Goal: Communication & Community: Answer question/provide support

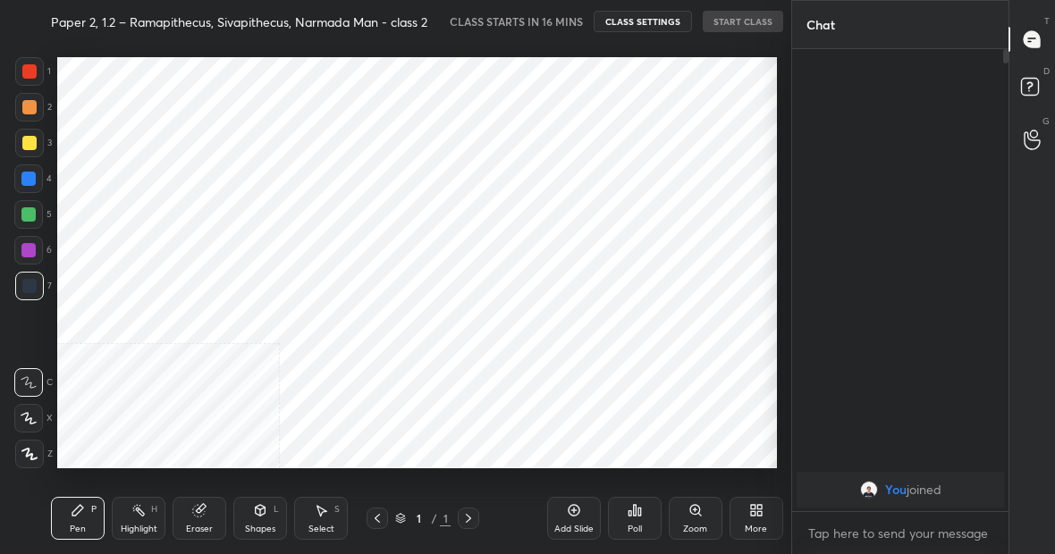
scroll to position [88943, 88663]
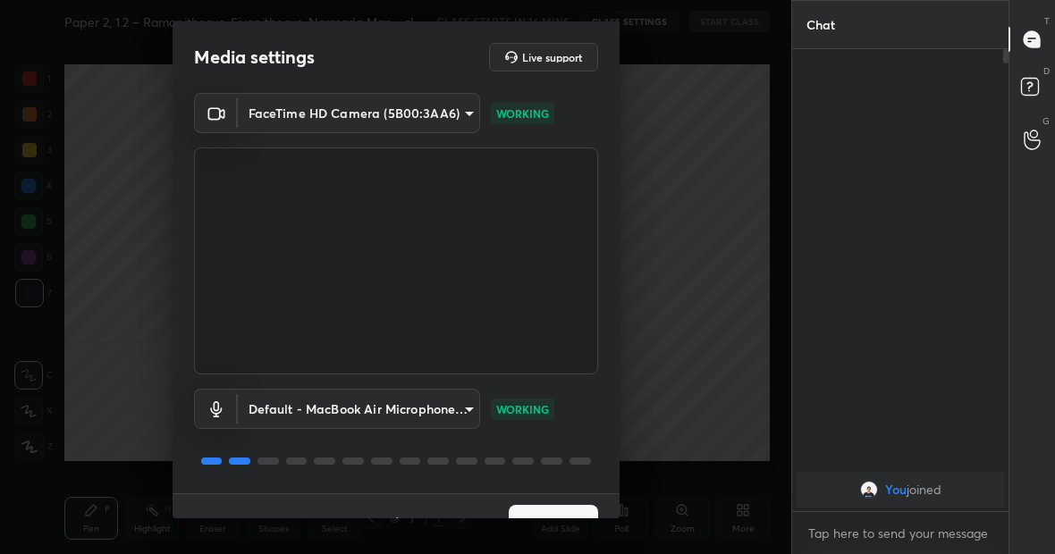
click at [521, 509] on button "Next" at bounding box center [553, 523] width 89 height 36
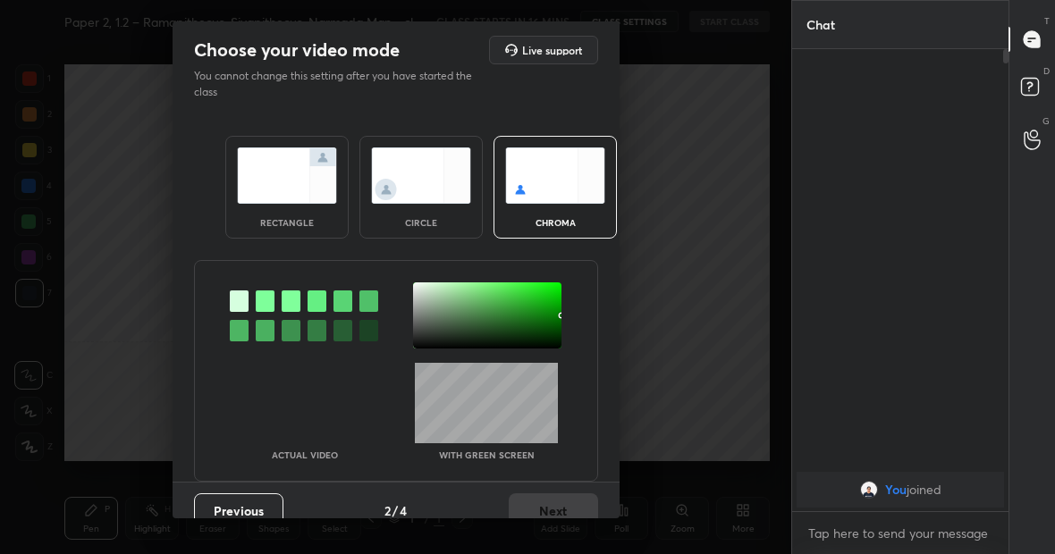
click at [281, 188] on img at bounding box center [287, 175] width 100 height 56
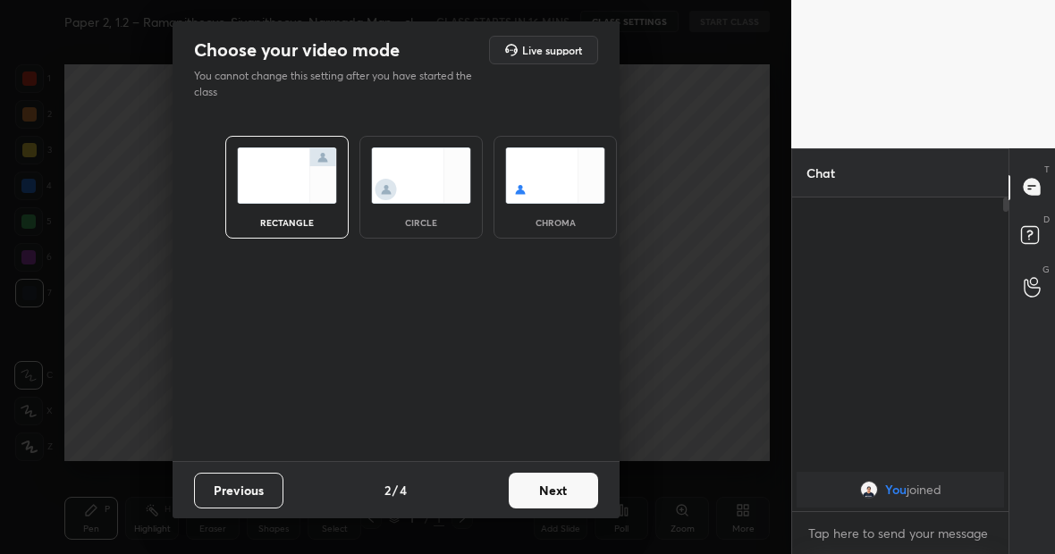
scroll to position [351, 211]
click at [568, 489] on button "Next" at bounding box center [553, 491] width 89 height 36
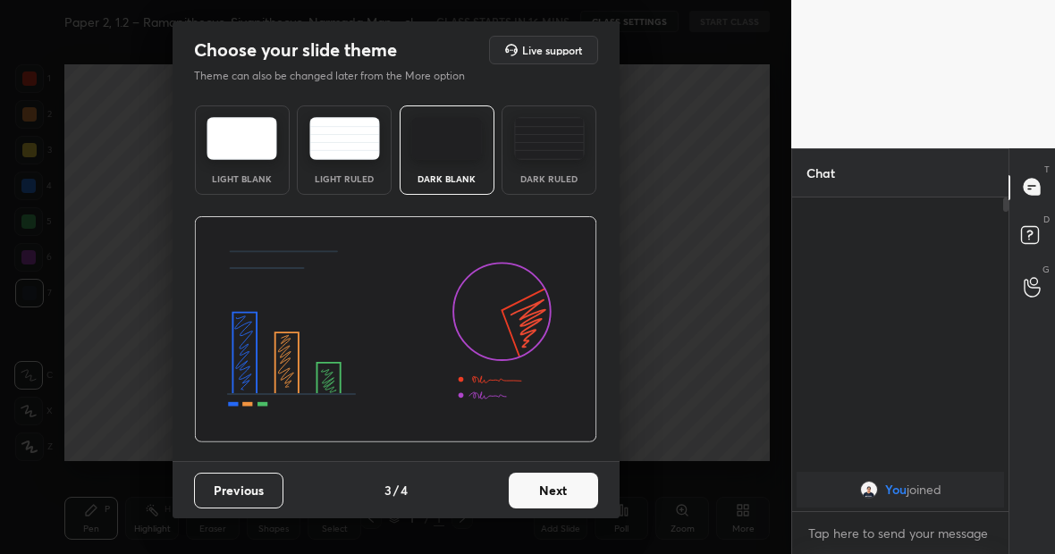
click at [568, 489] on button "Next" at bounding box center [553, 491] width 89 height 36
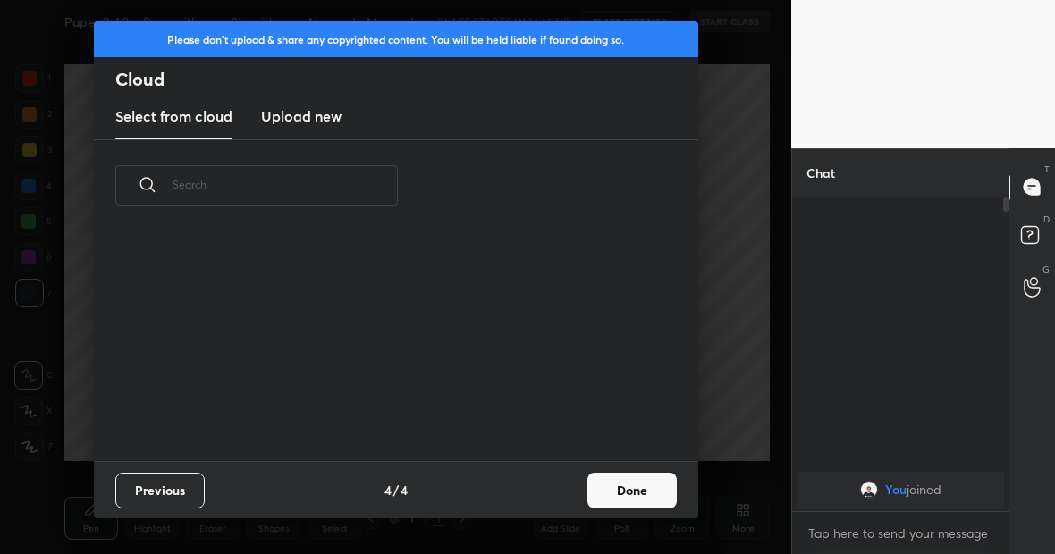
scroll to position [230, 574]
click at [283, 114] on h3 "Upload new" at bounding box center [301, 115] width 80 height 21
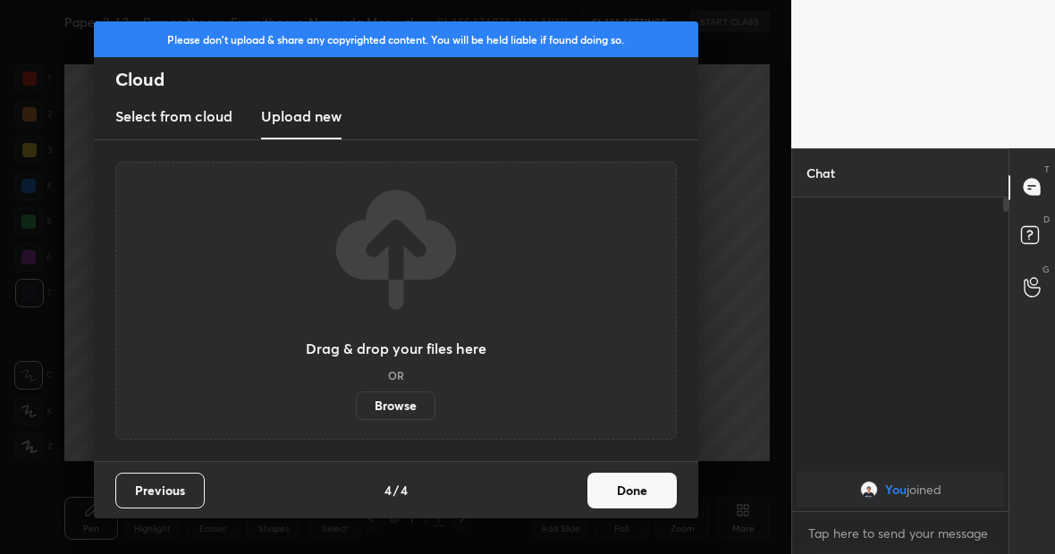
click at [407, 407] on label "Browse" at bounding box center [396, 405] width 80 height 29
click at [356, 407] on input "Browse" at bounding box center [356, 405] width 0 height 29
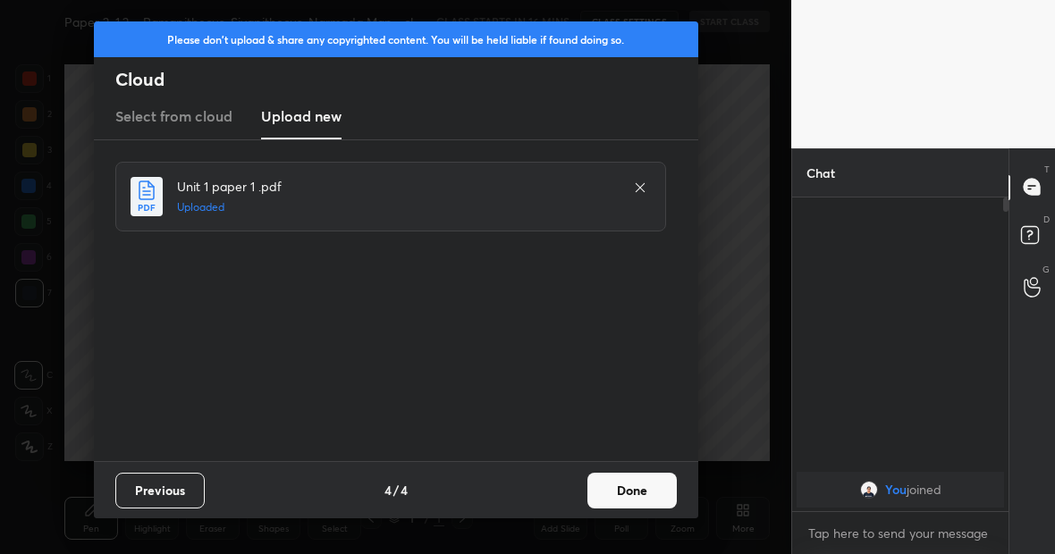
click at [656, 490] on button "Done" at bounding box center [631, 491] width 89 height 36
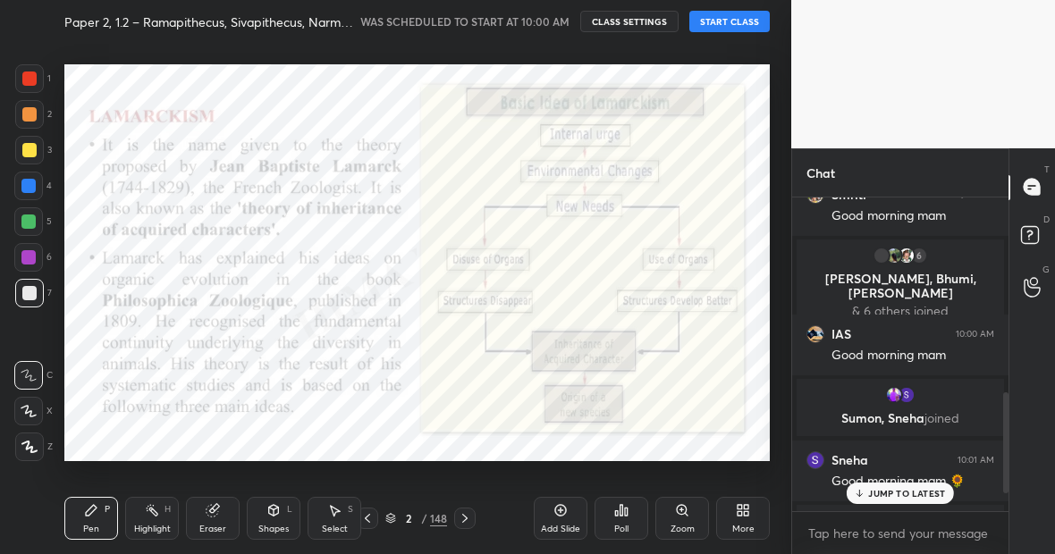
scroll to position [661, 0]
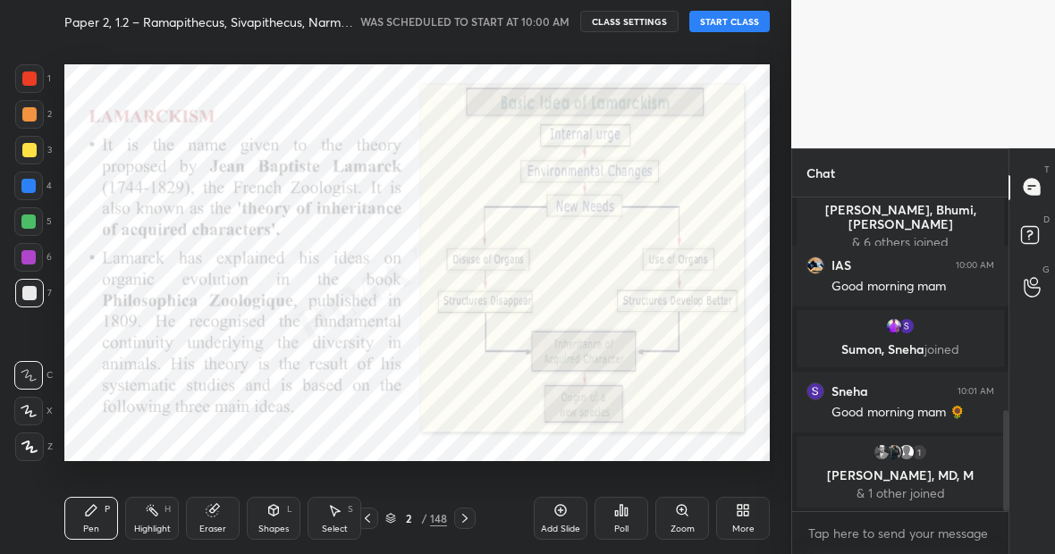
click at [717, 23] on button "START CLASS" at bounding box center [729, 21] width 80 height 21
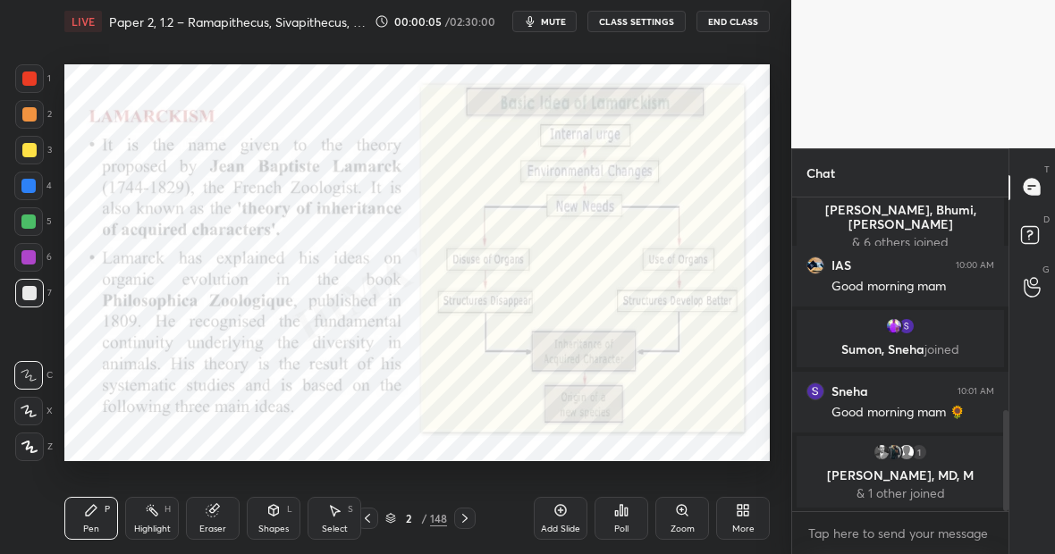
click at [440, 516] on div "148" at bounding box center [438, 518] width 17 height 16
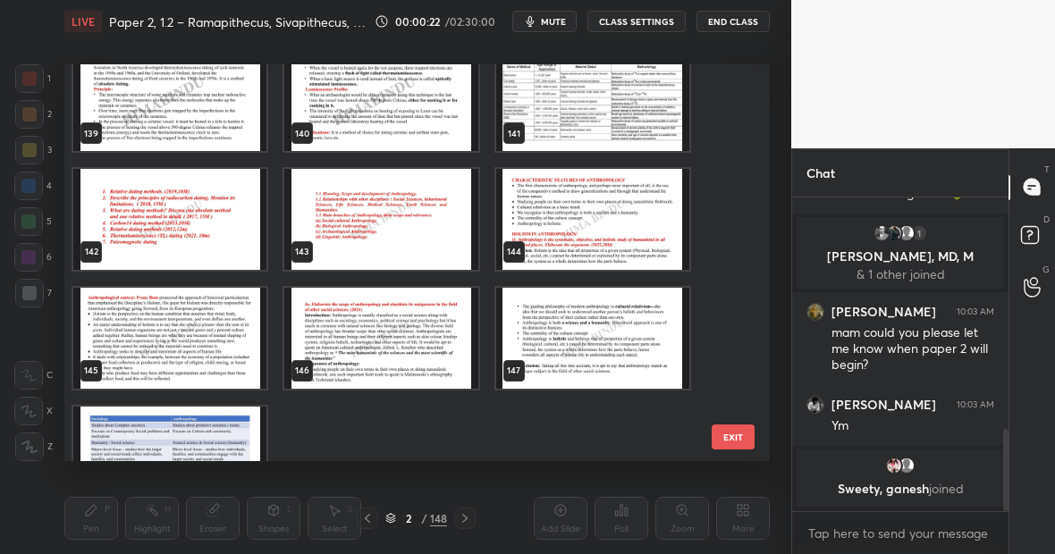
scroll to position [5493, 0]
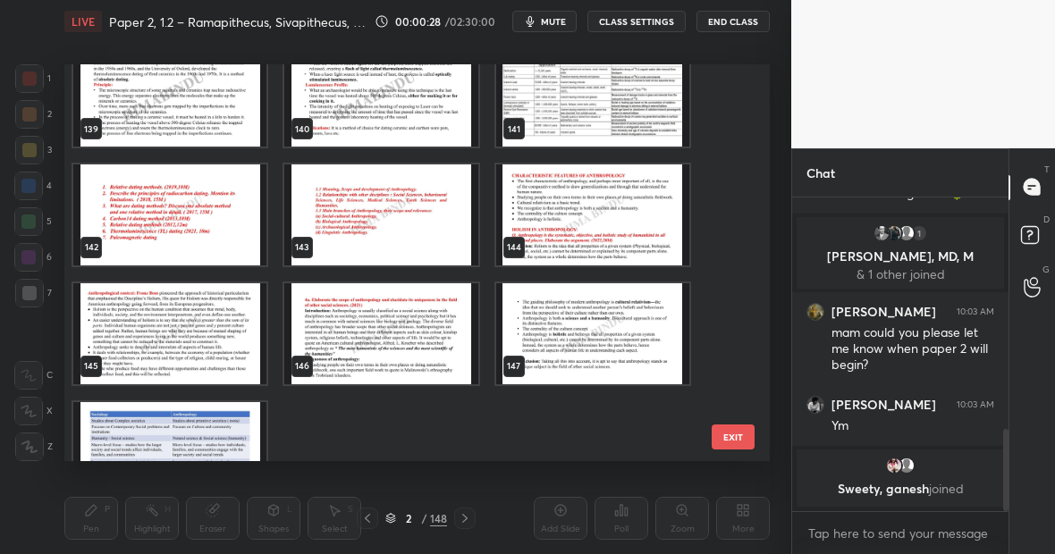
click at [370, 211] on img "grid" at bounding box center [380, 214] width 193 height 101
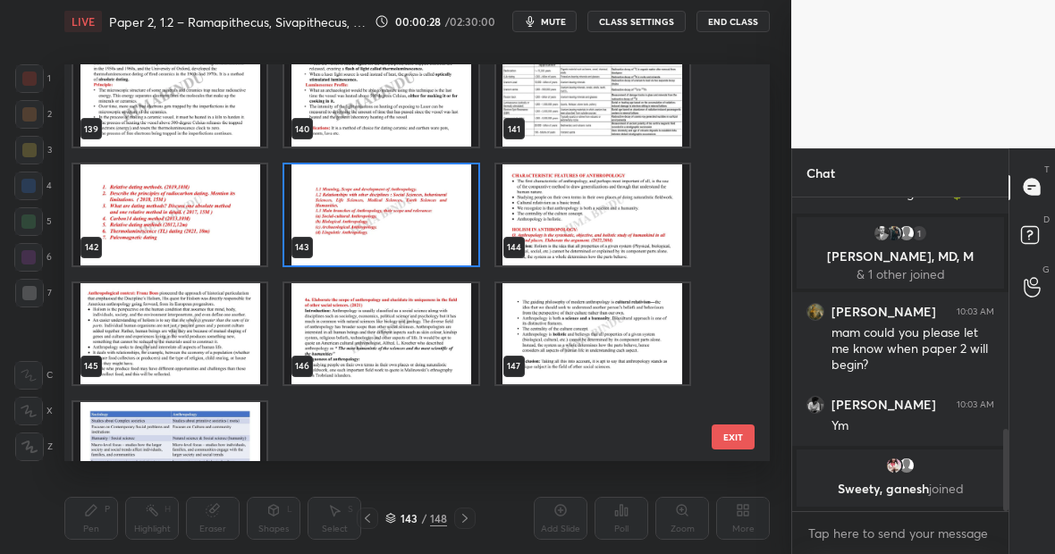
click at [370, 211] on img "grid" at bounding box center [380, 214] width 193 height 101
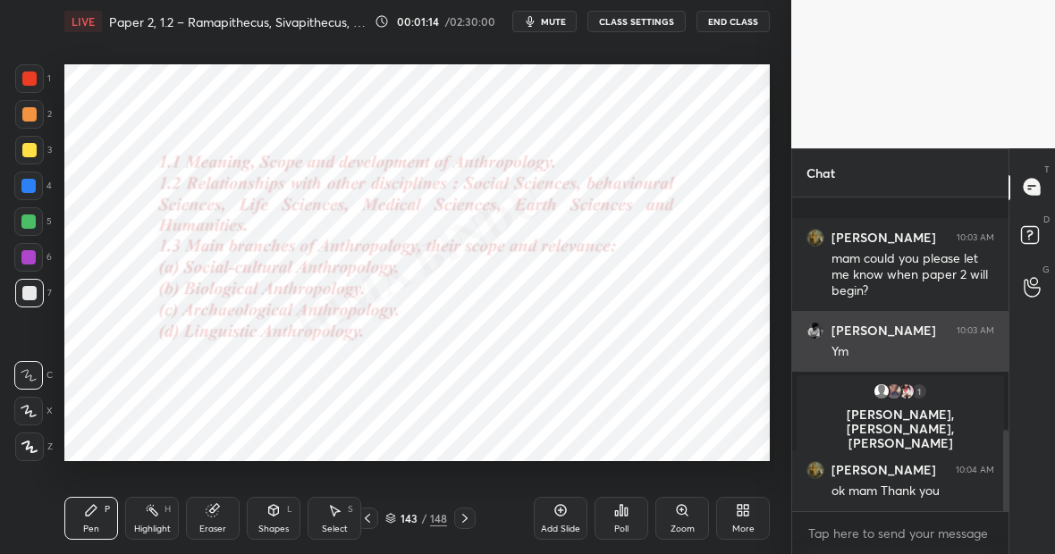
scroll to position [956, 0]
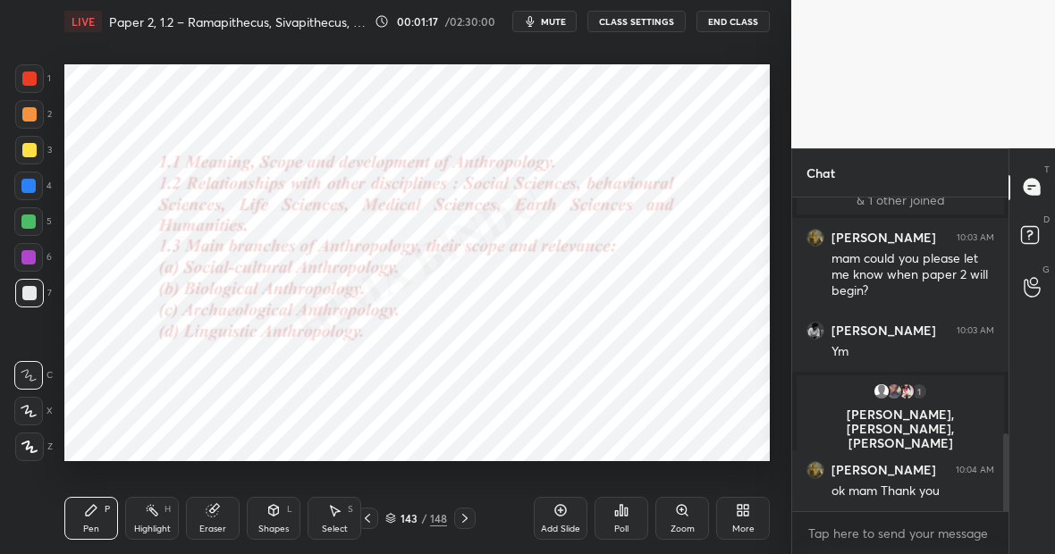
click at [32, 223] on div at bounding box center [28, 222] width 14 height 14
click at [39, 437] on div at bounding box center [29, 447] width 29 height 29
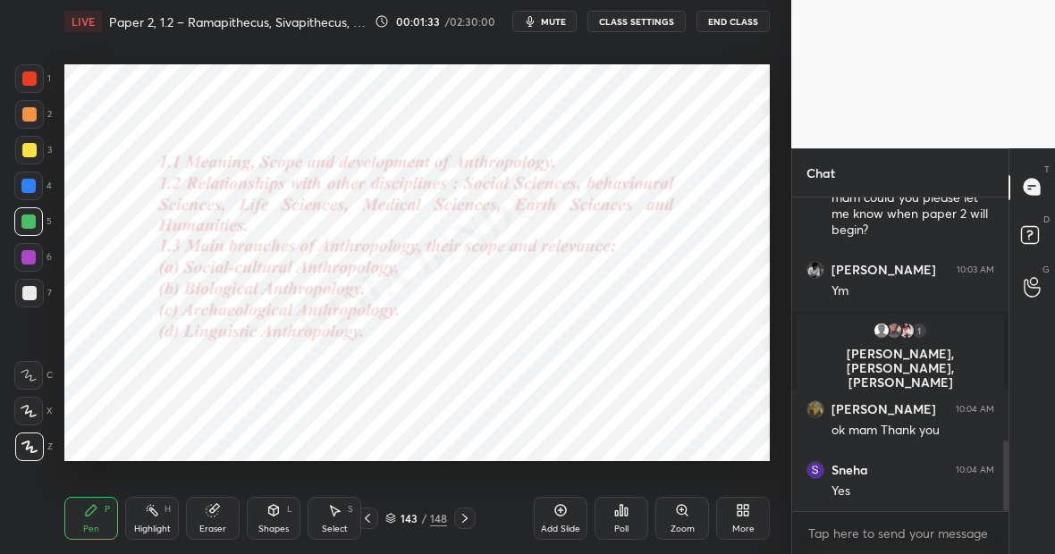
scroll to position [1082, 0]
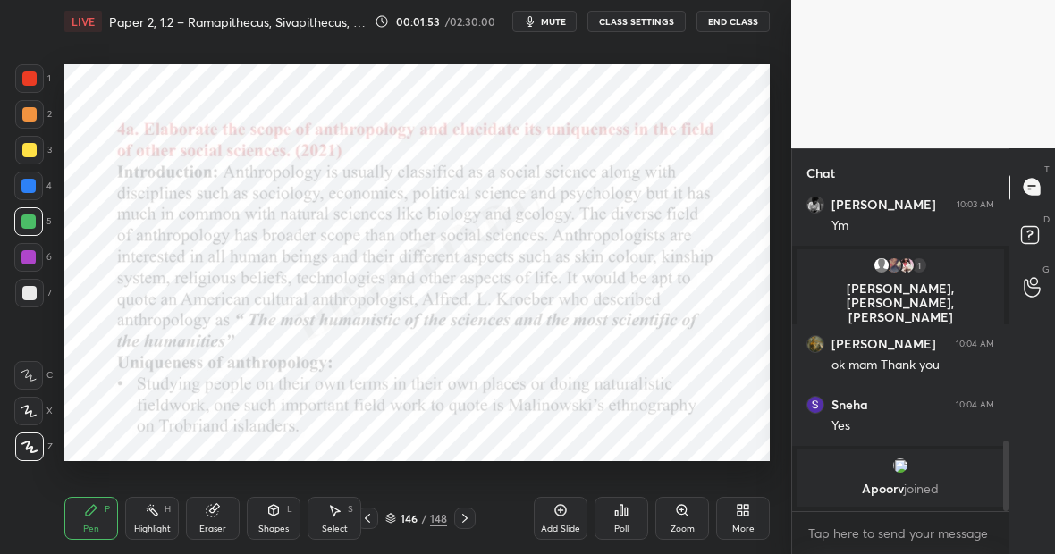
click at [156, 515] on icon at bounding box center [152, 510] width 14 height 14
click at [96, 505] on icon at bounding box center [91, 510] width 14 height 14
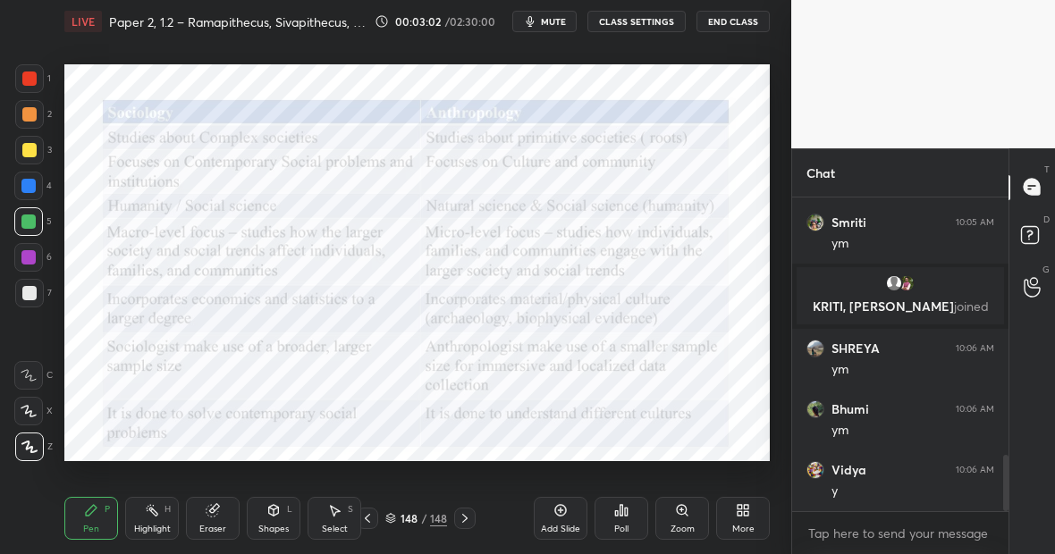
scroll to position [1440, 0]
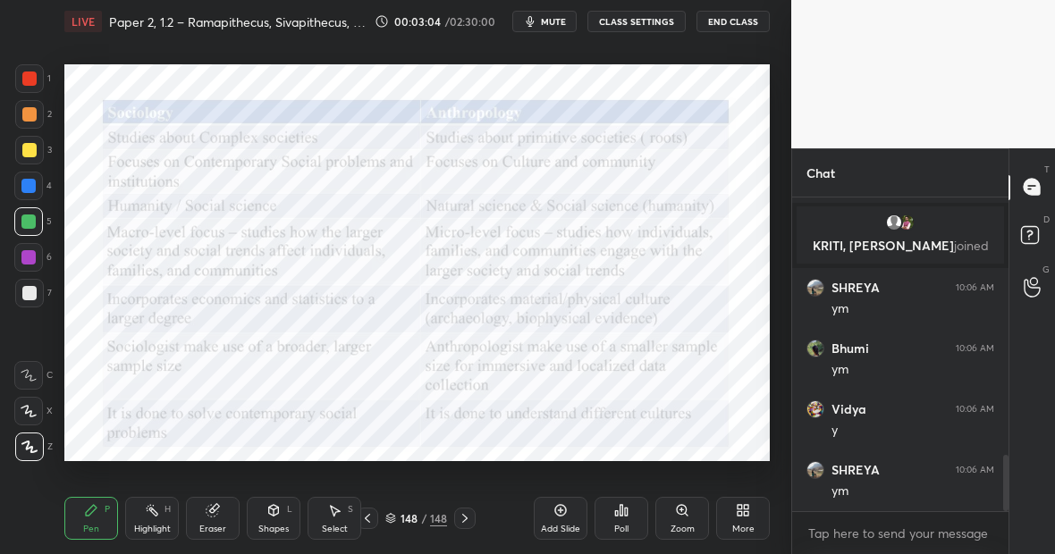
click at [159, 520] on div "Highlight H" at bounding box center [152, 518] width 54 height 43
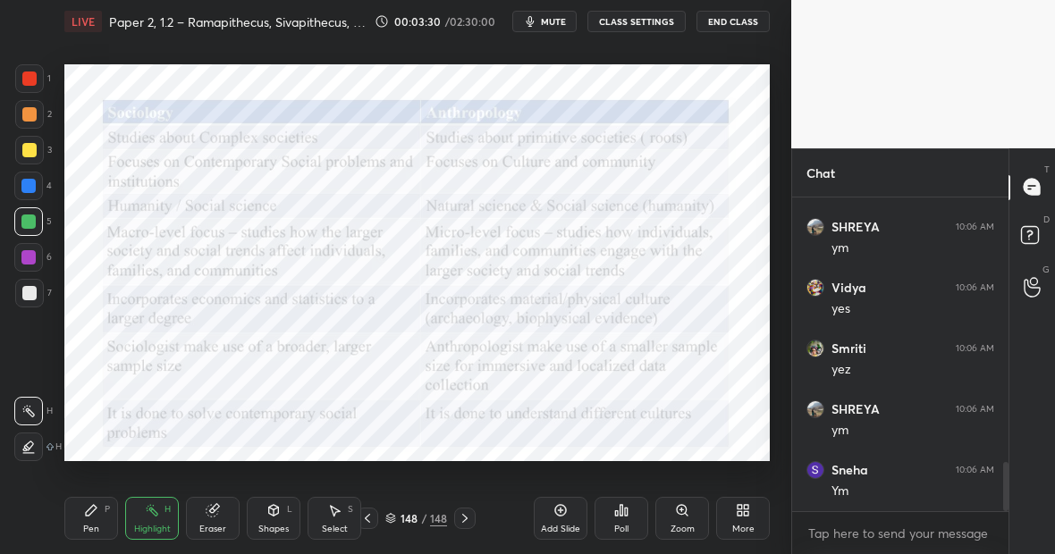
scroll to position [1744, 0]
drag, startPoint x: 92, startPoint y: 519, endPoint x: 102, endPoint y: 520, distance: 9.9
click at [105, 518] on div "Pen P" at bounding box center [91, 518] width 54 height 43
click at [159, 515] on div "Highlight H" at bounding box center [152, 518] width 54 height 43
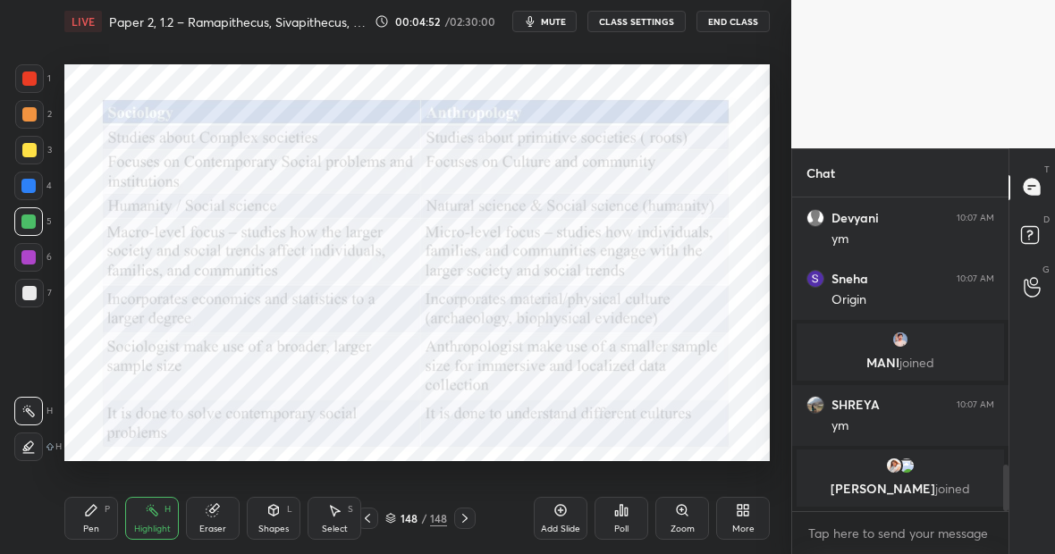
scroll to position [1866, 0]
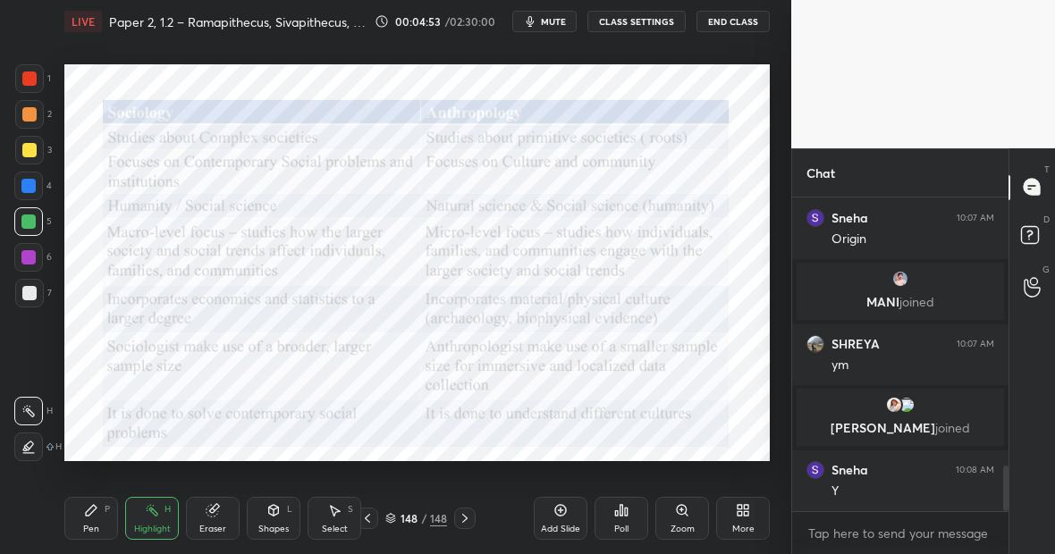
click at [96, 535] on div "Pen P Highlight H Eraser Shapes L Select S 148 / 148 Add Slide Poll Zoom More" at bounding box center [416, 519] width 705 height 72
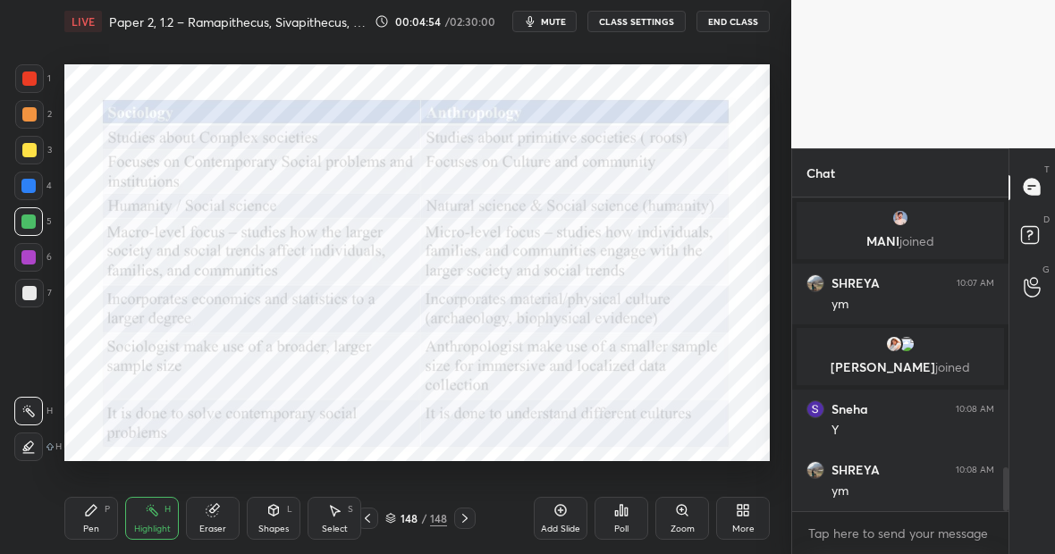
click at [100, 518] on div "Pen P" at bounding box center [91, 518] width 54 height 43
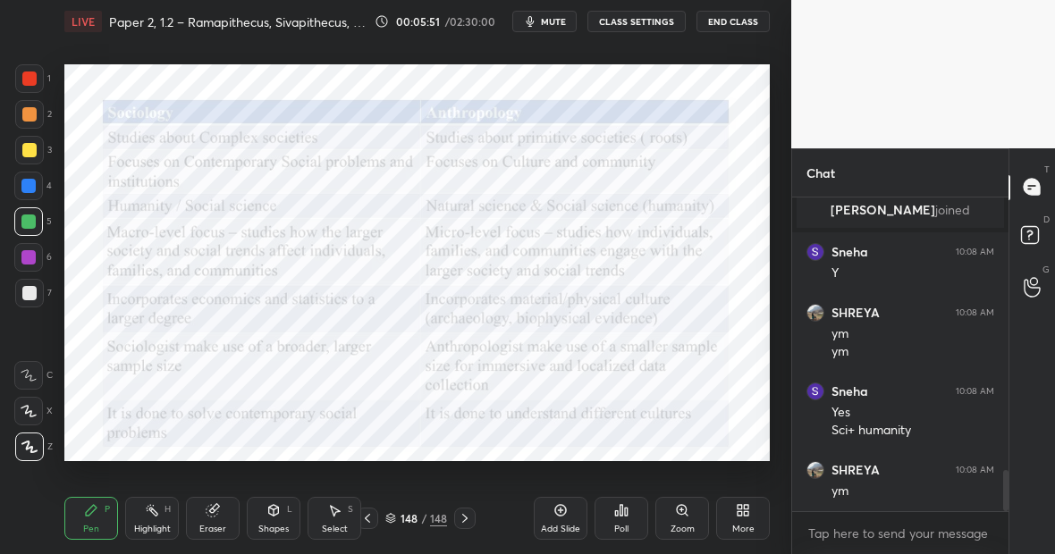
scroll to position [2145, 0]
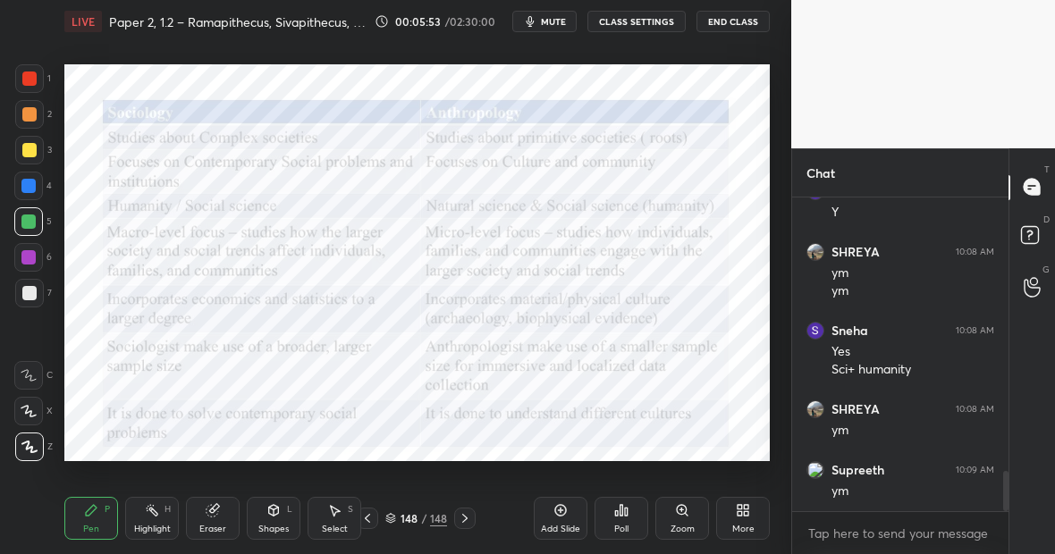
click at [156, 520] on div "Highlight H" at bounding box center [152, 518] width 54 height 43
click at [98, 510] on div "Pen P" at bounding box center [91, 518] width 54 height 43
click at [138, 519] on div "Highlight H" at bounding box center [152, 518] width 54 height 43
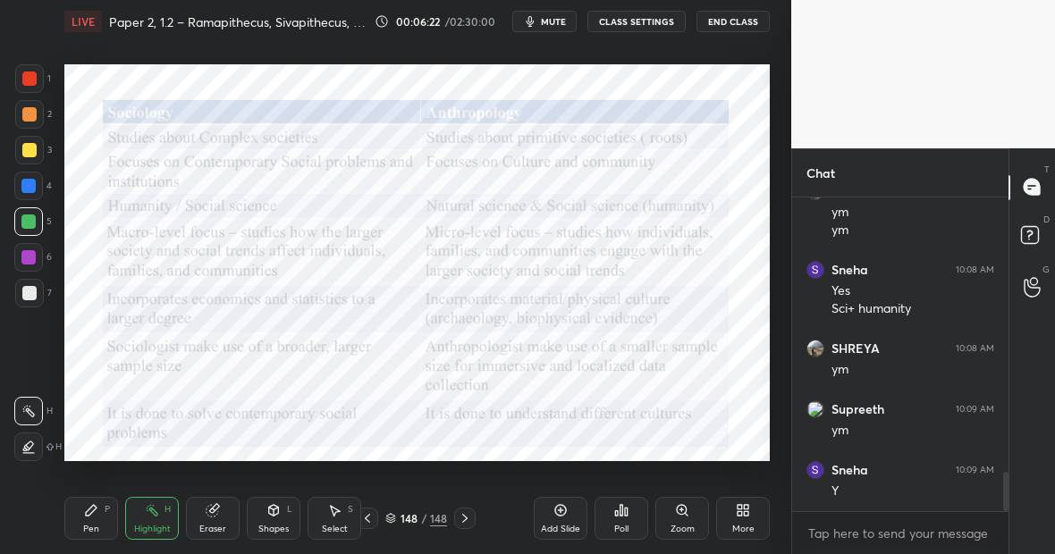
scroll to position [2267, 0]
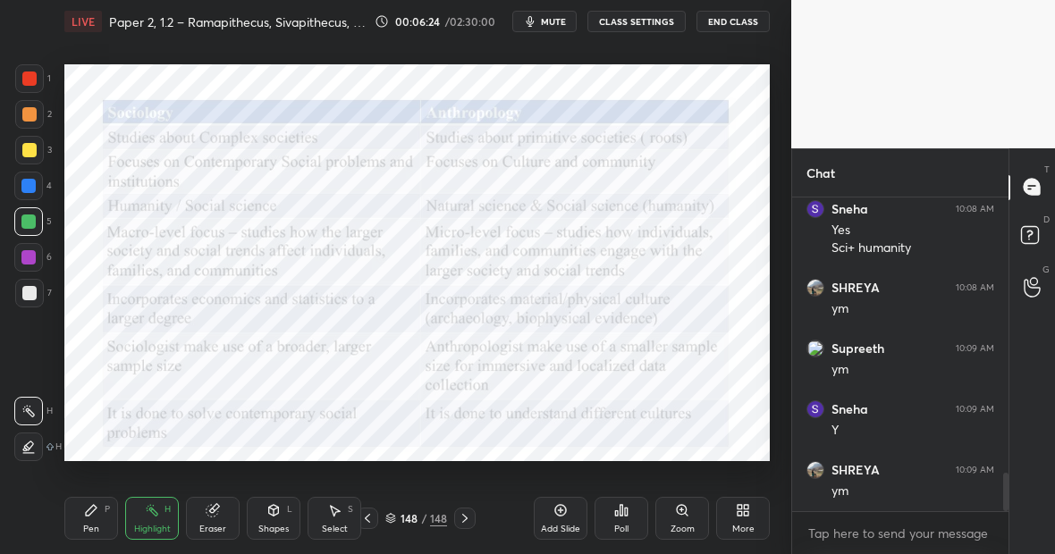
click at [99, 515] on div "Pen P" at bounding box center [91, 518] width 54 height 43
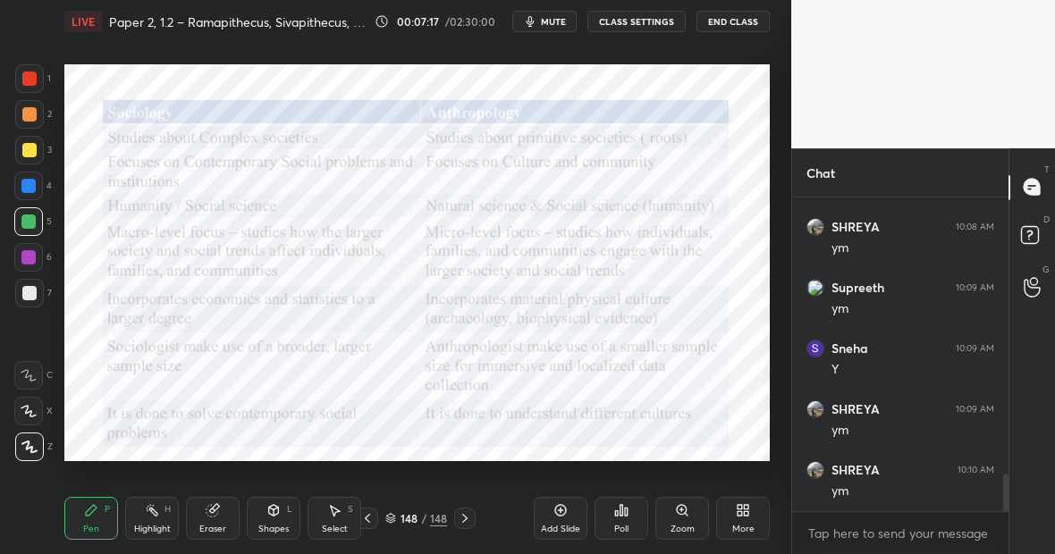
click at [151, 519] on div "Highlight H" at bounding box center [152, 518] width 54 height 43
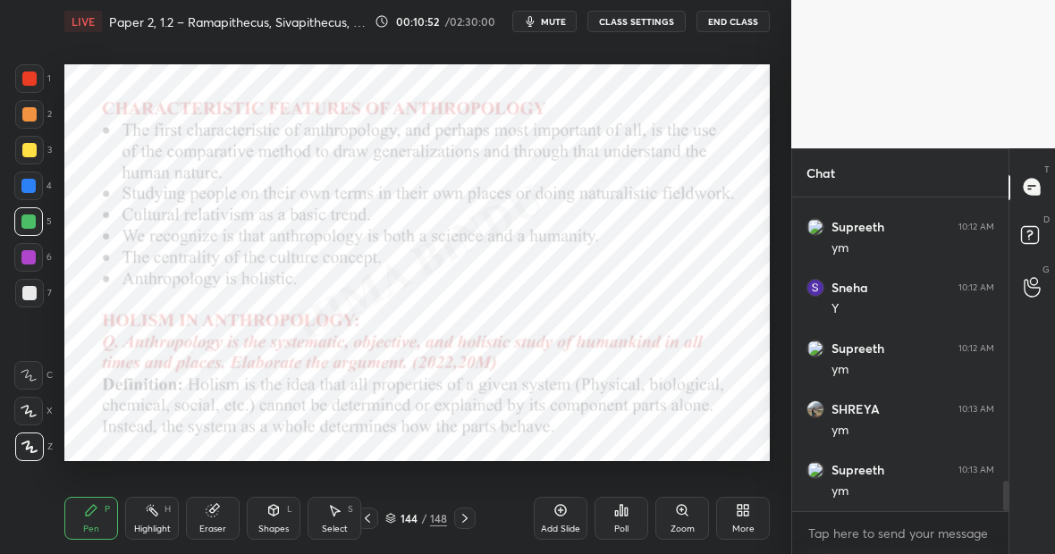
scroll to position [2953, 0]
click at [777, 282] on div "1 2 3 4 5 6 7 C X Z C X Z E E Erase all H H LIVE Paper 2, 1.2 – Ramapithecus, S…" at bounding box center [395, 277] width 791 height 554
click at [561, 512] on icon at bounding box center [560, 510] width 14 height 14
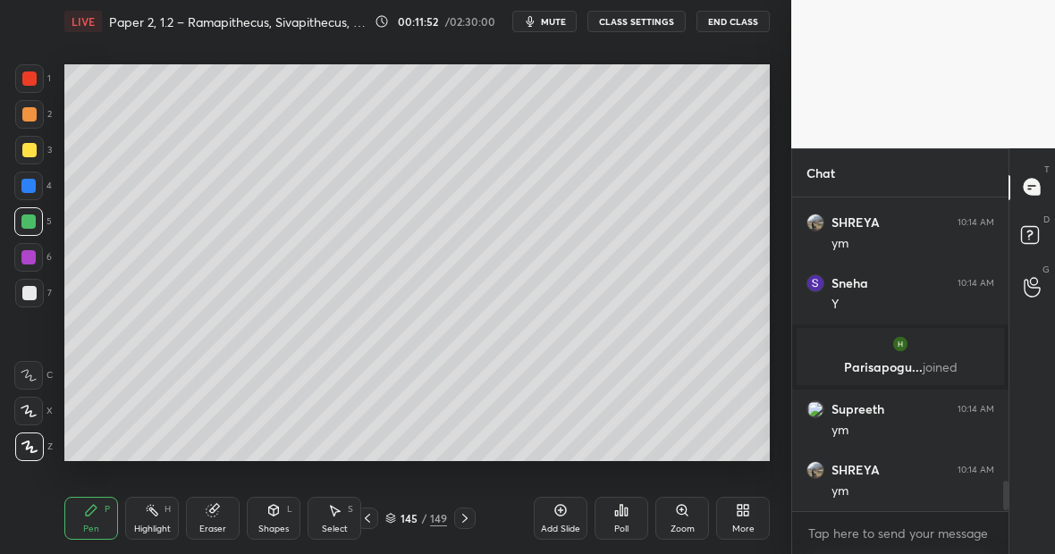
scroll to position [2984, 0]
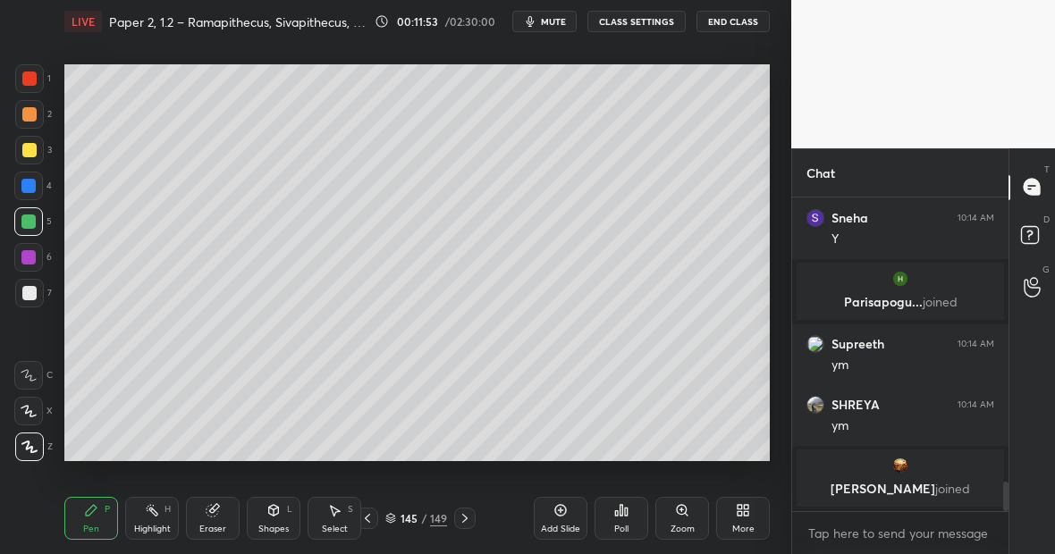
click at [229, 517] on div "Eraser" at bounding box center [213, 518] width 54 height 43
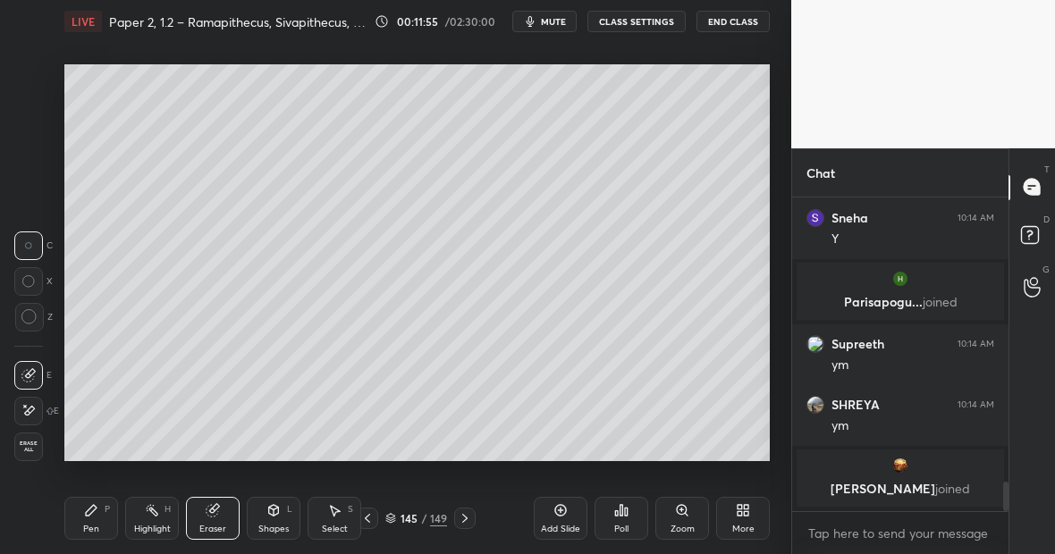
click at [102, 517] on div "Pen P" at bounding box center [91, 518] width 54 height 43
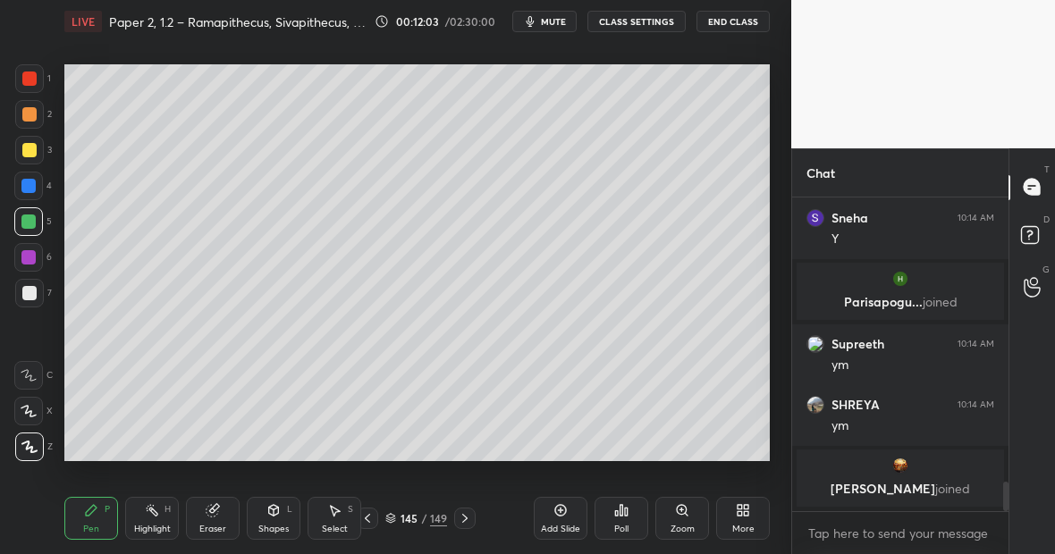
click at [214, 525] on div "Eraser" at bounding box center [212, 529] width 27 height 9
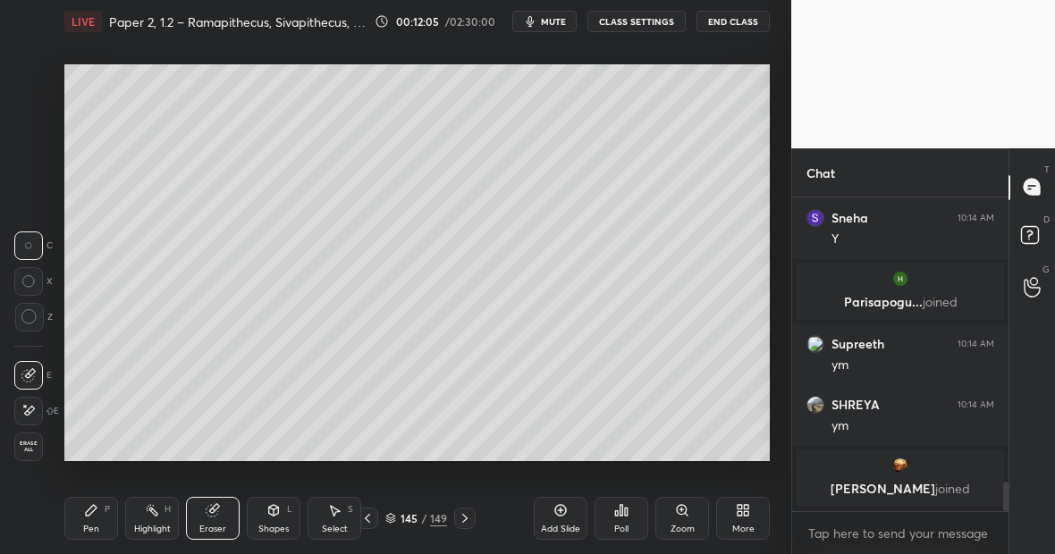
click at [230, 507] on div "Eraser" at bounding box center [213, 518] width 54 height 43
click at [103, 507] on div "Pen P" at bounding box center [91, 518] width 54 height 43
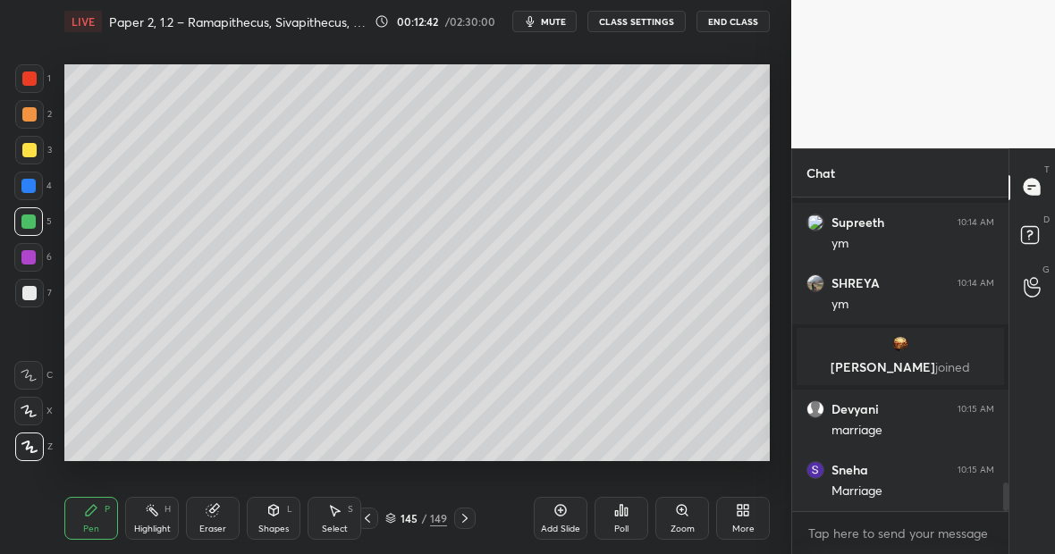
scroll to position [3119, 0]
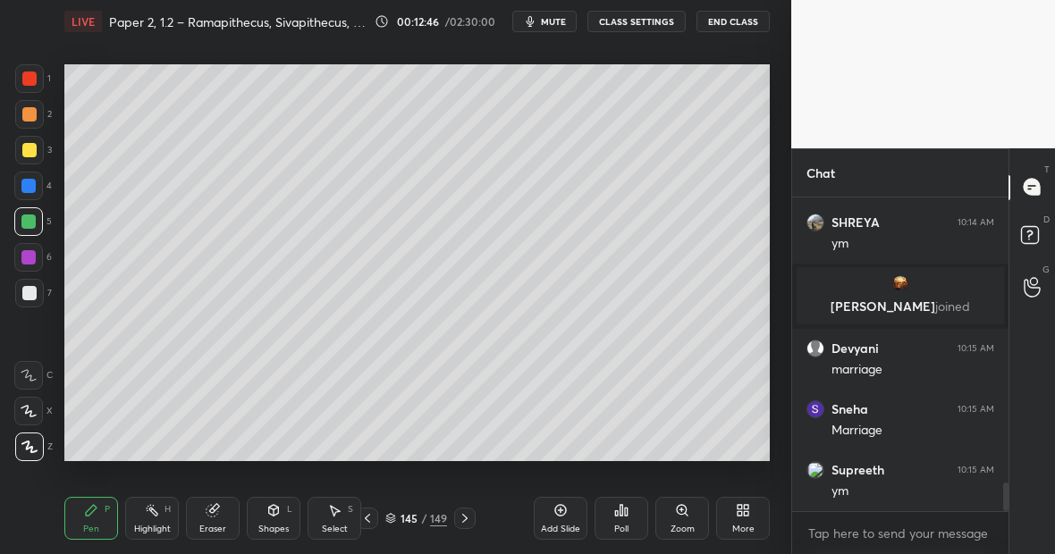
click at [40, 290] on div at bounding box center [29, 293] width 29 height 29
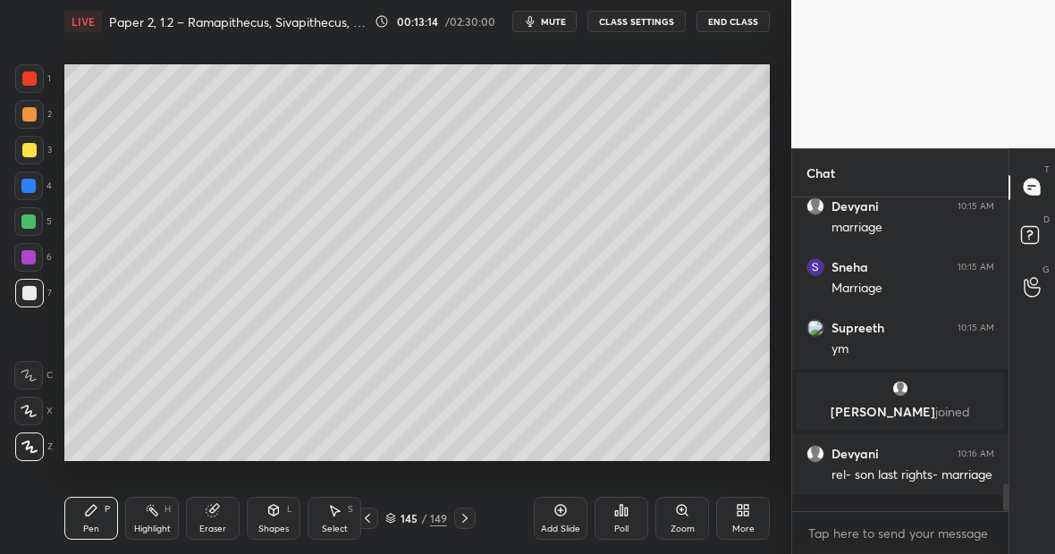
scroll to position [3223, 0]
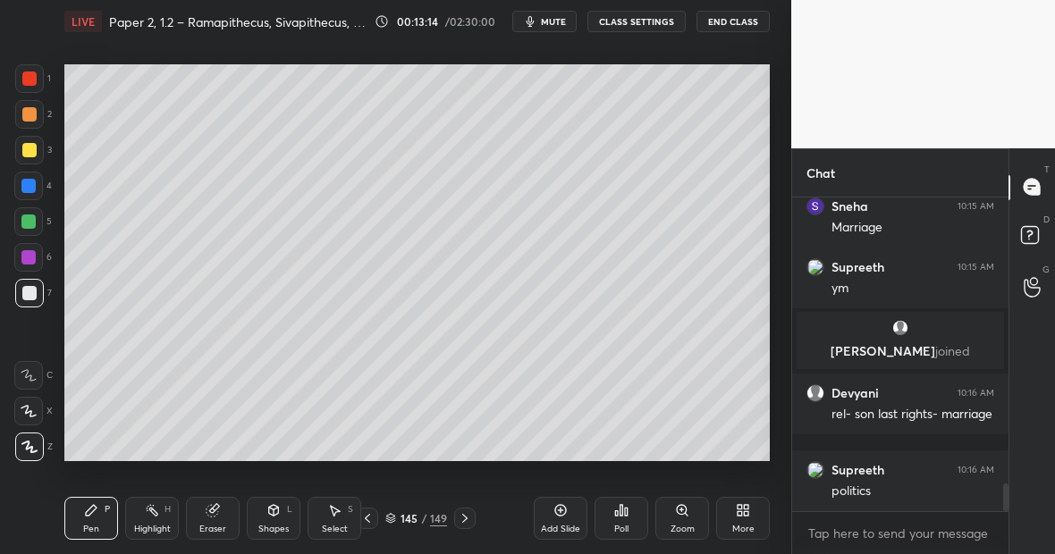
click at [39, 225] on div at bounding box center [28, 221] width 29 height 29
click at [29, 83] on div at bounding box center [29, 79] width 14 height 14
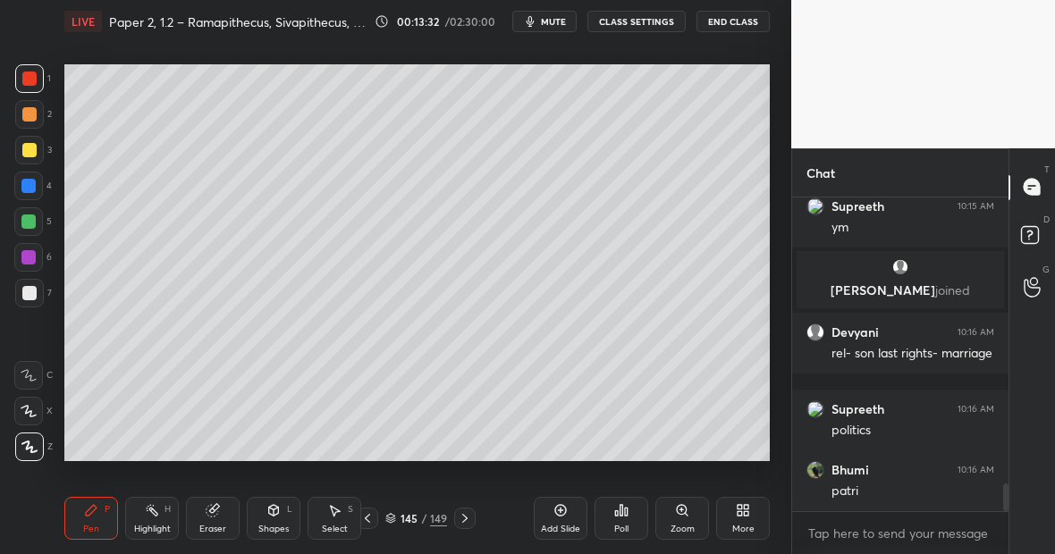
scroll to position [3345, 0]
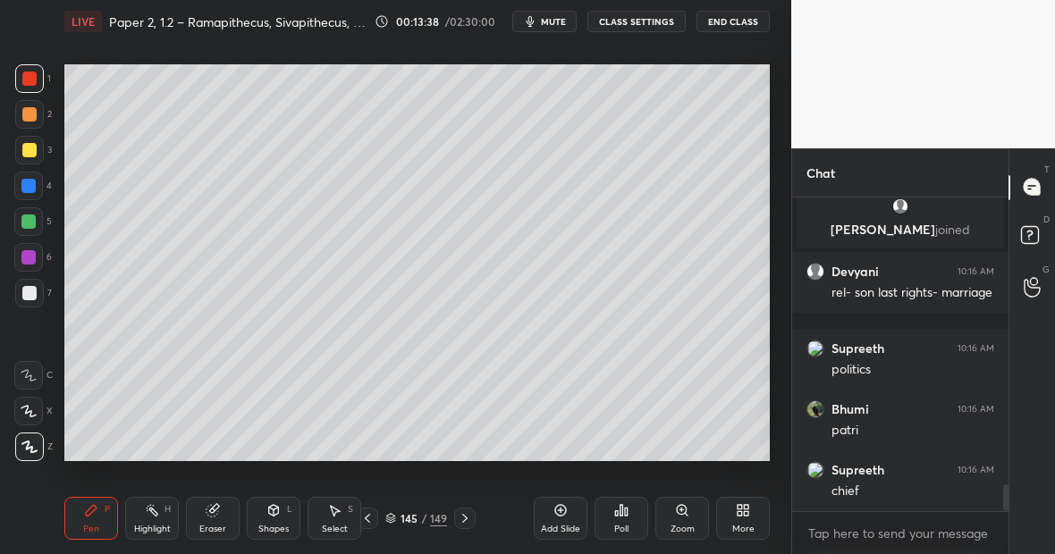
click at [28, 223] on div at bounding box center [28, 222] width 14 height 14
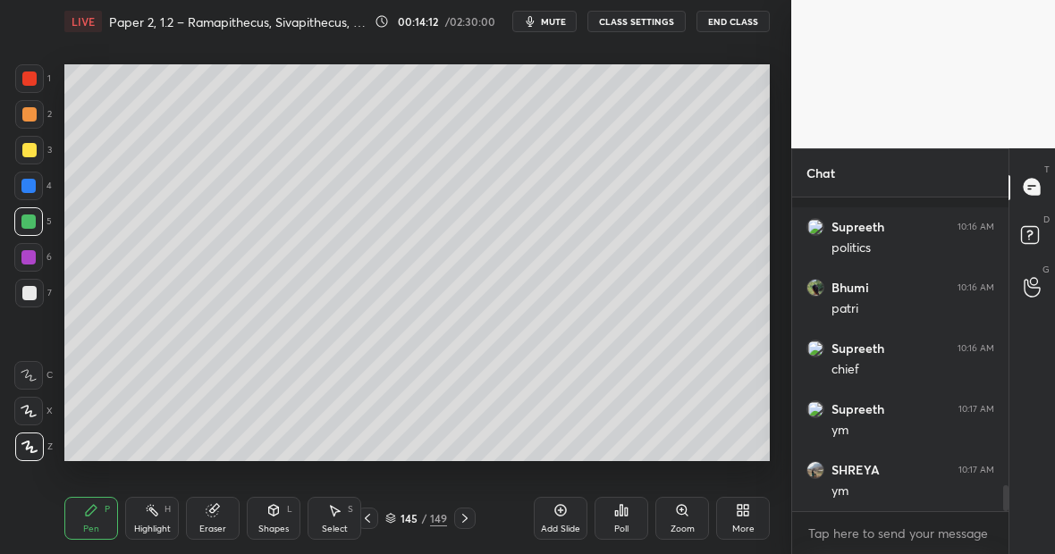
scroll to position [3527, 0]
click at [35, 82] on div at bounding box center [29, 79] width 14 height 14
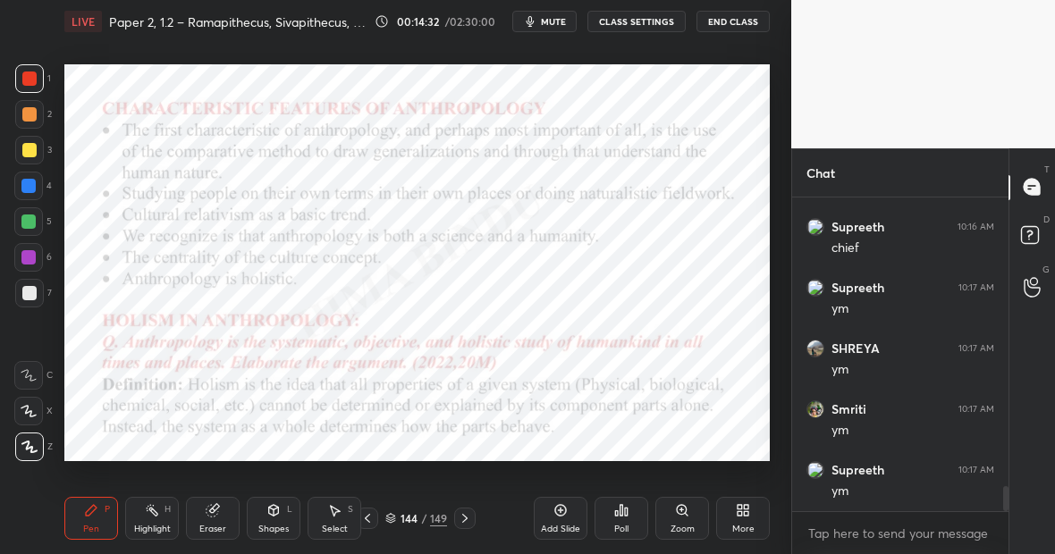
scroll to position [3649, 0]
click at [105, 514] on div "Pen P" at bounding box center [91, 518] width 54 height 43
click at [159, 525] on div "Highlight" at bounding box center [152, 529] width 37 height 9
click at [168, 518] on div "Highlight H" at bounding box center [152, 518] width 54 height 43
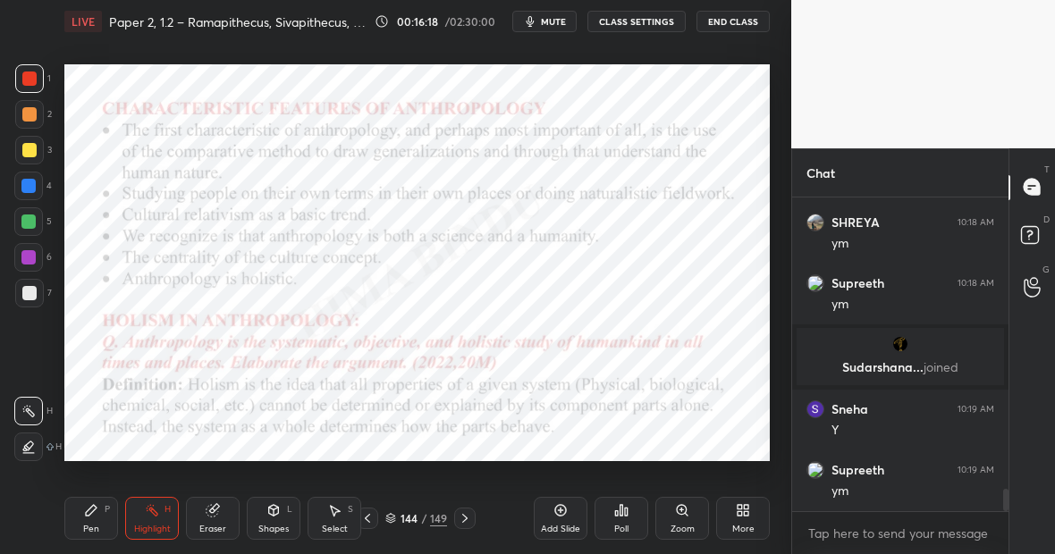
scroll to position [4051, 0]
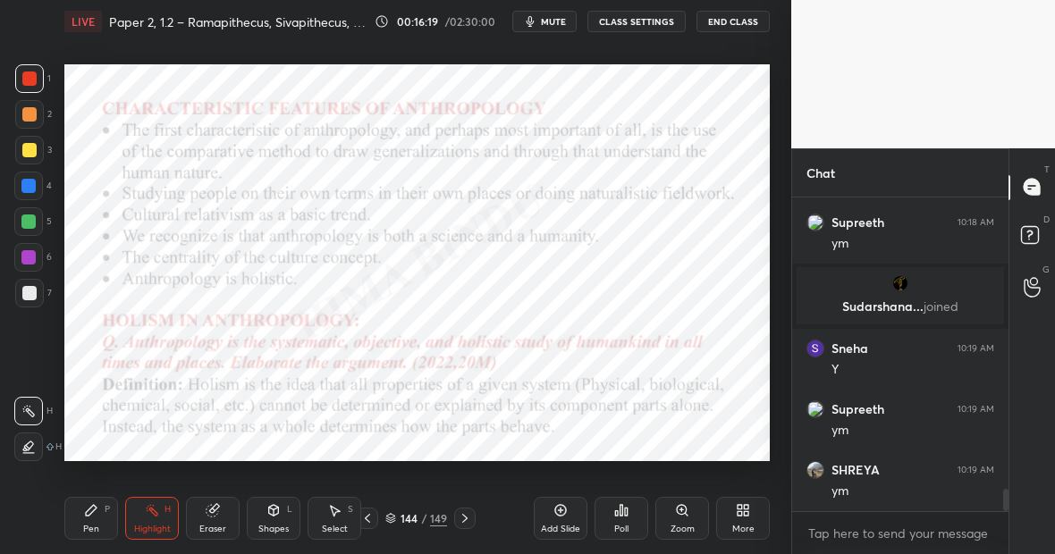
click at [154, 515] on rect at bounding box center [153, 512] width 9 height 9
click at [218, 514] on div "Eraser" at bounding box center [213, 518] width 54 height 43
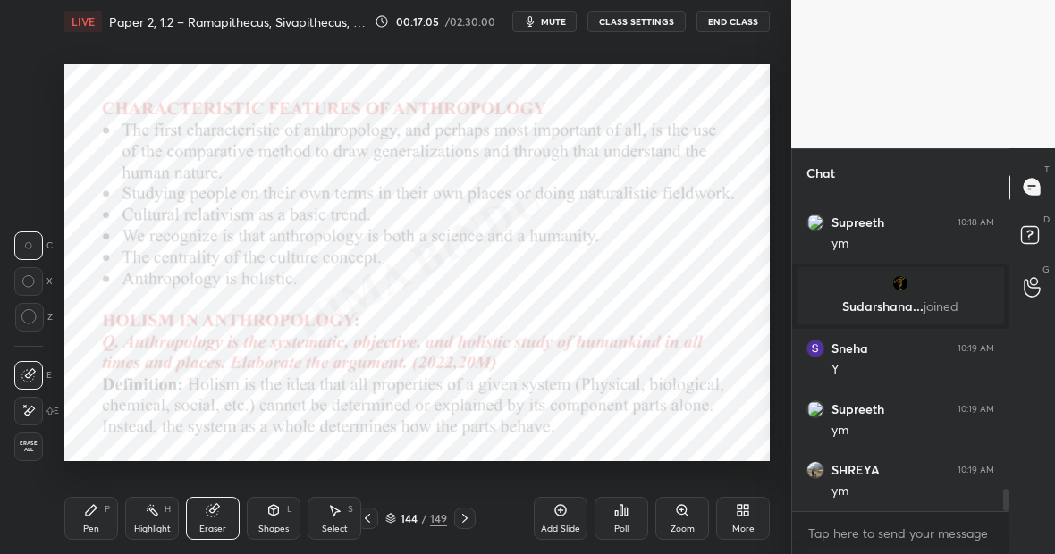
click at [43, 411] on div "E" at bounding box center [36, 411] width 45 height 29
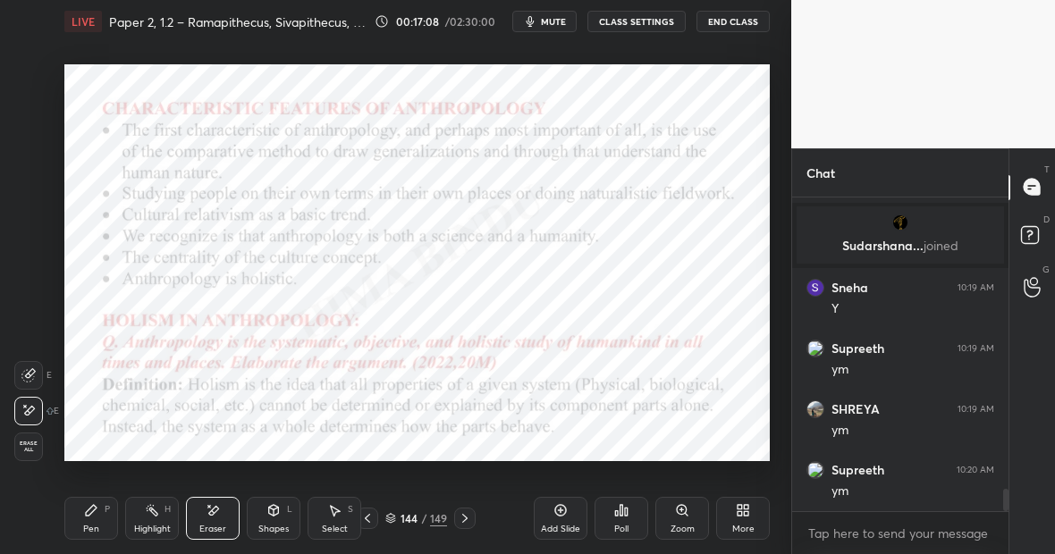
click at [97, 520] on div "Pen P" at bounding box center [91, 518] width 54 height 43
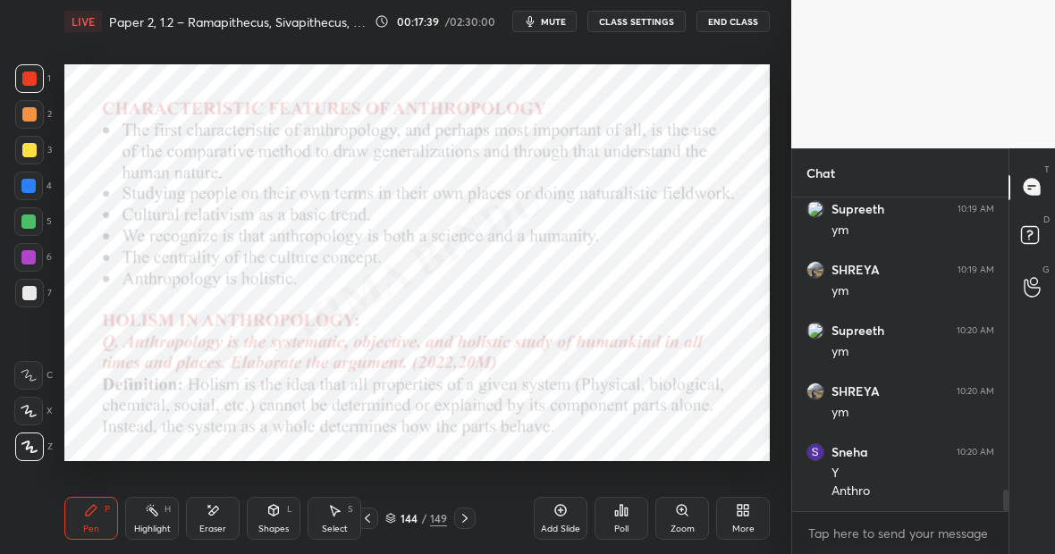
scroll to position [4312, 0]
click at [159, 525] on div "Highlight" at bounding box center [152, 529] width 37 height 9
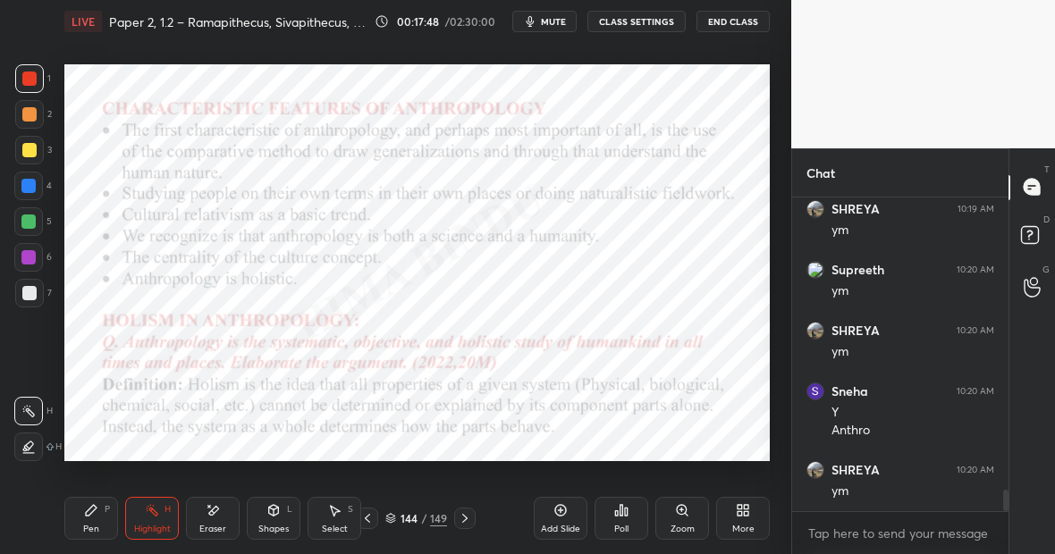
scroll to position [4330, 0]
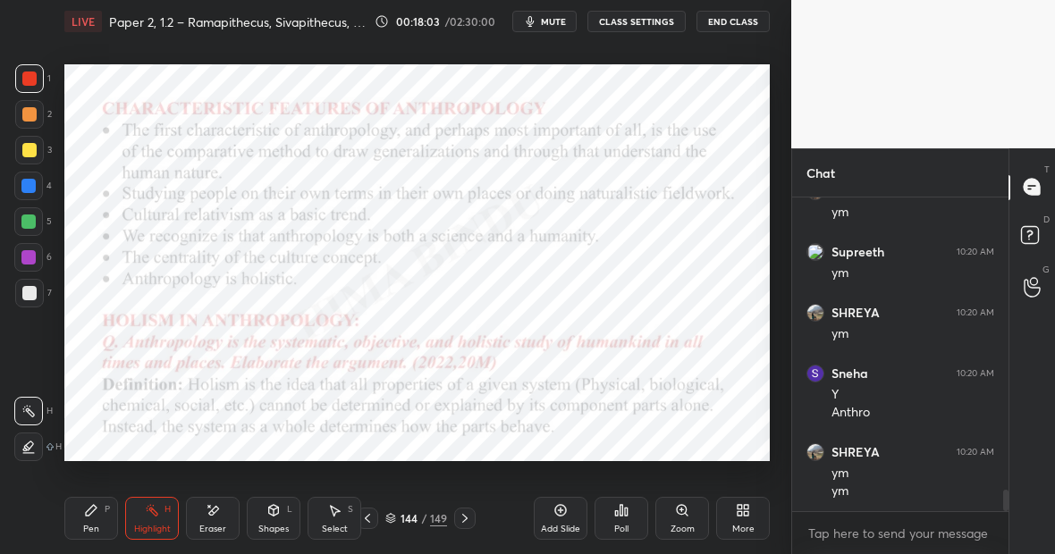
click at [110, 503] on div "Pen P" at bounding box center [91, 518] width 54 height 43
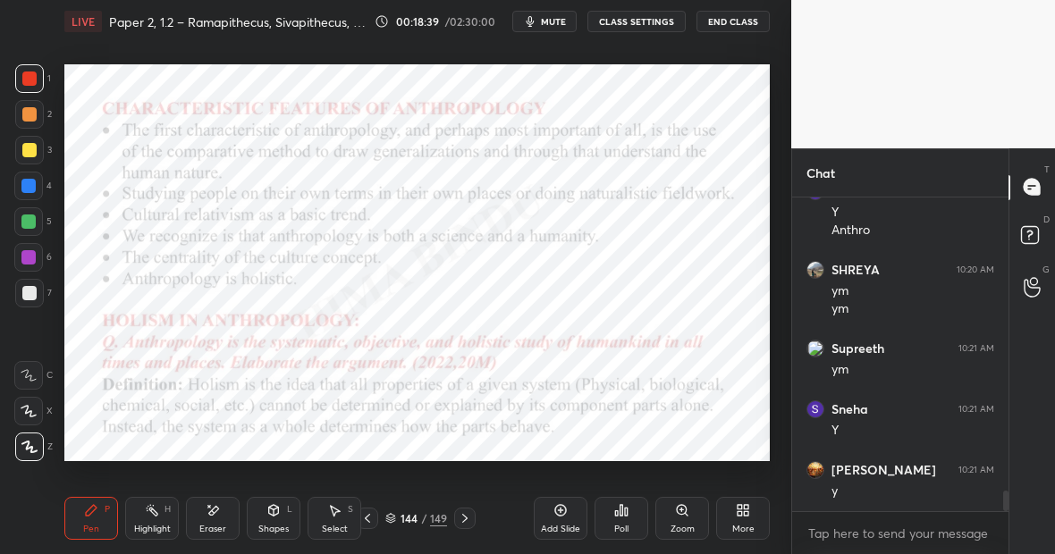
scroll to position [4573, 0]
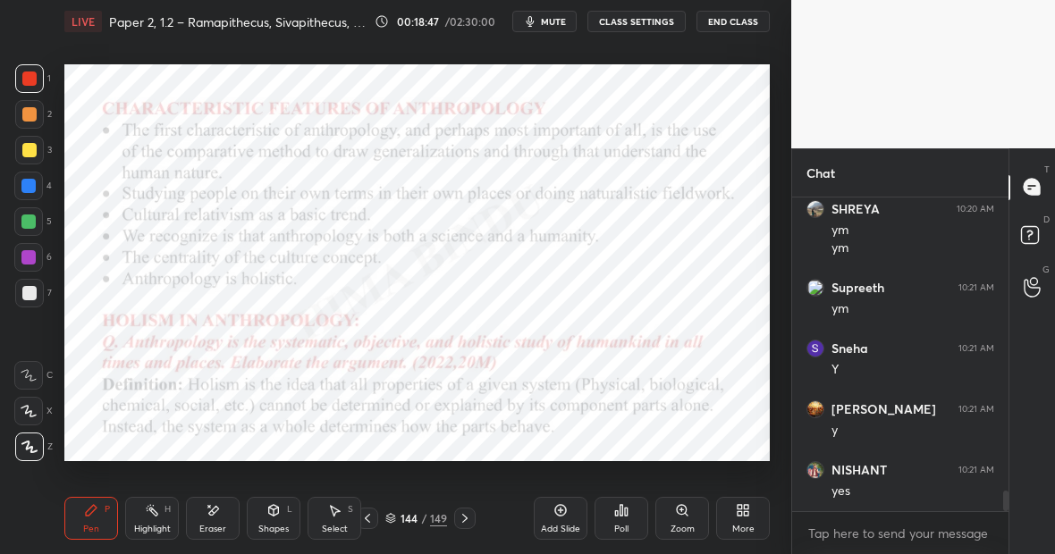
click at [30, 215] on div at bounding box center [28, 222] width 14 height 14
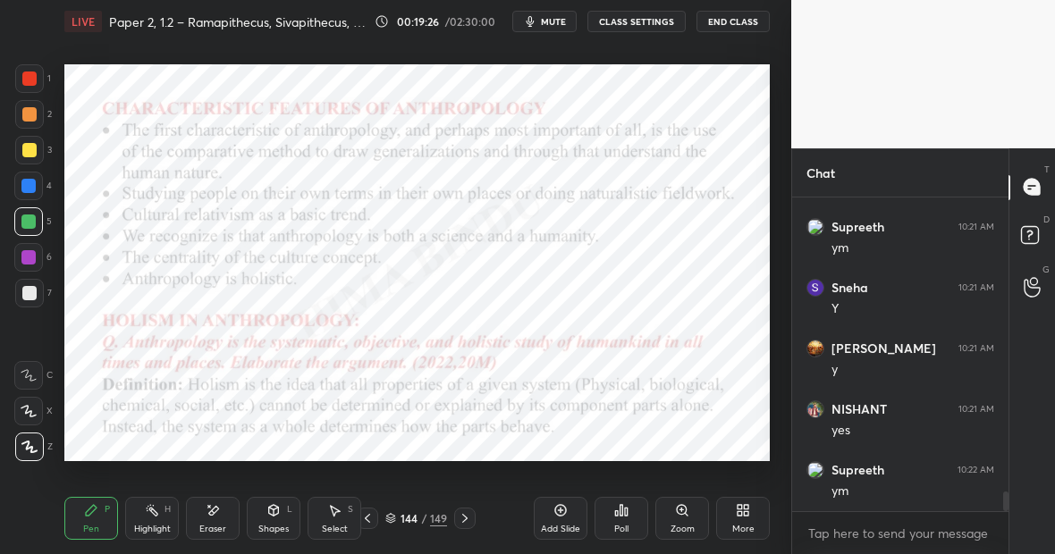
click at [770, 241] on div "Setting up your live class Poll for secs No correct answer Start poll" at bounding box center [417, 263] width 720 height 440
click at [770, 248] on div "Setting up your live class Poll for secs No correct answer Start poll" at bounding box center [417, 263] width 720 height 440
click at [782, 249] on div "1 2 3 4 5 6 7 C X Z E E Erase all H H LIVE Paper 2, 1.2 – Ramapithecus, Sivapit…" at bounding box center [395, 277] width 791 height 554
click at [782, 240] on div "1 2 3 4 5 6 7 C X Z E E Erase all H H LIVE Paper 2, 1.2 – Ramapithecus, Sivapit…" at bounding box center [395, 277] width 791 height 554
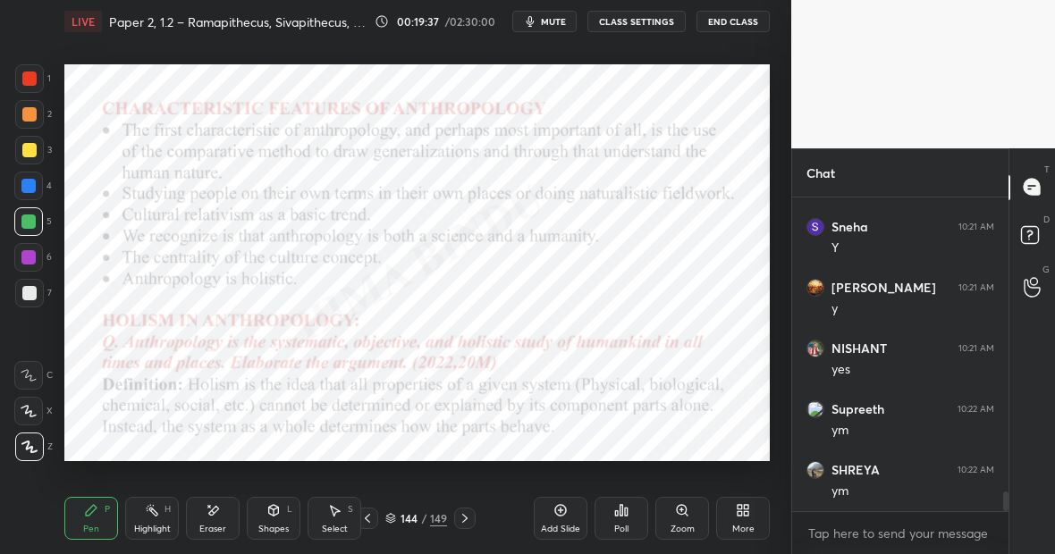
click at [225, 526] on div "Eraser" at bounding box center [213, 518] width 54 height 43
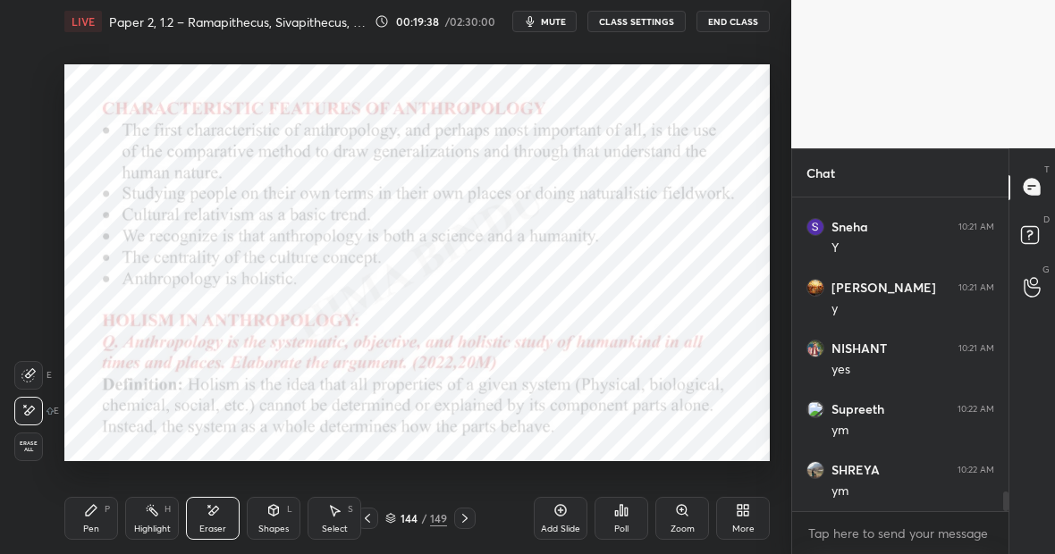
scroll to position [4755, 0]
click at [102, 515] on div "Pen P" at bounding box center [91, 518] width 54 height 43
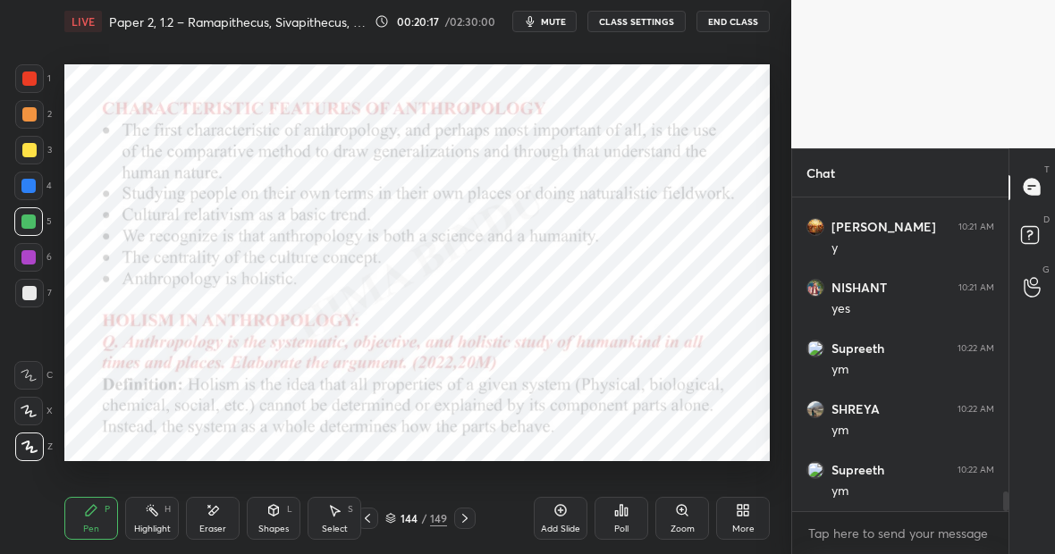
click at [560, 509] on icon at bounding box center [560, 510] width 5 height 5
click at [151, 535] on div "Highlight H" at bounding box center [152, 518] width 54 height 43
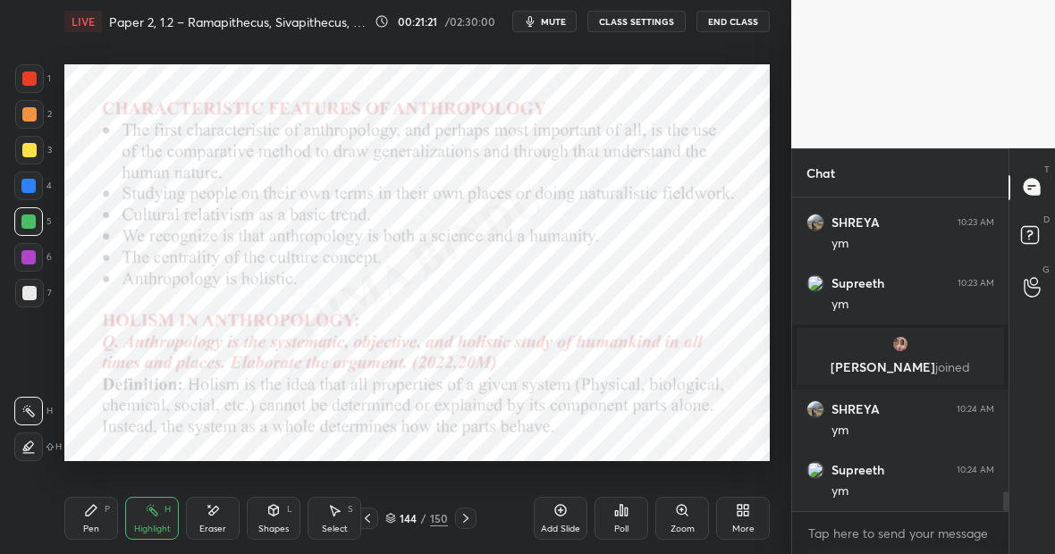
scroll to position [4851, 0]
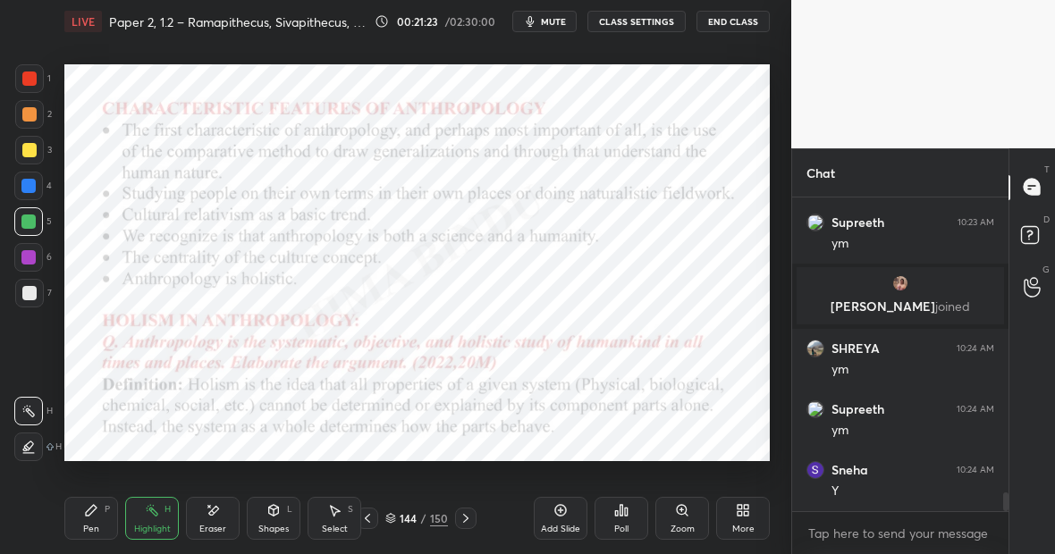
click at [560, 513] on icon at bounding box center [560, 510] width 14 height 14
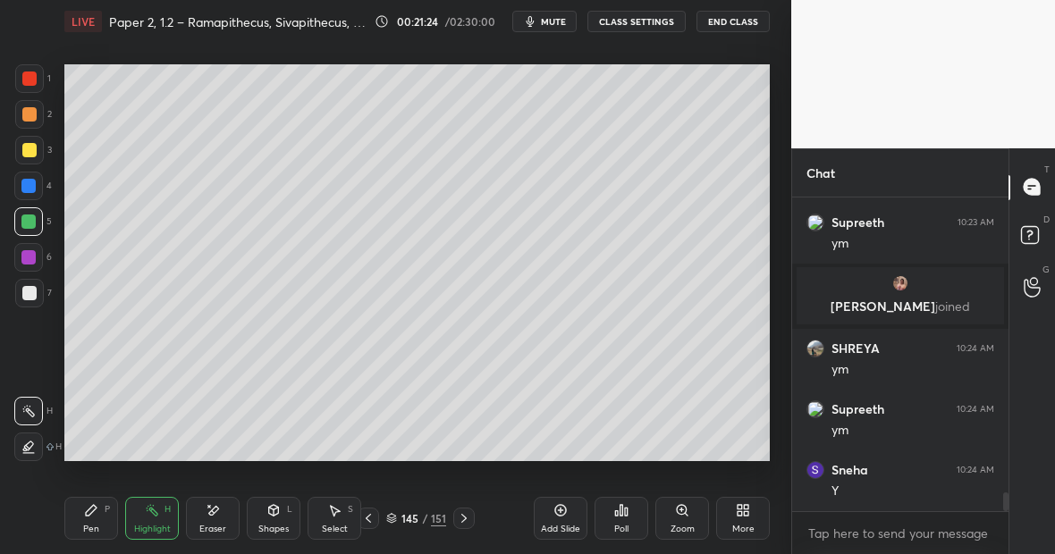
scroll to position [4912, 0]
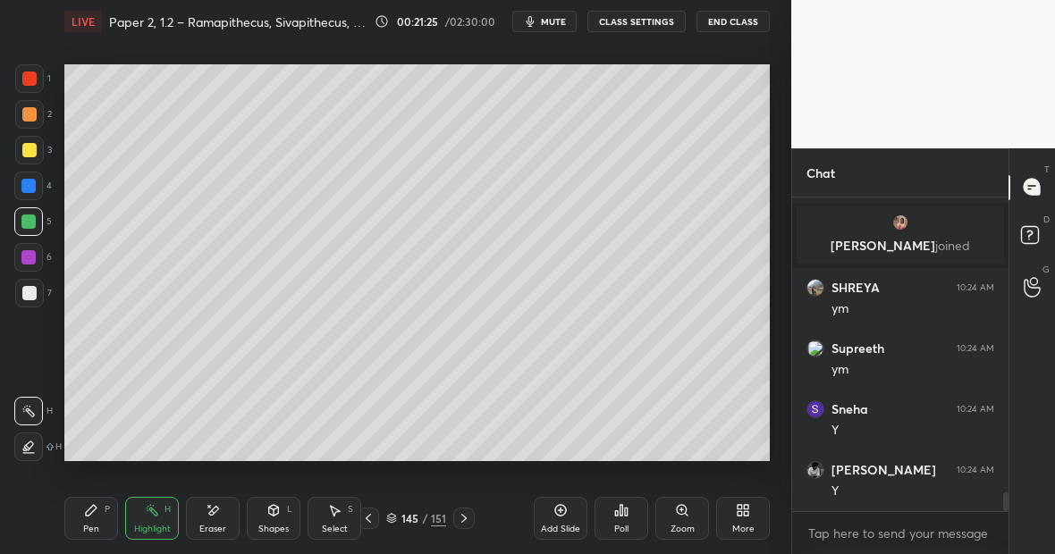
click at [35, 289] on div at bounding box center [29, 293] width 29 height 29
click at [108, 513] on div "Pen P" at bounding box center [91, 518] width 54 height 43
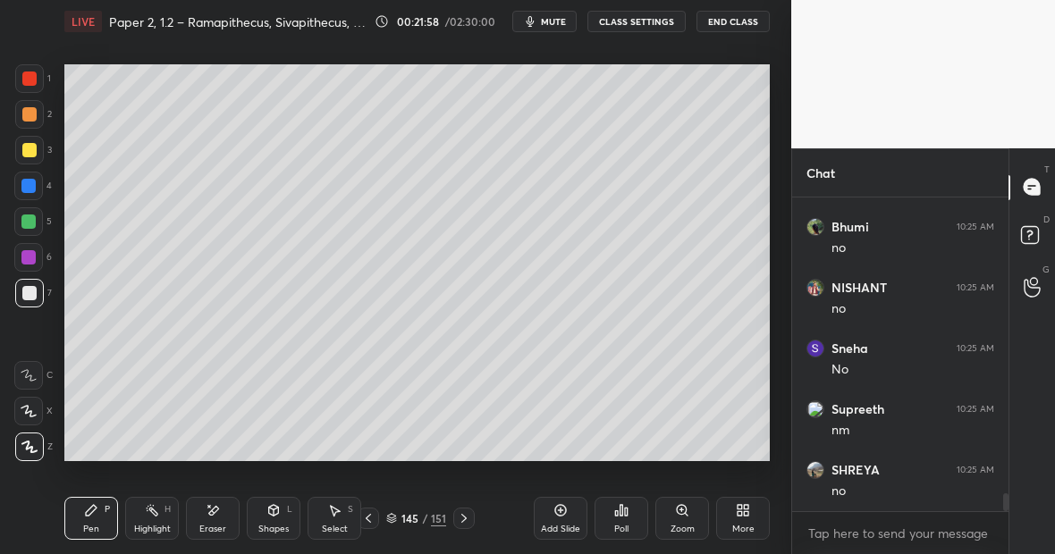
scroll to position [5276, 0]
click at [32, 292] on div at bounding box center [29, 293] width 14 height 14
click at [214, 514] on div "Eraser" at bounding box center [213, 518] width 54 height 43
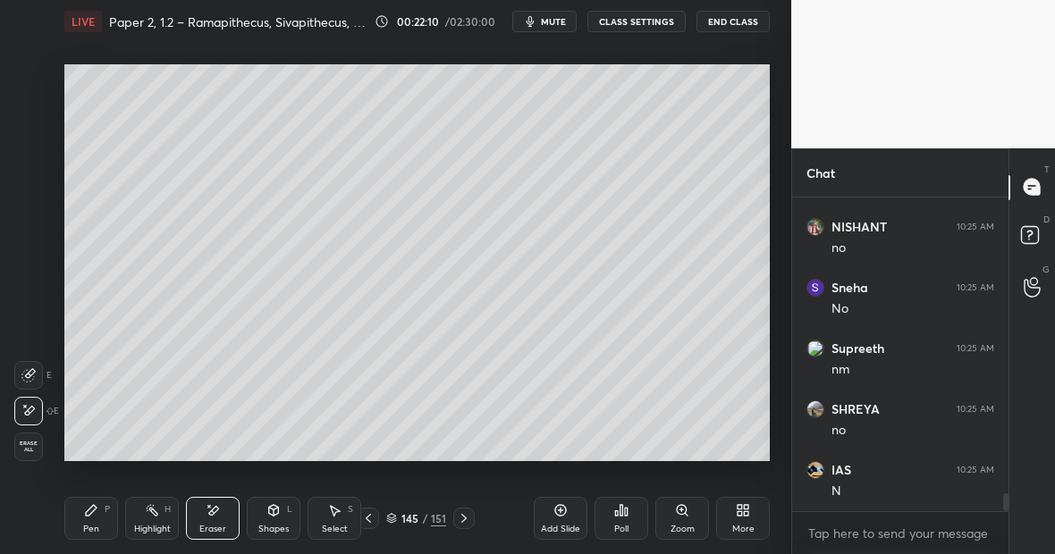
click at [96, 517] on div "Pen P" at bounding box center [91, 518] width 54 height 43
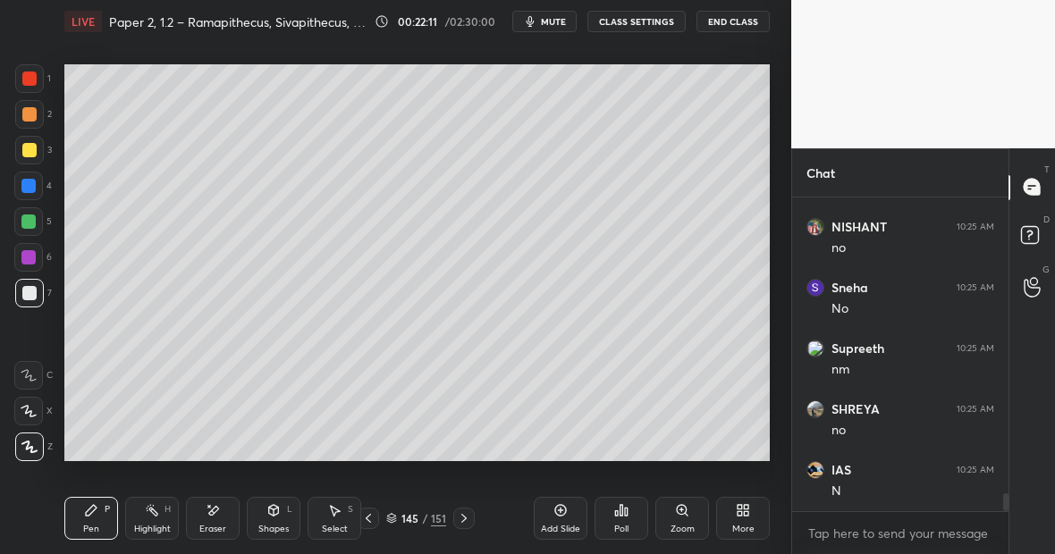
click at [34, 89] on div at bounding box center [29, 78] width 29 height 29
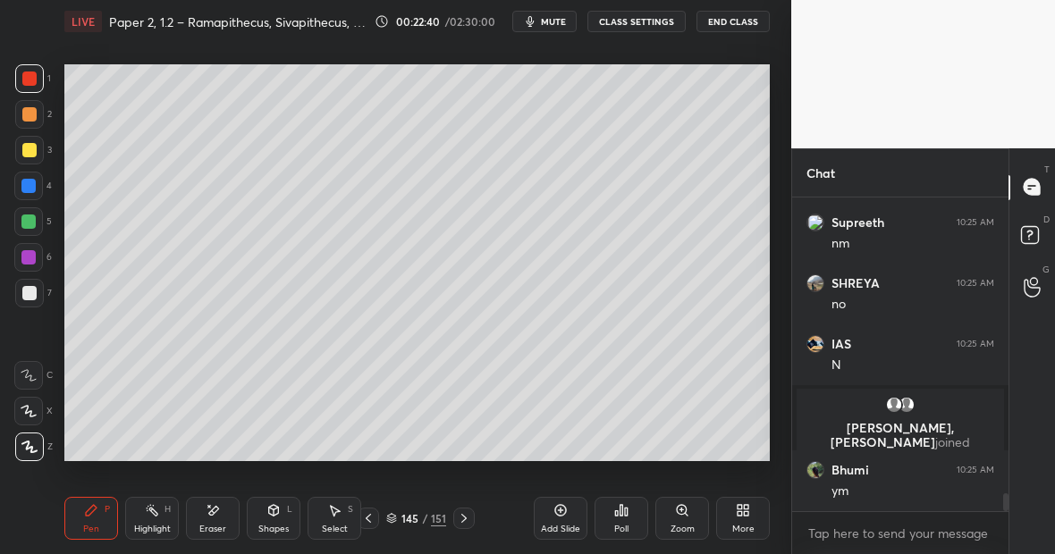
scroll to position [5169, 0]
click at [156, 511] on icon at bounding box center [152, 510] width 14 height 14
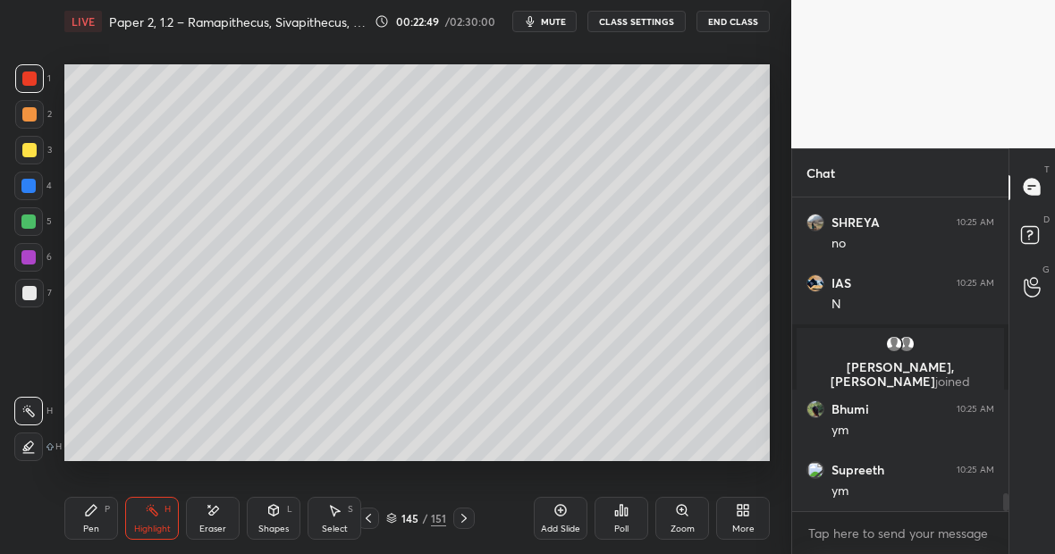
scroll to position [5291, 0]
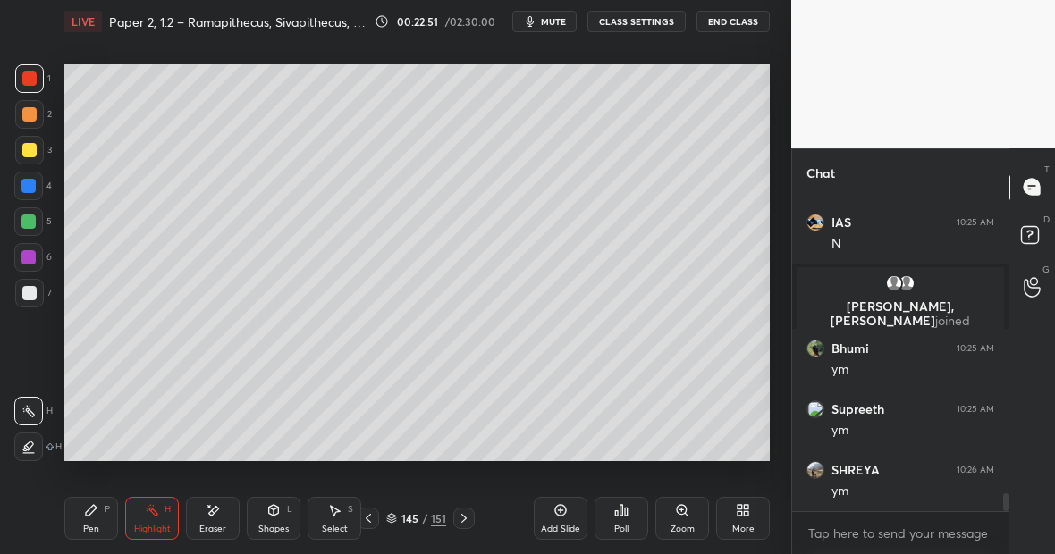
click at [101, 522] on div "Pen P" at bounding box center [91, 518] width 54 height 43
click at [32, 293] on div at bounding box center [29, 293] width 14 height 14
click at [216, 518] on div "Eraser" at bounding box center [213, 518] width 54 height 43
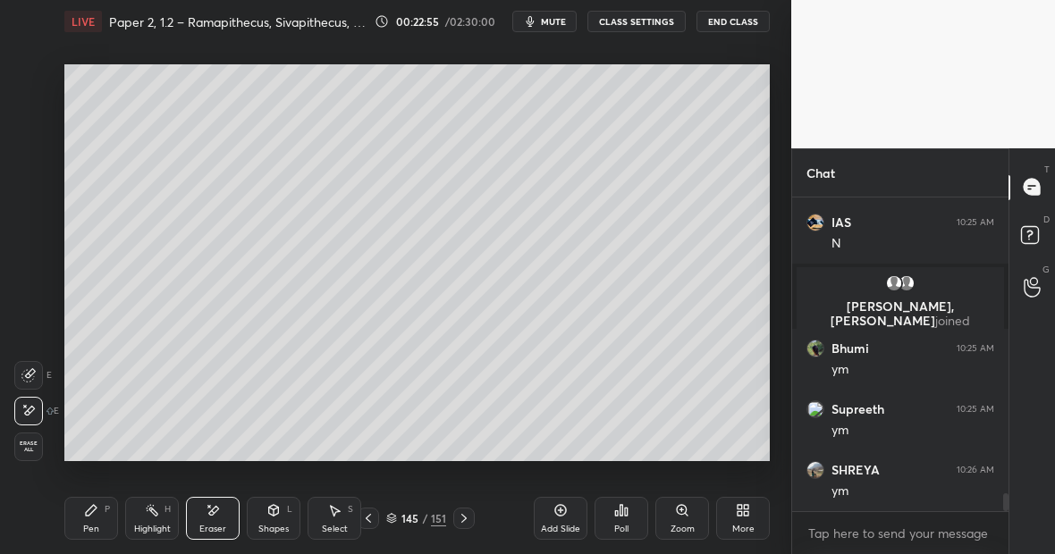
click at [102, 514] on div "Pen P" at bounding box center [91, 518] width 54 height 43
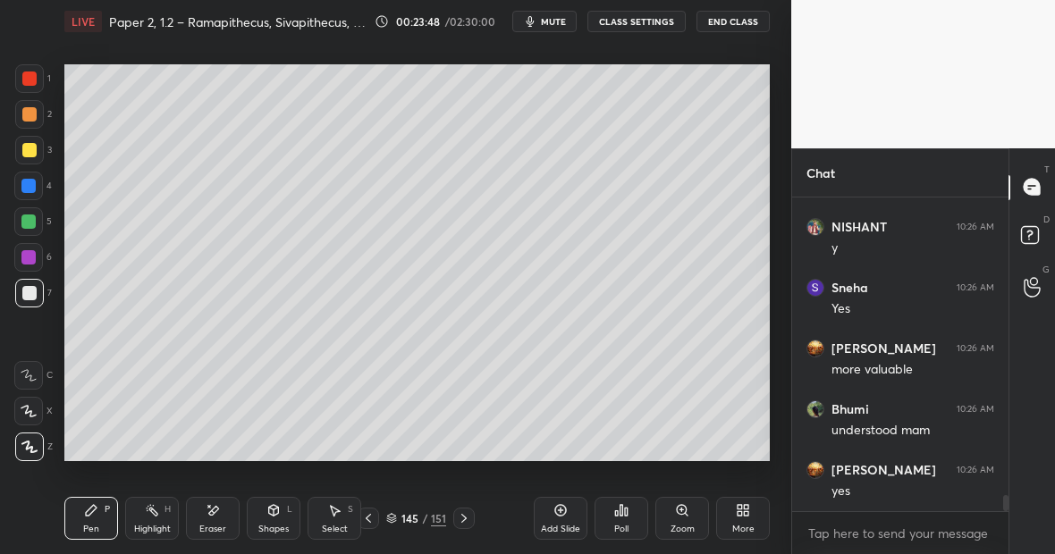
scroll to position [5898, 0]
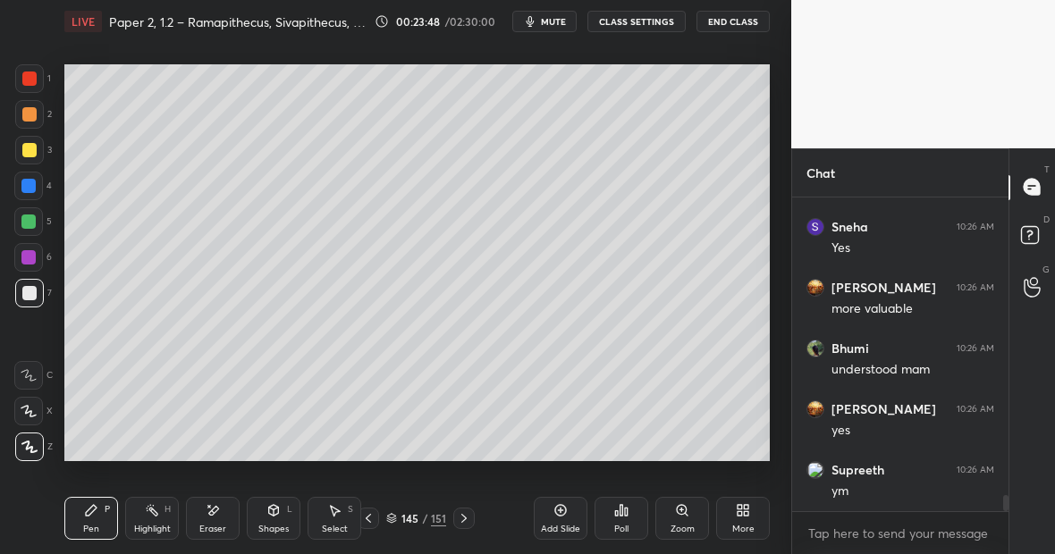
click at [29, 292] on div at bounding box center [29, 293] width 14 height 14
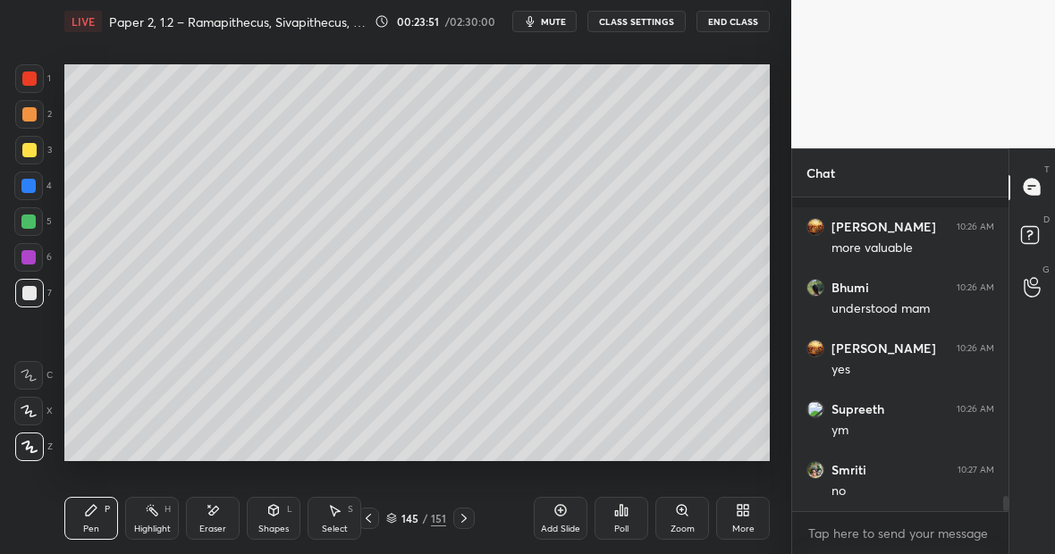
scroll to position [6081, 0]
click at [31, 149] on div at bounding box center [29, 150] width 14 height 14
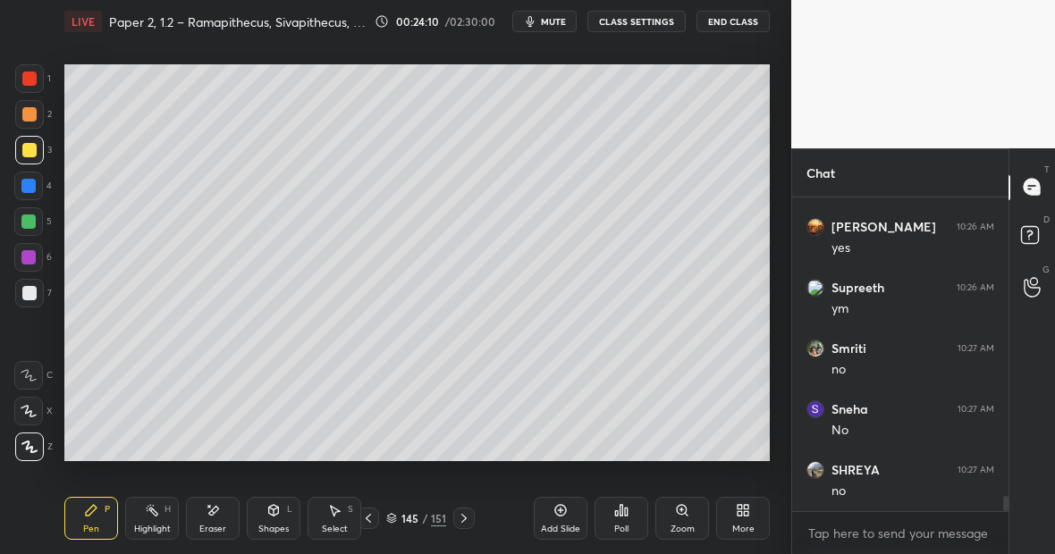
scroll to position [6141, 0]
click at [36, 221] on div at bounding box center [28, 221] width 29 height 29
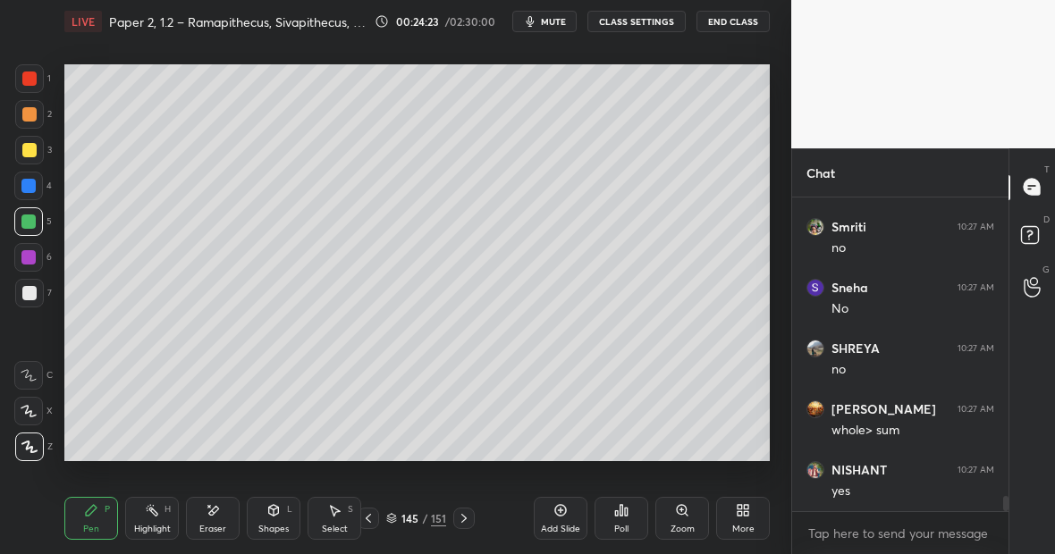
scroll to position [6263, 0]
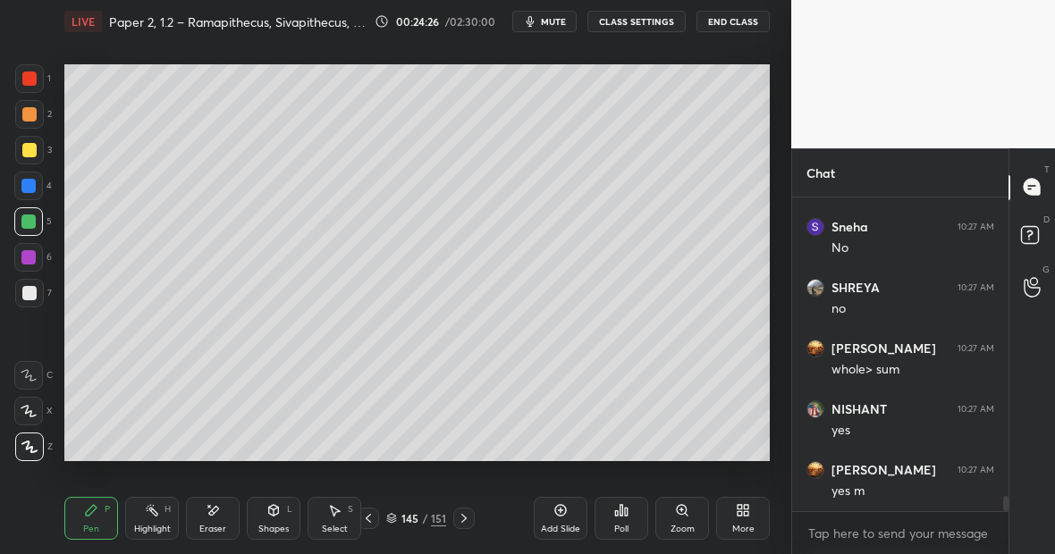
click at [223, 511] on div "Eraser" at bounding box center [213, 518] width 54 height 43
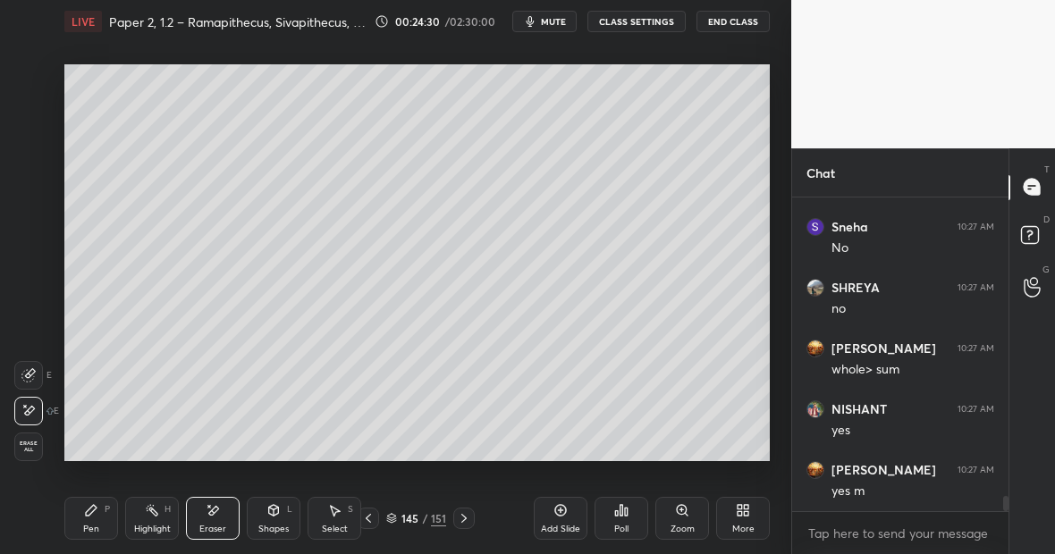
click at [565, 515] on icon at bounding box center [560, 510] width 14 height 14
click at [102, 511] on div "Pen P" at bounding box center [91, 518] width 54 height 43
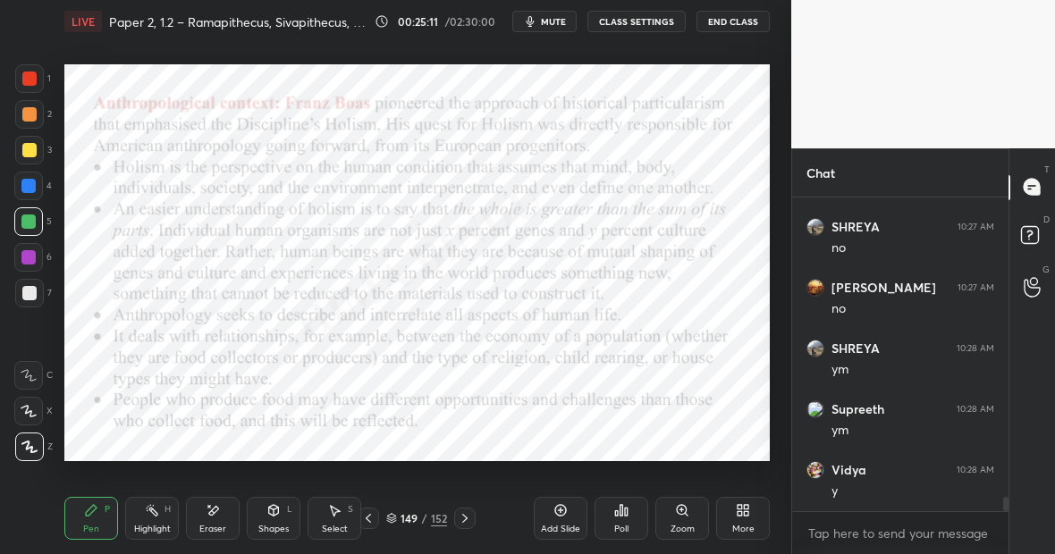
scroll to position [6810, 0]
click at [557, 515] on icon at bounding box center [561, 511] width 12 height 12
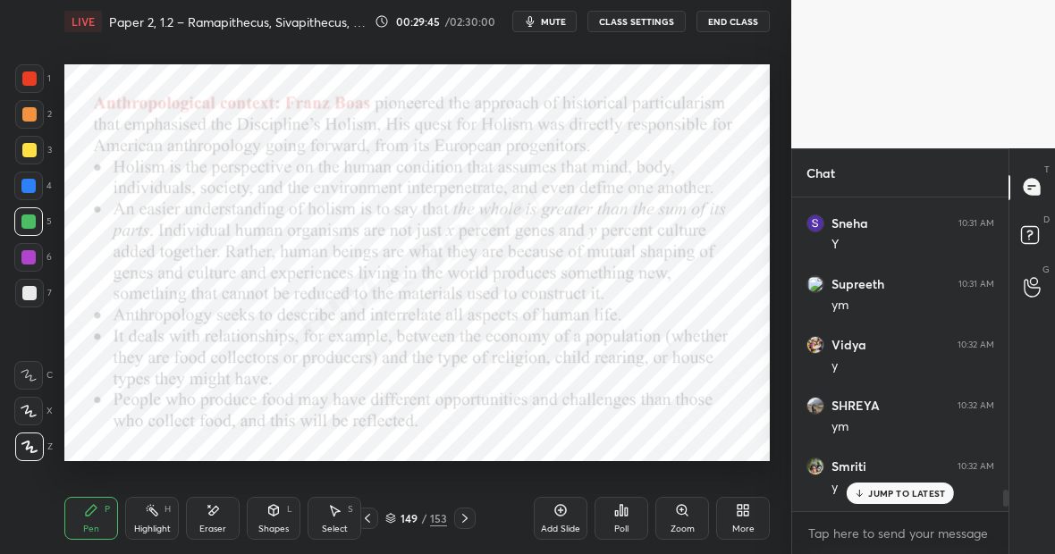
scroll to position [7777, 0]
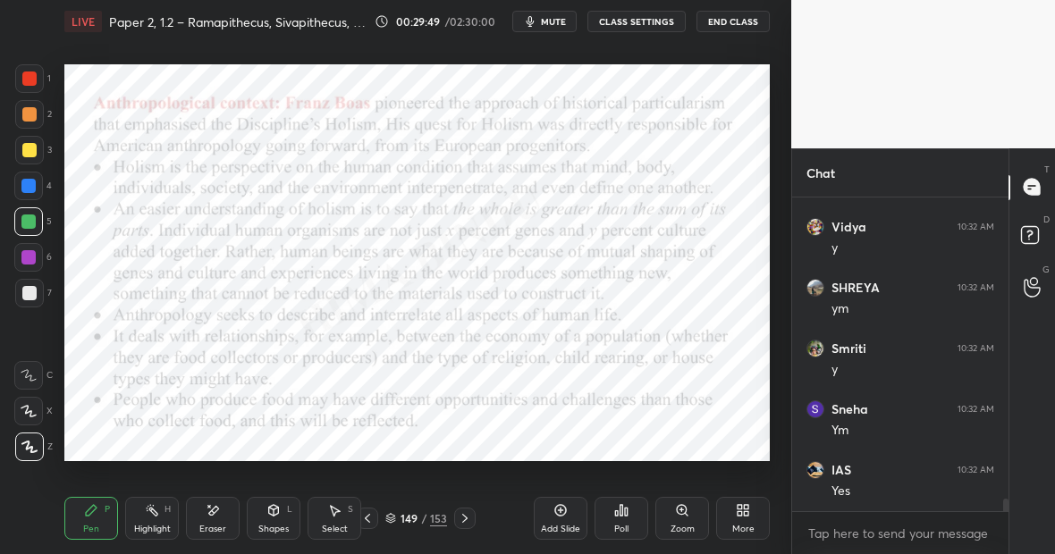
click at [184, 49] on div "Setting up your live class Poll for secs No correct answer Start poll" at bounding box center [417, 263] width 720 height 440
drag, startPoint x: 200, startPoint y: 24, endPoint x: 178, endPoint y: 7, distance: 28.1
click at [176, 7] on div "LIVE Paper 2, 1.2 – Ramapithecus, Sivapithecus, Narmada Man - class 2" at bounding box center [215, 21] width 303 height 43
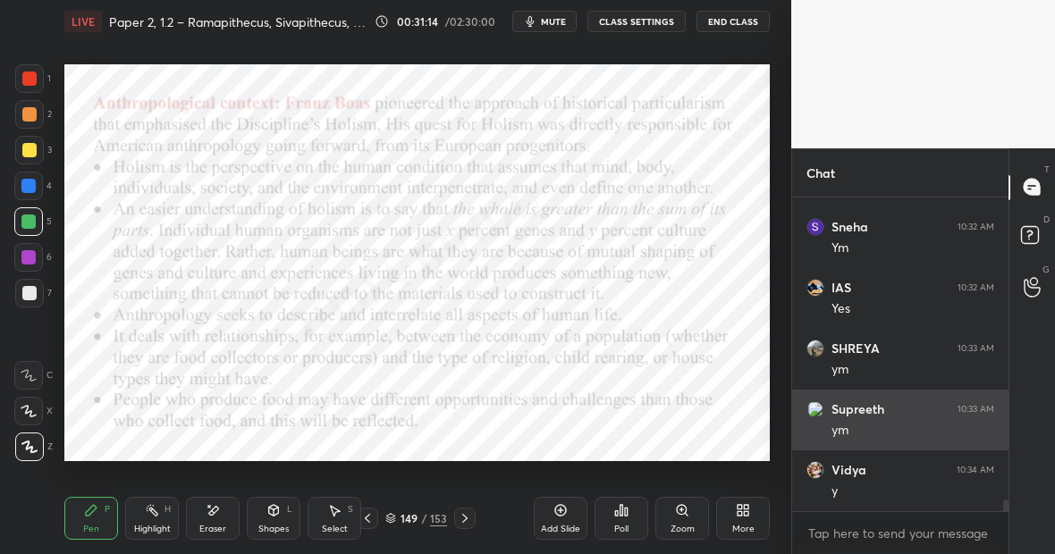
scroll to position [8020, 0]
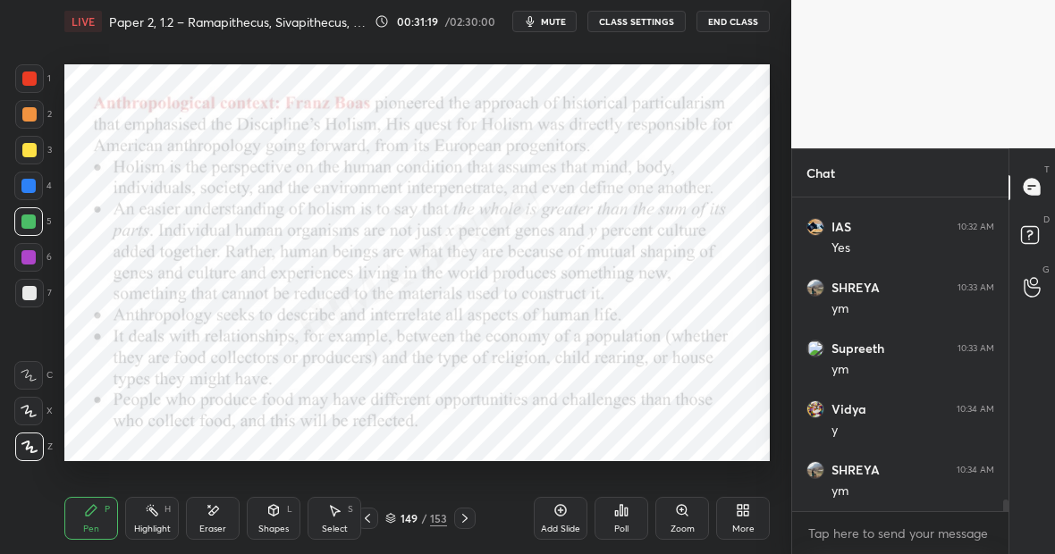
click at [467, 518] on icon at bounding box center [465, 518] width 14 height 14
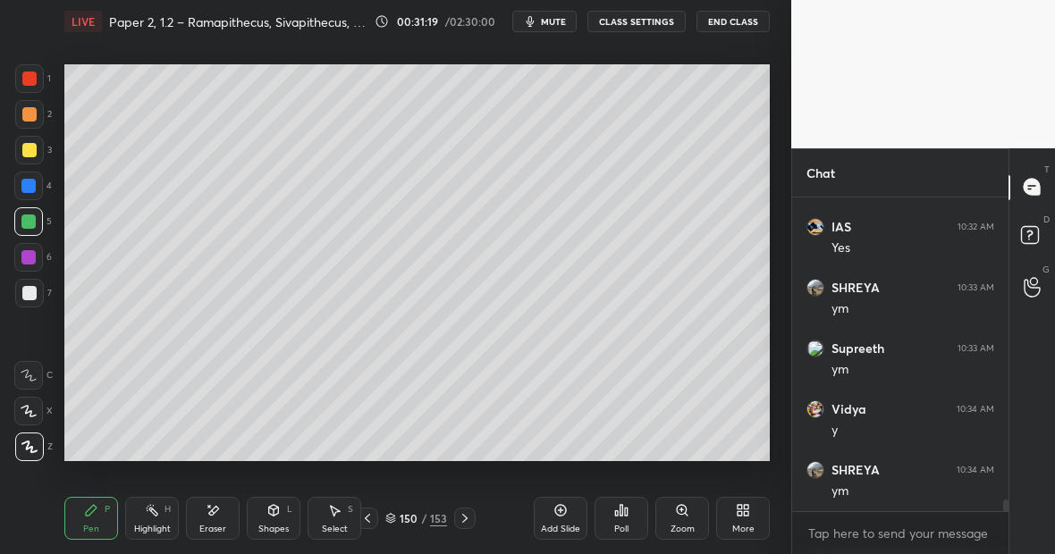
click at [467, 518] on icon at bounding box center [465, 518] width 14 height 14
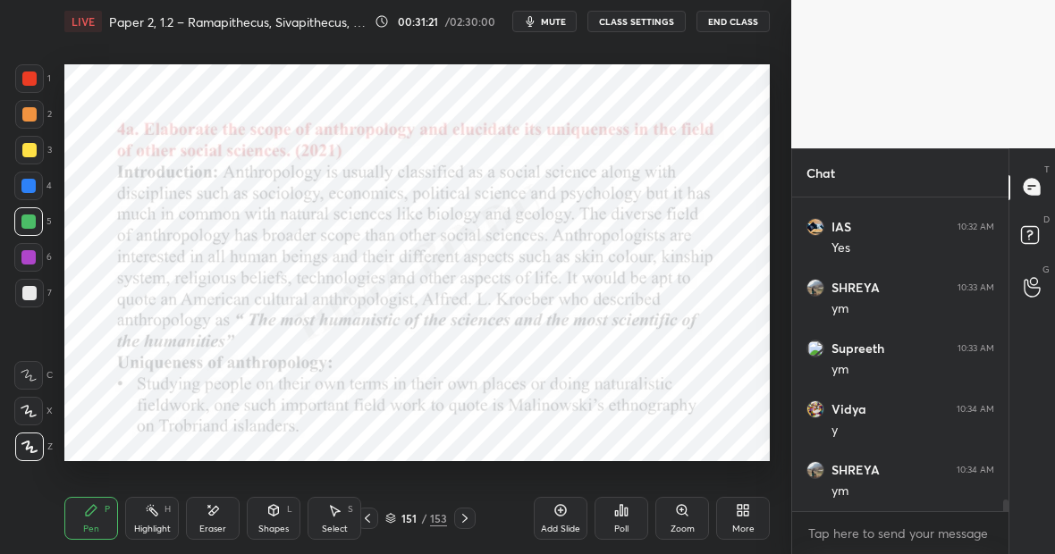
click at [371, 515] on icon at bounding box center [367, 518] width 14 height 14
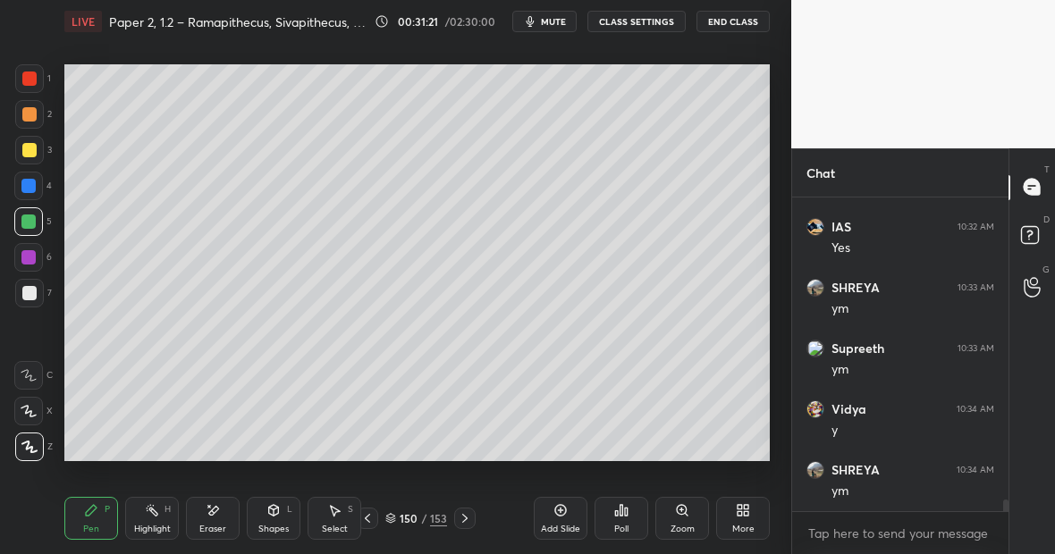
click at [371, 515] on icon at bounding box center [367, 518] width 14 height 14
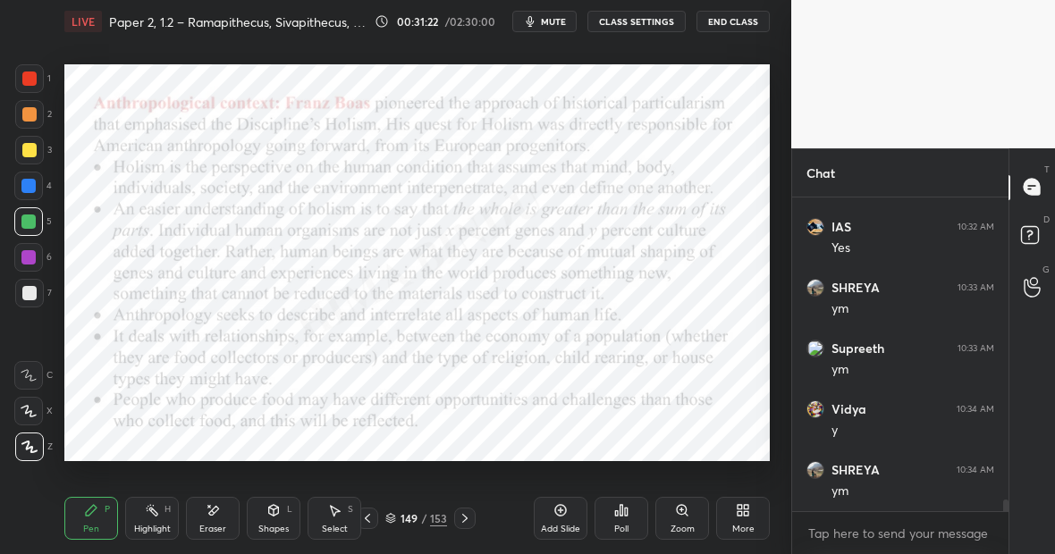
click at [371, 515] on icon at bounding box center [367, 518] width 14 height 14
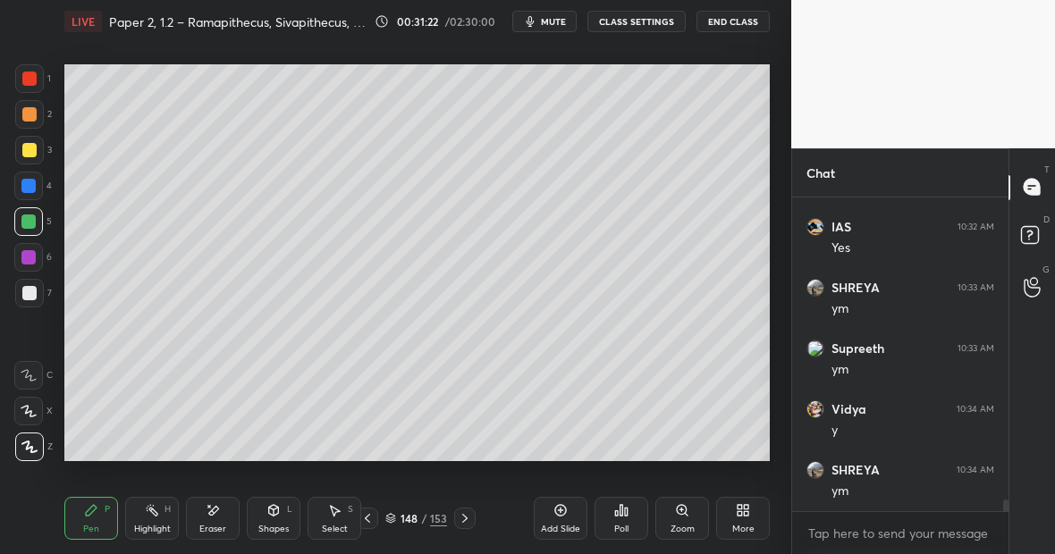
click at [371, 515] on icon at bounding box center [367, 518] width 14 height 14
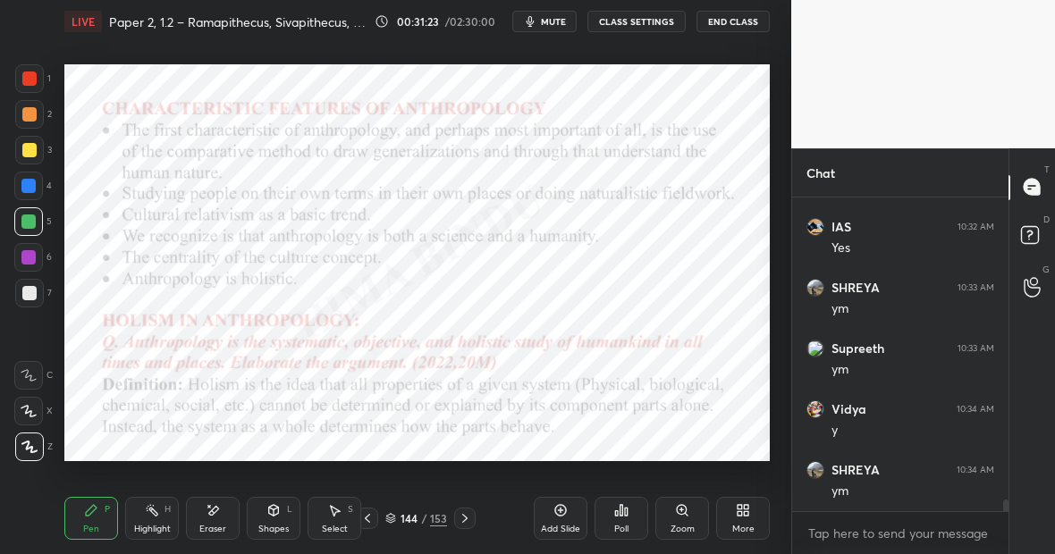
click at [371, 515] on icon at bounding box center [367, 518] width 14 height 14
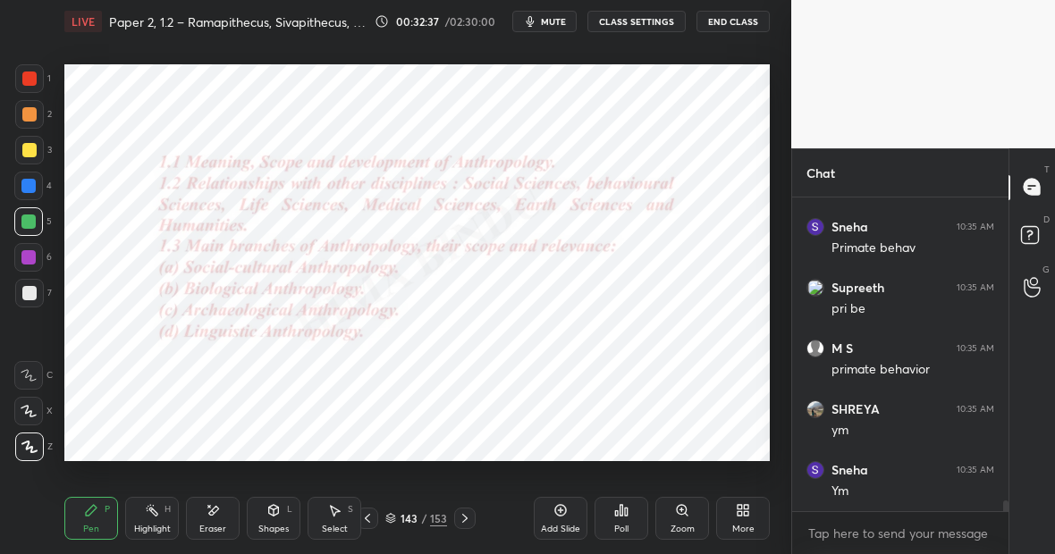
scroll to position [8810, 0]
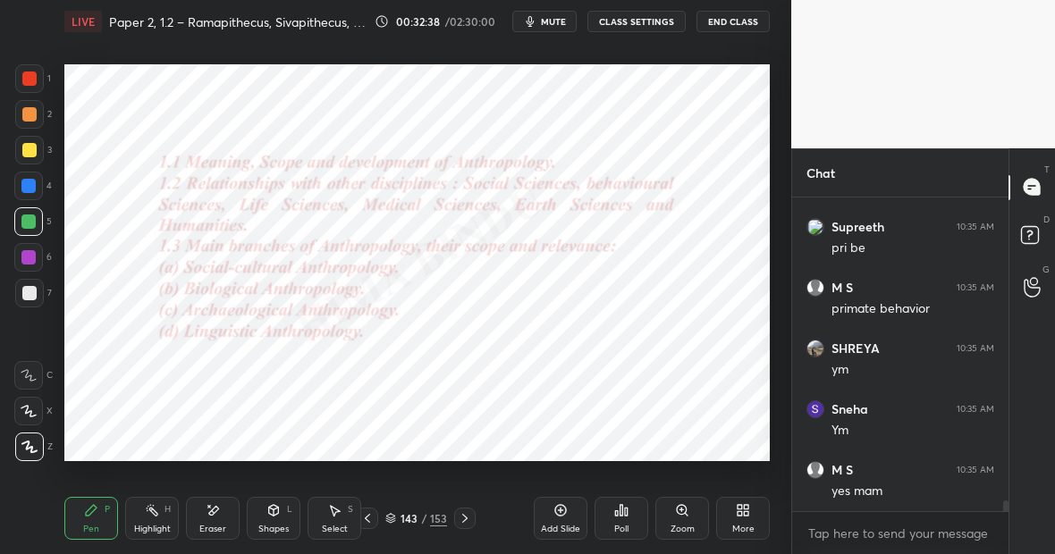
click at [466, 518] on icon at bounding box center [465, 518] width 14 height 14
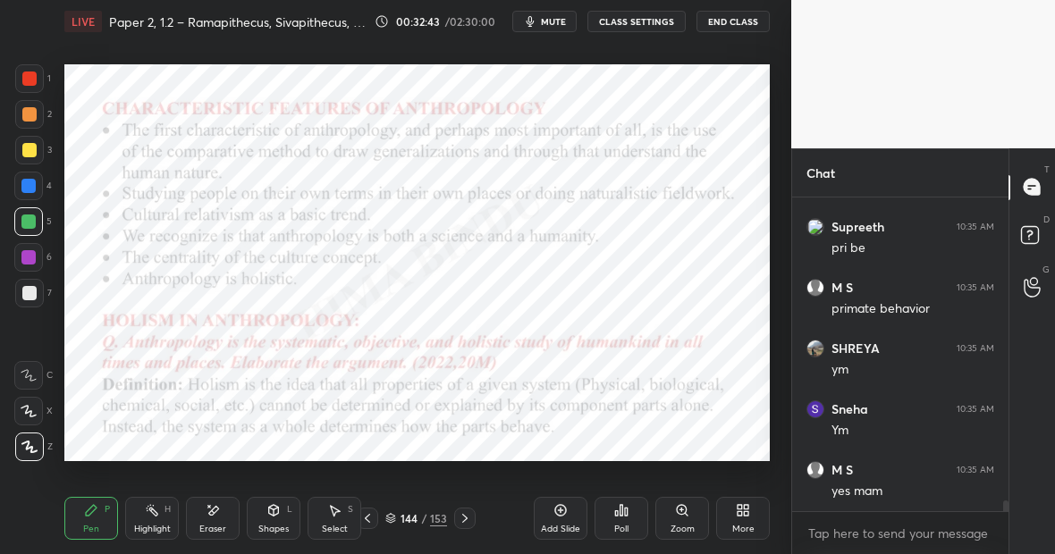
click at [463, 517] on icon at bounding box center [465, 518] width 14 height 14
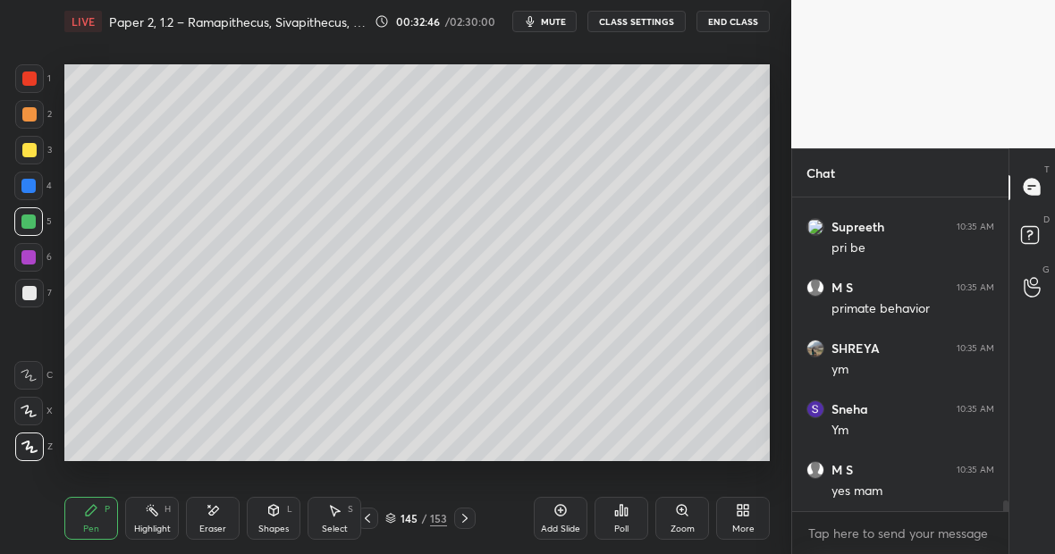
click at [439, 516] on div "153" at bounding box center [438, 518] width 17 height 16
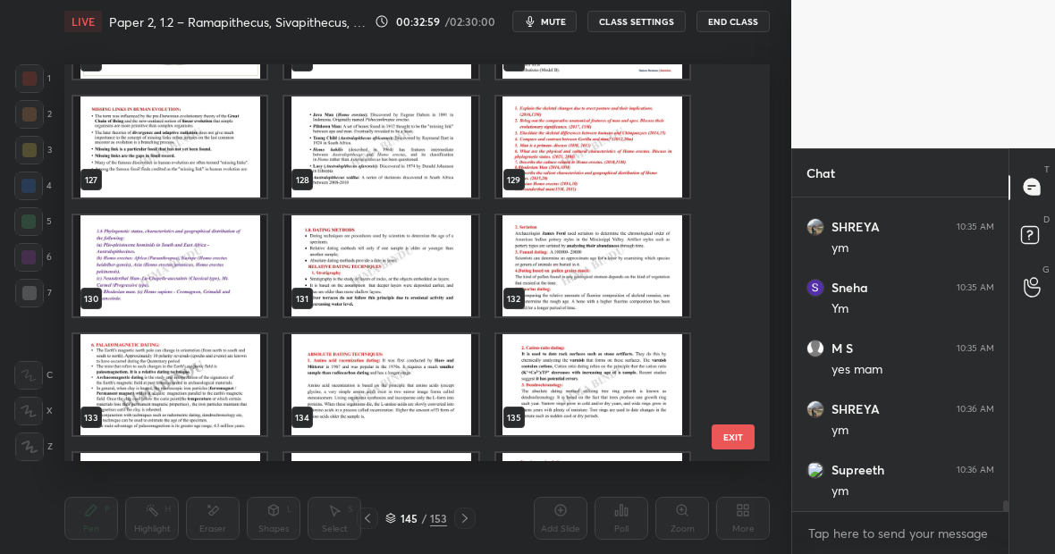
scroll to position [4982, 0]
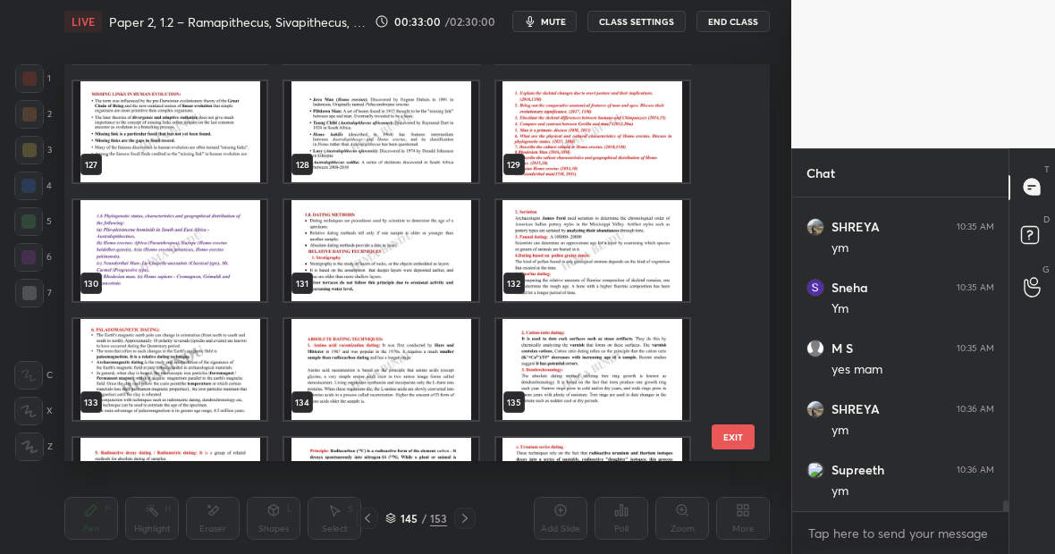
click at [383, 241] on img "grid" at bounding box center [380, 250] width 193 height 101
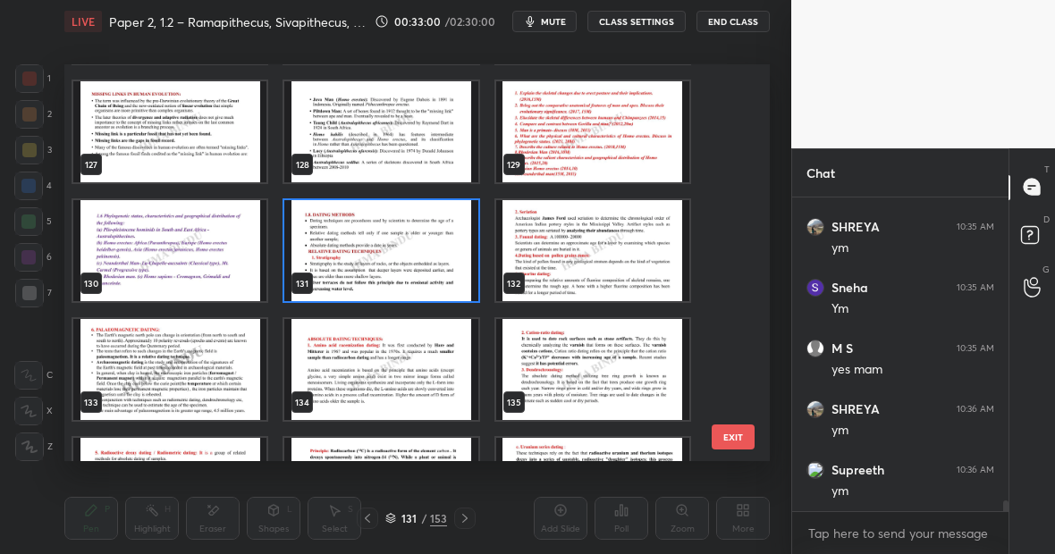
click at [383, 241] on img "grid" at bounding box center [380, 250] width 193 height 101
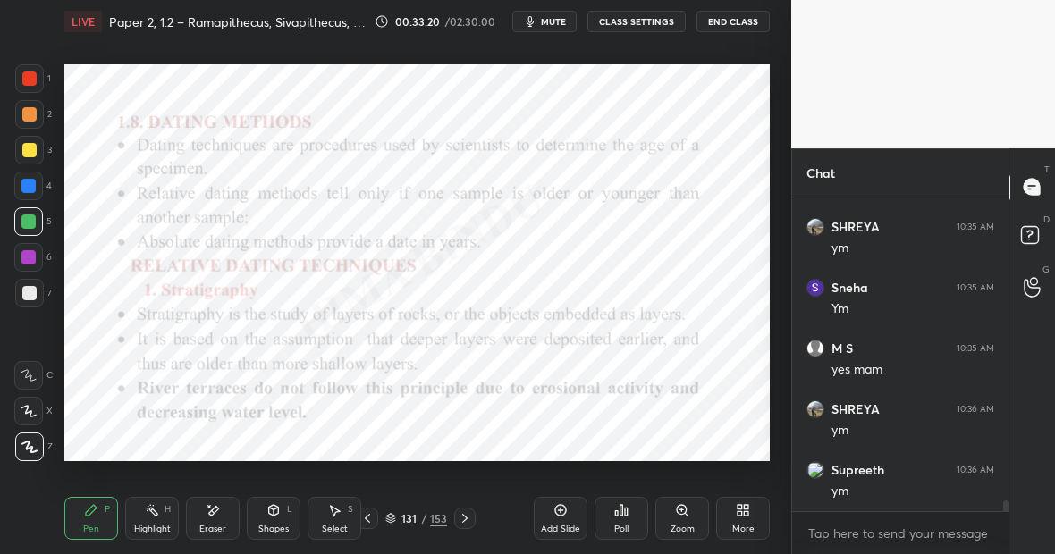
click at [574, 515] on div "Add Slide" at bounding box center [561, 518] width 54 height 43
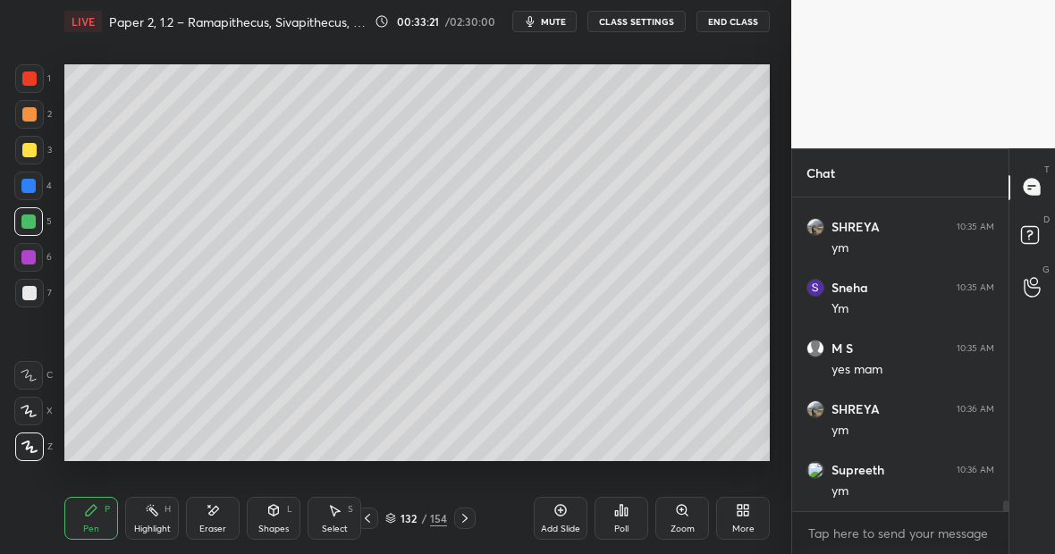
click at [30, 152] on div at bounding box center [29, 150] width 14 height 14
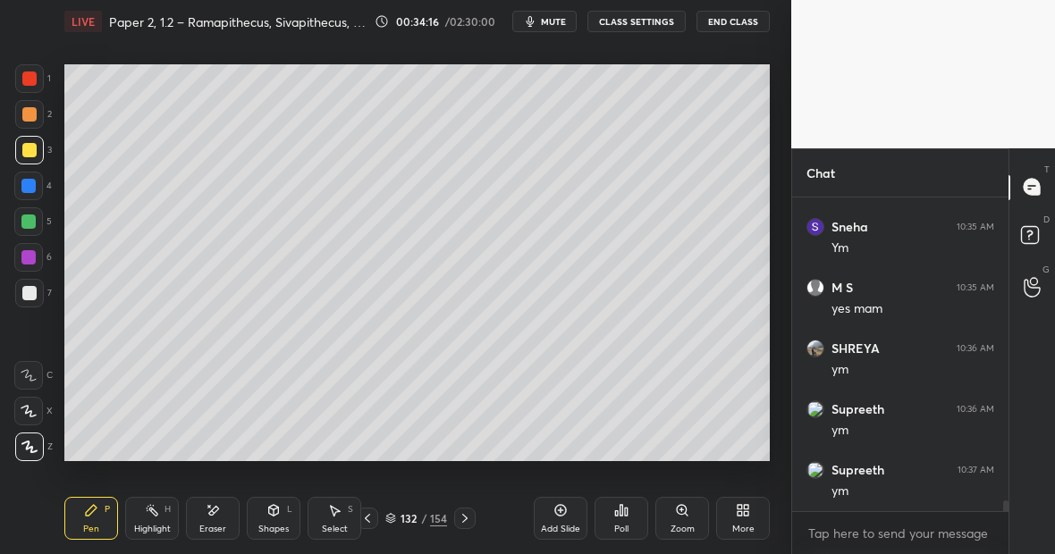
scroll to position [9054, 0]
click at [35, 223] on div at bounding box center [28, 221] width 29 height 29
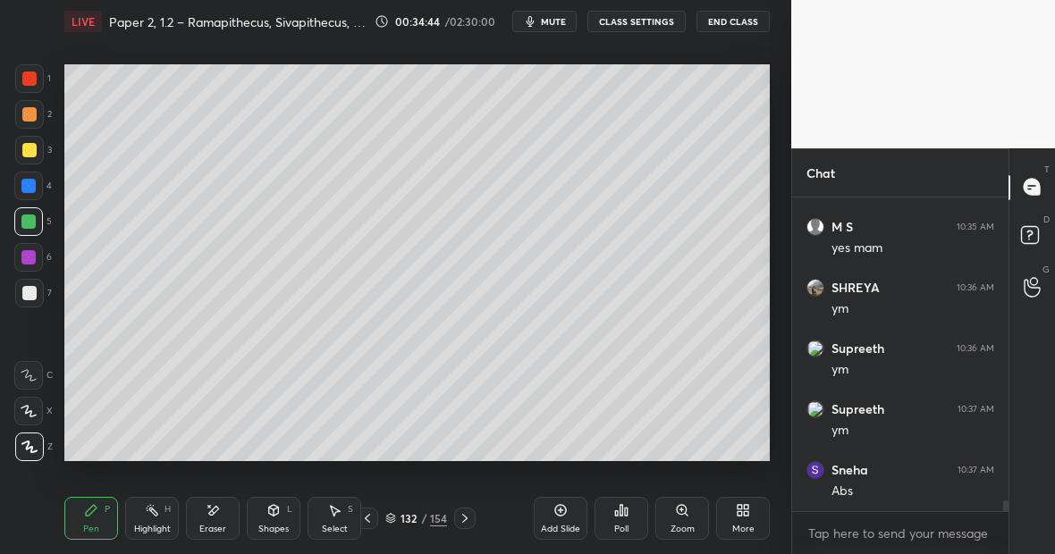
click at [31, 160] on div at bounding box center [29, 150] width 29 height 29
click at [206, 516] on div "Eraser" at bounding box center [213, 518] width 54 height 43
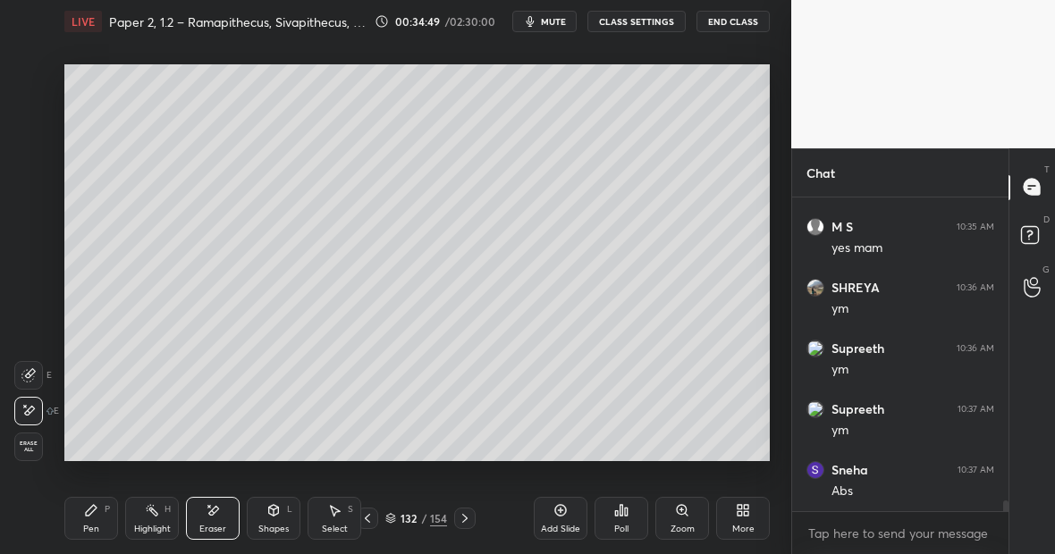
click at [94, 515] on div "Pen P" at bounding box center [91, 518] width 54 height 43
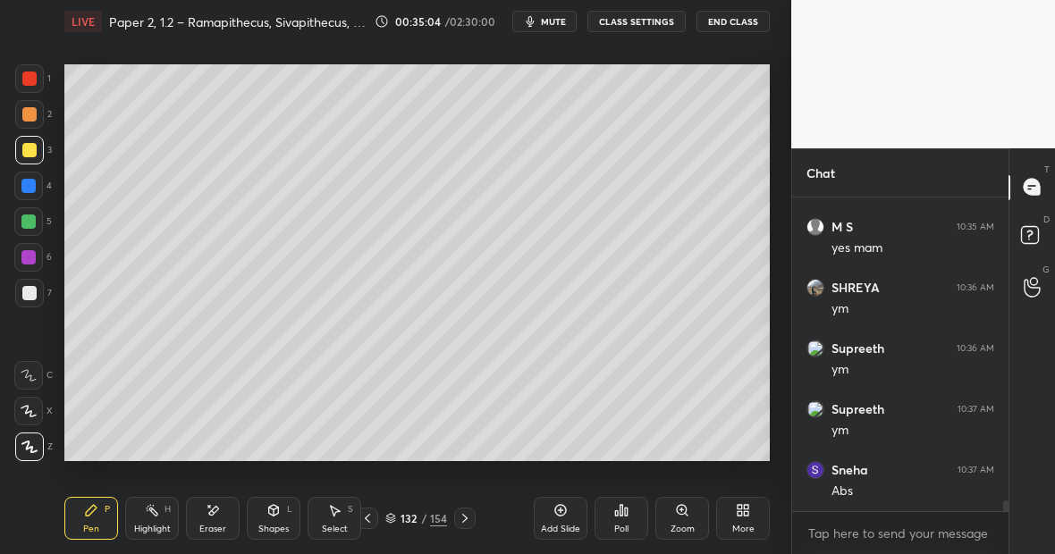
scroll to position [9114, 0]
click at [559, 508] on icon at bounding box center [560, 510] width 14 height 14
click at [33, 152] on div at bounding box center [29, 150] width 29 height 29
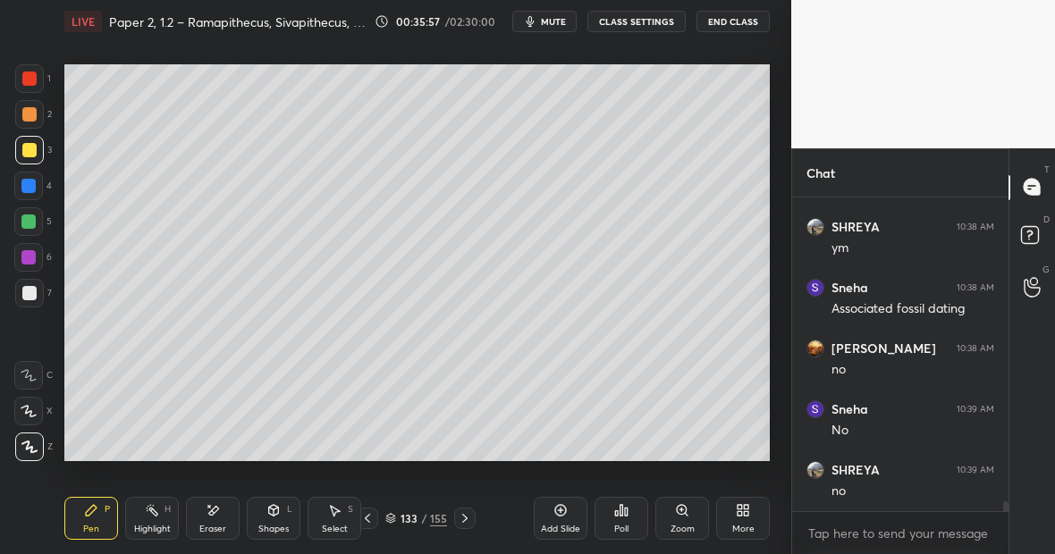
scroll to position [9418, 0]
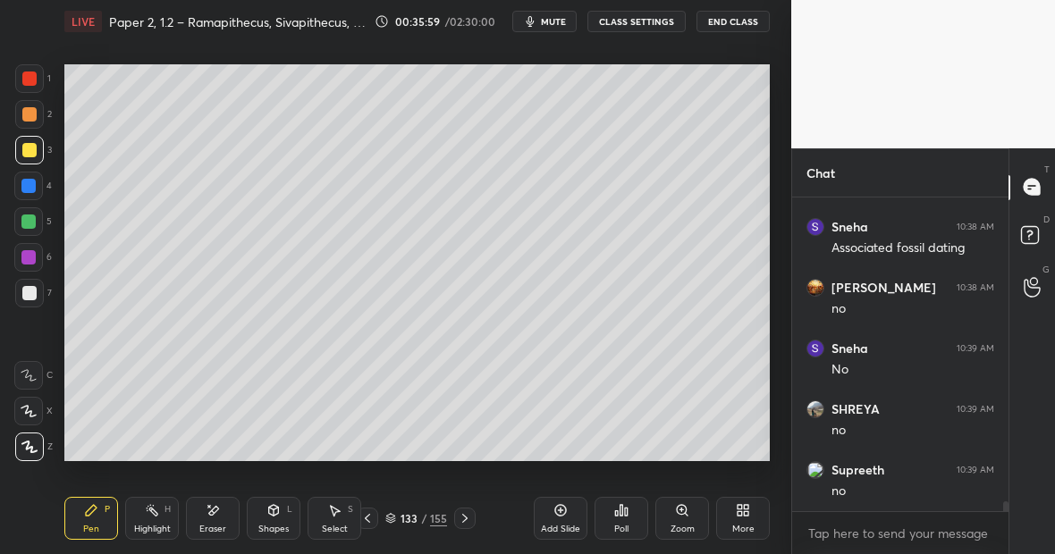
click at [32, 220] on div at bounding box center [28, 222] width 14 height 14
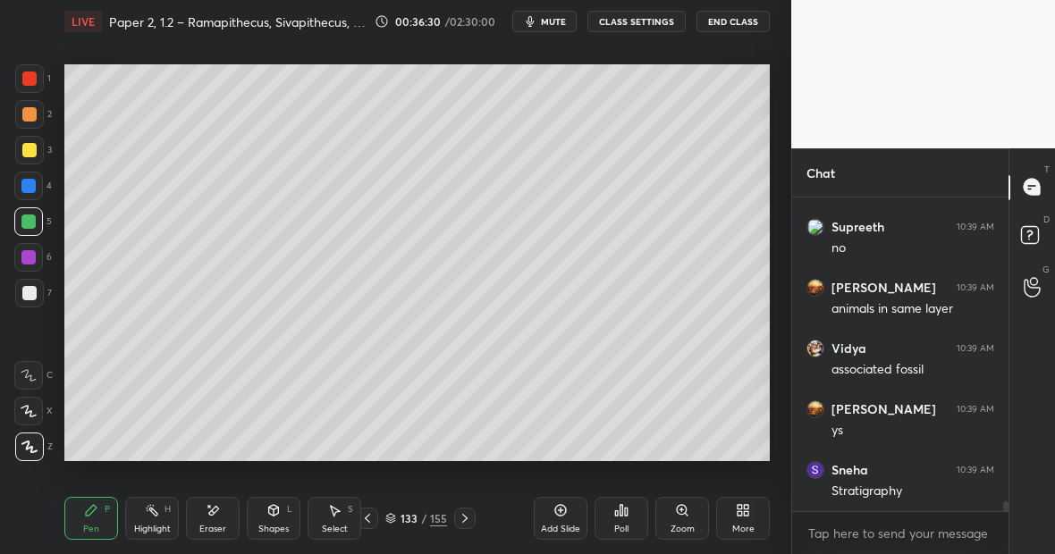
scroll to position [9722, 0]
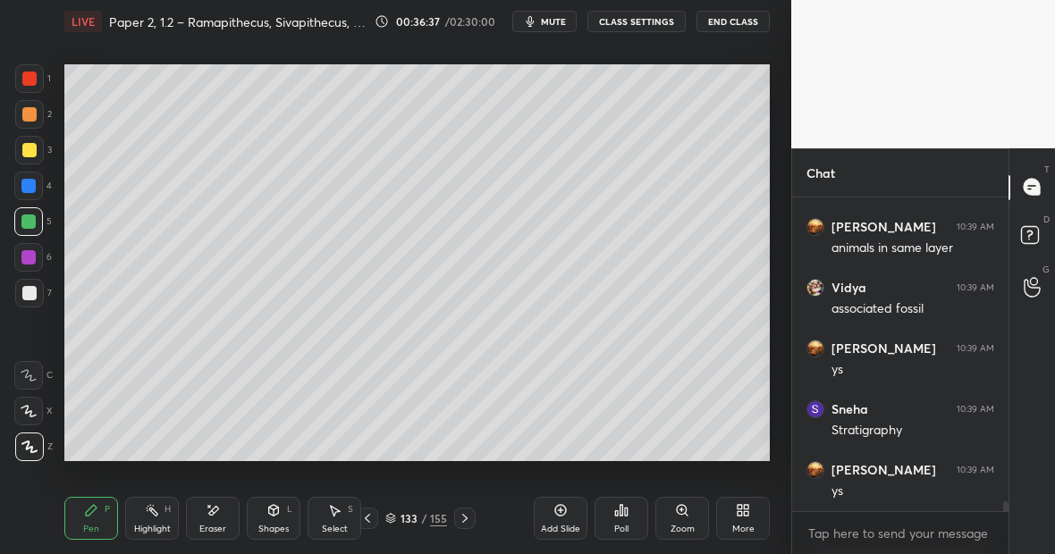
click at [26, 155] on div at bounding box center [29, 150] width 14 height 14
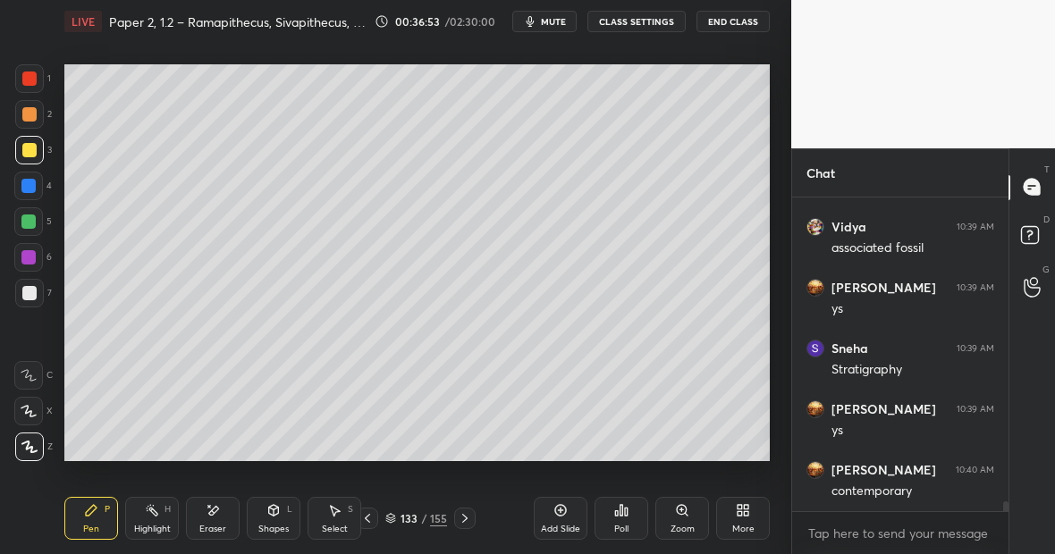
scroll to position [9844, 0]
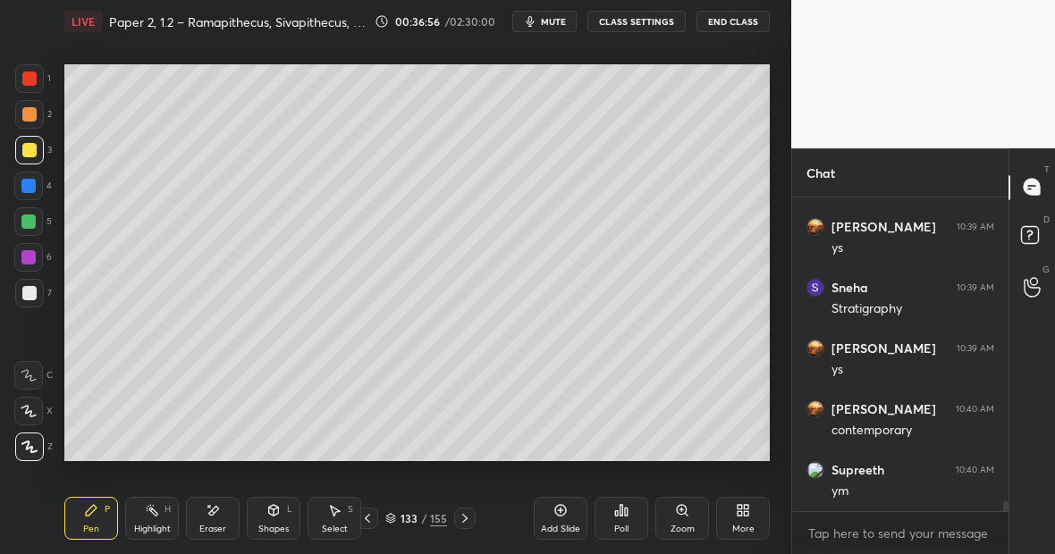
click at [30, 288] on div at bounding box center [29, 293] width 14 height 14
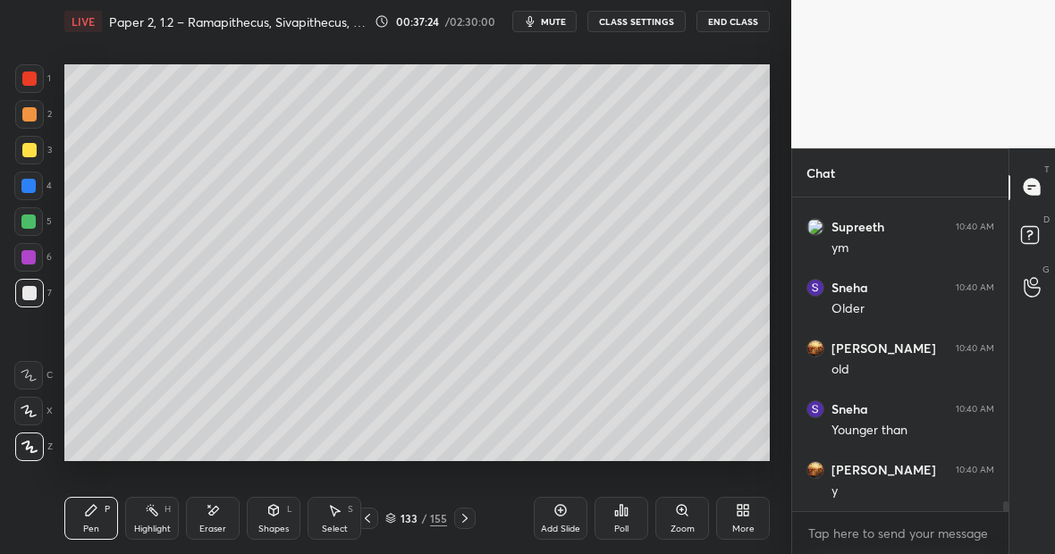
scroll to position [10148, 0]
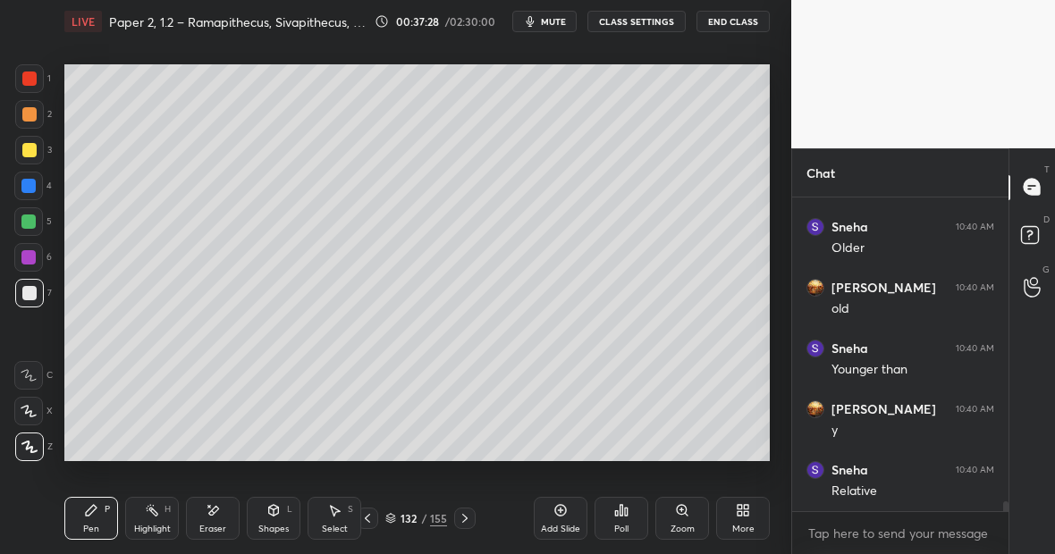
click at [560, 510] on icon at bounding box center [560, 510] width 5 height 5
click at [32, 189] on div at bounding box center [28, 186] width 14 height 14
click at [214, 529] on div "Eraser" at bounding box center [212, 529] width 27 height 9
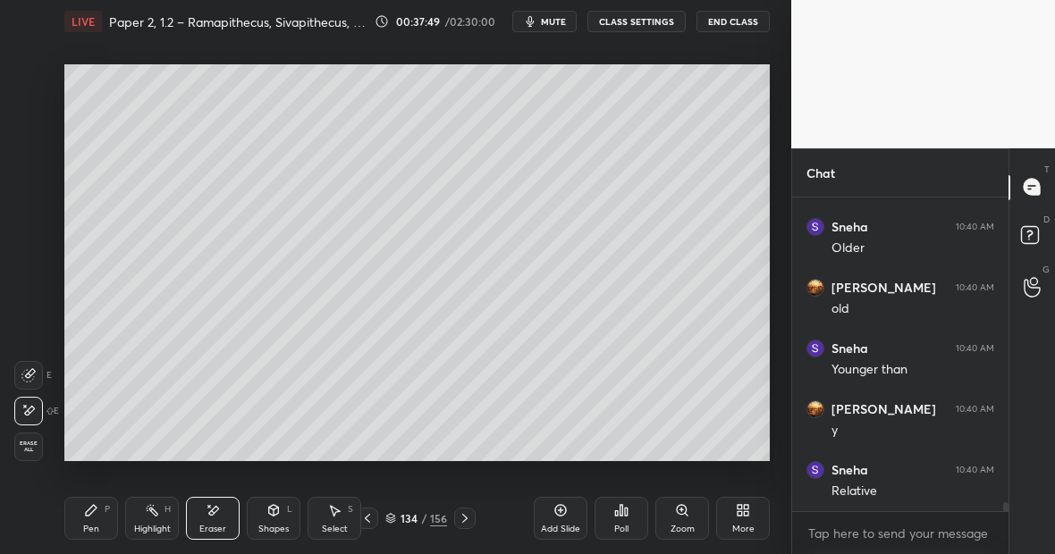
scroll to position [10213, 0]
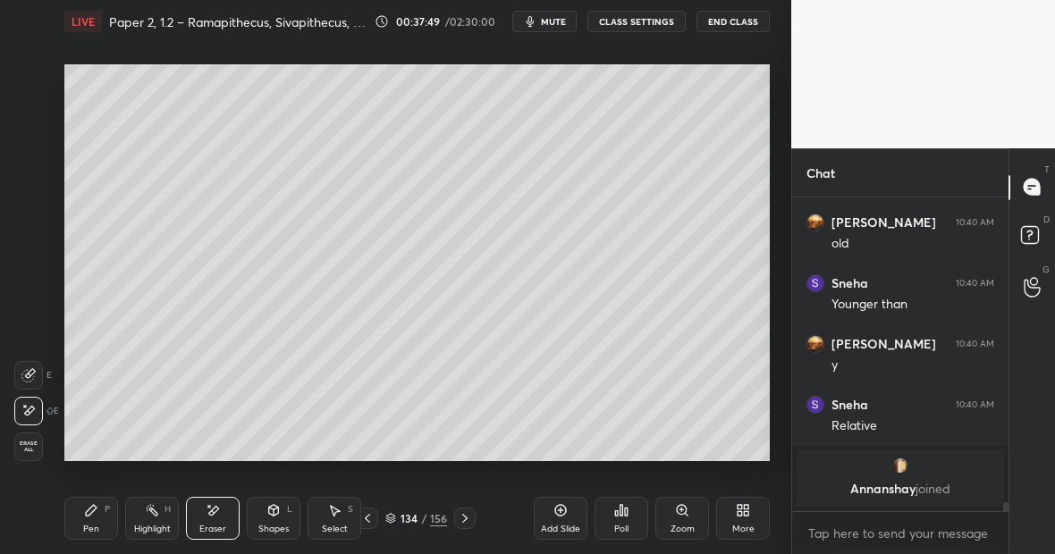
click at [156, 519] on div "Highlight H" at bounding box center [152, 518] width 54 height 43
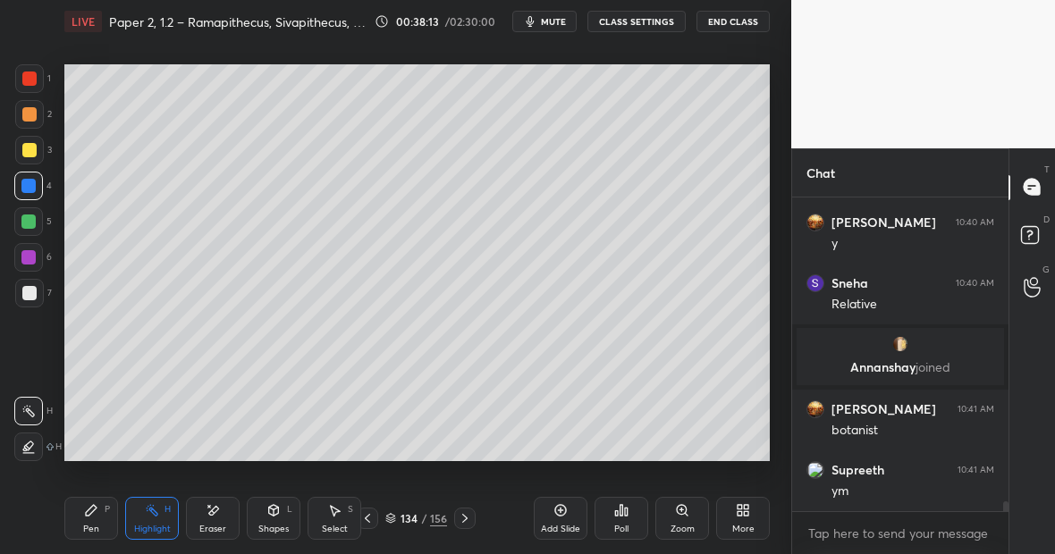
scroll to position [9621, 0]
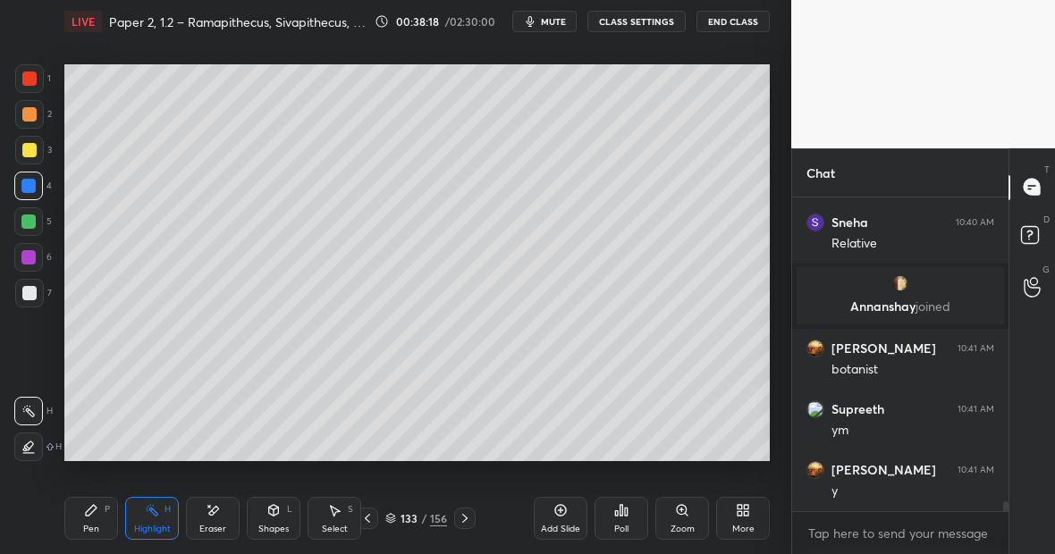
click at [38, 296] on div at bounding box center [29, 293] width 29 height 29
click at [110, 504] on div "Pen P" at bounding box center [91, 518] width 54 height 43
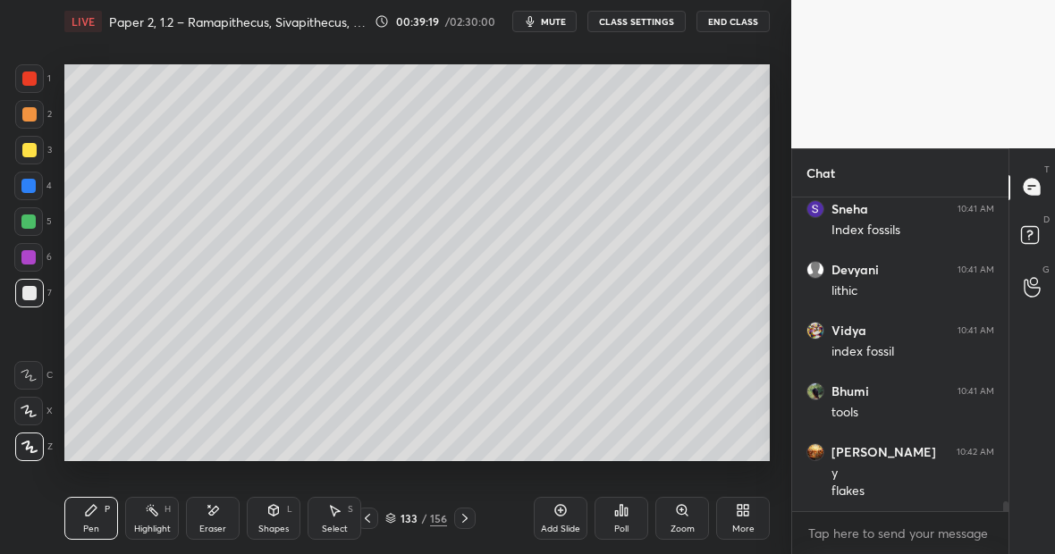
scroll to position [10004, 0]
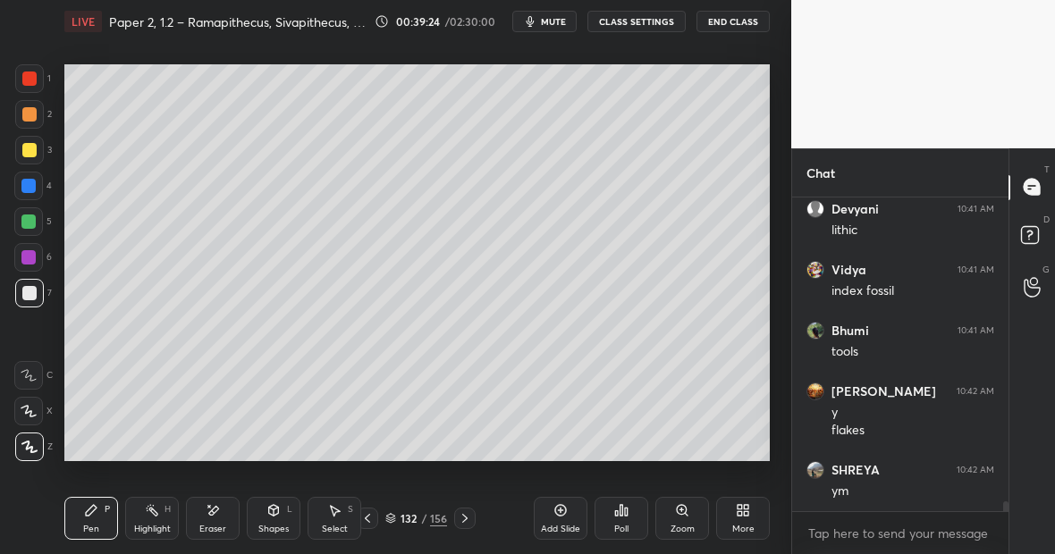
click at [172, 526] on div "Highlight H" at bounding box center [152, 518] width 54 height 43
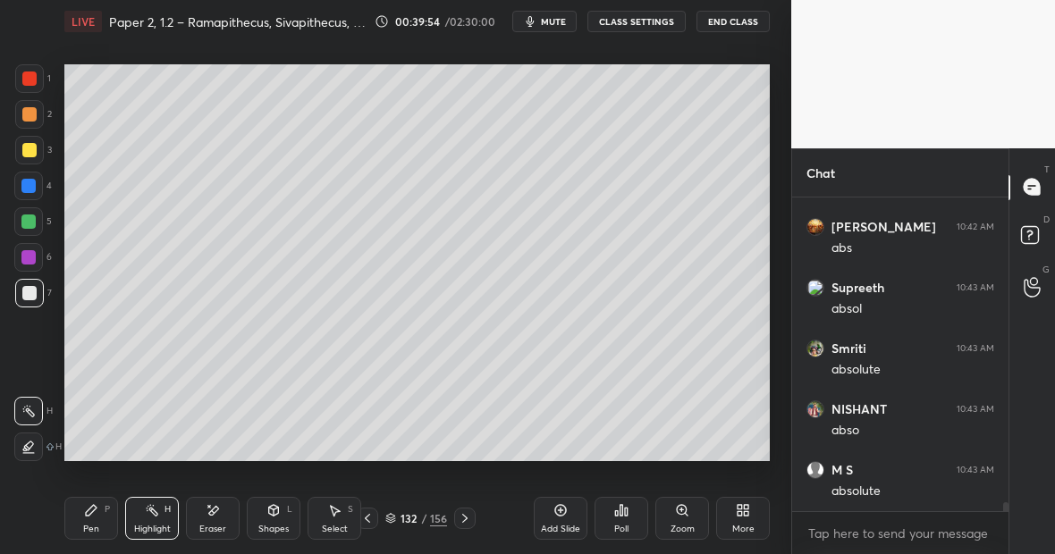
scroll to position [10855, 0]
click at [37, 80] on div at bounding box center [29, 78] width 29 height 29
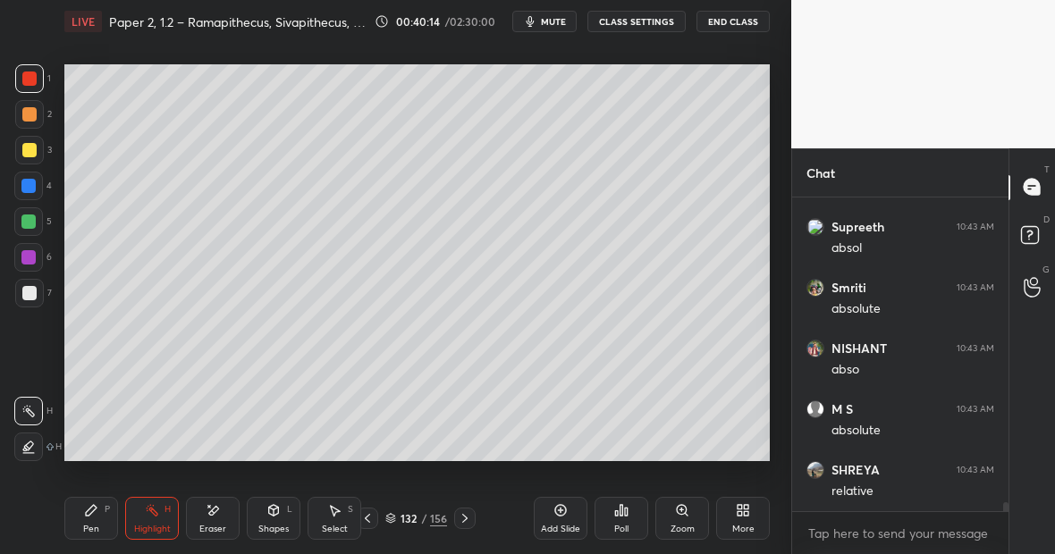
click at [95, 518] on div "Pen P" at bounding box center [91, 518] width 54 height 43
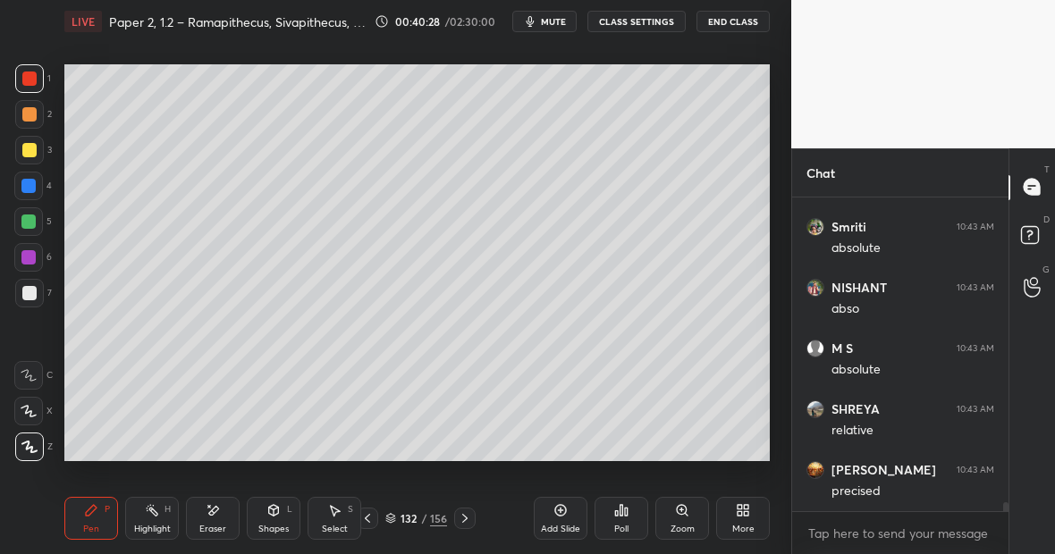
click at [166, 516] on div "Highlight H" at bounding box center [152, 518] width 54 height 43
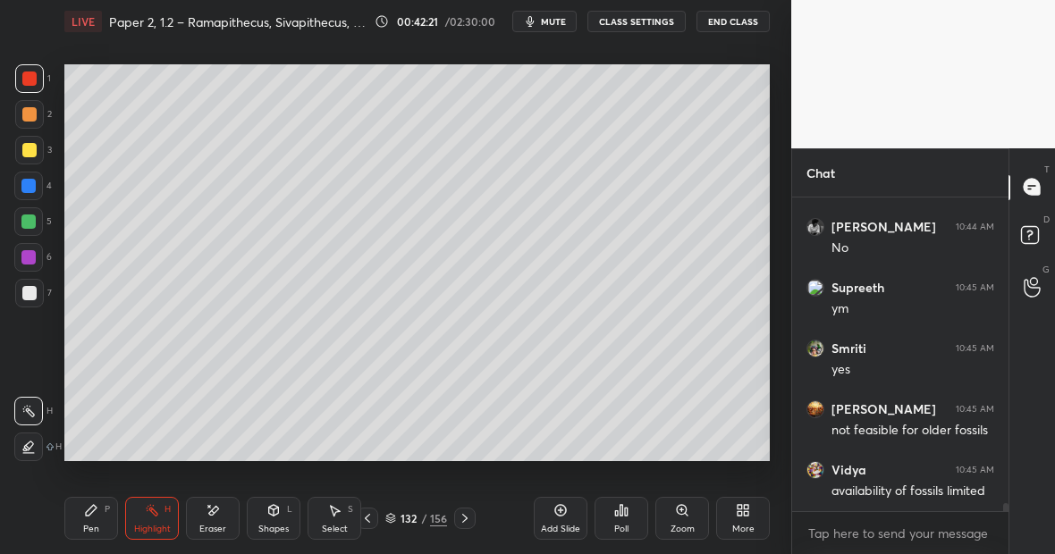
scroll to position [11888, 0]
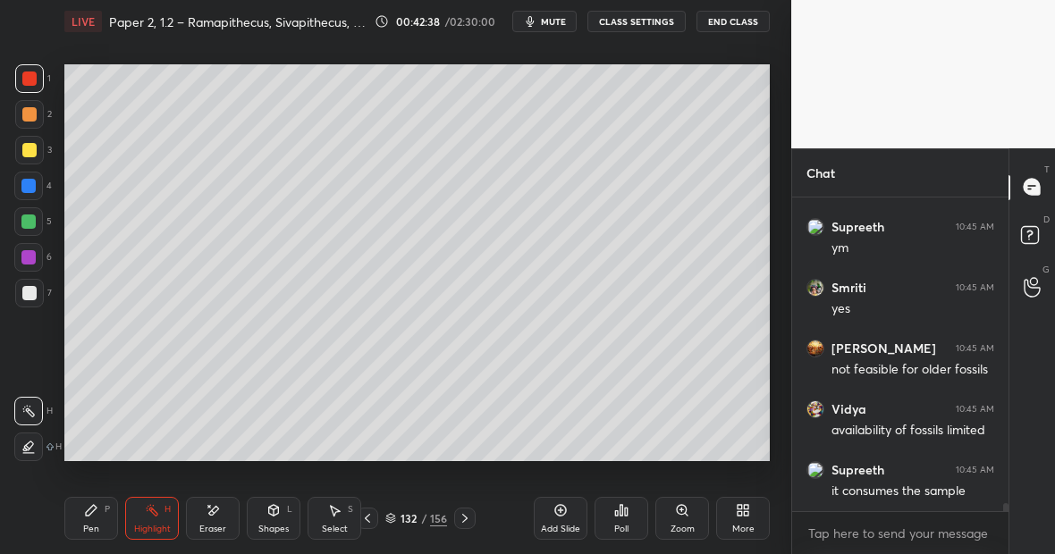
click at [164, 514] on div "Highlight H" at bounding box center [152, 518] width 54 height 43
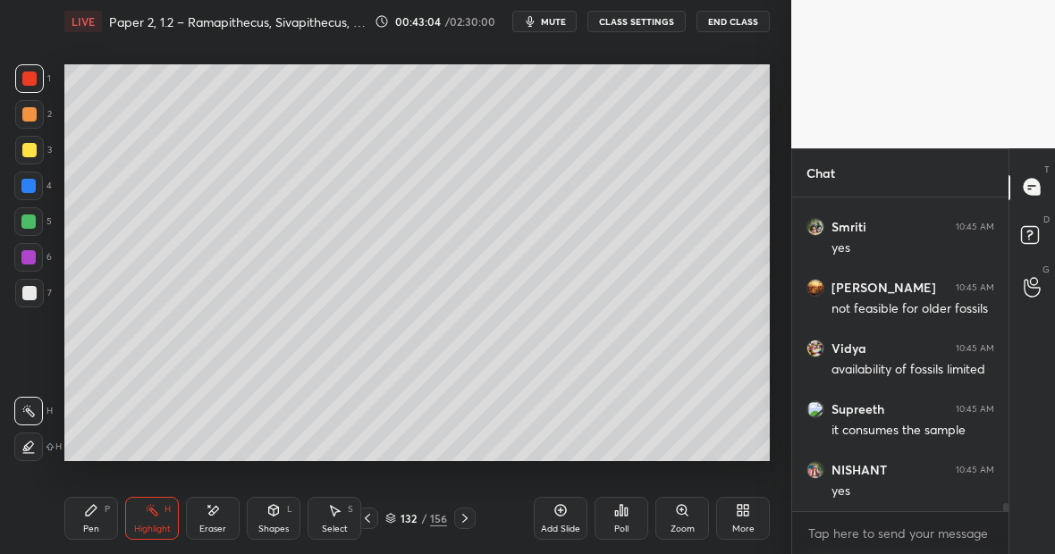
scroll to position [12009, 0]
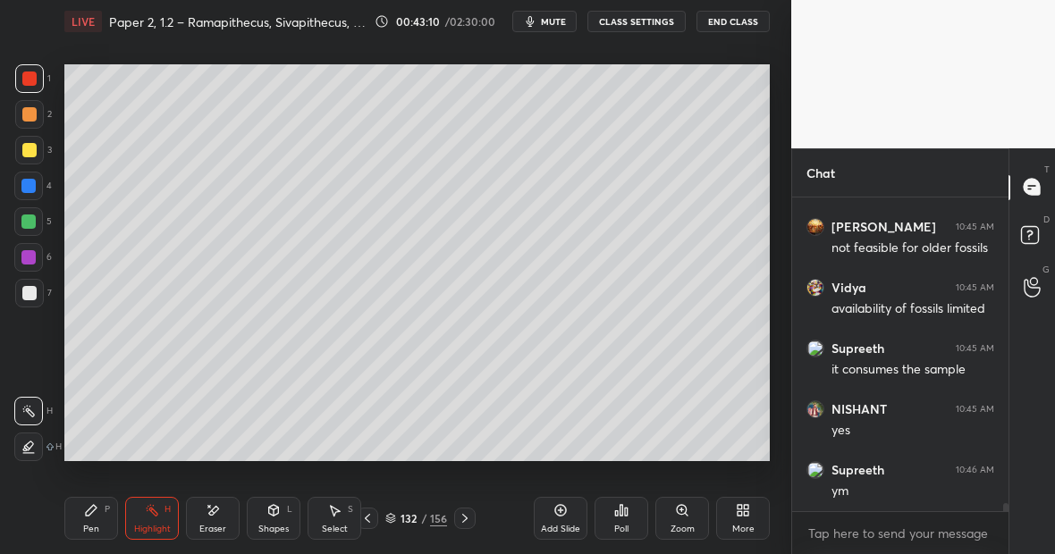
click at [105, 523] on div "Pen P" at bounding box center [91, 518] width 54 height 43
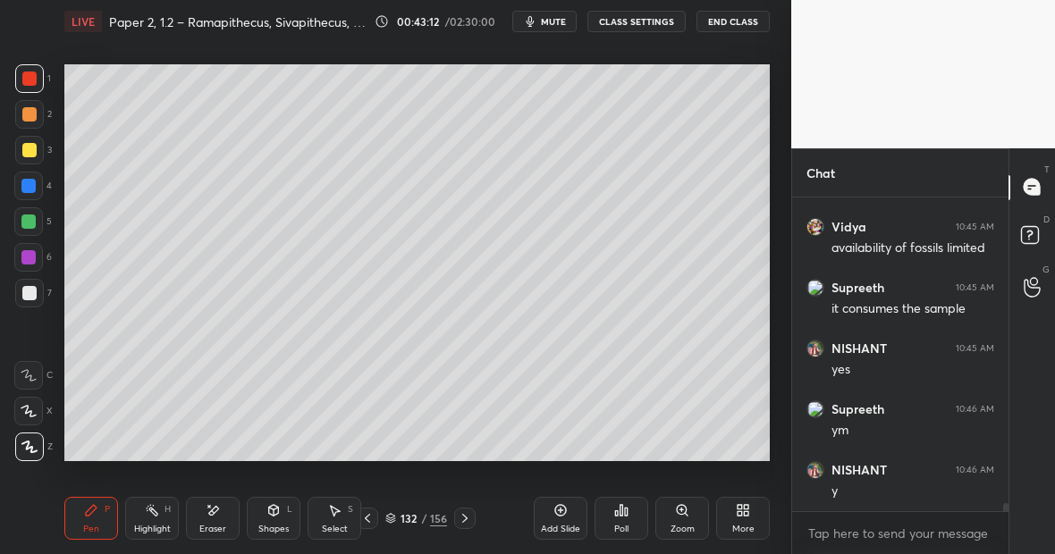
click at [37, 292] on div at bounding box center [29, 293] width 29 height 29
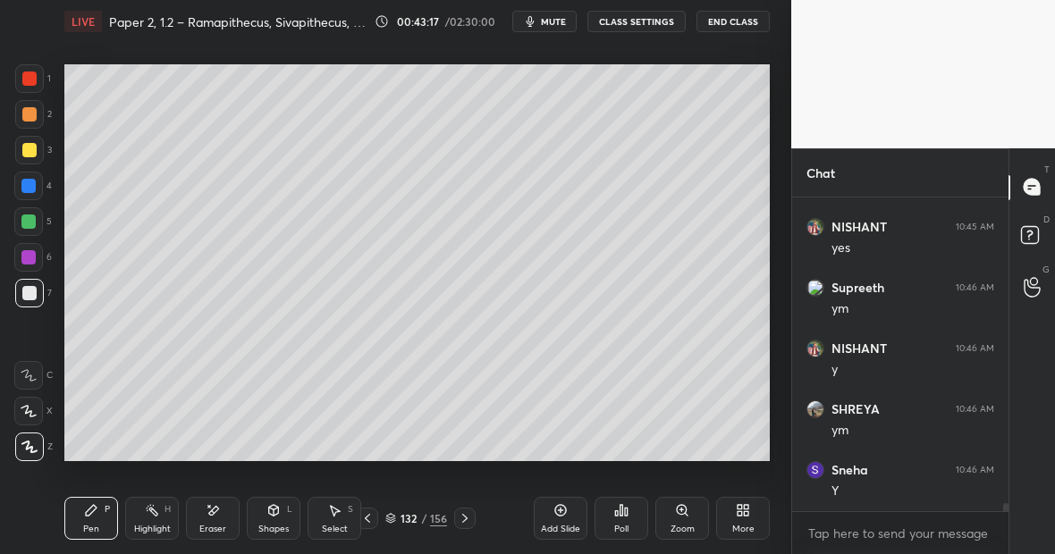
scroll to position [12253, 0]
click at [232, 517] on div "Eraser" at bounding box center [213, 518] width 54 height 43
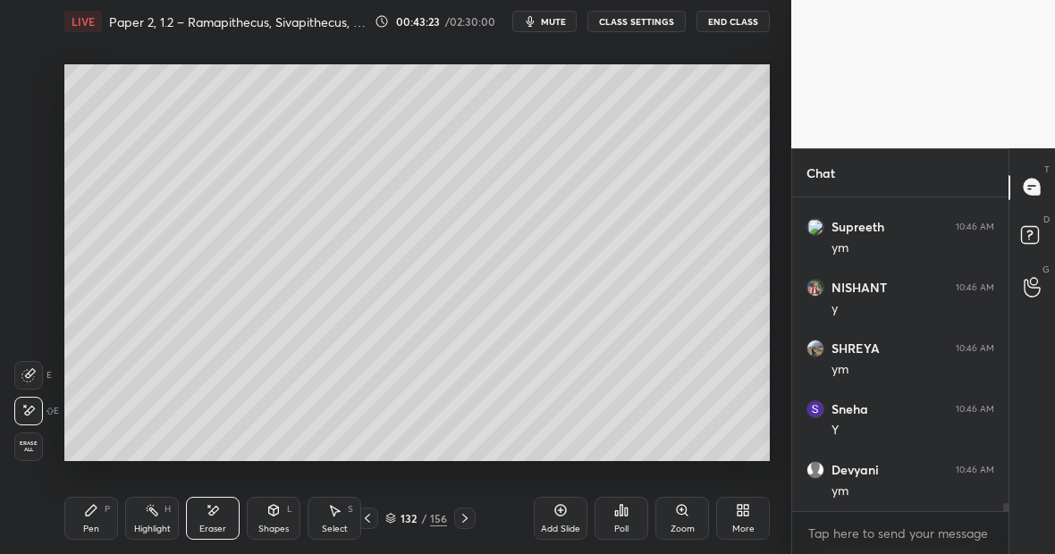
click at [101, 518] on div "Pen P" at bounding box center [91, 518] width 54 height 43
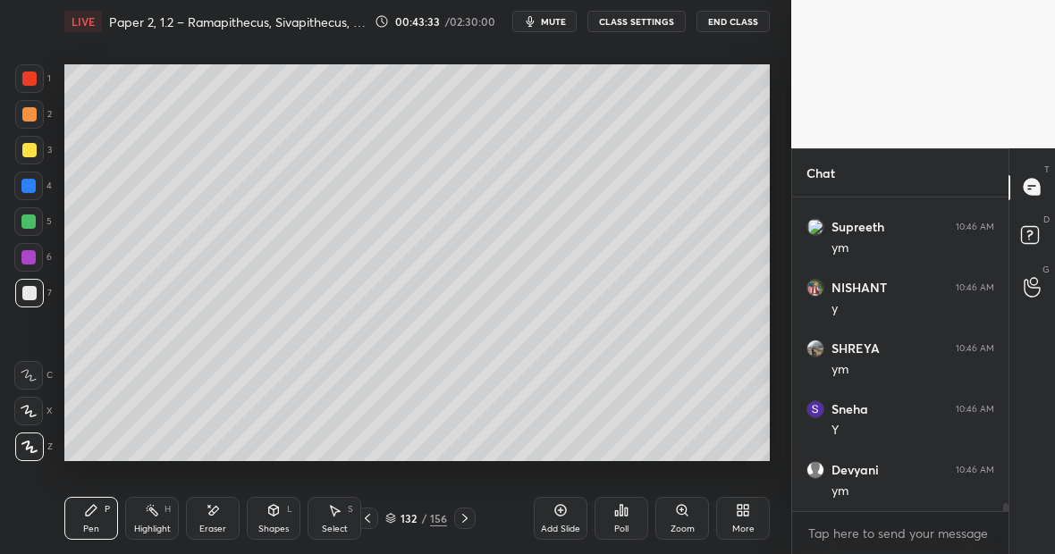
click at [745, 462] on div "Setting up your live class Poll for secs No correct answer Start poll" at bounding box center [417, 263] width 720 height 440
click at [560, 518] on div "Add Slide" at bounding box center [561, 518] width 54 height 43
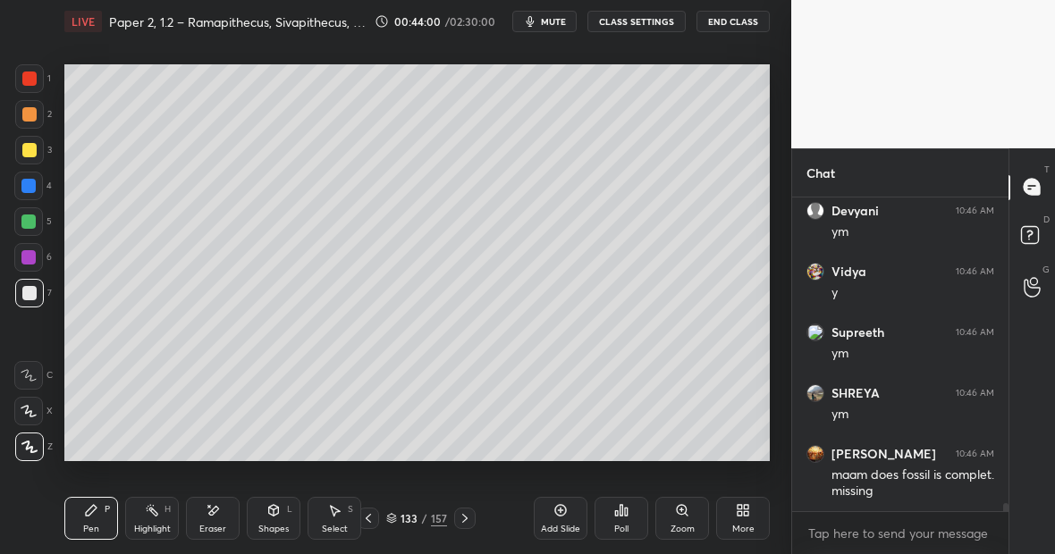
click at [32, 157] on div at bounding box center [29, 150] width 29 height 29
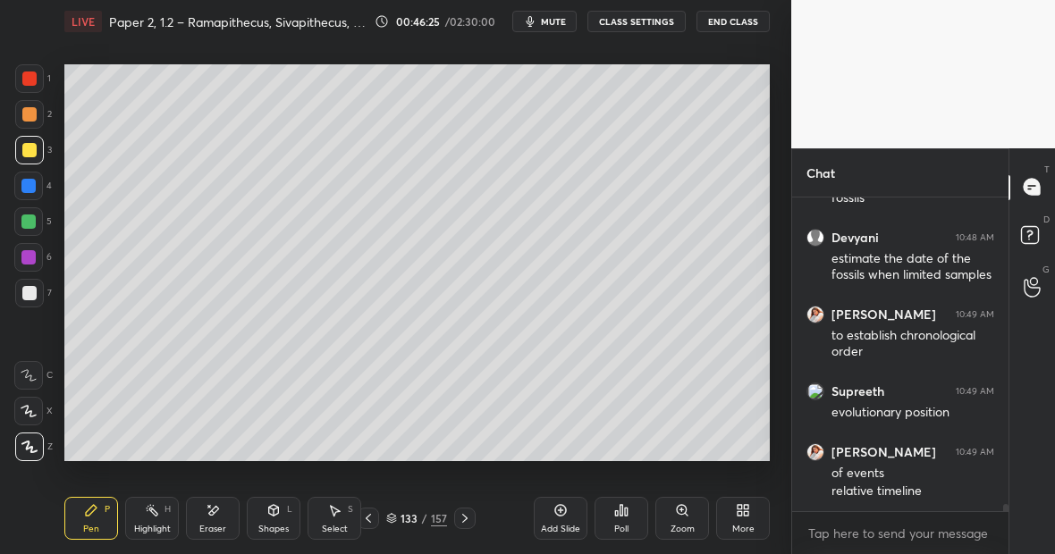
scroll to position [13375, 0]
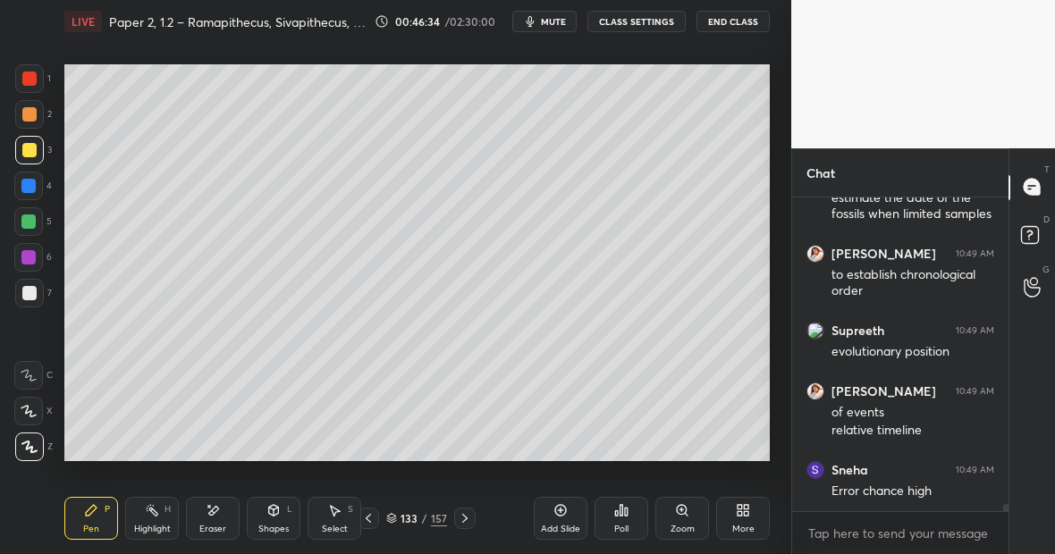
click at [32, 229] on div at bounding box center [28, 221] width 29 height 29
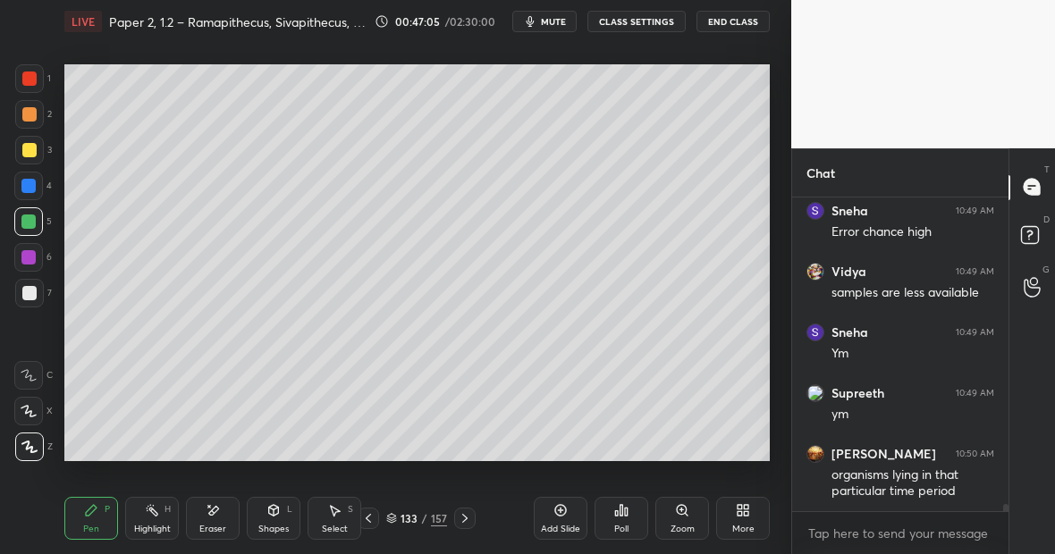
scroll to position [13695, 0]
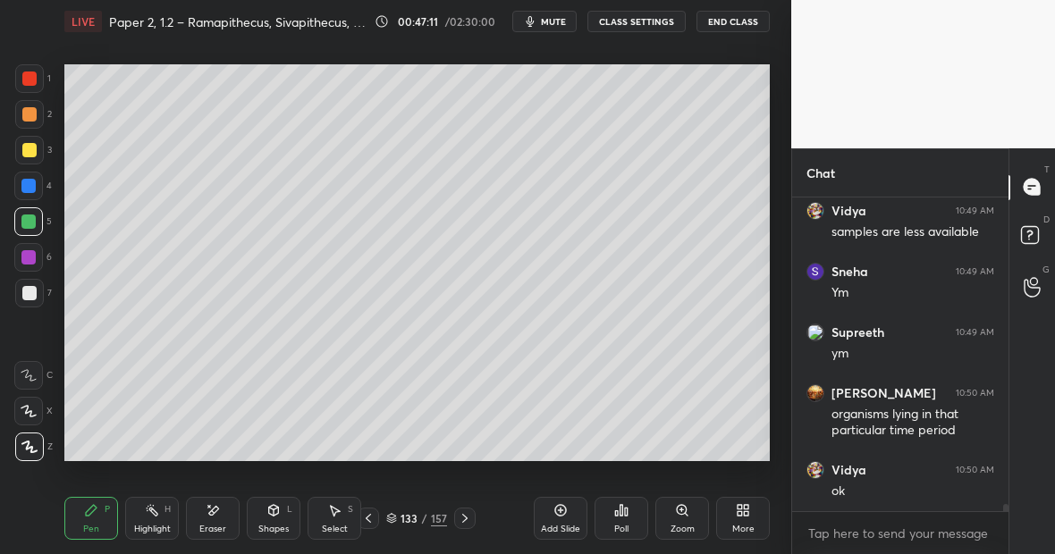
click at [31, 72] on div at bounding box center [29, 79] width 14 height 14
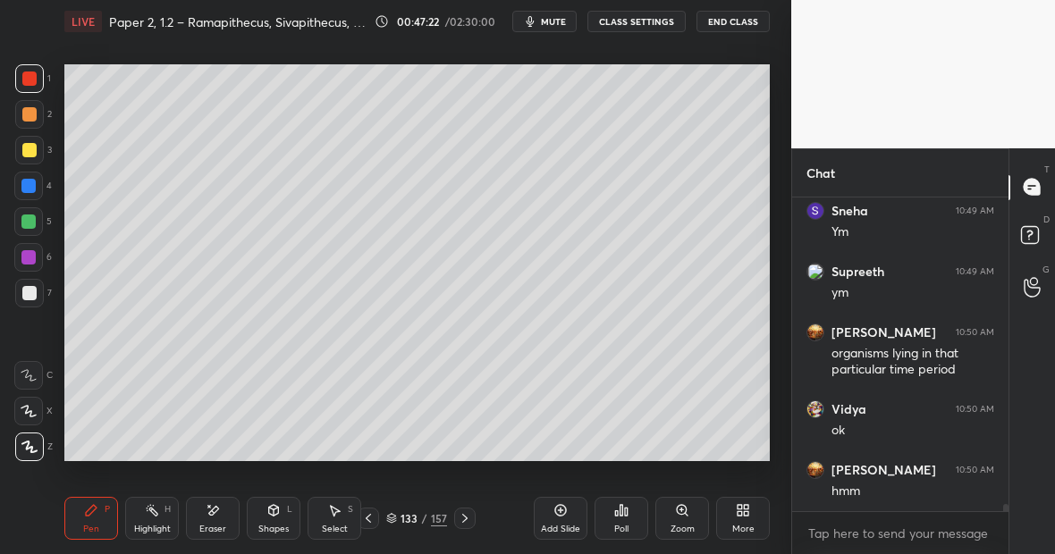
click at [225, 515] on div "Eraser" at bounding box center [213, 518] width 54 height 43
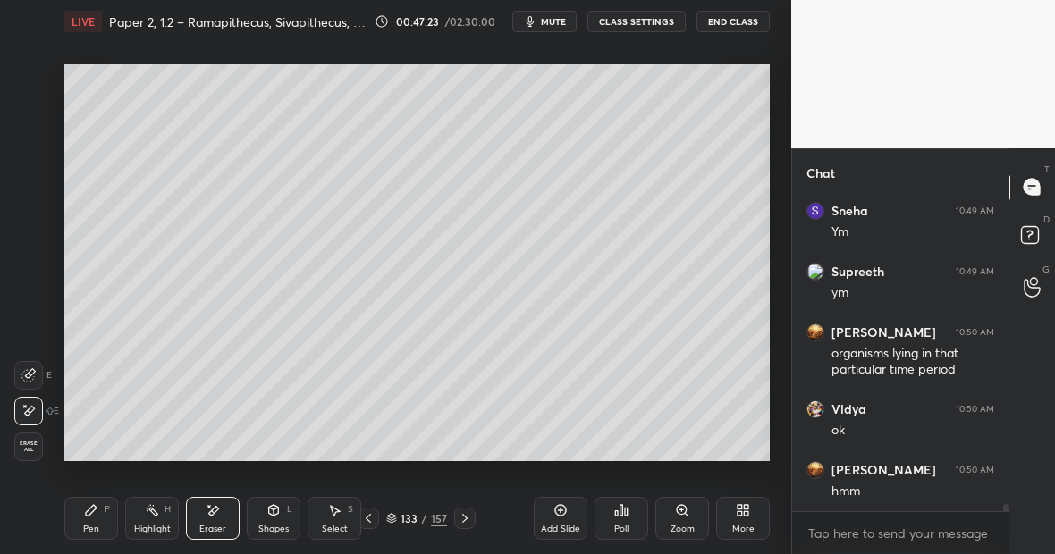
click at [102, 515] on div "Pen P" at bounding box center [91, 518] width 54 height 43
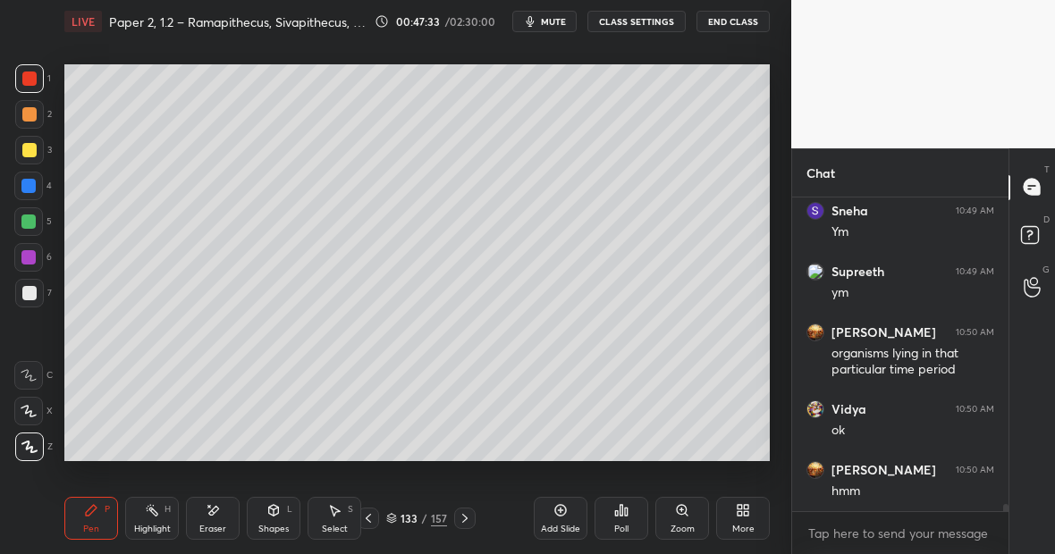
scroll to position [13817, 0]
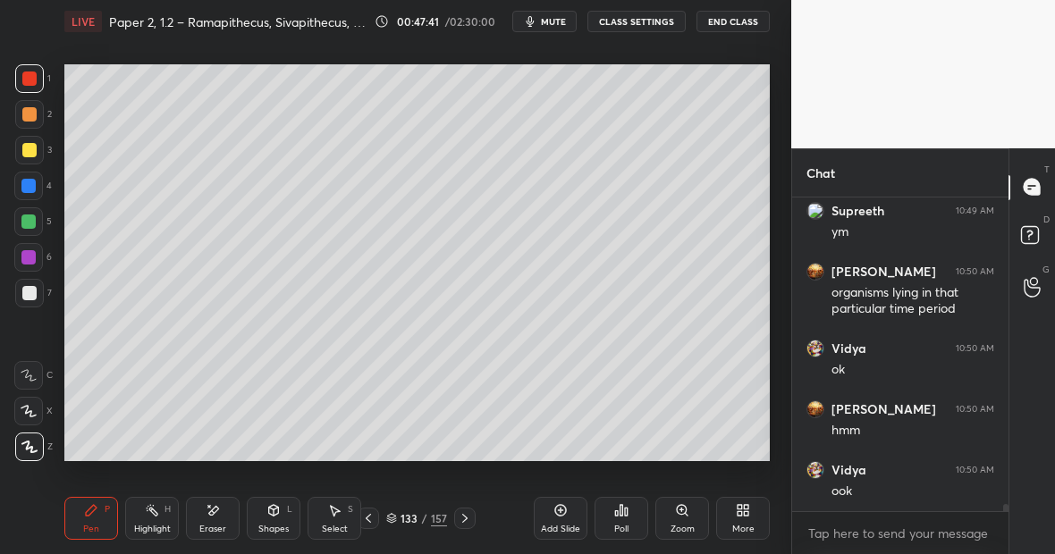
click at [41, 220] on div at bounding box center [28, 221] width 29 height 29
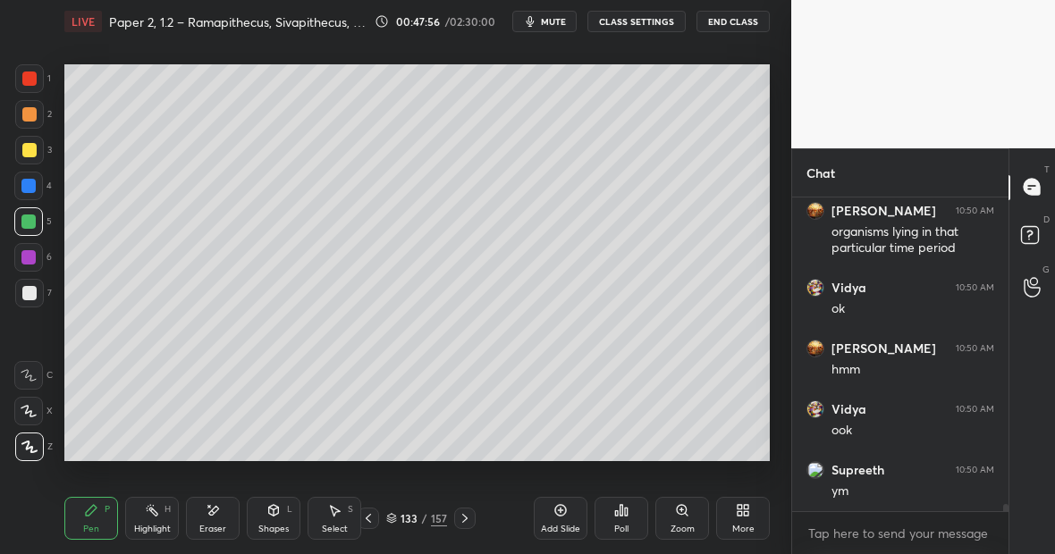
scroll to position [13938, 0]
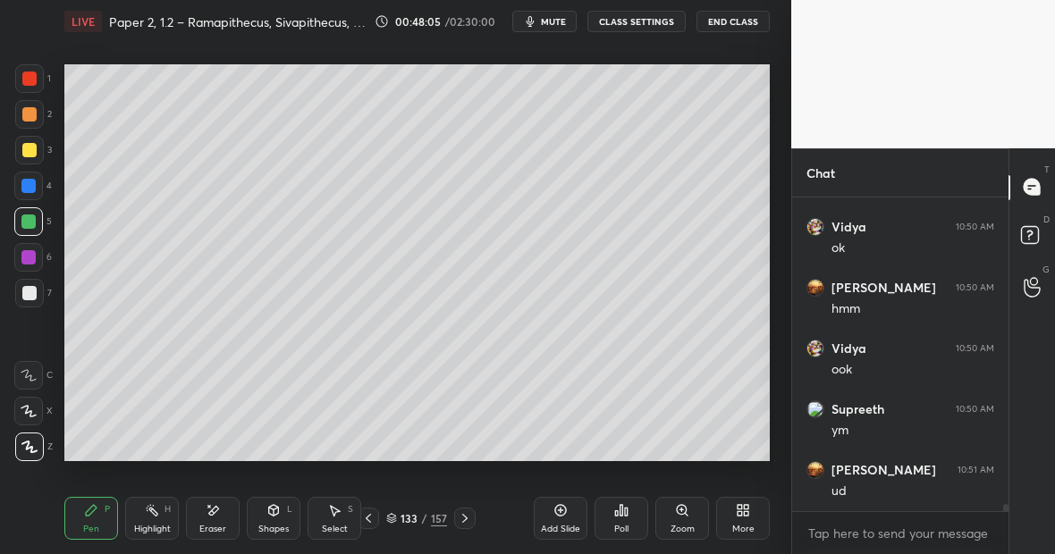
click at [157, 518] on div "Highlight H" at bounding box center [152, 518] width 54 height 43
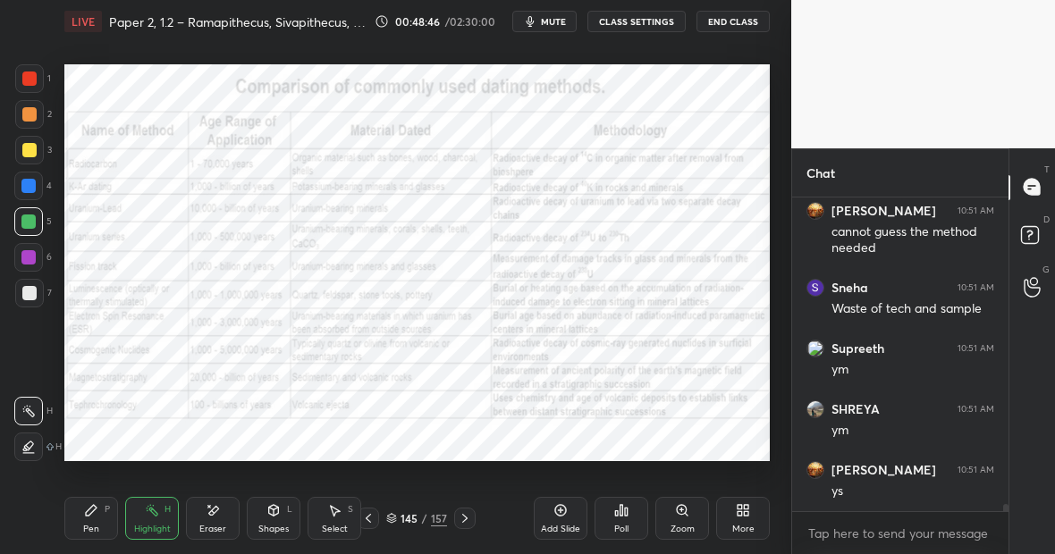
scroll to position [14337, 0]
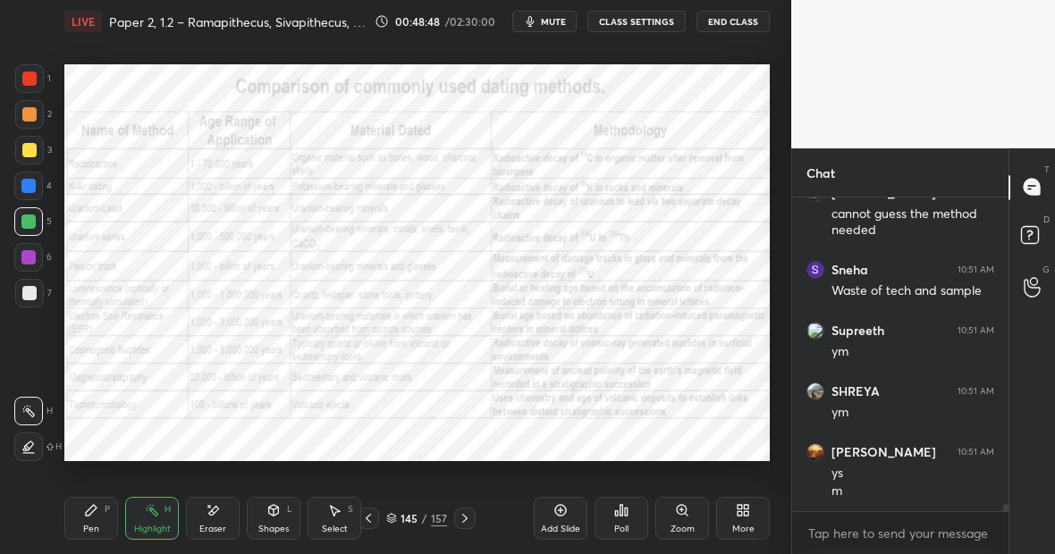
click at [79, 523] on div "Pen P" at bounding box center [91, 518] width 54 height 43
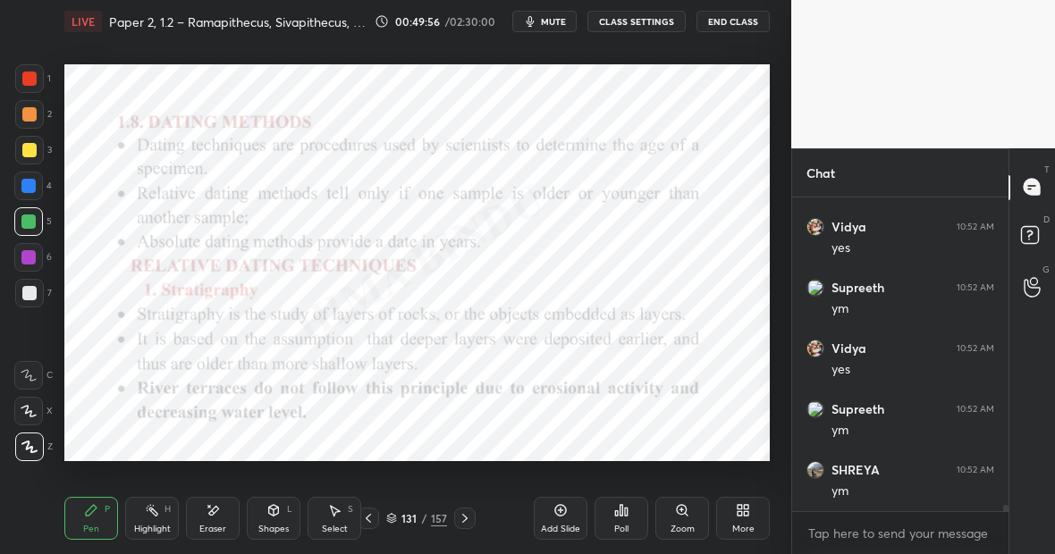
scroll to position [14702, 0]
click at [464, 515] on icon at bounding box center [464, 518] width 5 height 9
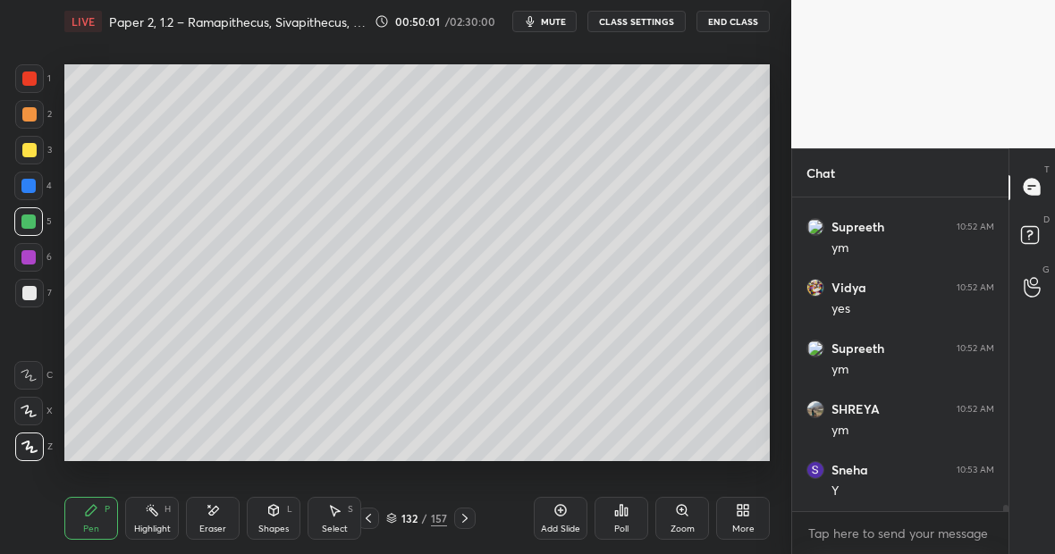
click at [464, 515] on icon at bounding box center [464, 518] width 5 height 9
click at [371, 518] on icon at bounding box center [368, 518] width 14 height 14
click at [367, 518] on icon at bounding box center [368, 518] width 5 height 9
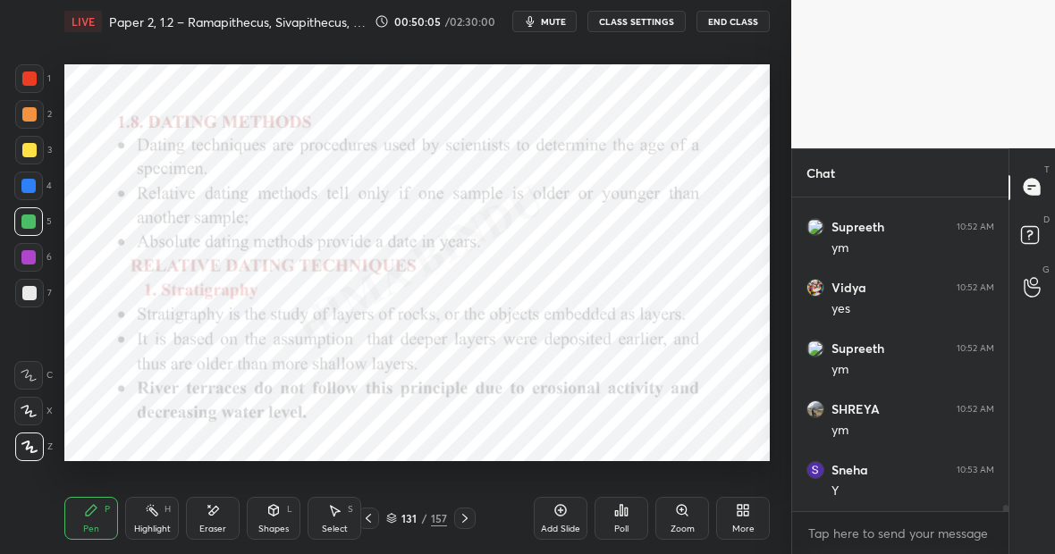
click at [574, 511] on div "Add Slide" at bounding box center [561, 518] width 54 height 43
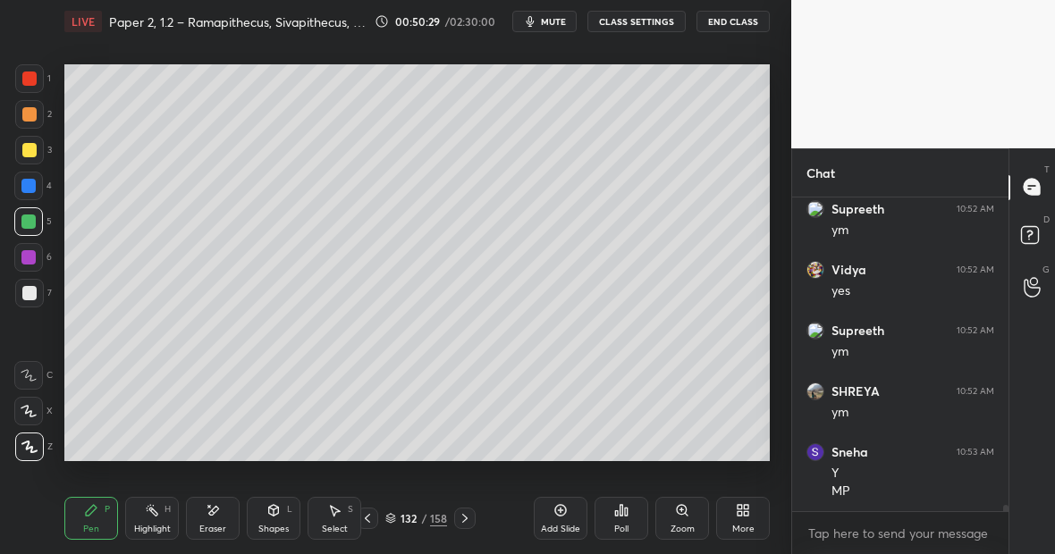
scroll to position [14780, 0]
click at [36, 290] on div at bounding box center [29, 293] width 14 height 14
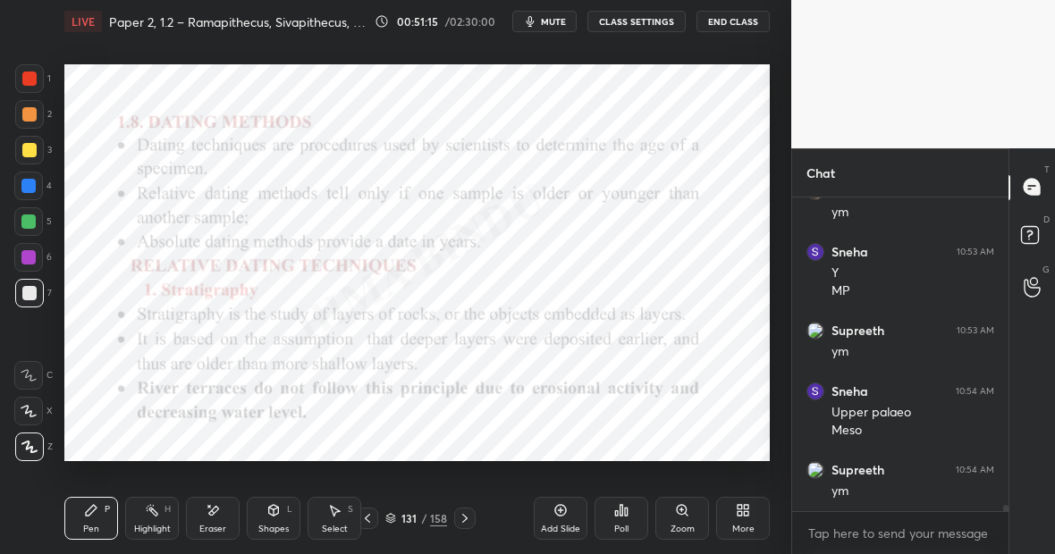
scroll to position [14981, 0]
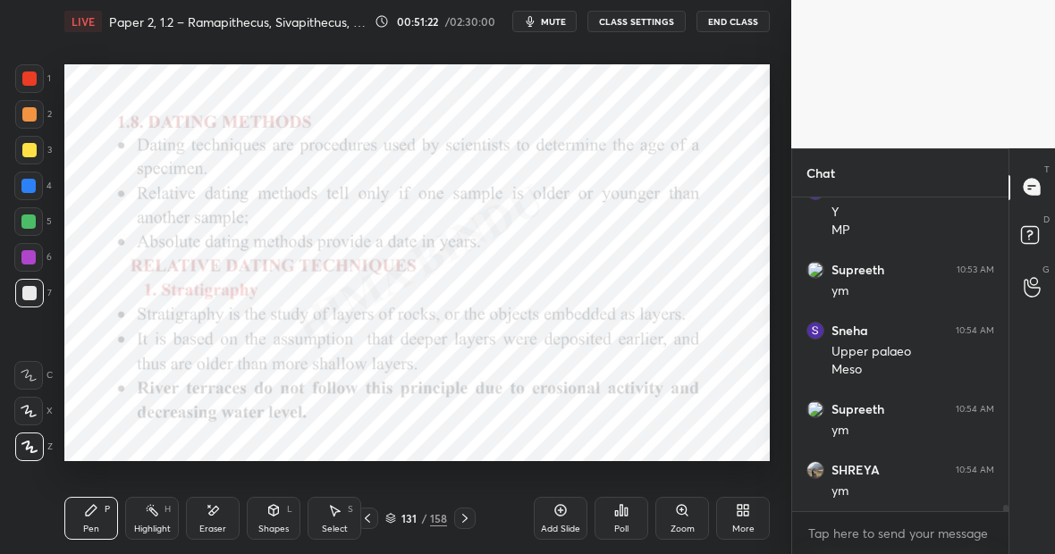
click at [32, 229] on div at bounding box center [28, 221] width 29 height 29
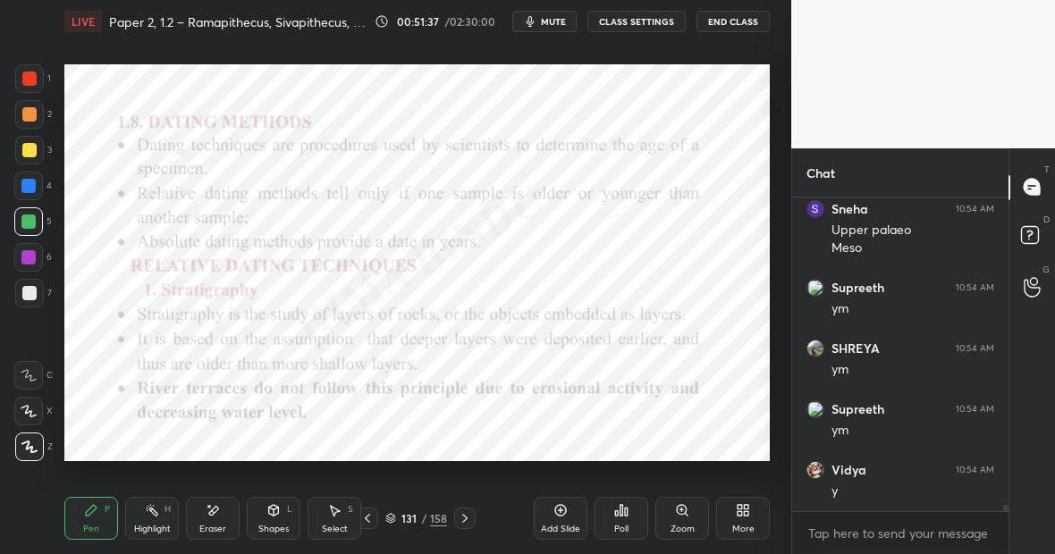
scroll to position [15163, 0]
click at [465, 520] on icon at bounding box center [464, 518] width 5 height 9
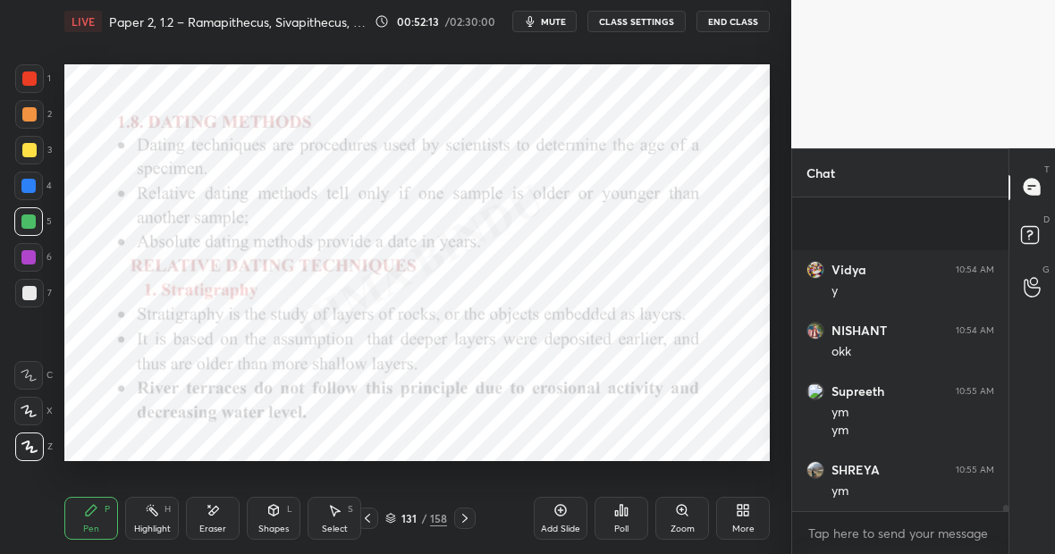
scroll to position [15424, 0]
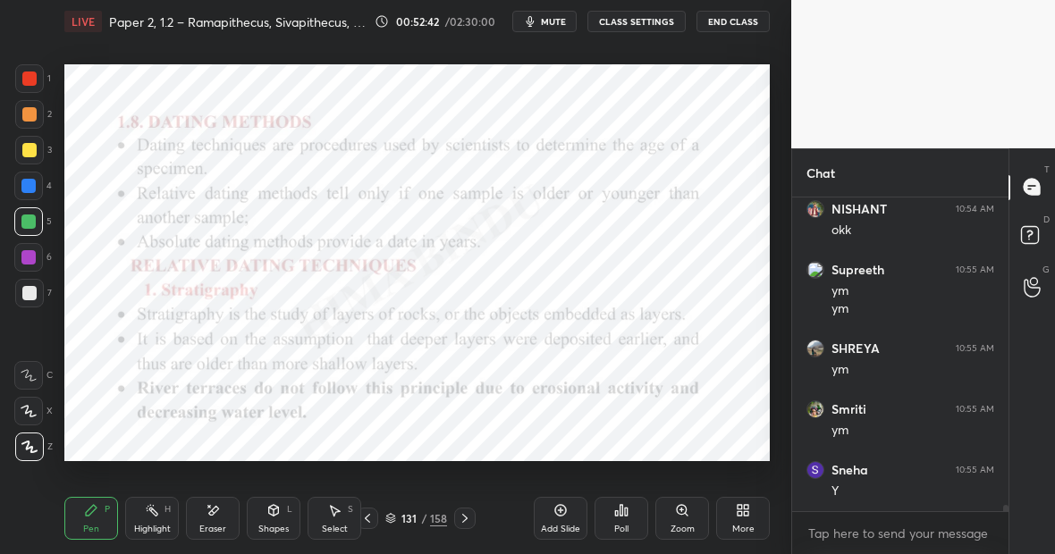
click at [567, 514] on icon at bounding box center [560, 510] width 14 height 14
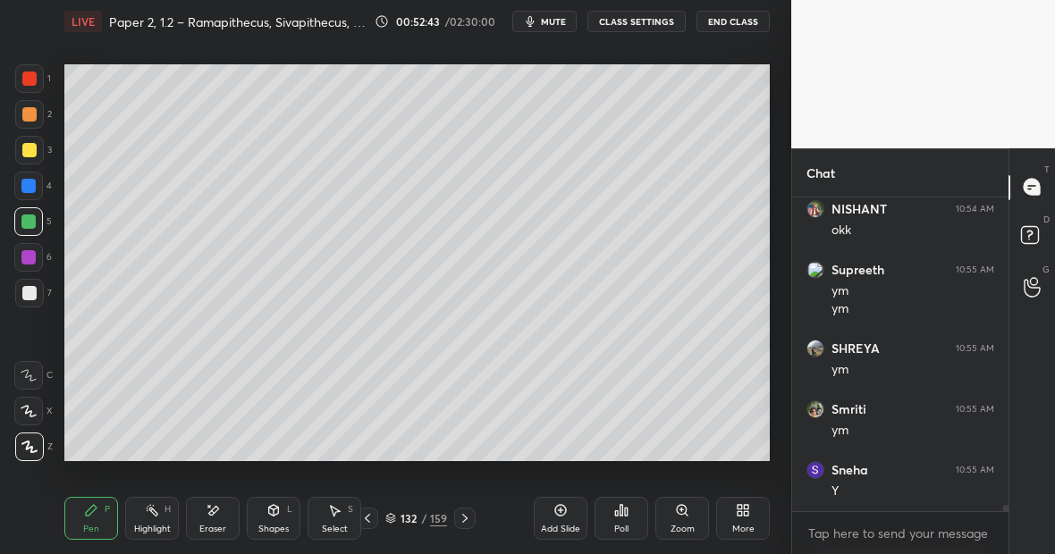
click at [36, 147] on div at bounding box center [29, 150] width 29 height 29
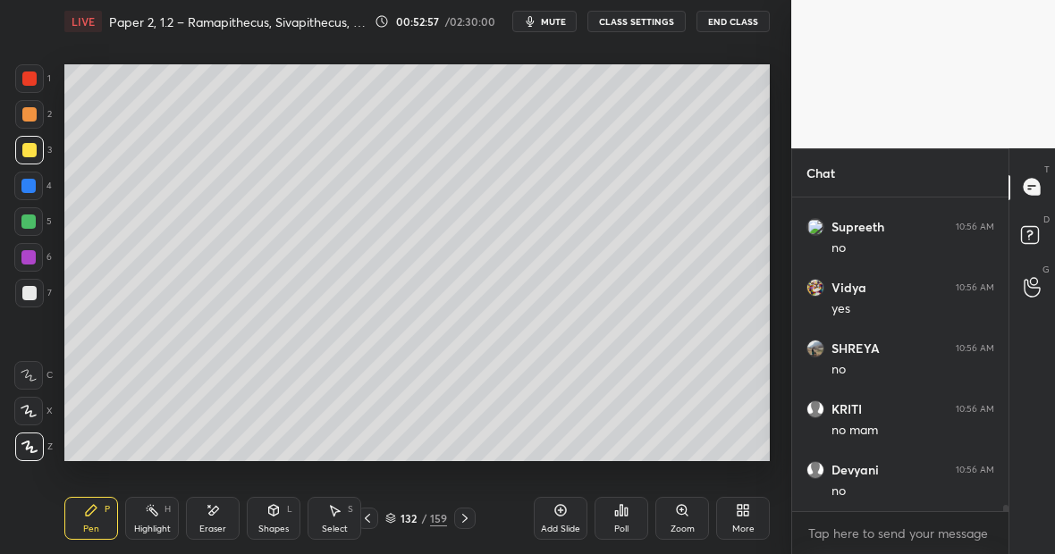
scroll to position [15789, 0]
click at [229, 524] on div "Eraser" at bounding box center [213, 518] width 54 height 43
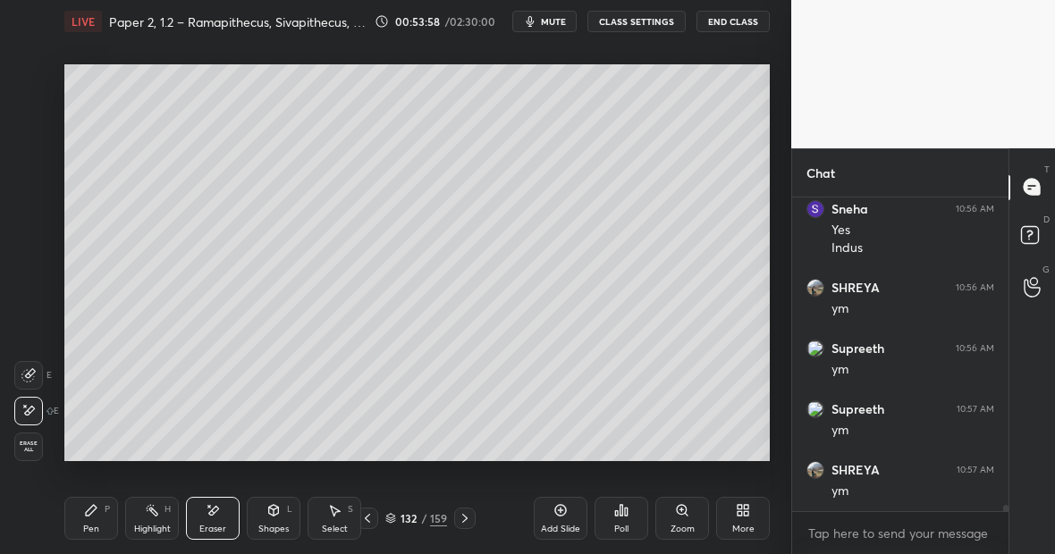
scroll to position [16171, 0]
click at [93, 515] on icon at bounding box center [91, 510] width 14 height 14
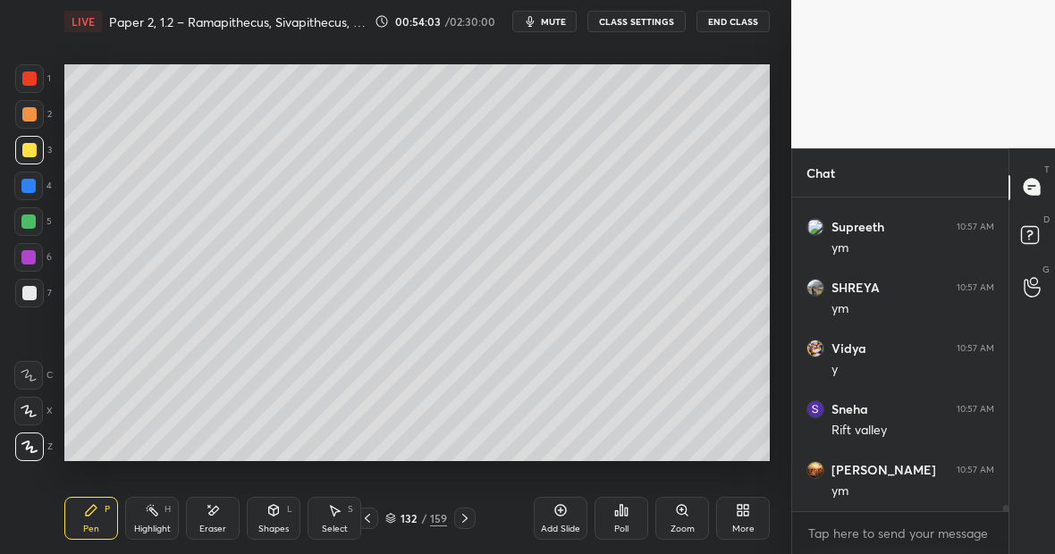
scroll to position [16370, 0]
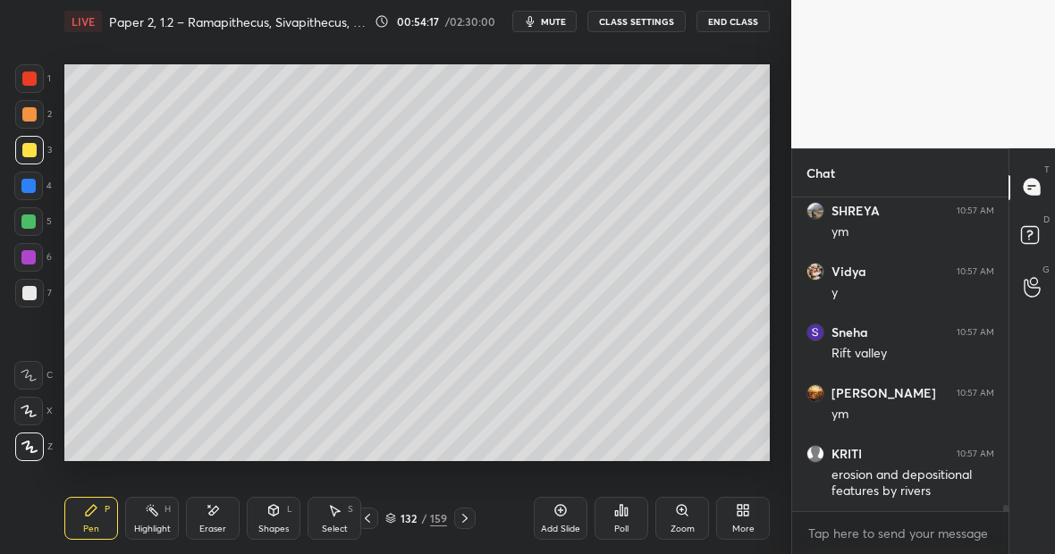
click at [86, 520] on div "Pen P" at bounding box center [91, 518] width 54 height 43
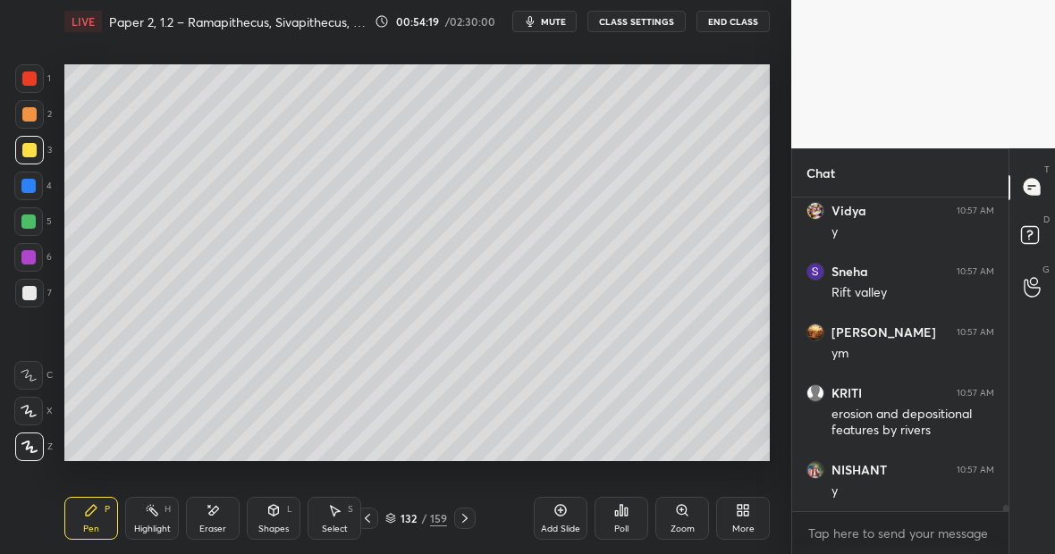
click at [36, 220] on div at bounding box center [28, 221] width 29 height 29
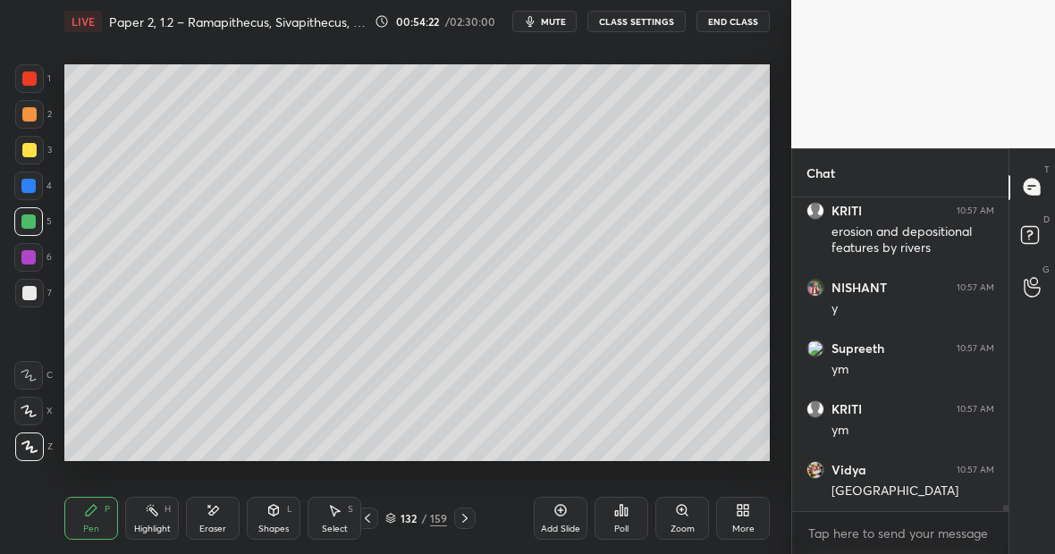
scroll to position [16673, 0]
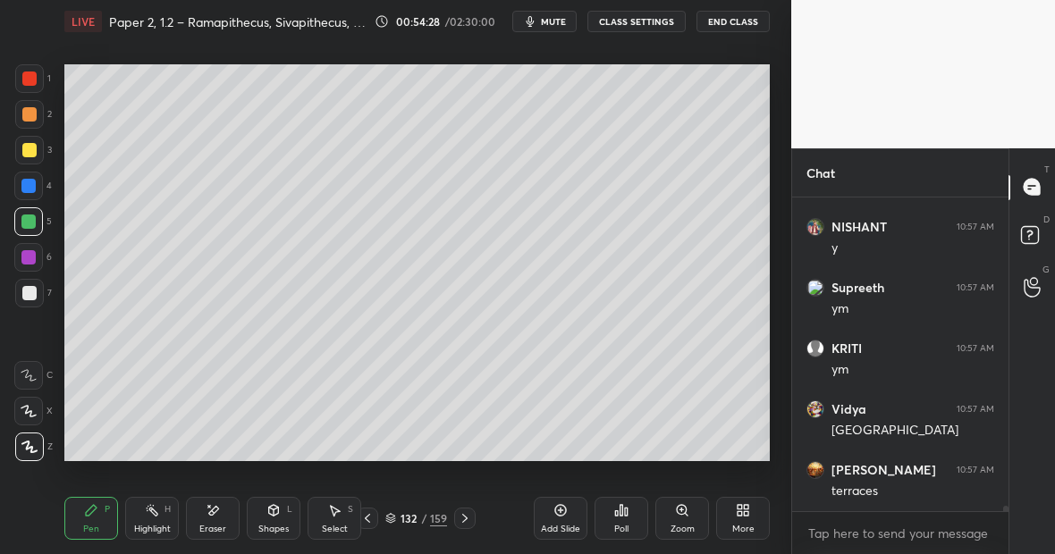
click at [163, 518] on div "Highlight H" at bounding box center [152, 518] width 54 height 43
click at [34, 448] on icon at bounding box center [28, 447] width 14 height 14
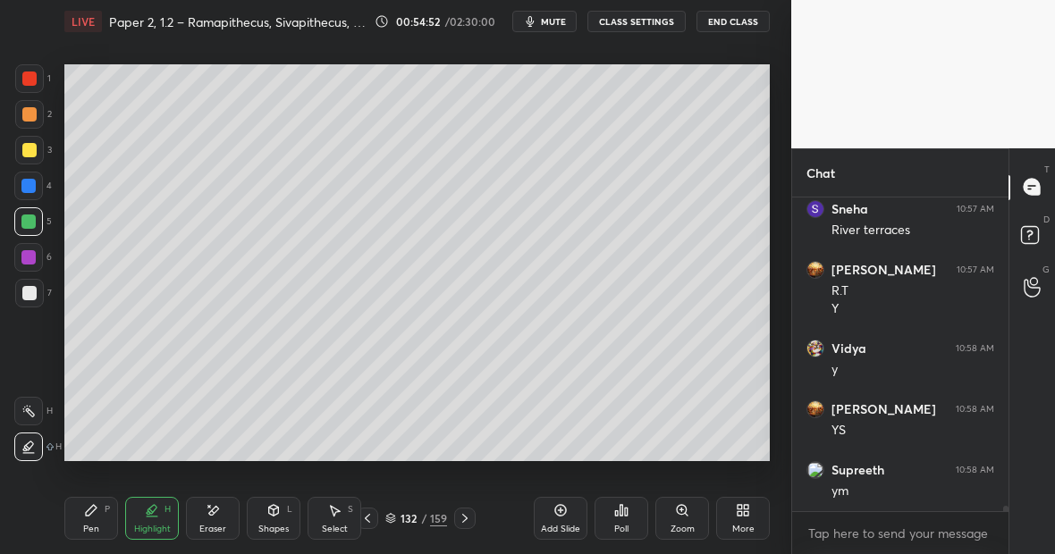
scroll to position [17117, 0]
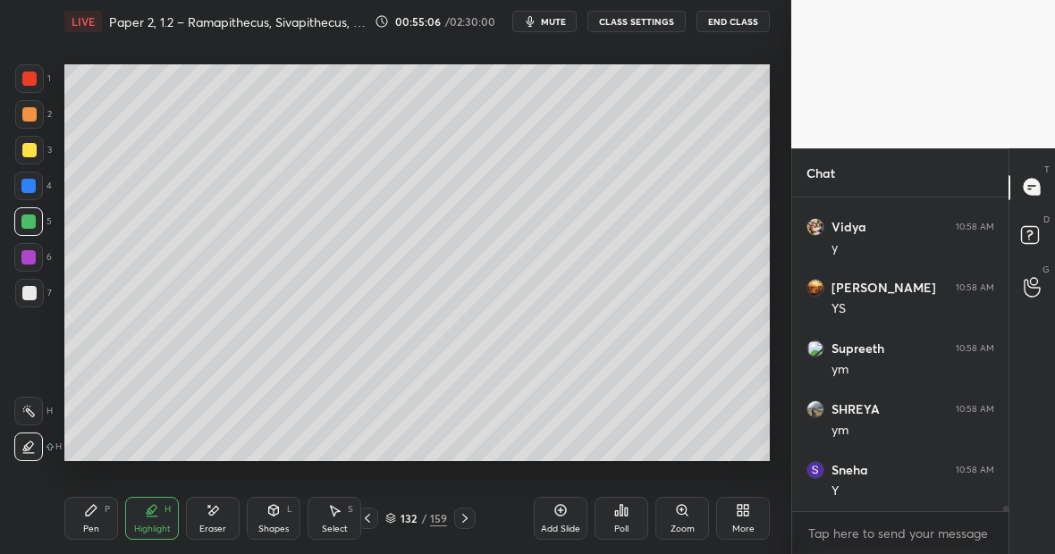
click at [219, 515] on div "Eraser" at bounding box center [213, 518] width 54 height 43
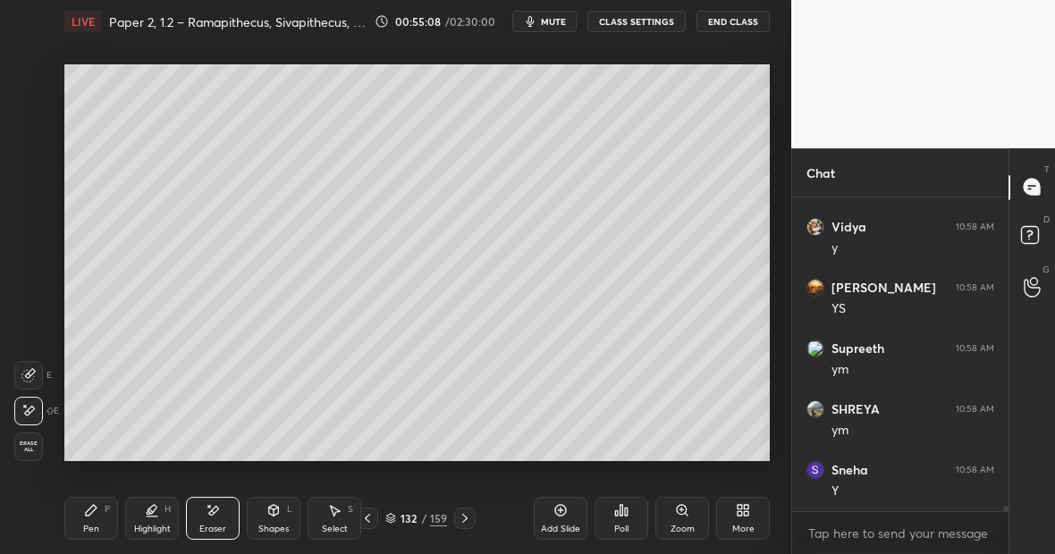
click at [164, 517] on div "Highlight H" at bounding box center [152, 518] width 54 height 43
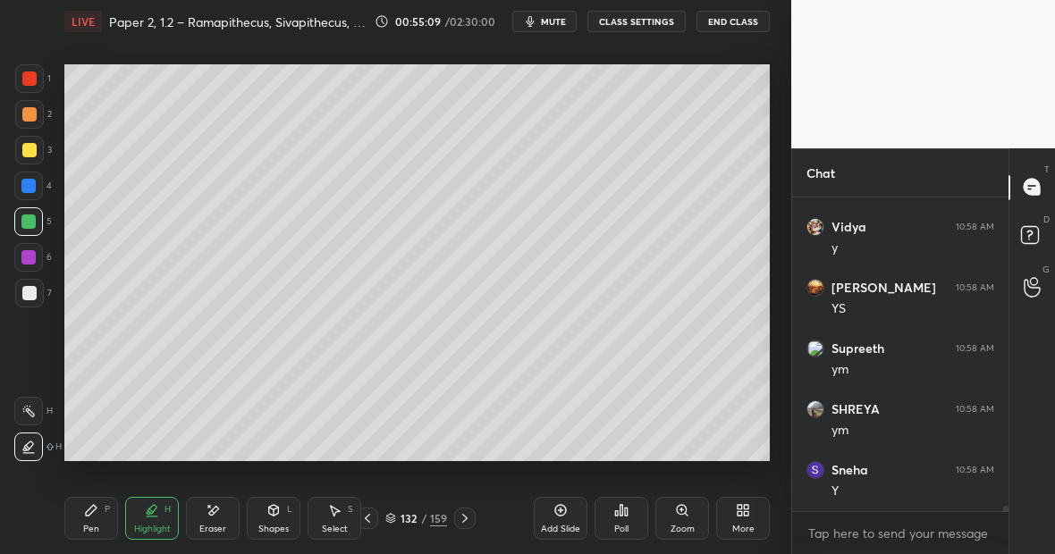
click at [35, 408] on div at bounding box center [28, 411] width 29 height 29
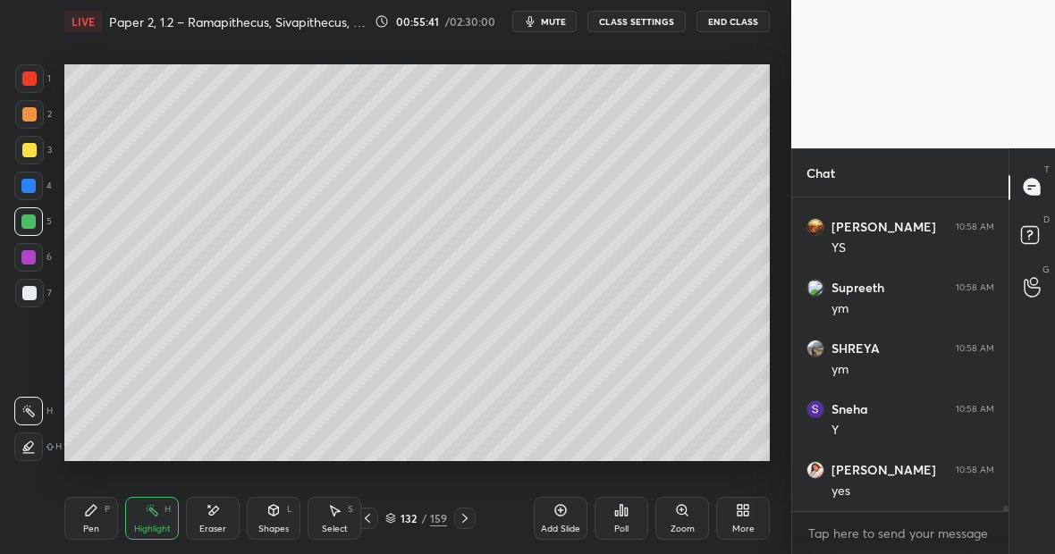
scroll to position [17238, 0]
click at [94, 525] on div "Pen" at bounding box center [91, 529] width 16 height 9
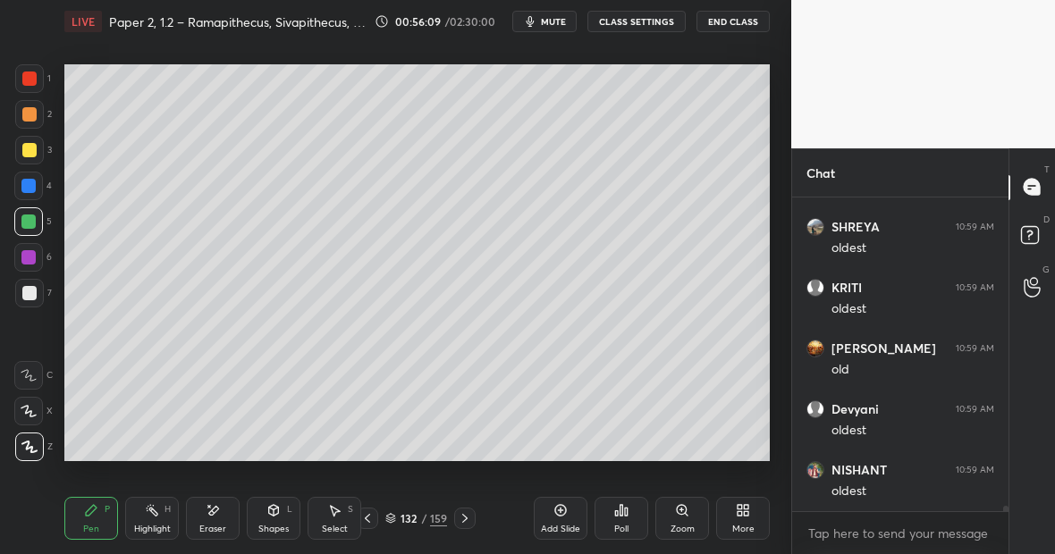
scroll to position [17846, 0]
click at [89, 529] on div "Pen" at bounding box center [91, 529] width 16 height 9
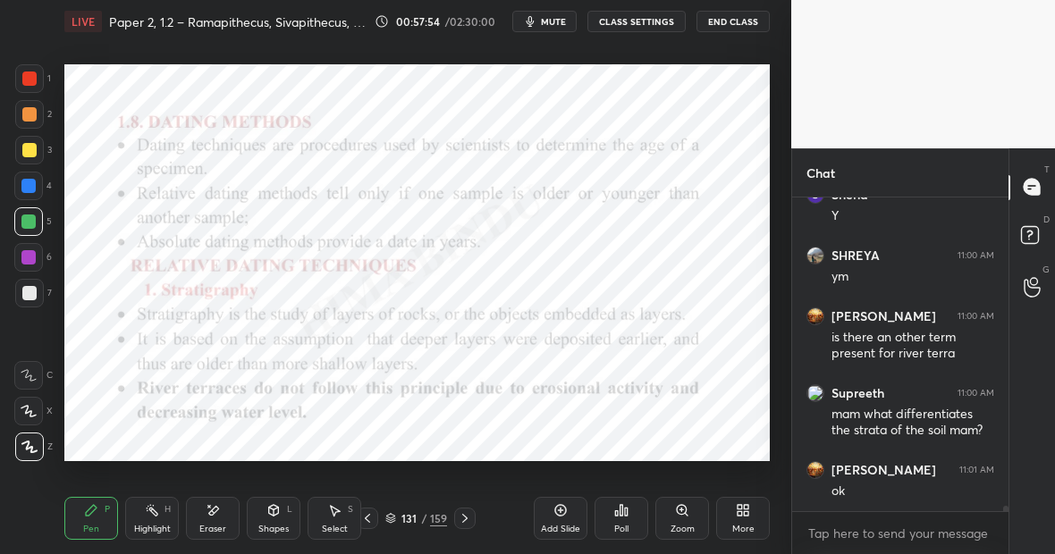
scroll to position [18668, 0]
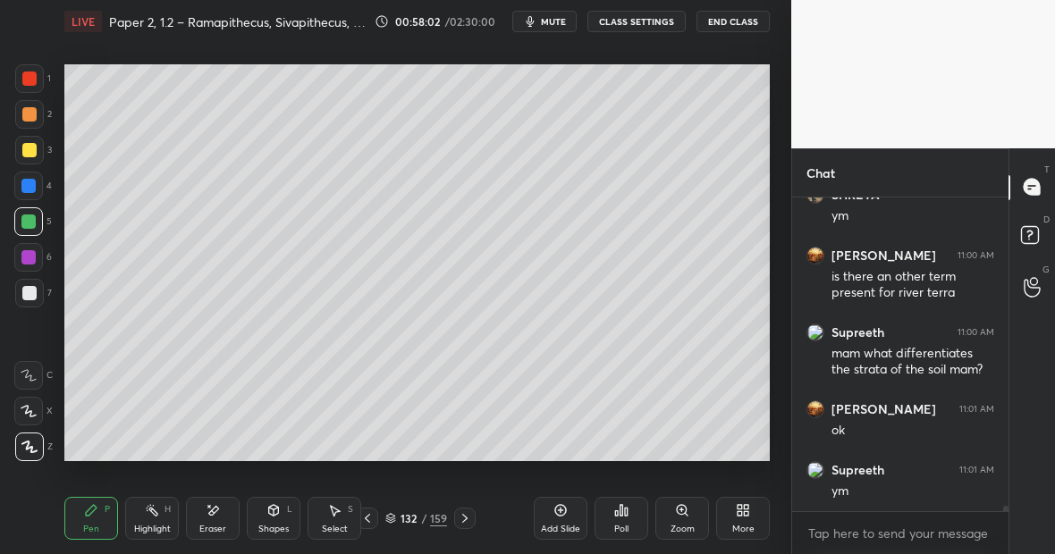
click at [156, 526] on div "Highlight" at bounding box center [152, 529] width 37 height 9
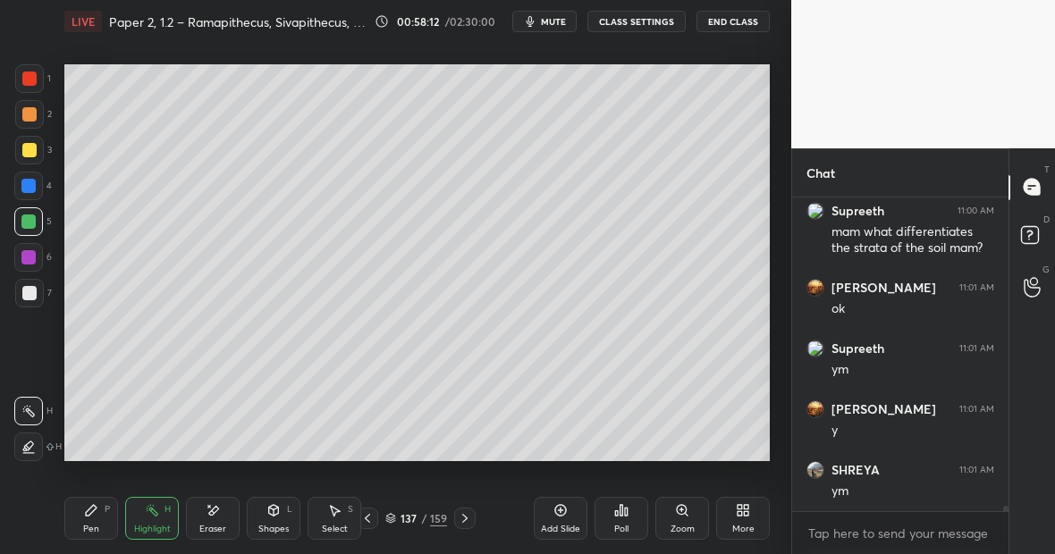
scroll to position [18851, 0]
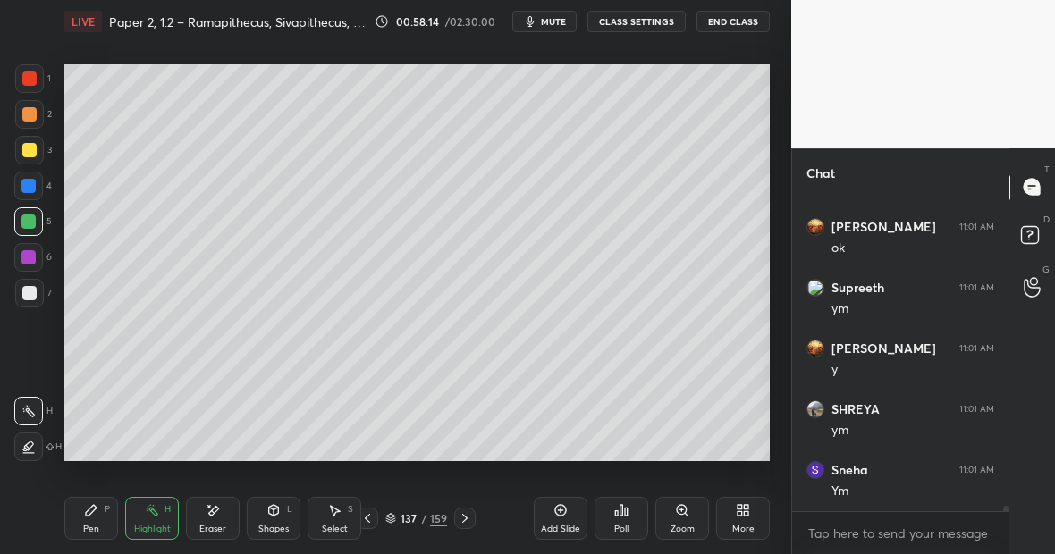
click at [563, 509] on icon at bounding box center [560, 510] width 14 height 14
click at [29, 152] on div at bounding box center [29, 150] width 14 height 14
click at [90, 520] on div "Pen P" at bounding box center [91, 518] width 54 height 43
click at [226, 511] on div "Eraser" at bounding box center [213, 518] width 54 height 43
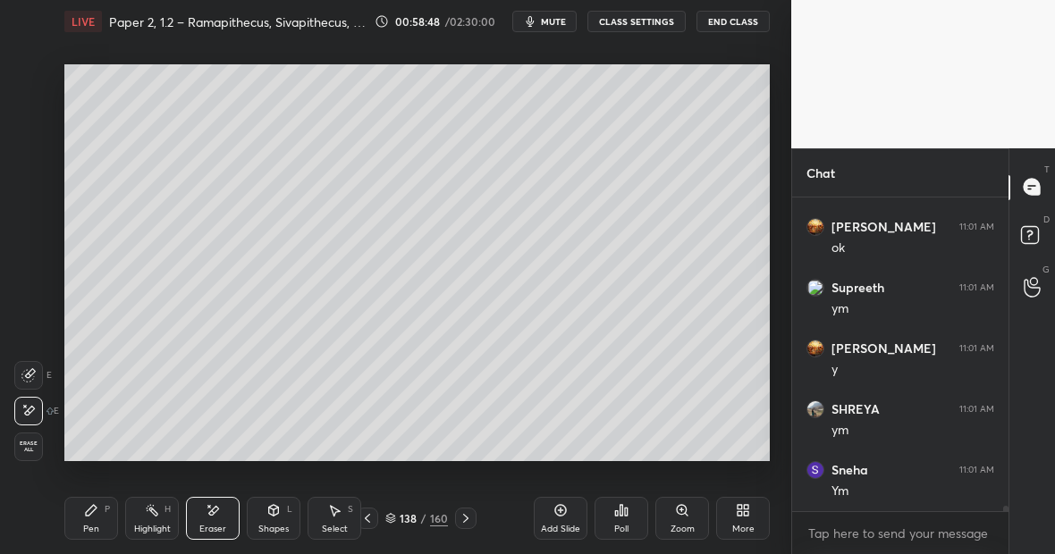
click at [114, 515] on div "Pen P" at bounding box center [91, 518] width 54 height 43
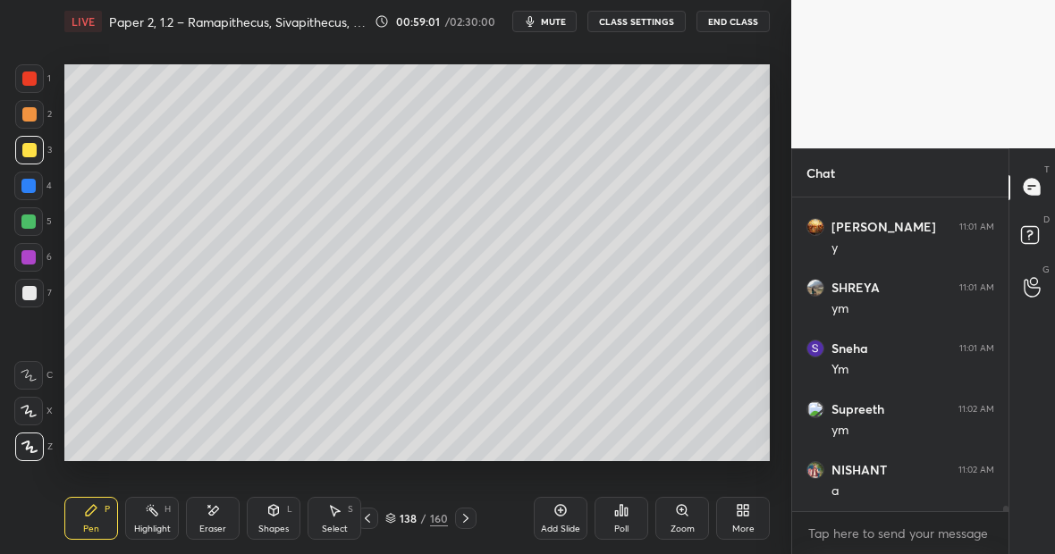
scroll to position [19033, 0]
click at [102, 513] on div "Pen P" at bounding box center [91, 518] width 54 height 43
click at [30, 225] on div at bounding box center [28, 222] width 14 height 14
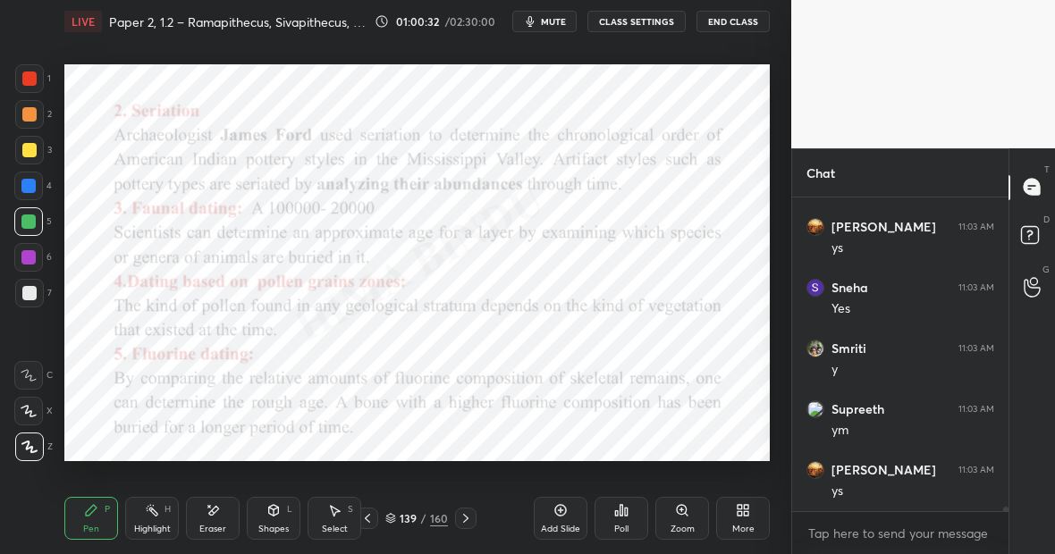
scroll to position [19963, 0]
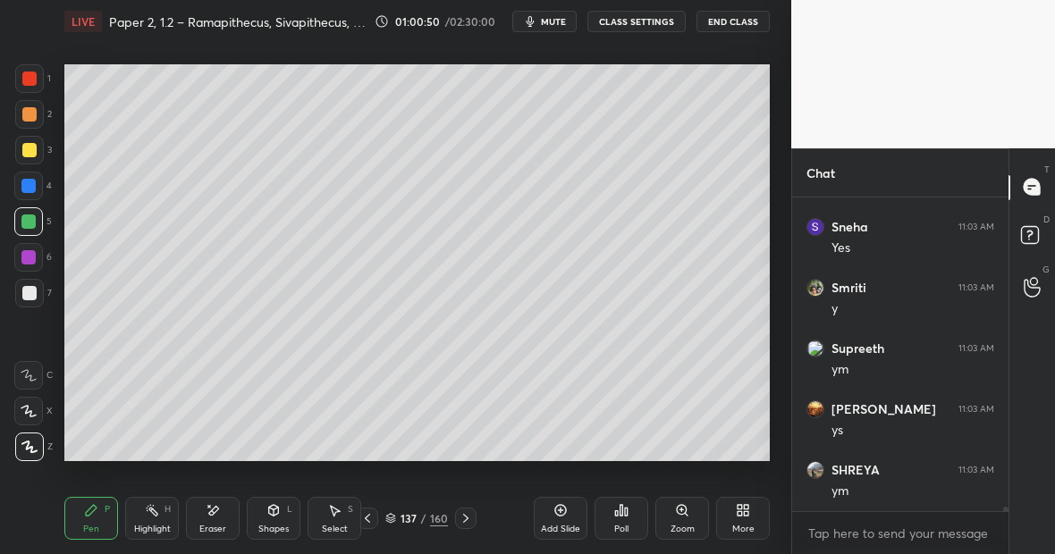
click at [170, 509] on div "H" at bounding box center [167, 509] width 6 height 9
click at [148, 531] on div "Highlight" at bounding box center [152, 529] width 37 height 9
click at [225, 519] on div "Eraser" at bounding box center [213, 518] width 54 height 43
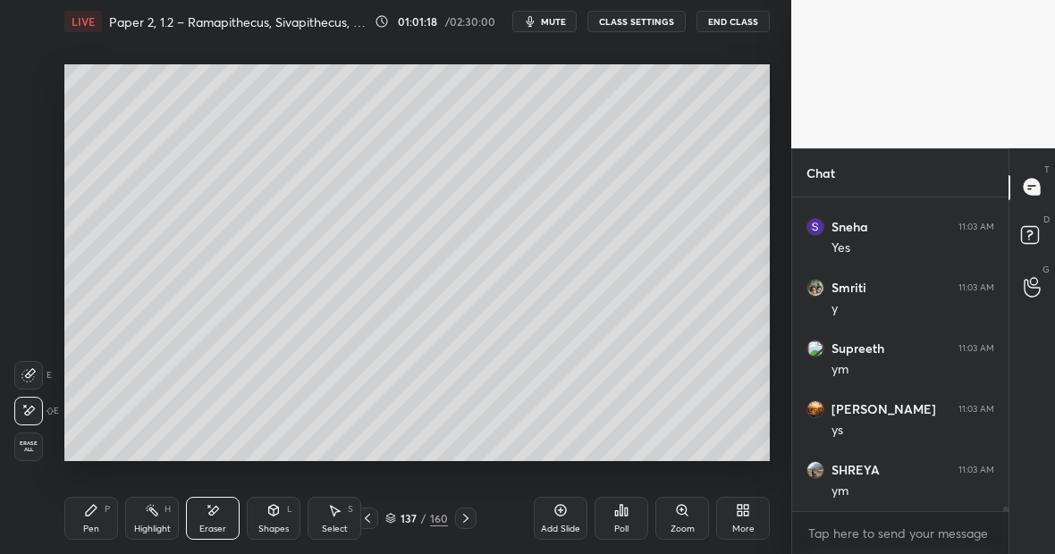
click at [102, 501] on div "Pen P" at bounding box center [91, 518] width 54 height 43
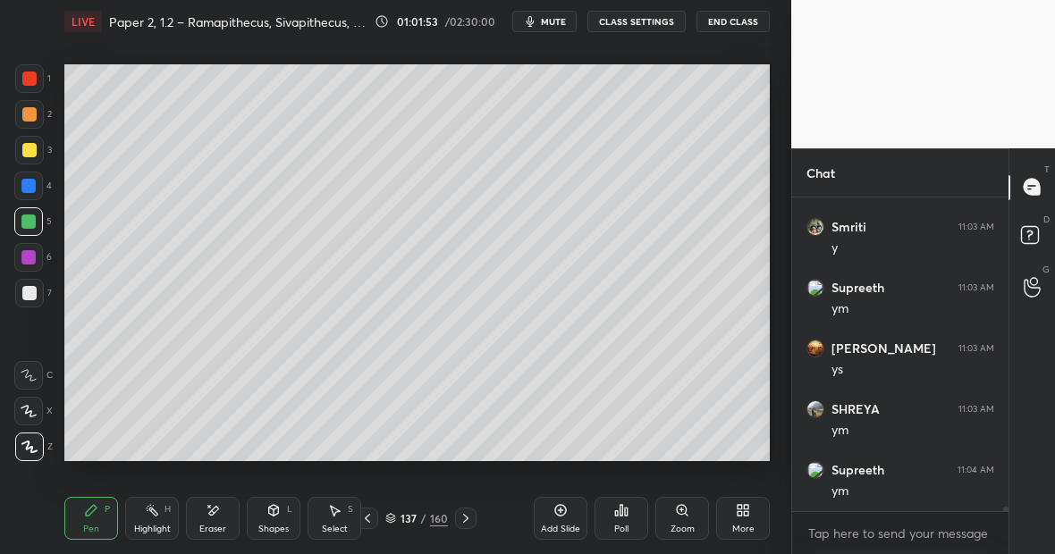
scroll to position [20084, 0]
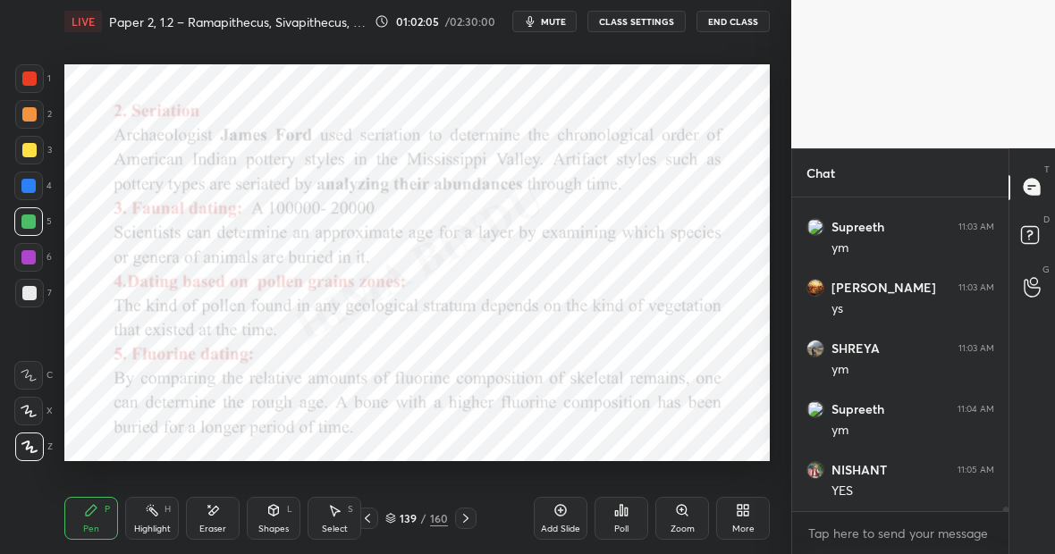
click at [158, 526] on div "Highlight" at bounding box center [152, 529] width 37 height 9
click at [88, 509] on icon at bounding box center [91, 510] width 11 height 11
click at [147, 525] on div "Highlight" at bounding box center [152, 529] width 37 height 9
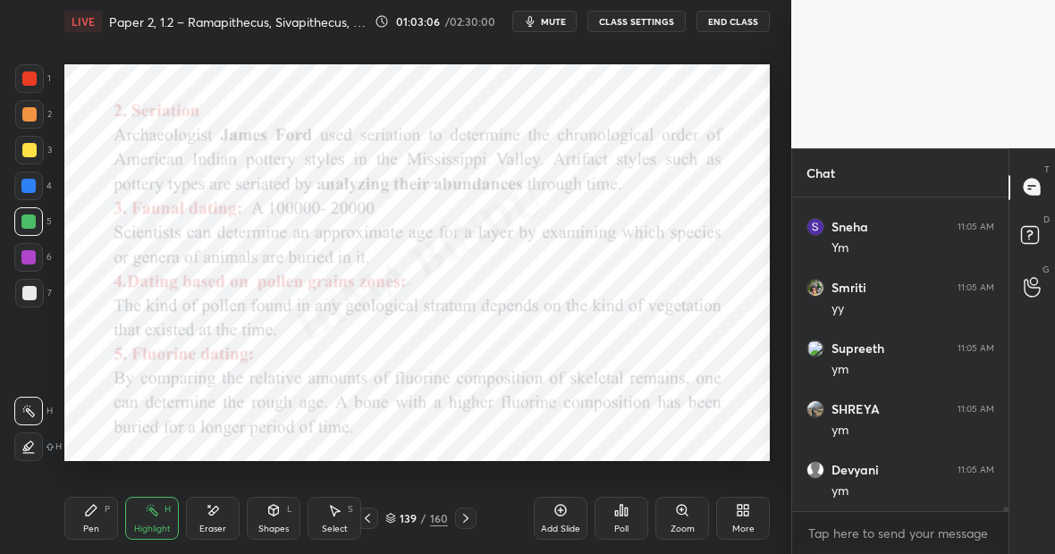
click at [147, 527] on div "Highlight" at bounding box center [152, 529] width 37 height 9
click at [94, 525] on div "Pen" at bounding box center [91, 529] width 16 height 9
click at [152, 521] on div "Highlight H" at bounding box center [152, 518] width 54 height 43
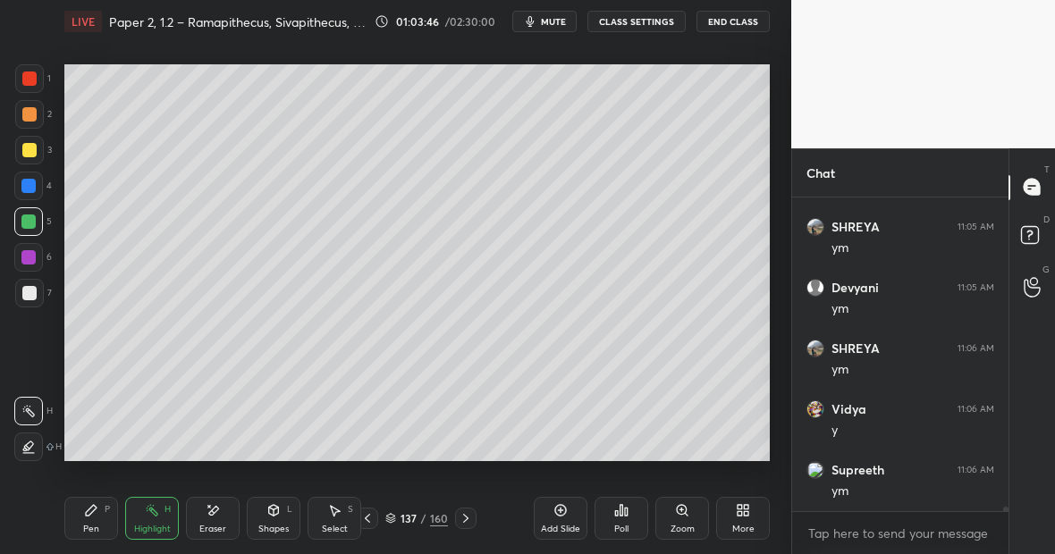
scroll to position [20692, 0]
click at [156, 518] on div "Highlight H" at bounding box center [152, 518] width 54 height 43
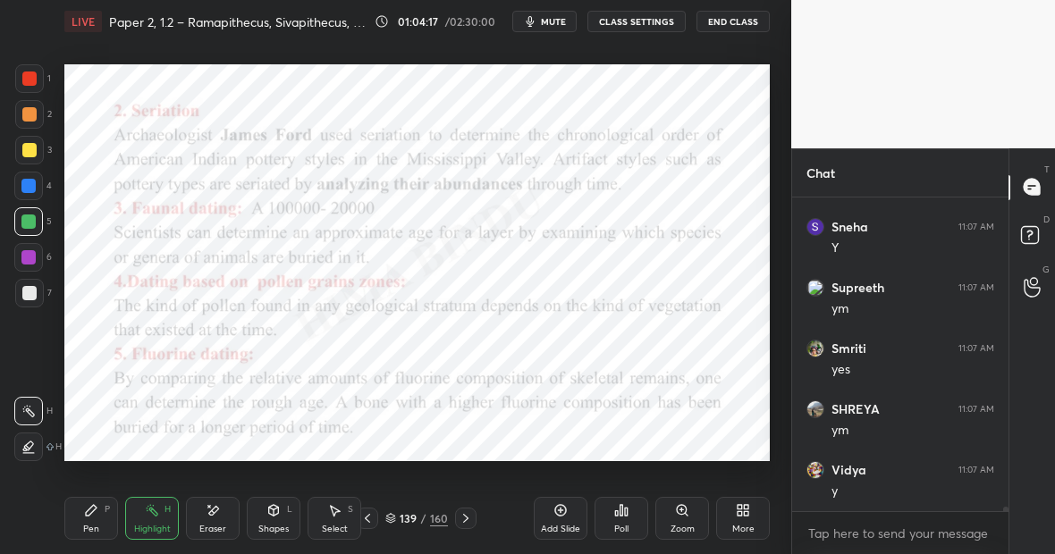
click at [96, 505] on icon at bounding box center [91, 510] width 14 height 14
click at [156, 525] on div "Highlight" at bounding box center [152, 529] width 37 height 9
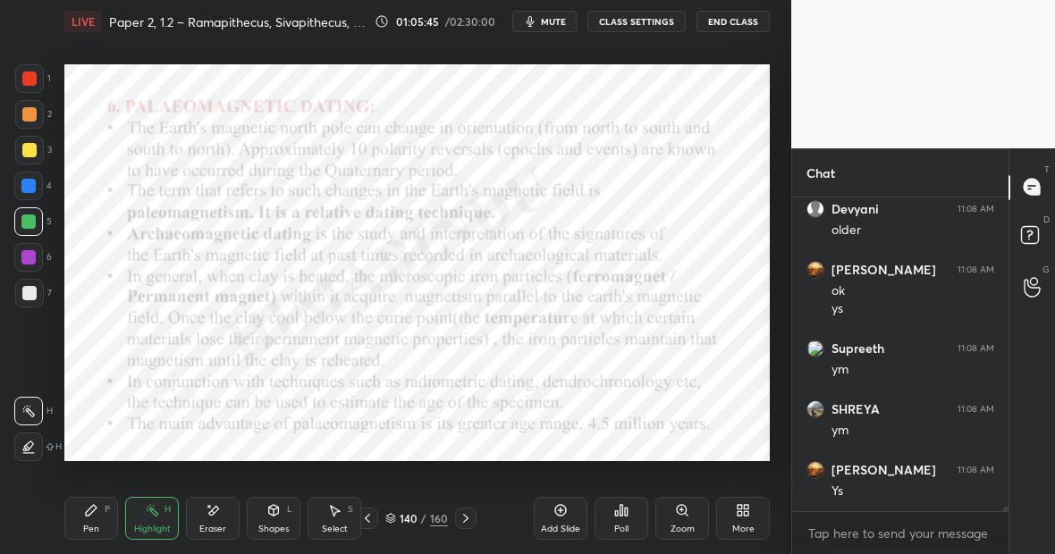
scroll to position [21761, 0]
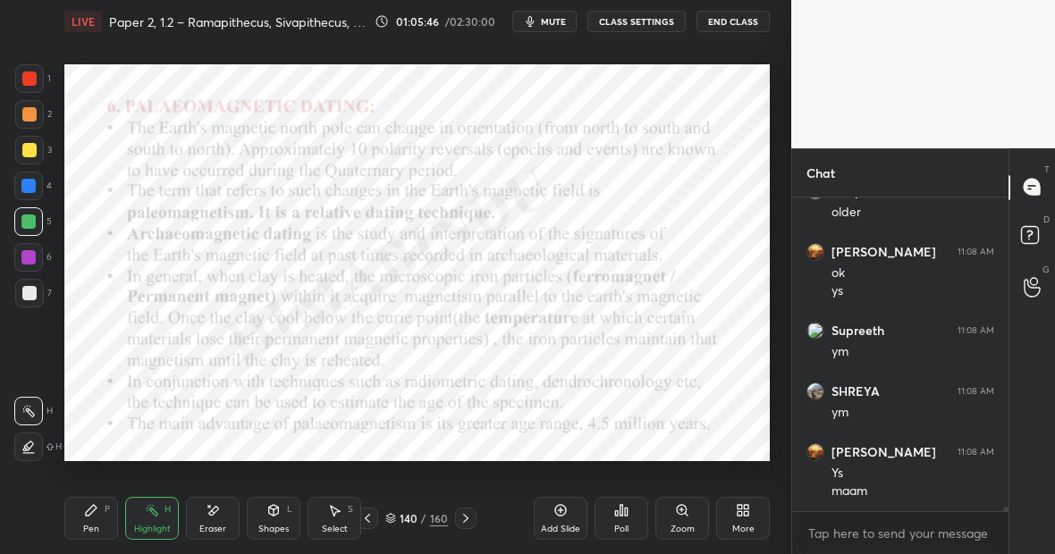
click at [97, 520] on div "Pen P" at bounding box center [91, 518] width 54 height 43
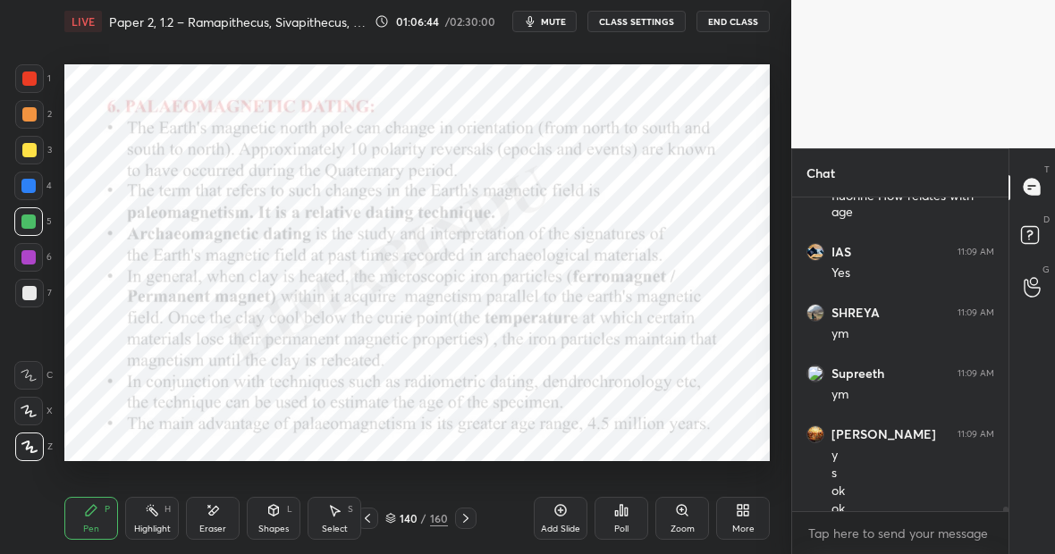
scroll to position [22135, 0]
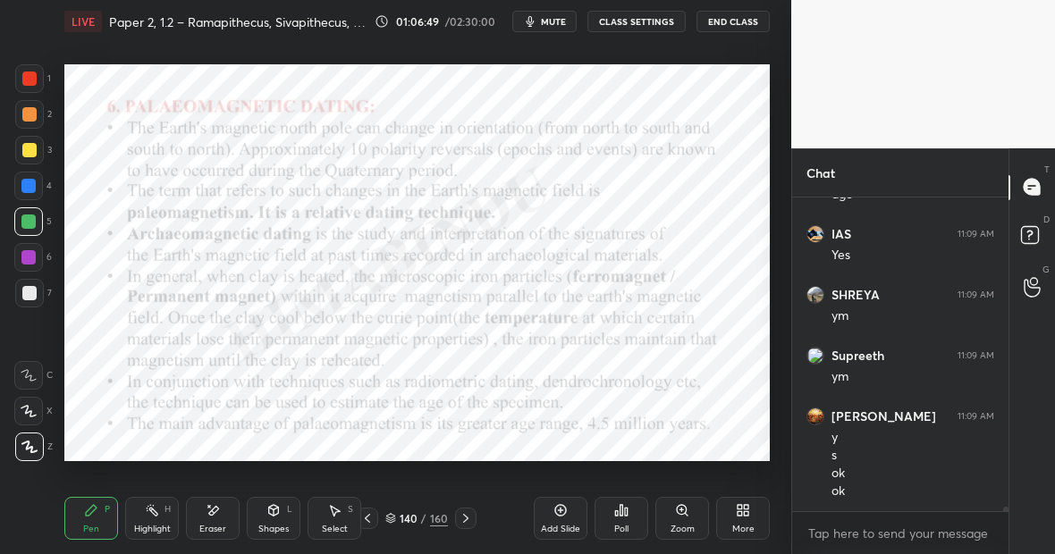
click at [156, 518] on div "Highlight H" at bounding box center [152, 518] width 54 height 43
click at [119, 511] on div "Pen P Highlight H Eraser Shapes L Select S" at bounding box center [181, 518] width 235 height 43
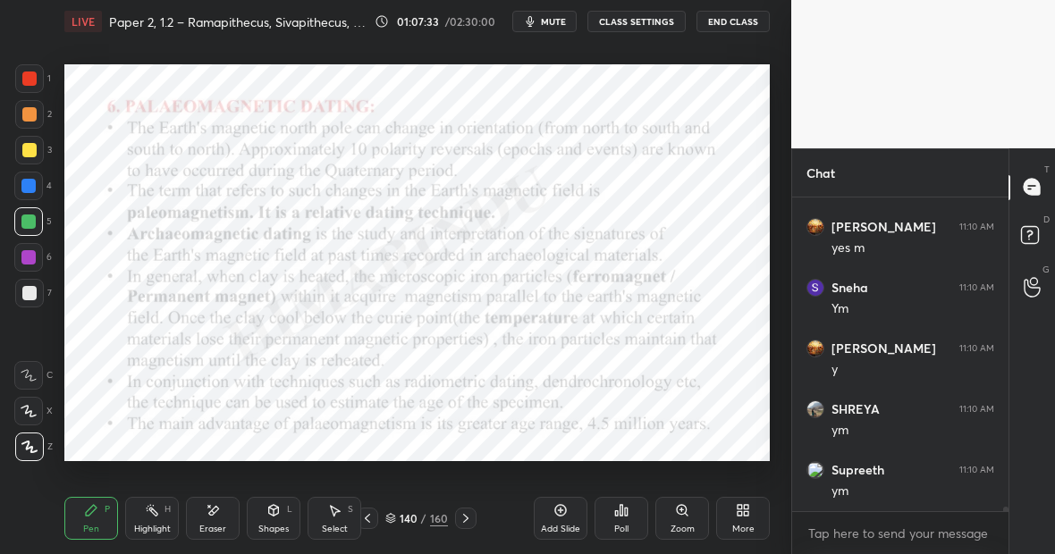
scroll to position [22743, 0]
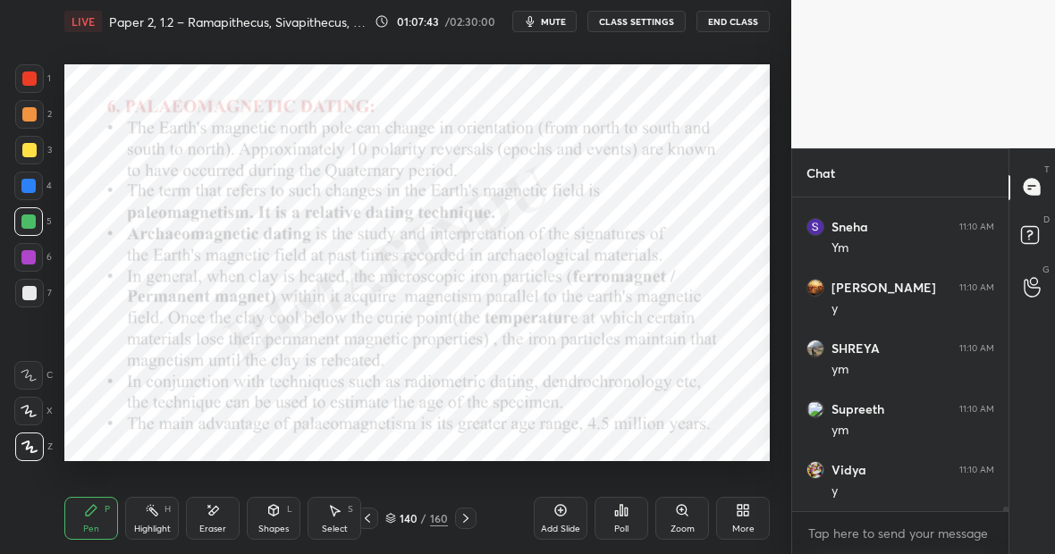
click at [107, 520] on div "Pen P" at bounding box center [91, 518] width 54 height 43
click at [152, 519] on div "Highlight H" at bounding box center [152, 518] width 54 height 43
click at [97, 492] on div "Pen P Highlight H Eraser Shapes L Select S 140 / 160 Add Slide Poll Zoom More" at bounding box center [416, 519] width 705 height 72
click at [100, 506] on div "Pen P" at bounding box center [91, 518] width 54 height 43
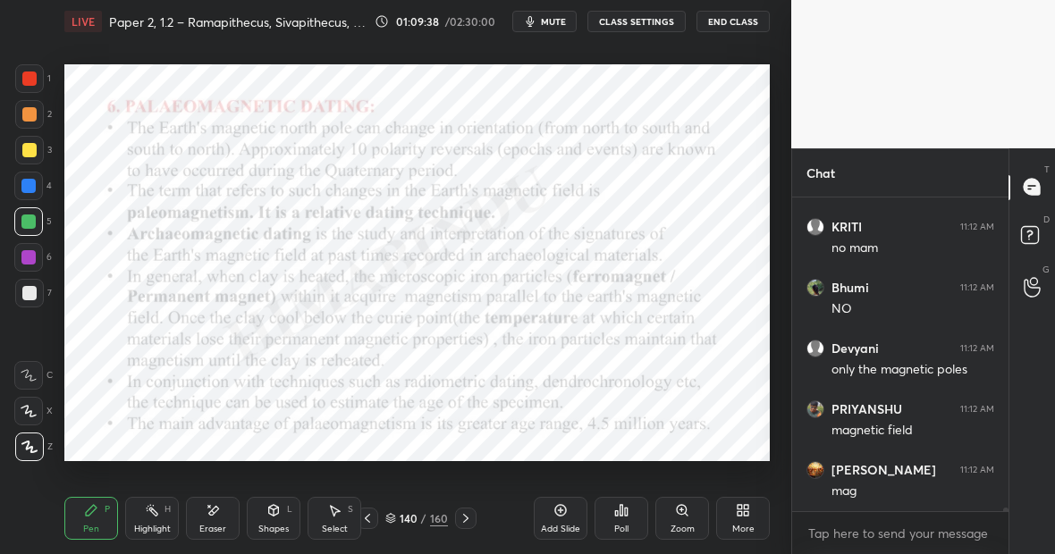
scroll to position [24645, 0]
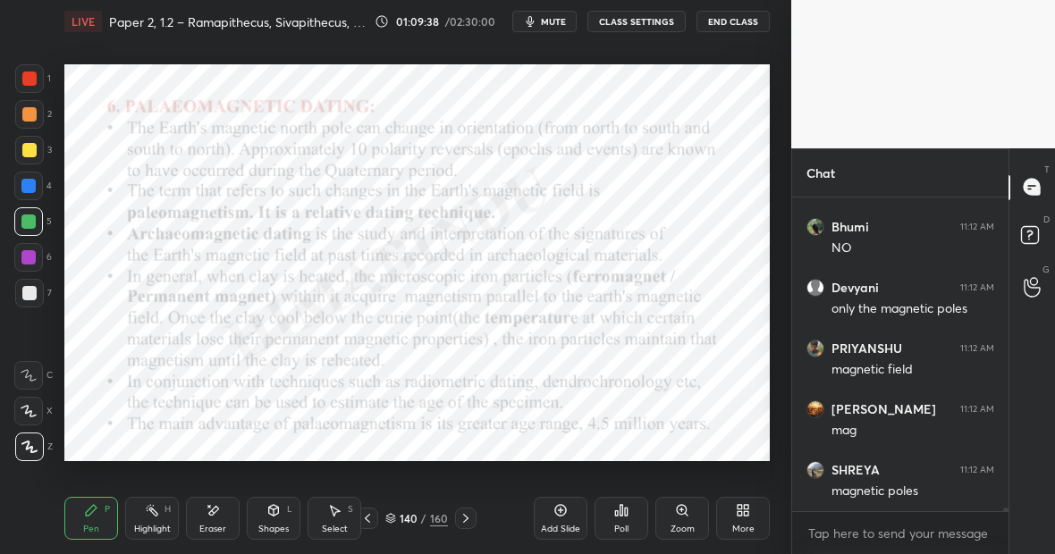
click at [560, 510] on icon at bounding box center [560, 510] width 14 height 14
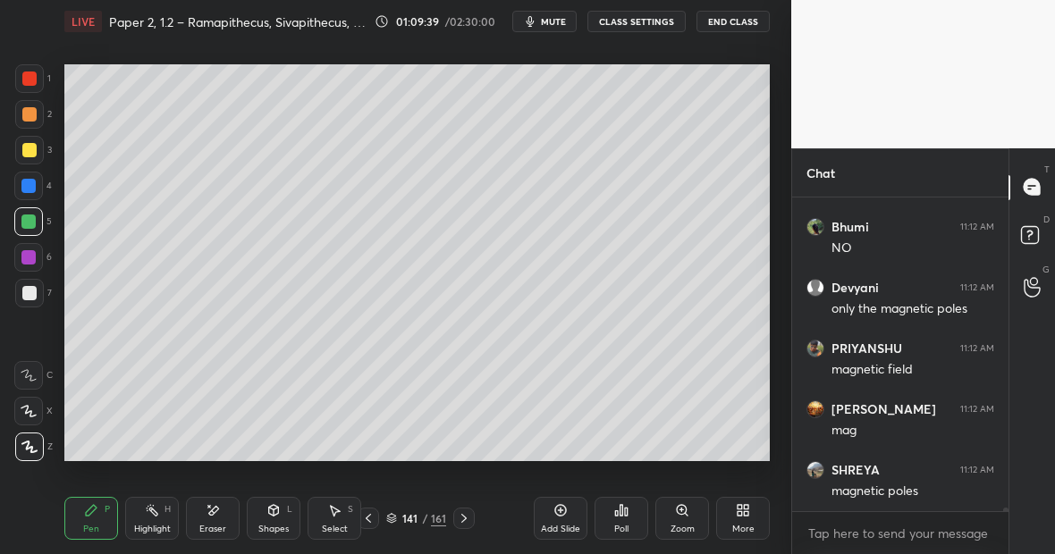
scroll to position [24705, 0]
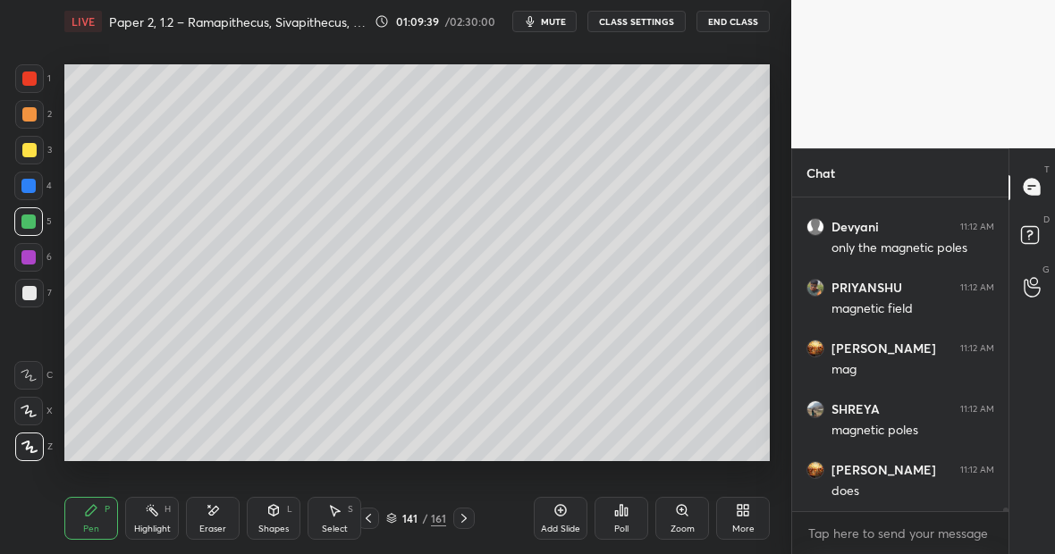
click at [36, 154] on div at bounding box center [29, 150] width 29 height 29
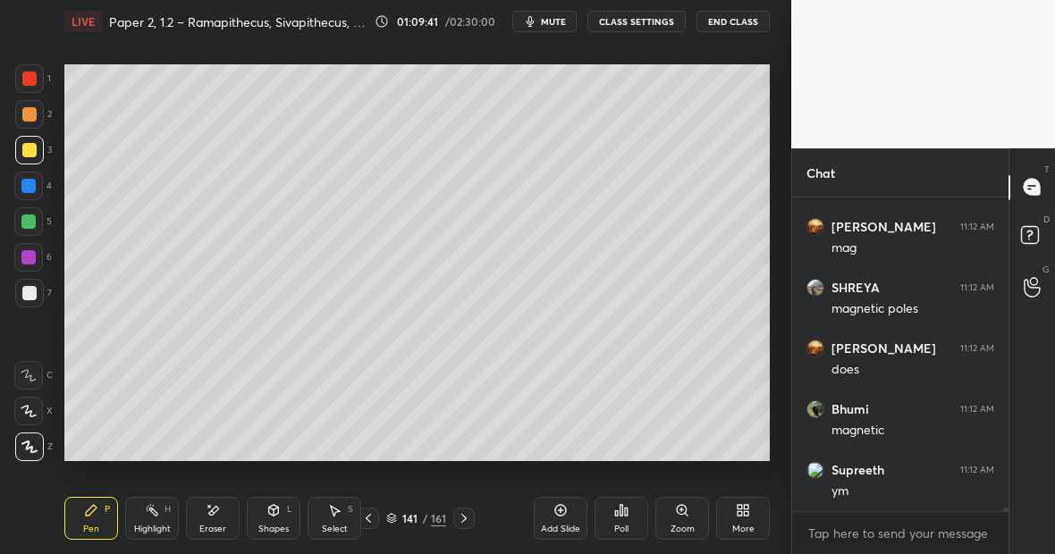
scroll to position [24888, 0]
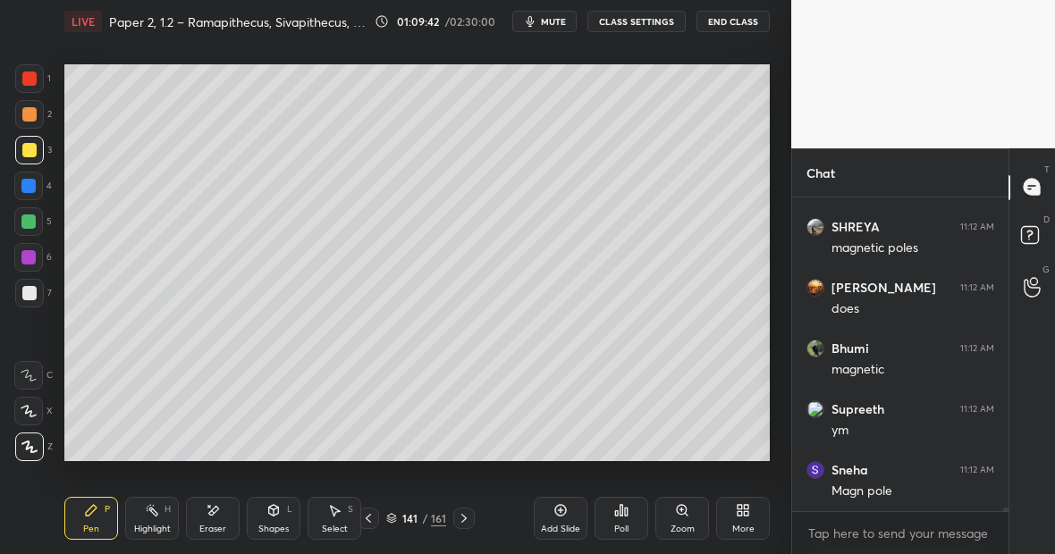
click at [272, 516] on icon at bounding box center [273, 510] width 14 height 14
click at [270, 522] on div "Shapes L" at bounding box center [274, 518] width 54 height 43
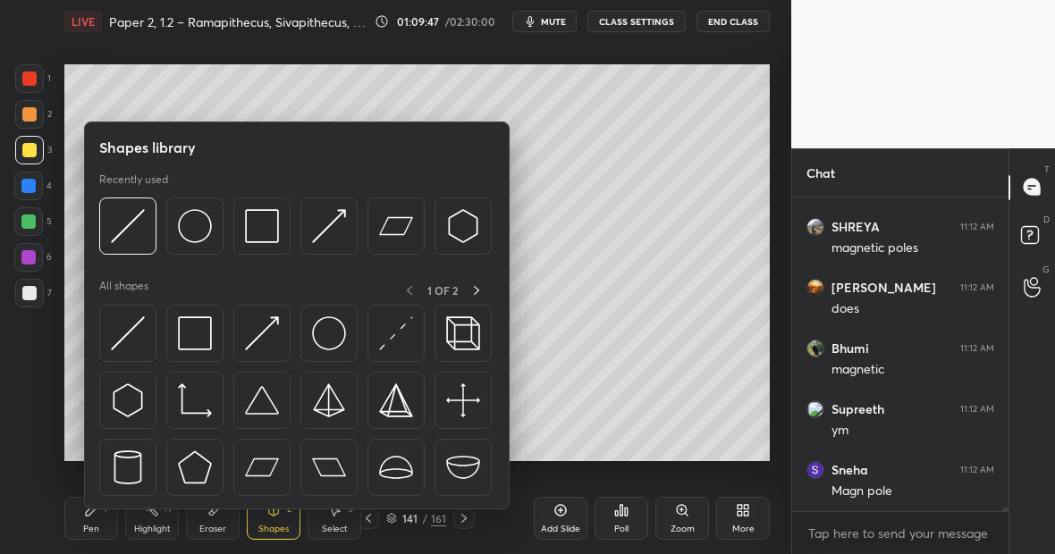
scroll to position [24981, 0]
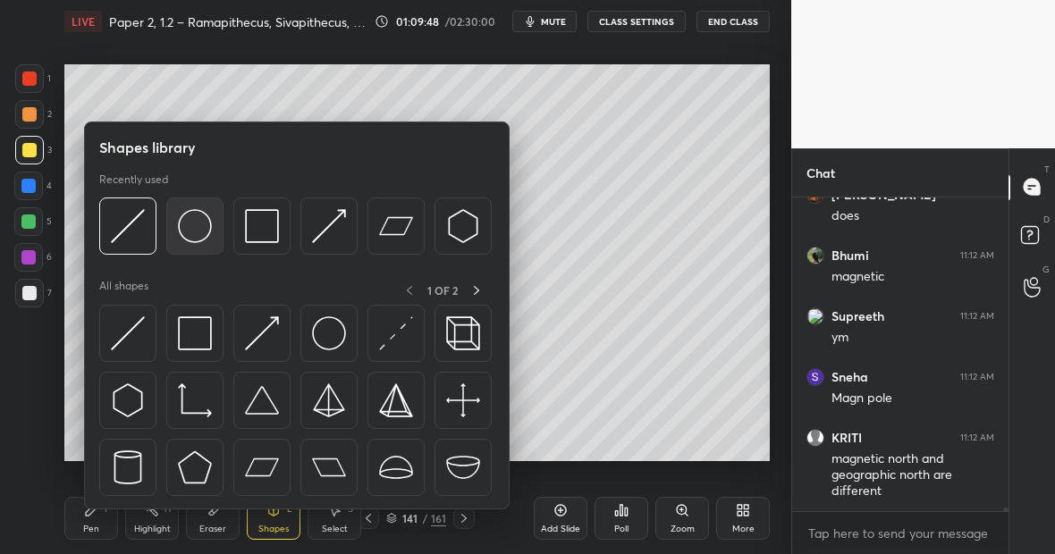
click at [204, 233] on img at bounding box center [195, 226] width 34 height 34
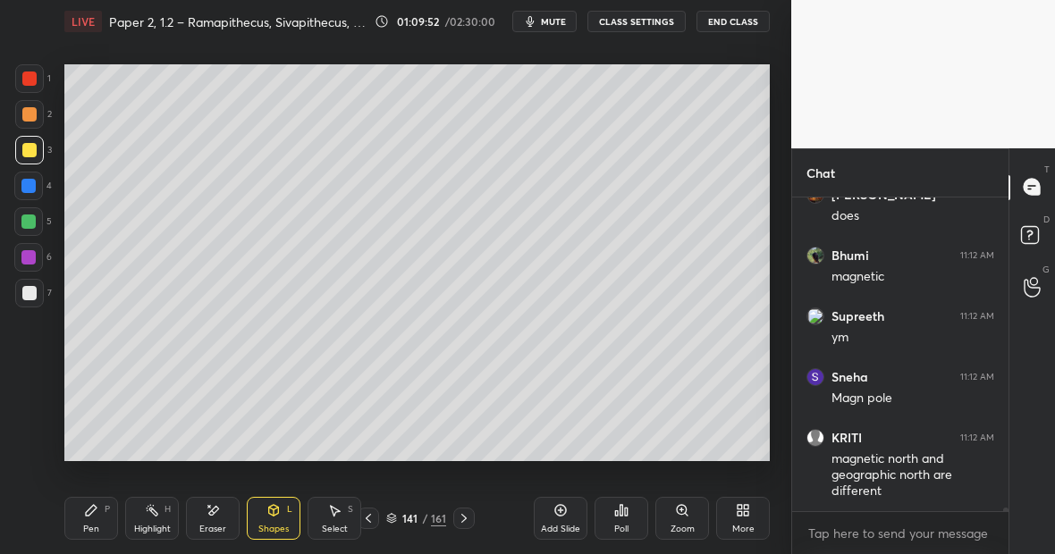
scroll to position [25041, 0]
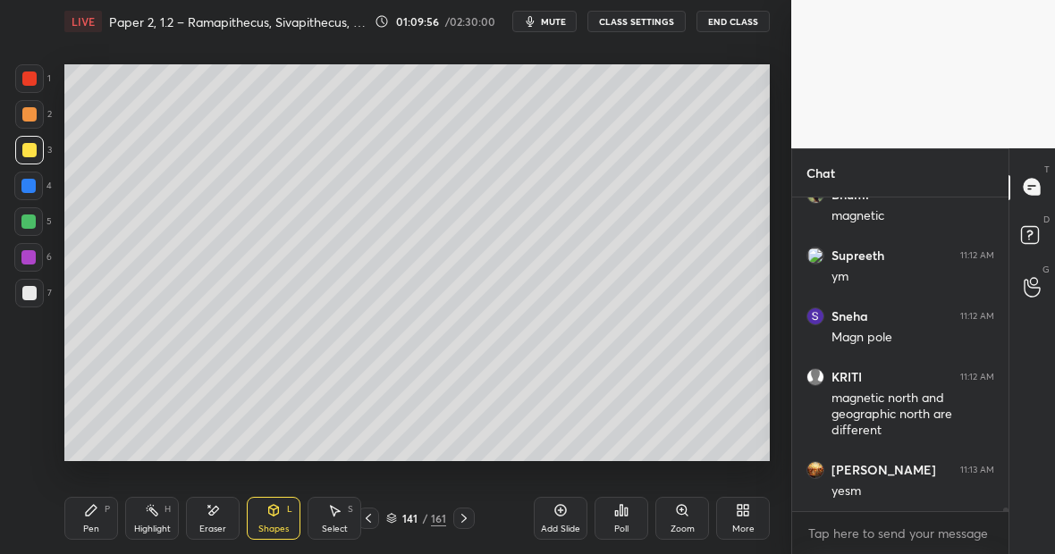
click at [214, 520] on div "Eraser" at bounding box center [213, 518] width 54 height 43
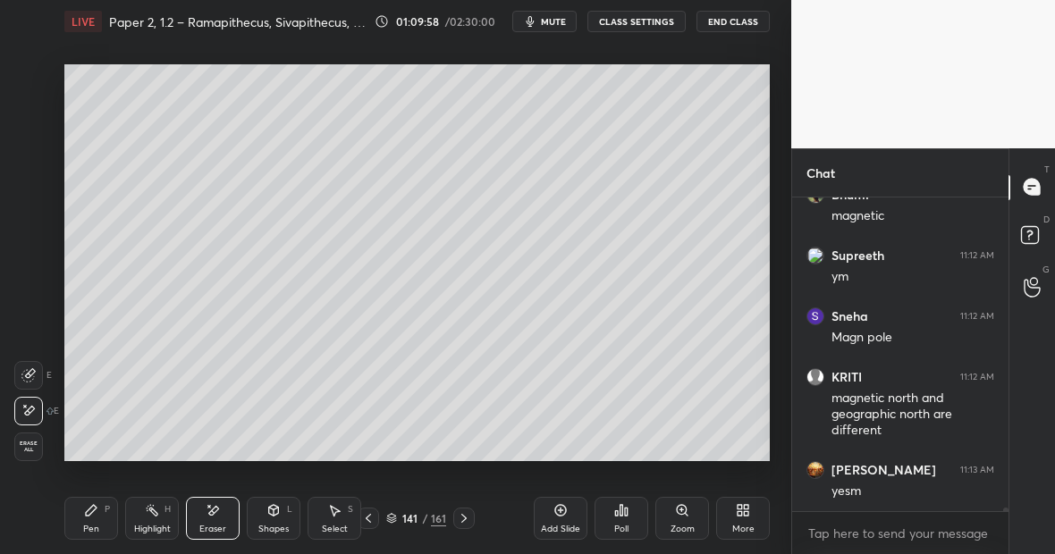
click at [272, 520] on div "Shapes L" at bounding box center [274, 518] width 54 height 43
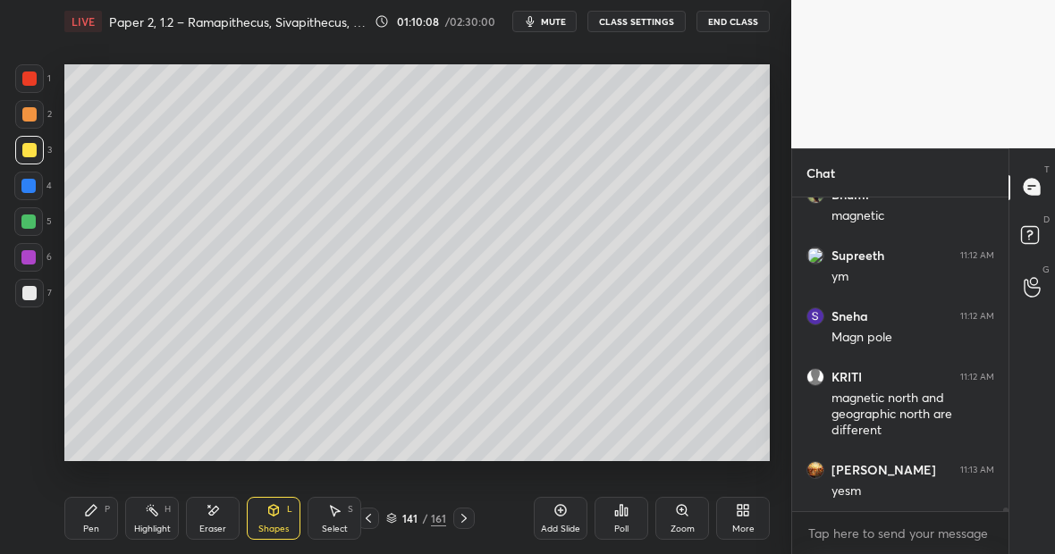
click at [93, 518] on div "Pen P" at bounding box center [91, 518] width 54 height 43
click at [32, 187] on div at bounding box center [28, 186] width 14 height 14
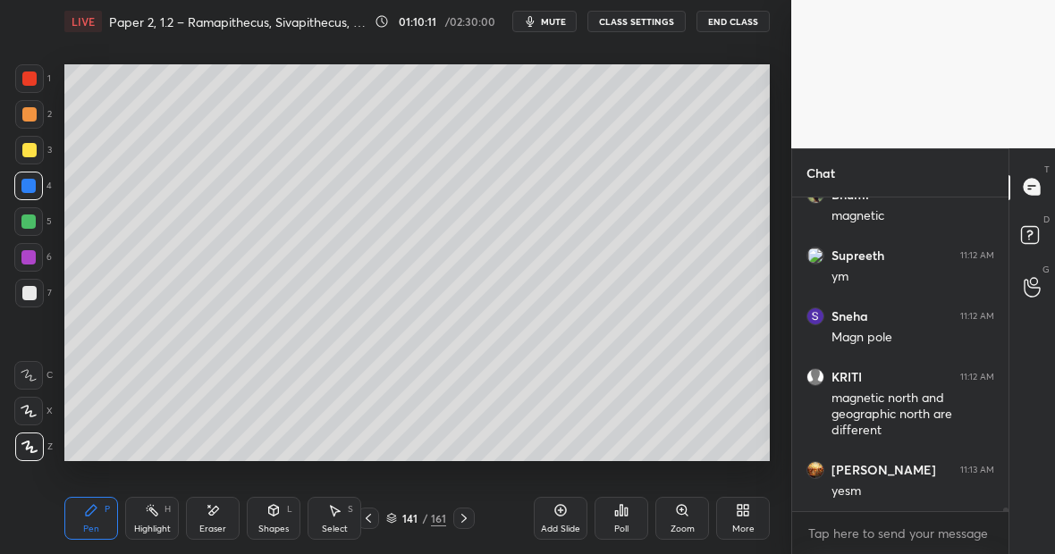
click at [32, 149] on div at bounding box center [29, 150] width 14 height 14
click at [213, 514] on icon at bounding box center [213, 510] width 14 height 15
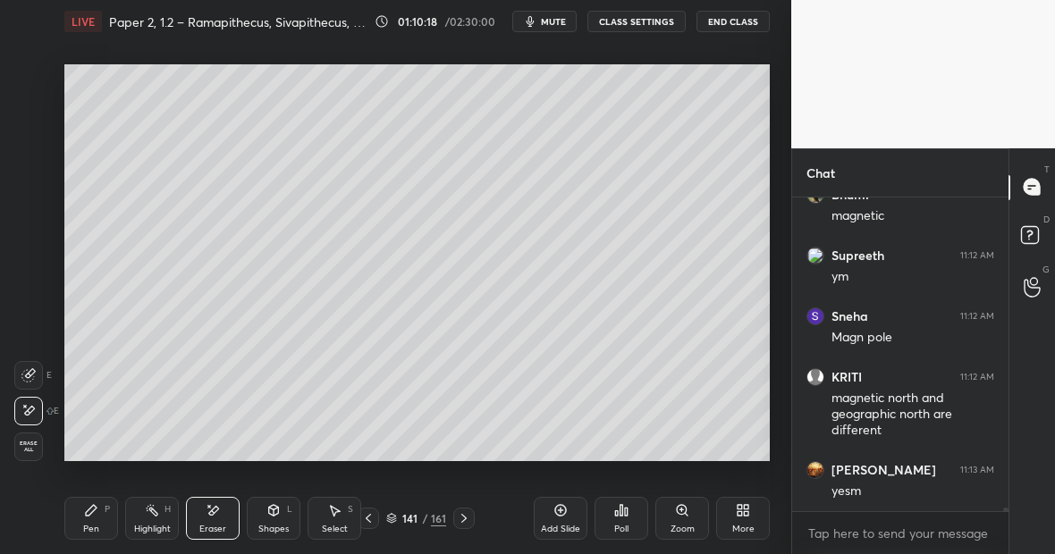
click at [335, 516] on icon at bounding box center [334, 510] width 14 height 14
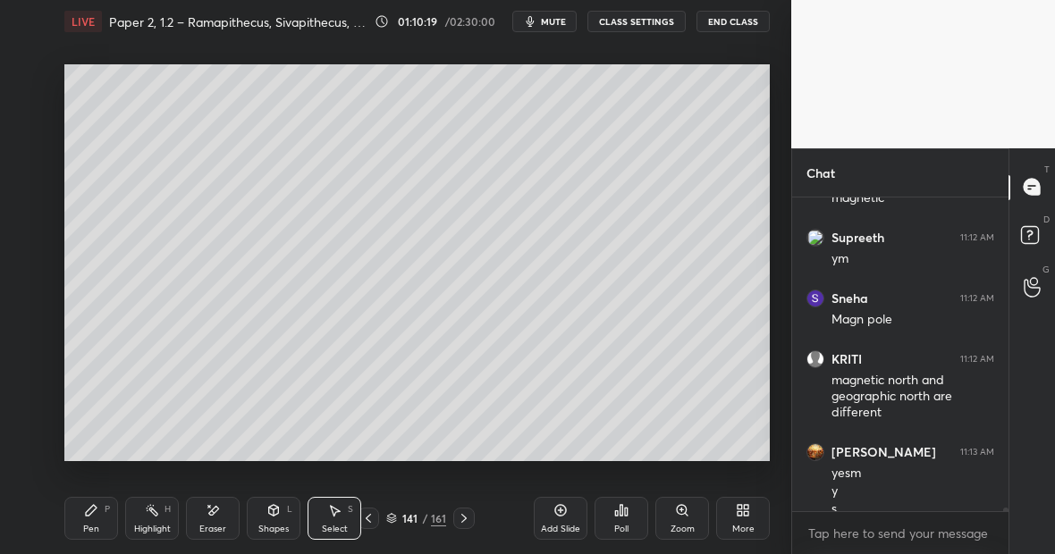
scroll to position [25077, 0]
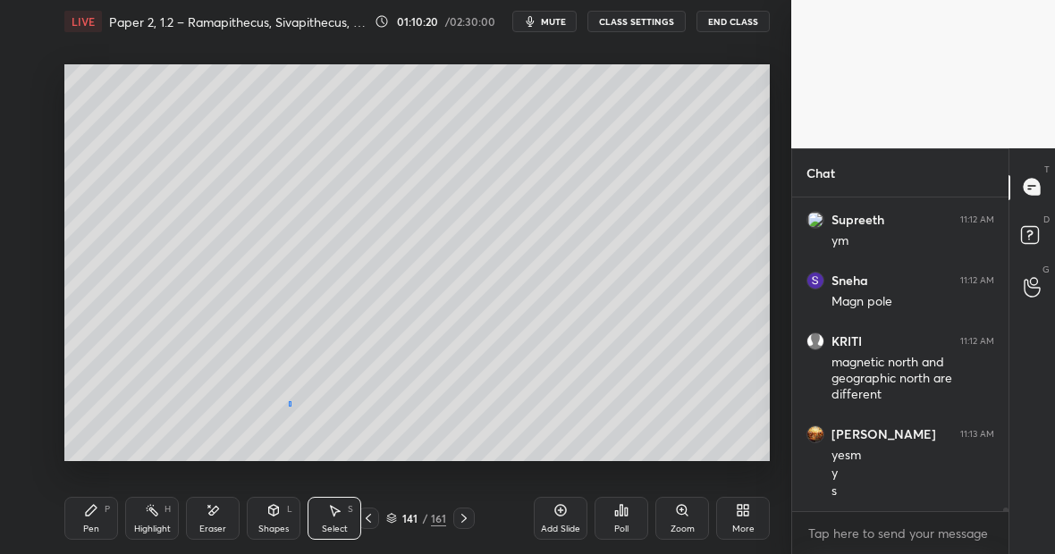
click at [289, 408] on div "0 ° Undo Copy Duplicate Duplicate to new slide Delete" at bounding box center [416, 262] width 705 height 397
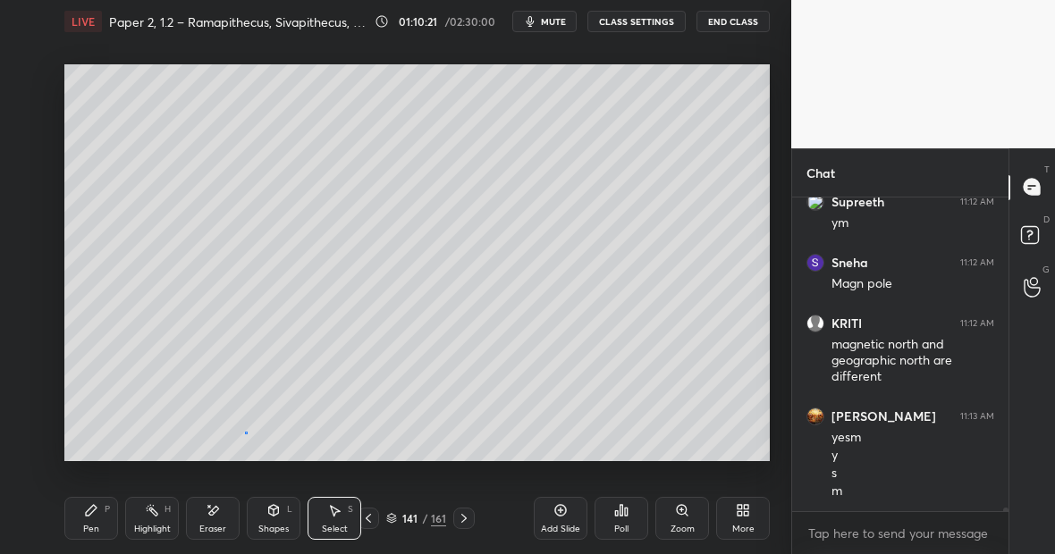
drag, startPoint x: 245, startPoint y: 431, endPoint x: 252, endPoint y: 446, distance: 16.8
click at [252, 447] on div "0 ° Undo Copy Duplicate Duplicate to new slide Delete" at bounding box center [416, 262] width 705 height 397
drag, startPoint x: 241, startPoint y: 426, endPoint x: 253, endPoint y: 450, distance: 26.0
click at [253, 450] on div "0 ° Undo Copy Duplicate Duplicate to new slide Delete" at bounding box center [416, 262] width 705 height 397
drag, startPoint x: 236, startPoint y: 425, endPoint x: 215, endPoint y: 420, distance: 21.2
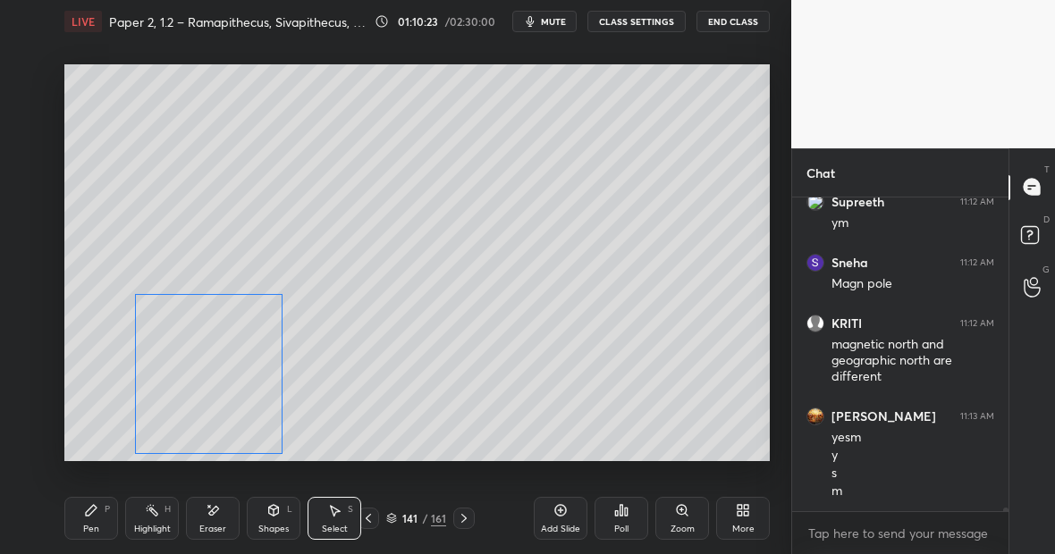
click at [215, 420] on div "0 ° Undo Copy Duplicate Duplicate to new slide Delete" at bounding box center [416, 262] width 705 height 397
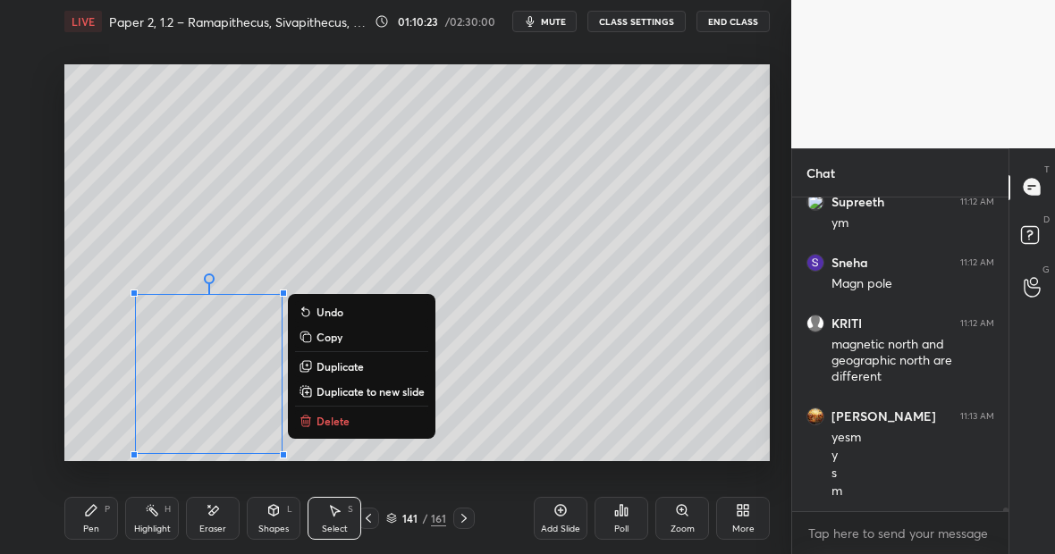
click at [91, 525] on div "Pen" at bounding box center [91, 529] width 16 height 9
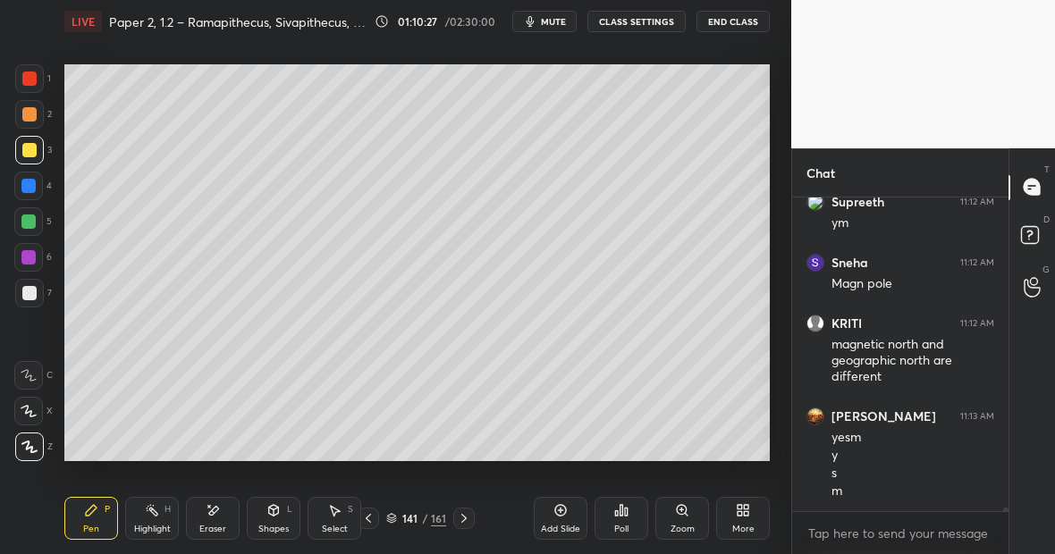
click at [207, 469] on div "Setting up your live class Poll for secs No correct answer Start poll" at bounding box center [417, 263] width 720 height 440
click at [205, 461] on div "Setting up your live class Poll for secs No correct answer Start poll" at bounding box center [417, 263] width 720 height 440
click at [213, 518] on div "Eraser" at bounding box center [213, 518] width 54 height 43
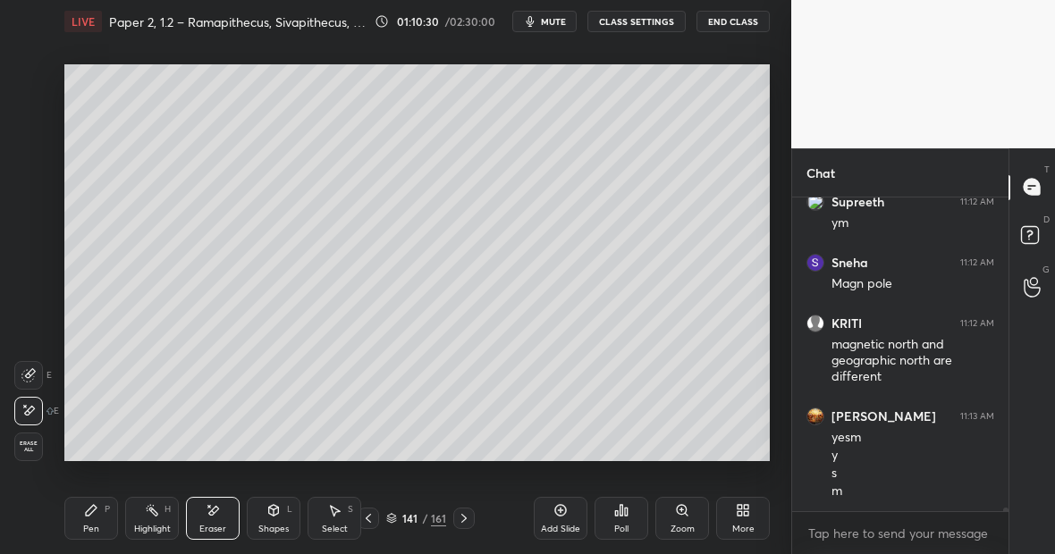
click at [79, 531] on div "Pen P" at bounding box center [91, 518] width 54 height 43
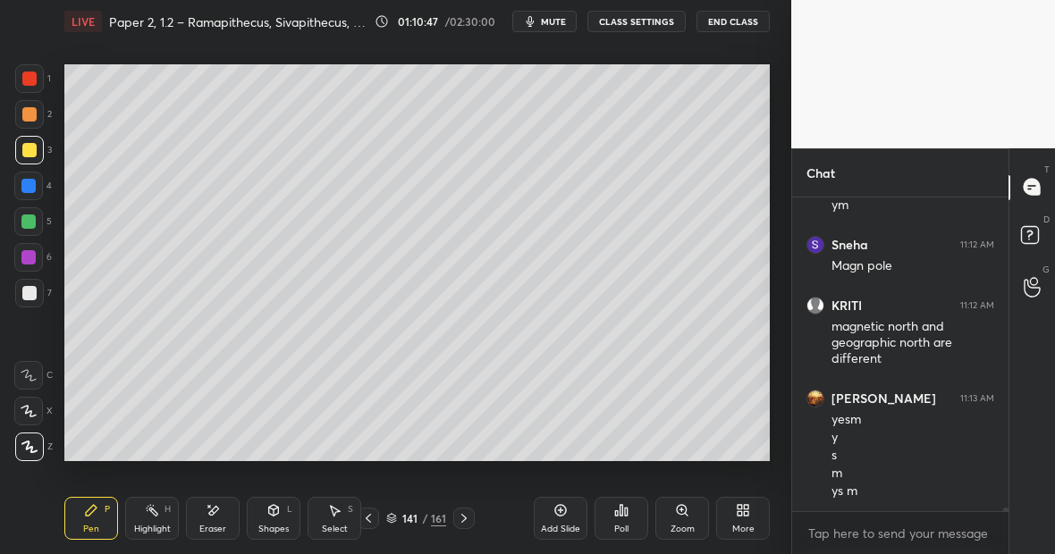
scroll to position [25178, 0]
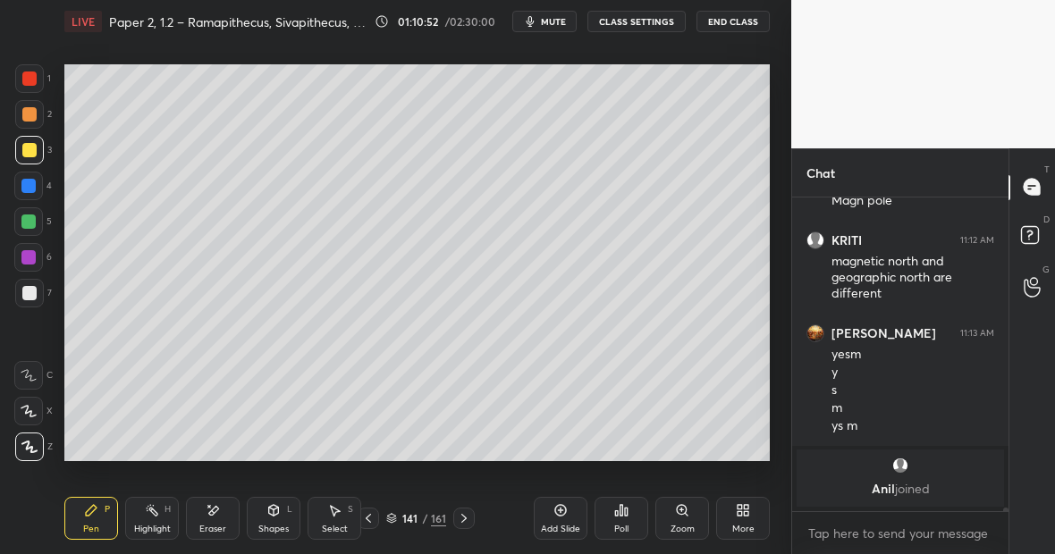
click at [36, 81] on div at bounding box center [29, 78] width 29 height 29
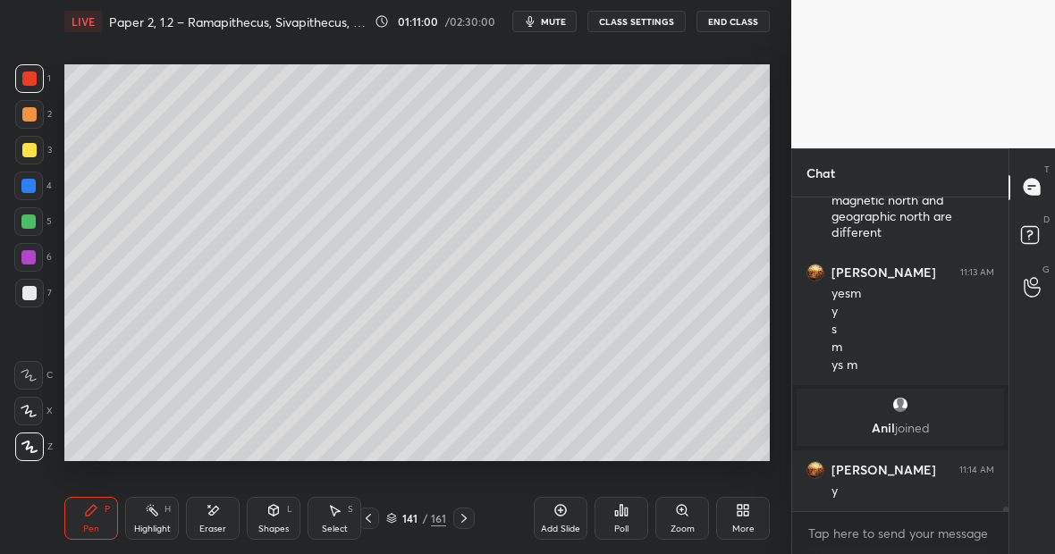
scroll to position [20699, 0]
click at [212, 522] on div "Eraser" at bounding box center [213, 518] width 54 height 43
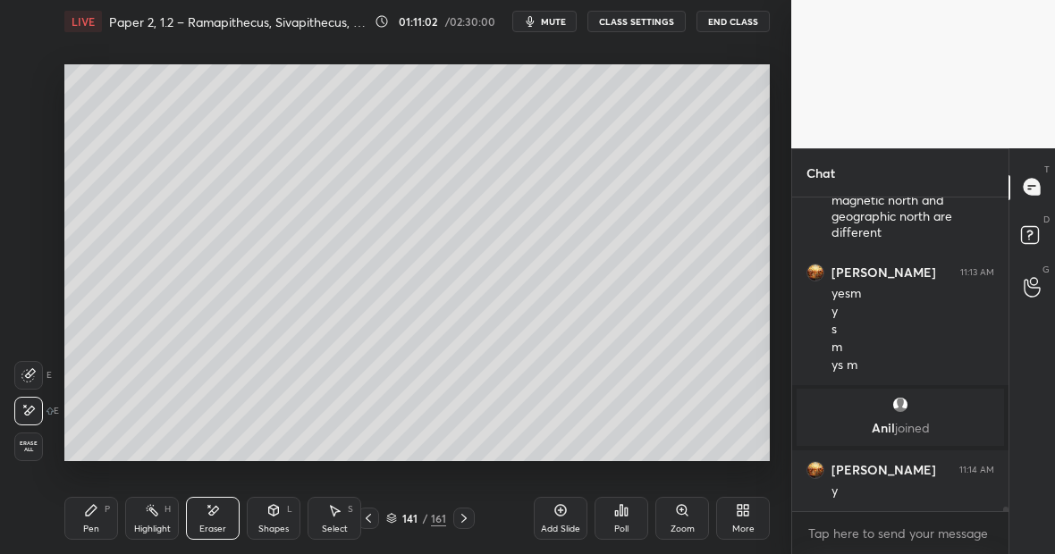
click at [95, 515] on icon at bounding box center [91, 510] width 14 height 14
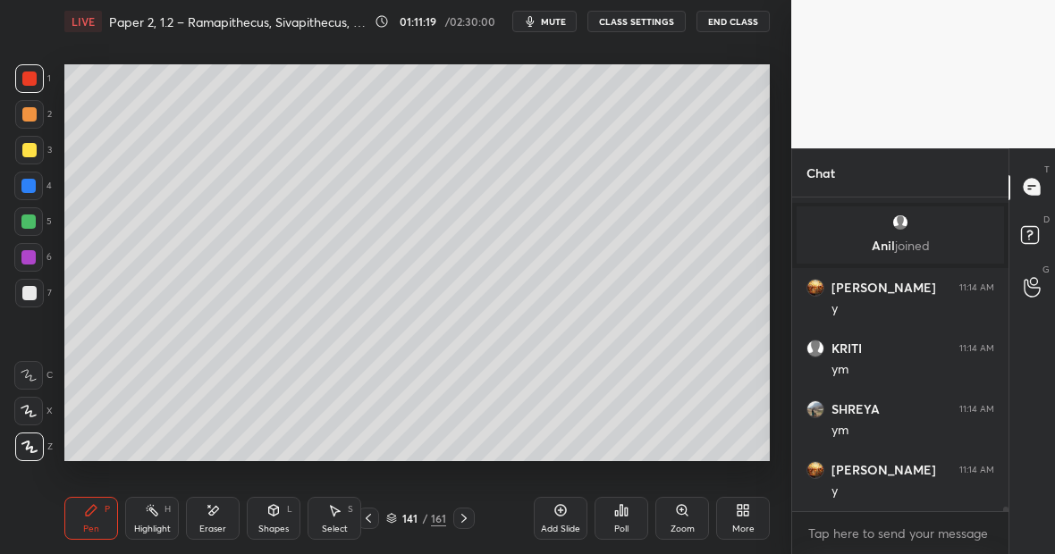
scroll to position [20942, 0]
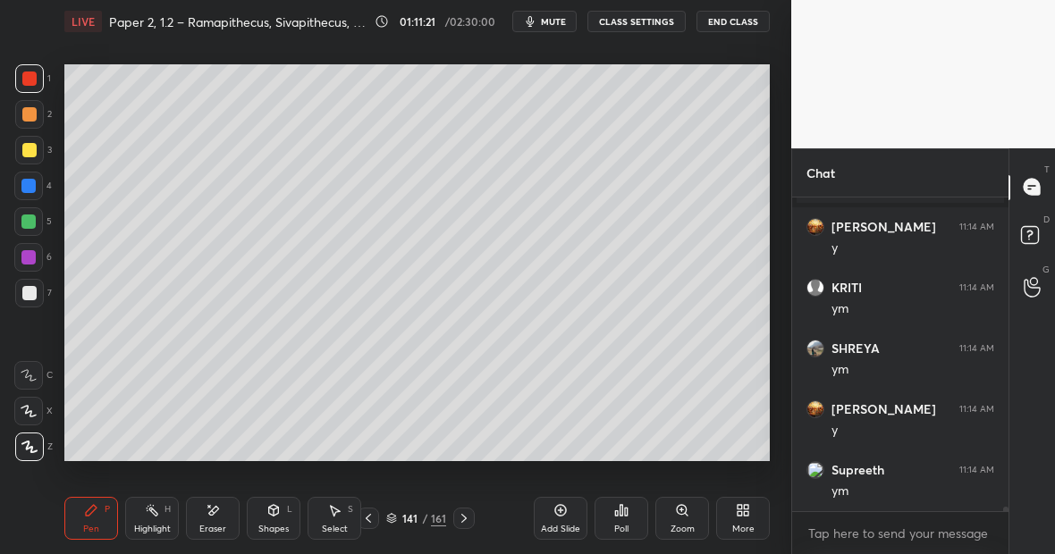
click at [217, 517] on div "Eraser" at bounding box center [213, 518] width 54 height 43
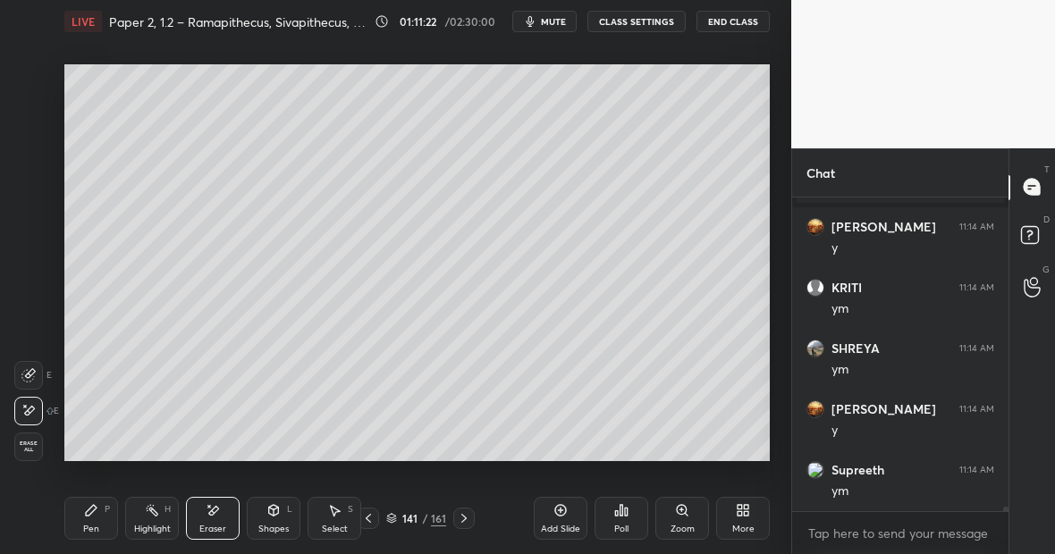
click at [82, 526] on div "Pen P" at bounding box center [91, 518] width 54 height 43
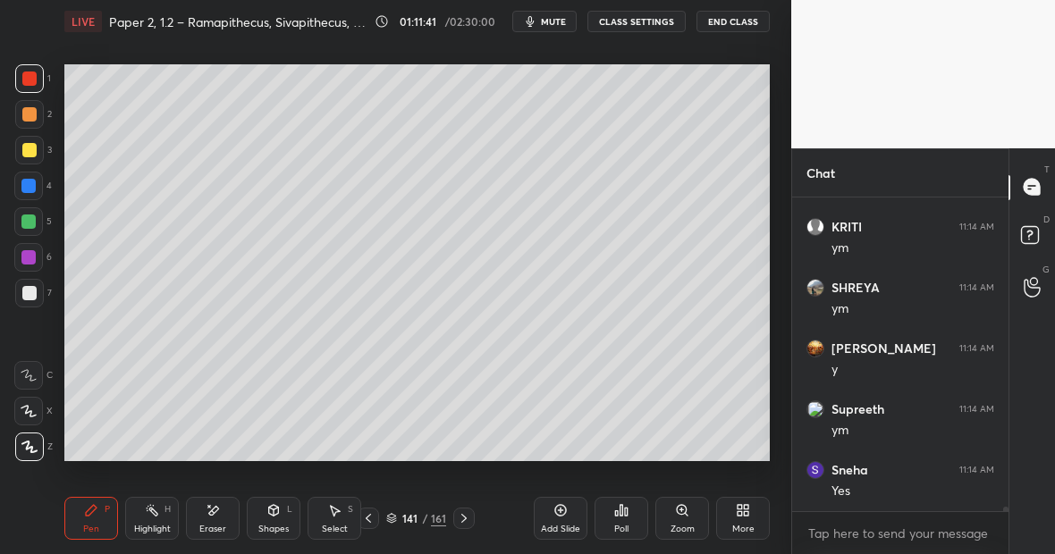
scroll to position [21064, 0]
click at [38, 152] on div at bounding box center [29, 150] width 29 height 29
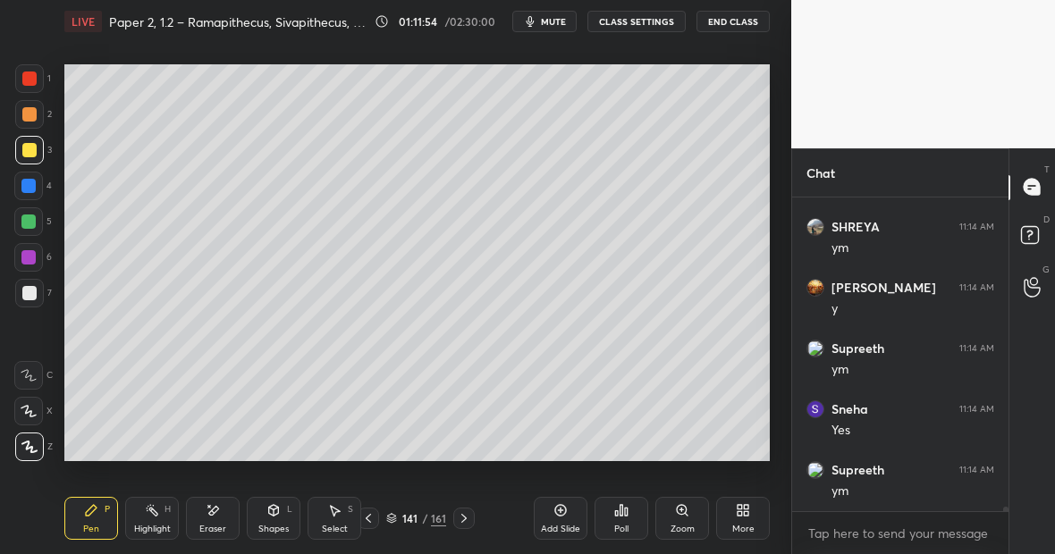
click at [216, 518] on div "Eraser" at bounding box center [213, 518] width 54 height 43
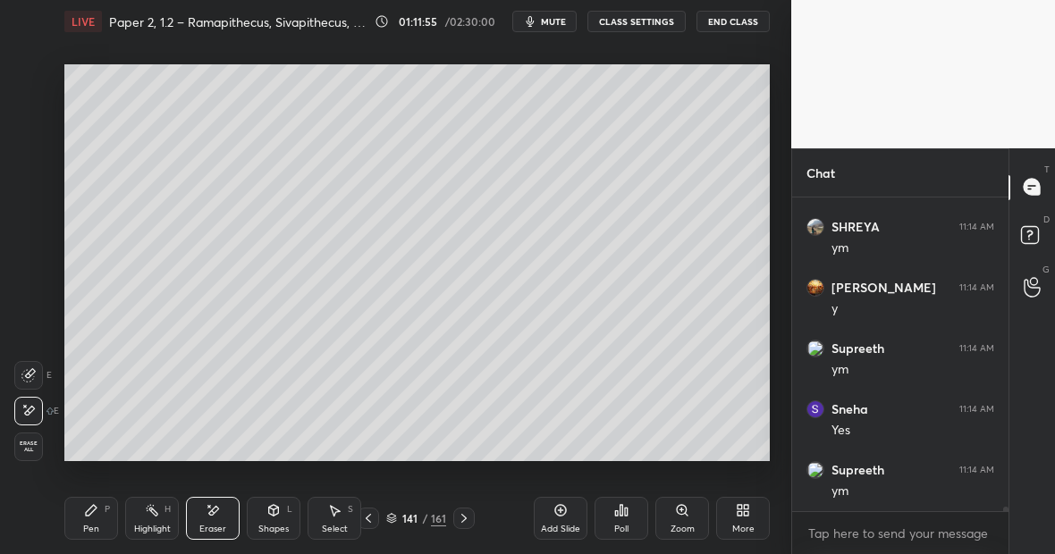
click at [90, 517] on div "Pen P" at bounding box center [91, 518] width 54 height 43
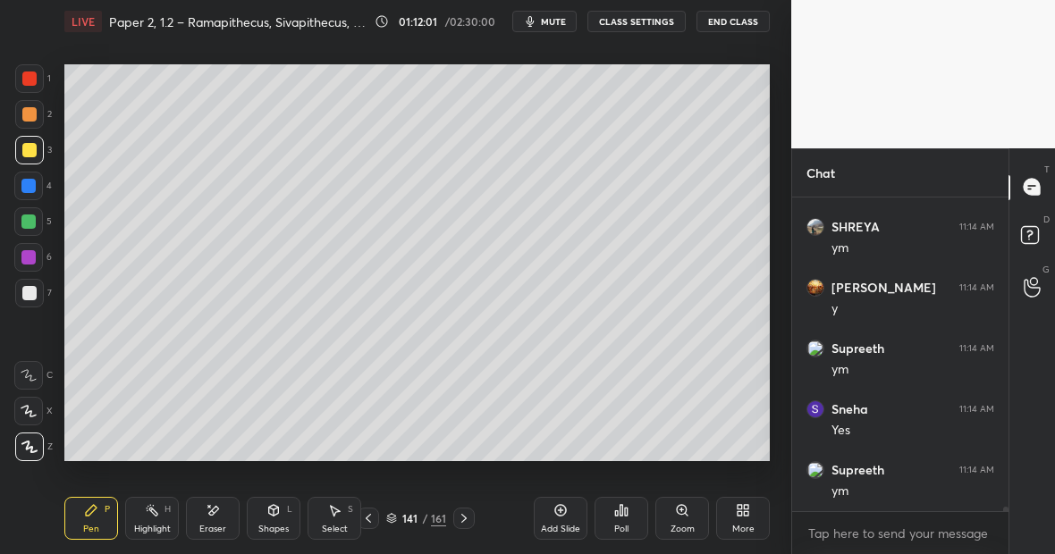
click at [29, 80] on div at bounding box center [29, 79] width 14 height 14
click at [37, 154] on div at bounding box center [29, 150] width 29 height 29
click at [35, 88] on div at bounding box center [29, 78] width 29 height 29
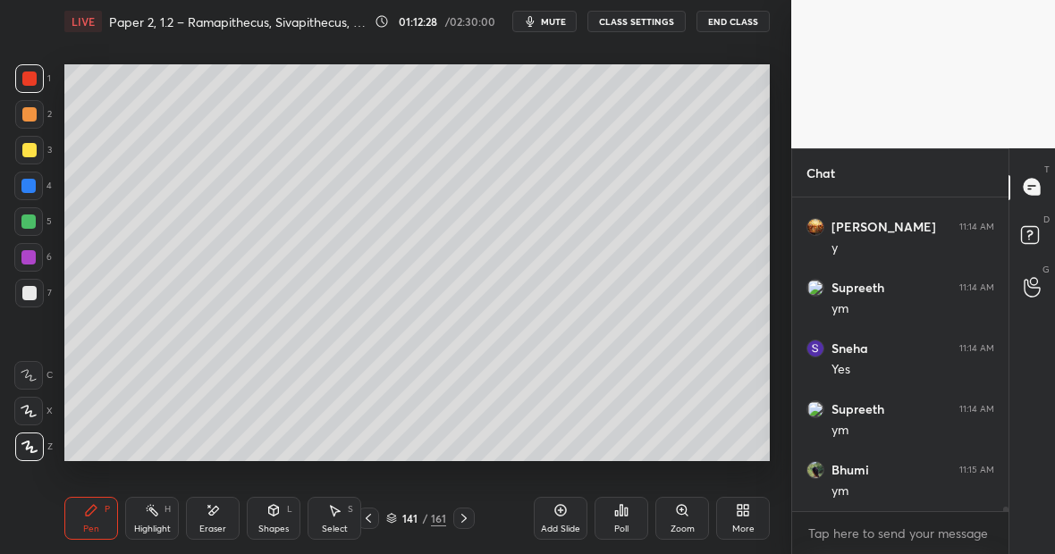
scroll to position [21185, 0]
click at [157, 522] on div "Highlight H" at bounding box center [152, 518] width 54 height 43
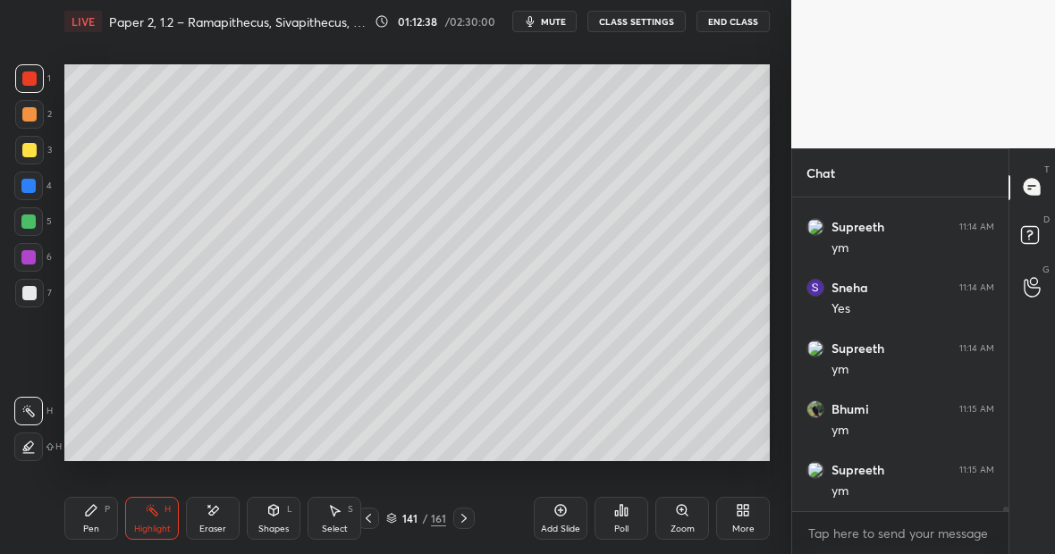
click at [98, 519] on div "Pen P" at bounding box center [91, 518] width 54 height 43
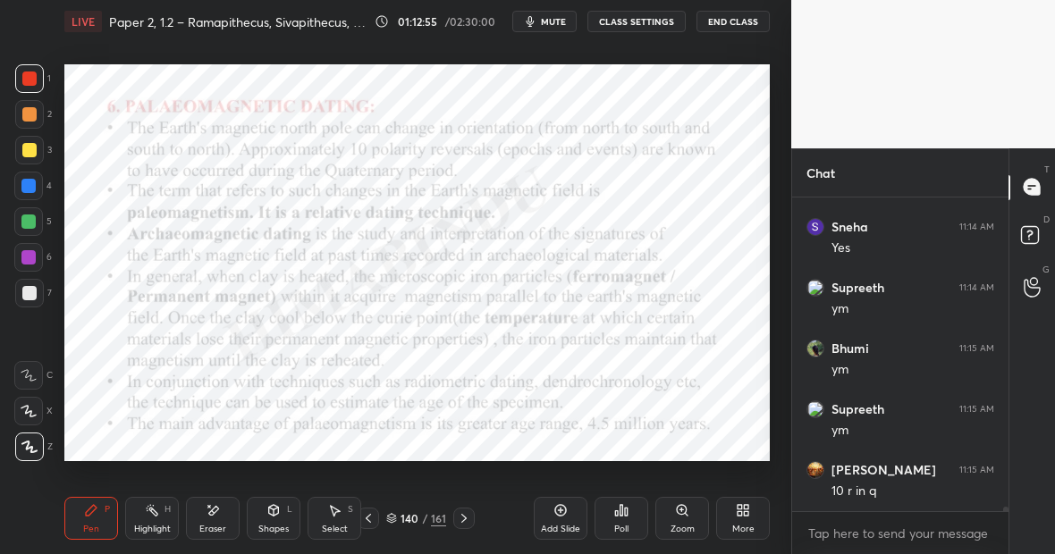
click at [96, 522] on div "Pen P" at bounding box center [91, 518] width 54 height 43
click at [156, 517] on icon at bounding box center [152, 510] width 14 height 14
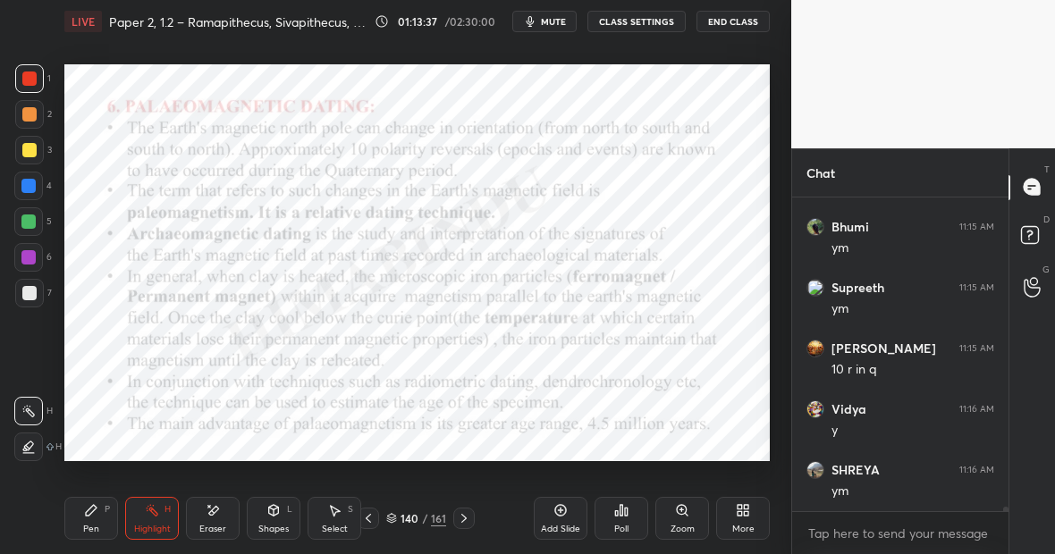
click at [95, 518] on div "Pen P" at bounding box center [91, 518] width 54 height 43
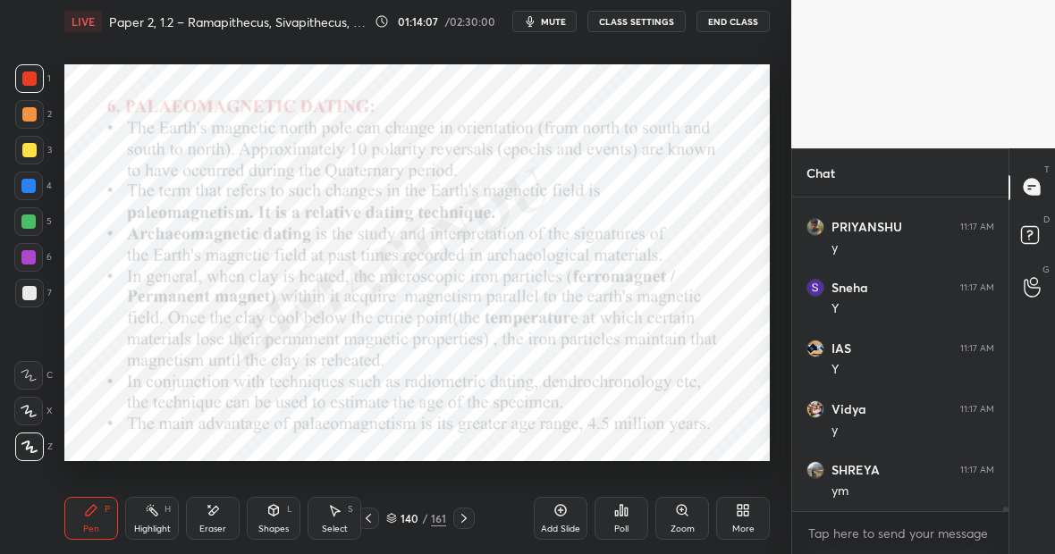
scroll to position [21793, 0]
click at [160, 520] on div "Highlight H" at bounding box center [152, 518] width 54 height 43
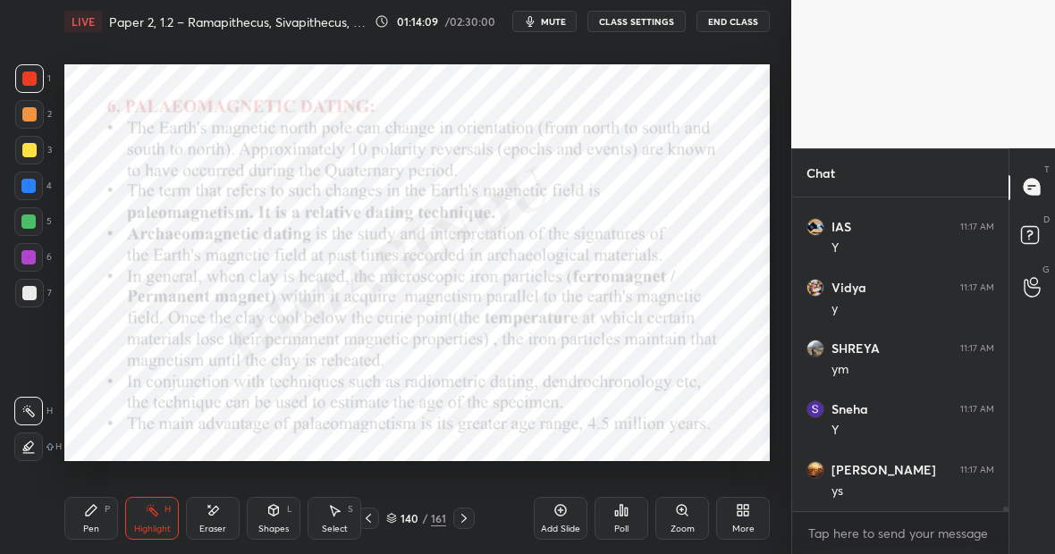
scroll to position [21872, 0]
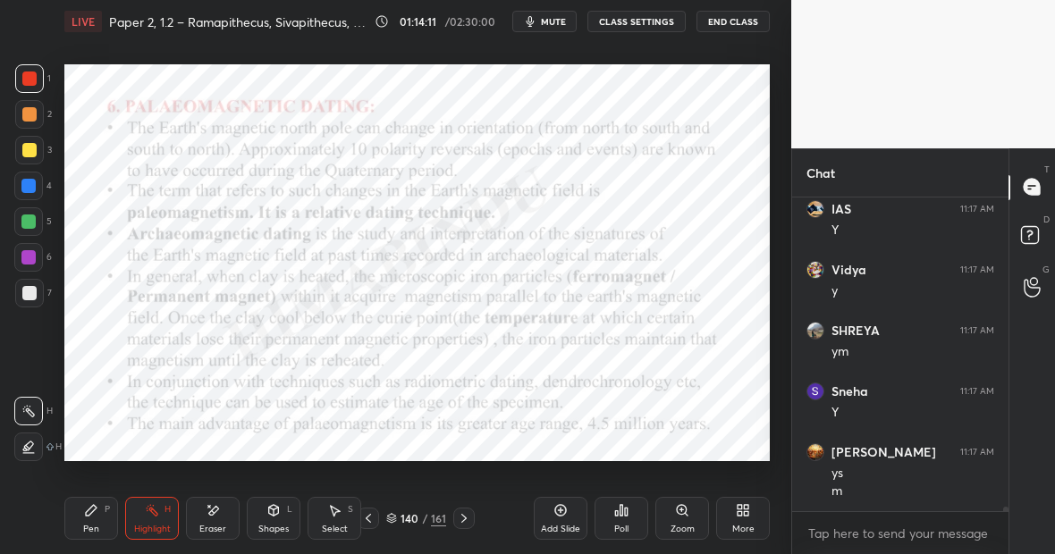
click at [163, 513] on div "Highlight H" at bounding box center [152, 518] width 54 height 43
click at [223, 508] on div "Eraser" at bounding box center [213, 518] width 54 height 43
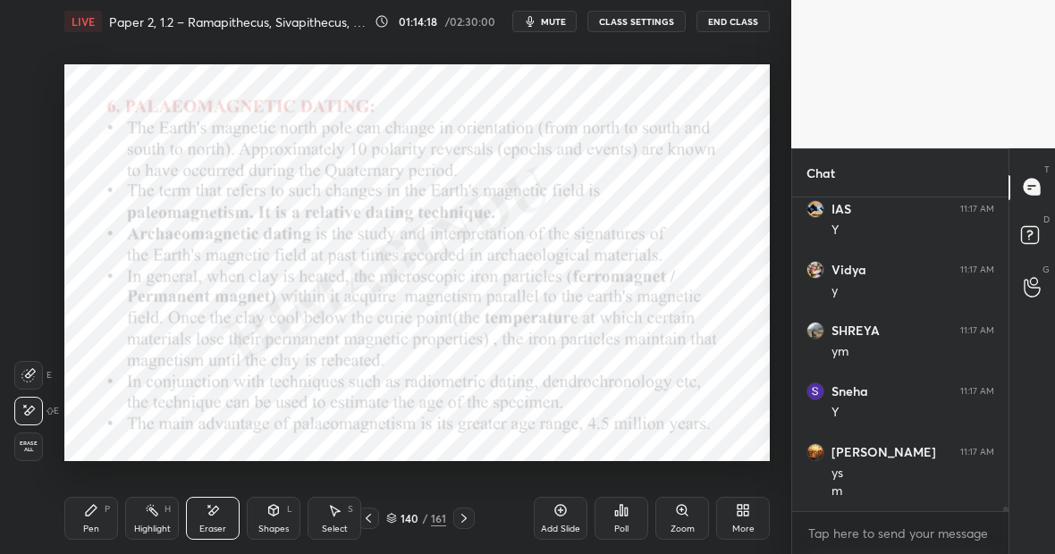
click at [105, 518] on div "Pen P" at bounding box center [91, 518] width 54 height 43
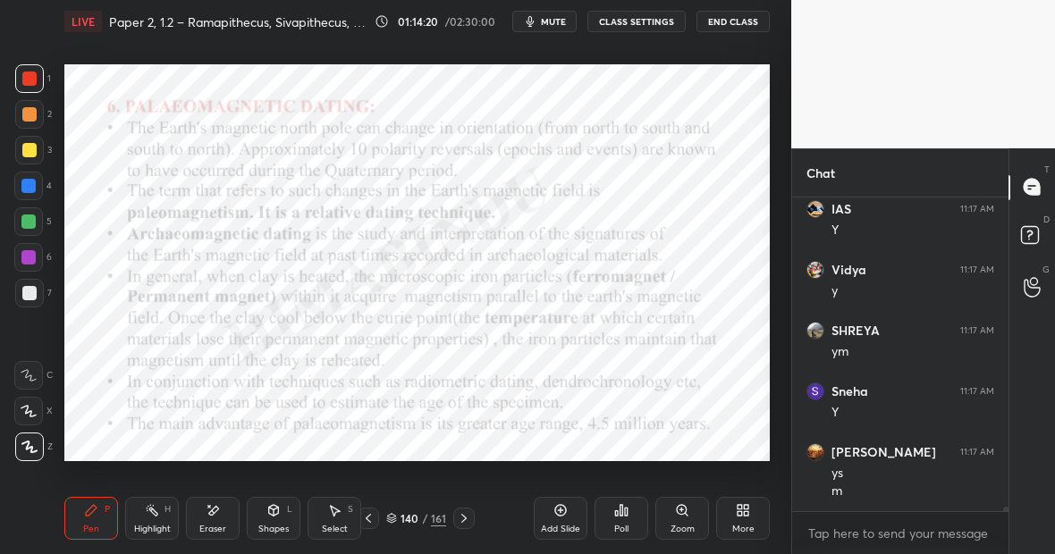
click at [153, 514] on div "Highlight H" at bounding box center [152, 518] width 54 height 43
click at [86, 513] on div "Pen P" at bounding box center [91, 518] width 54 height 43
click at [156, 516] on rect at bounding box center [153, 512] width 9 height 9
click at [100, 517] on div "Pen P" at bounding box center [91, 518] width 54 height 43
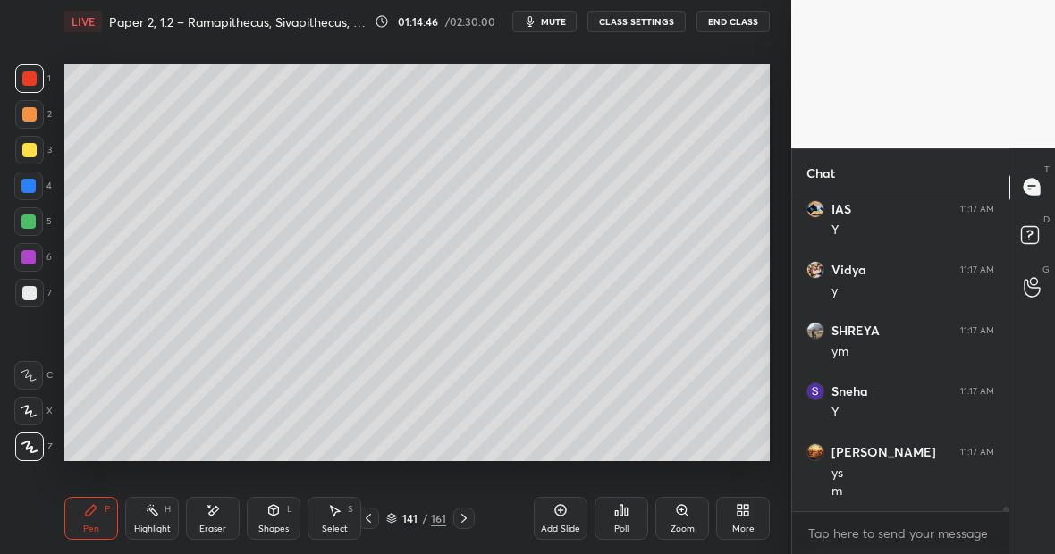
scroll to position [21933, 0]
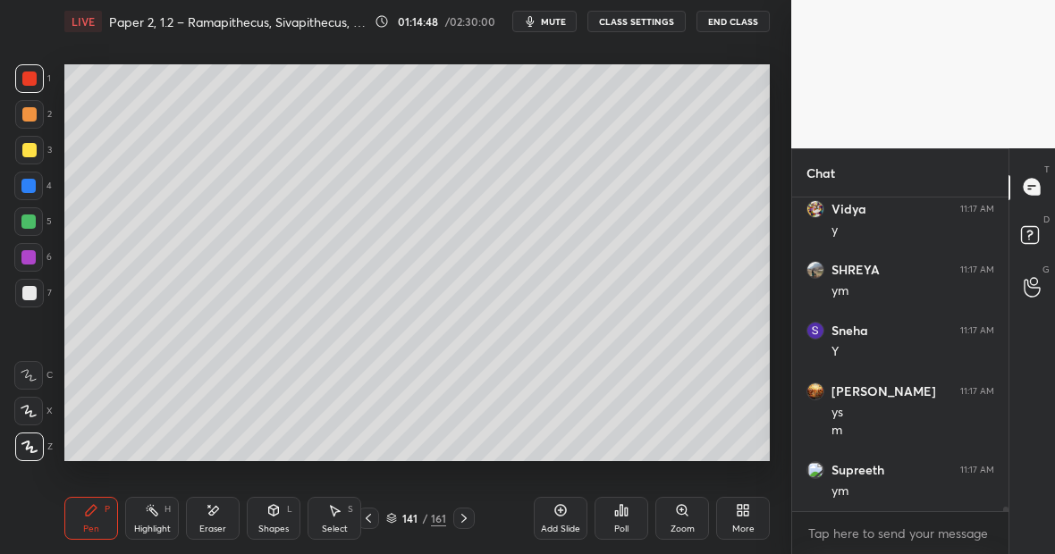
click at [31, 151] on div at bounding box center [29, 150] width 14 height 14
click at [34, 185] on div at bounding box center [28, 186] width 14 height 14
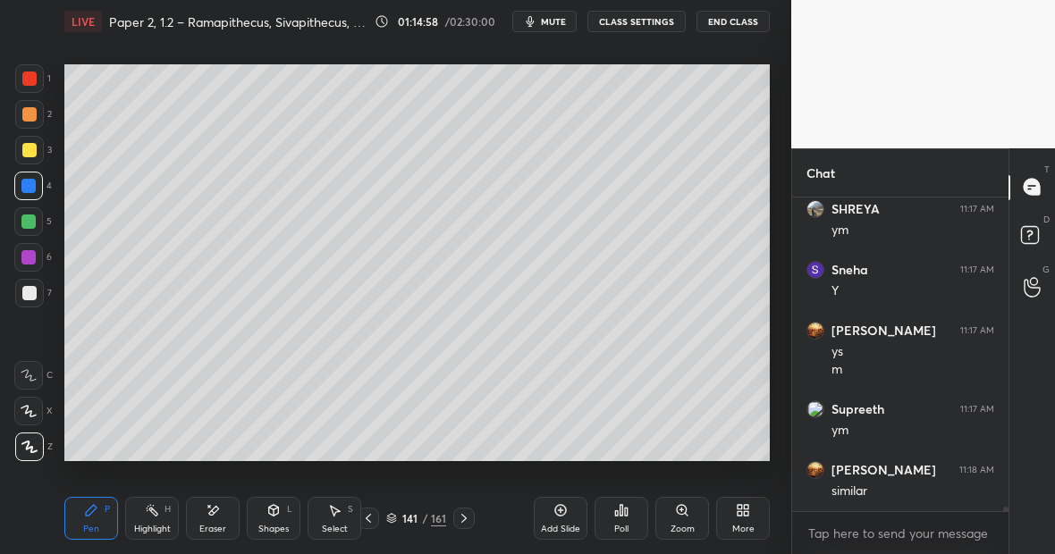
scroll to position [22011, 0]
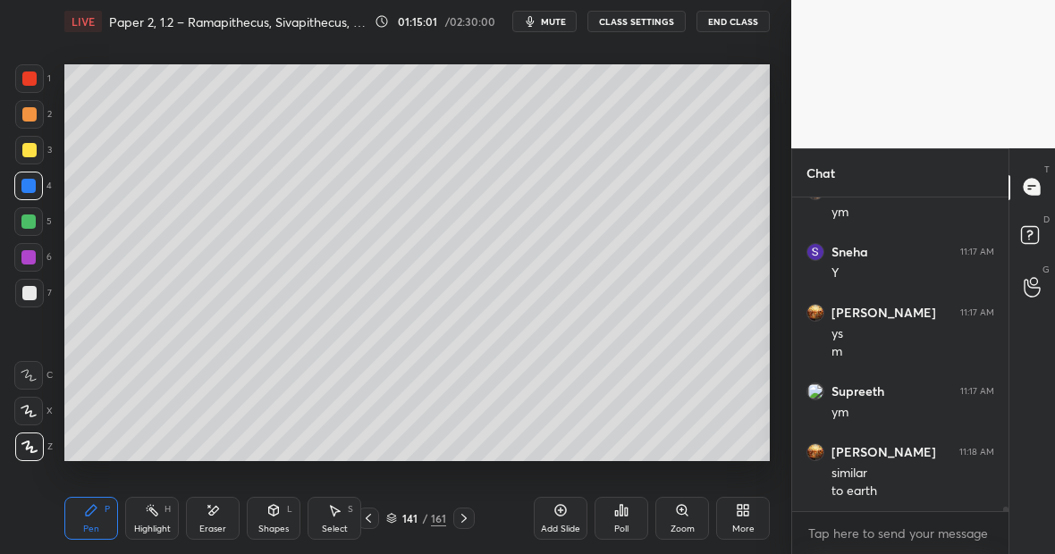
click at [558, 511] on icon at bounding box center [560, 510] width 14 height 14
click at [31, 118] on div at bounding box center [29, 114] width 14 height 14
click at [165, 518] on div "Highlight H" at bounding box center [152, 518] width 54 height 43
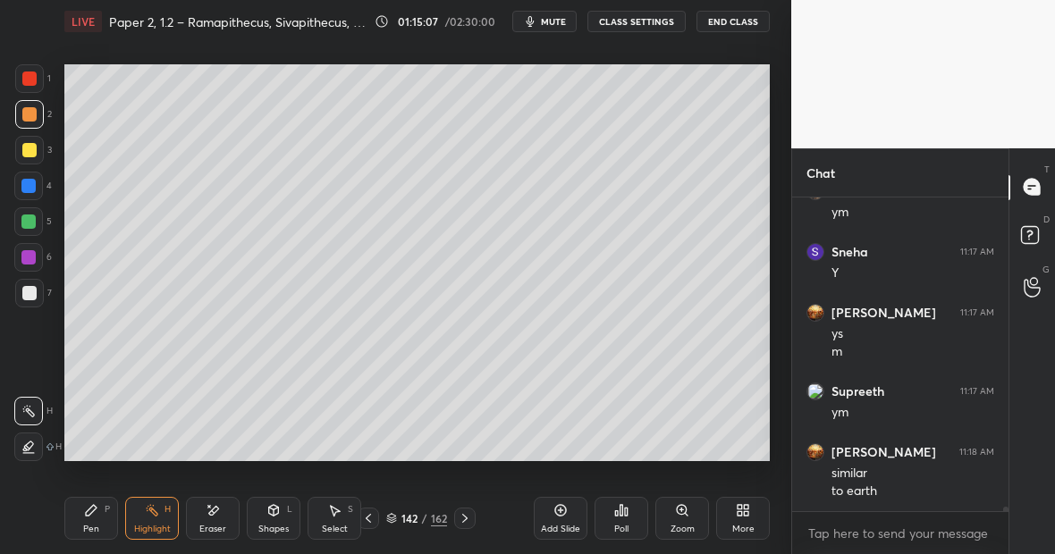
click at [33, 446] on icon at bounding box center [28, 447] width 14 height 14
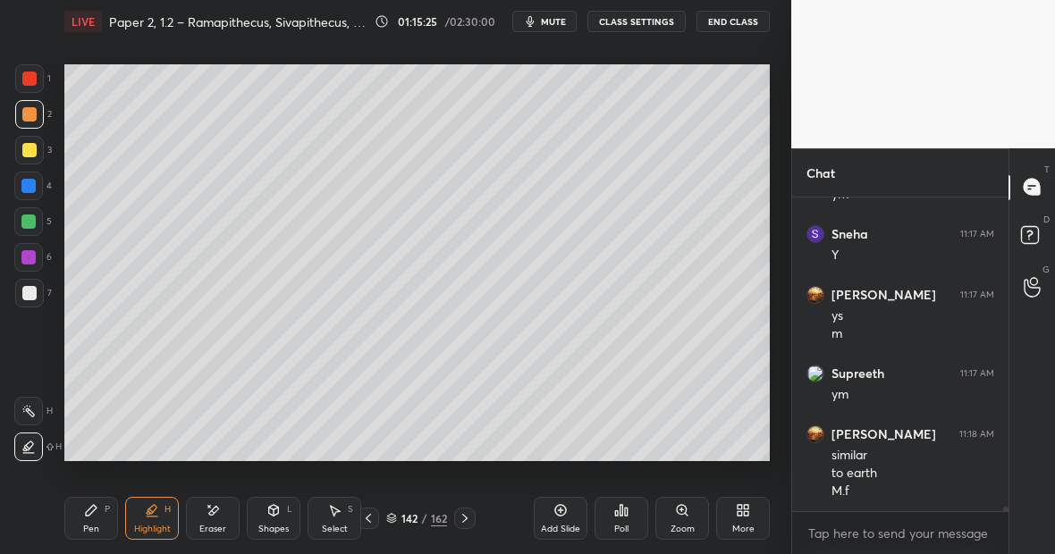
click at [97, 520] on div "Pen P" at bounding box center [91, 518] width 54 height 43
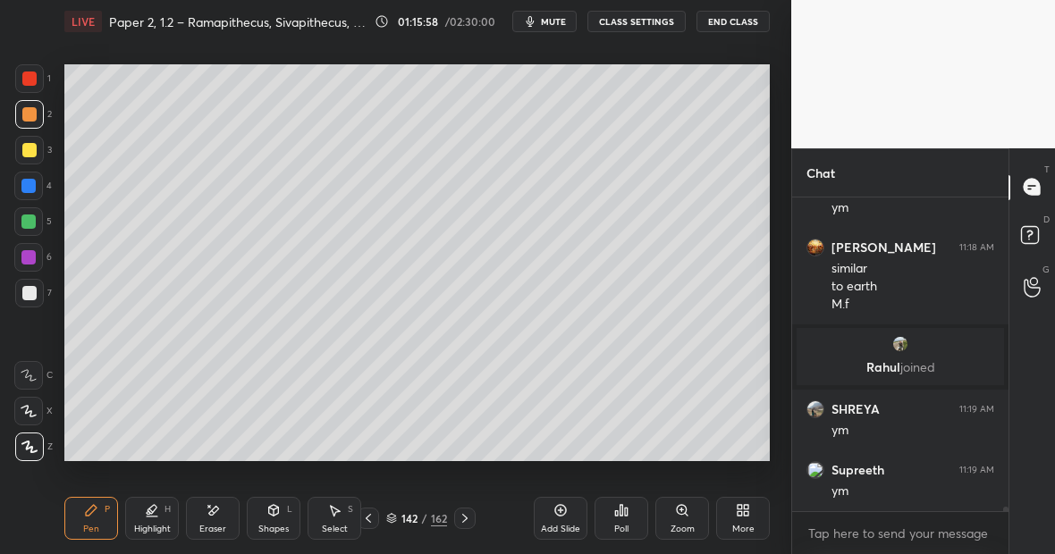
scroll to position [21815, 0]
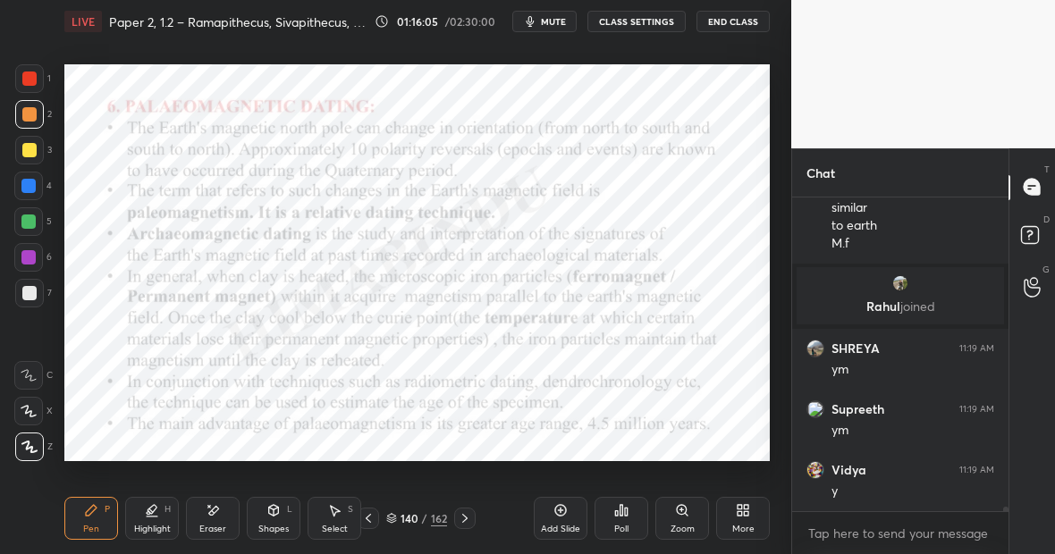
click at [156, 525] on div "Highlight" at bounding box center [152, 529] width 37 height 9
click at [31, 266] on div at bounding box center [28, 257] width 29 height 29
click at [219, 516] on div "Eraser" at bounding box center [213, 518] width 54 height 43
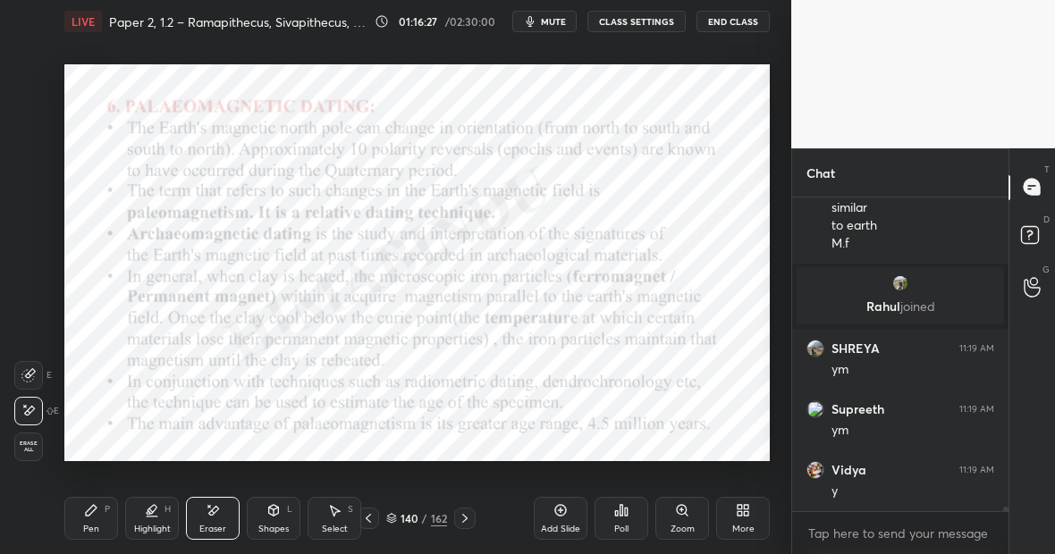
scroll to position [21876, 0]
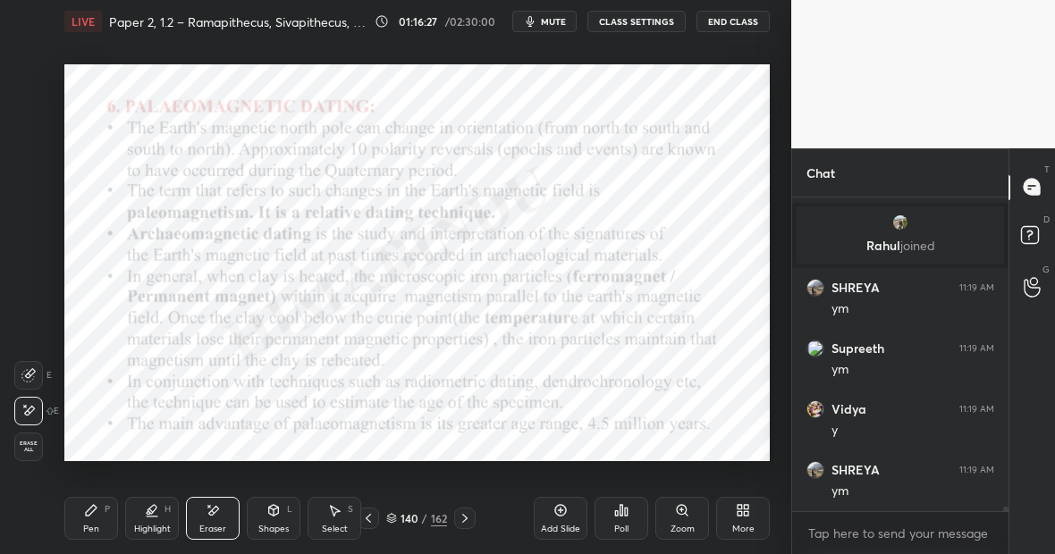
click at [103, 509] on div "Pen P" at bounding box center [91, 518] width 54 height 43
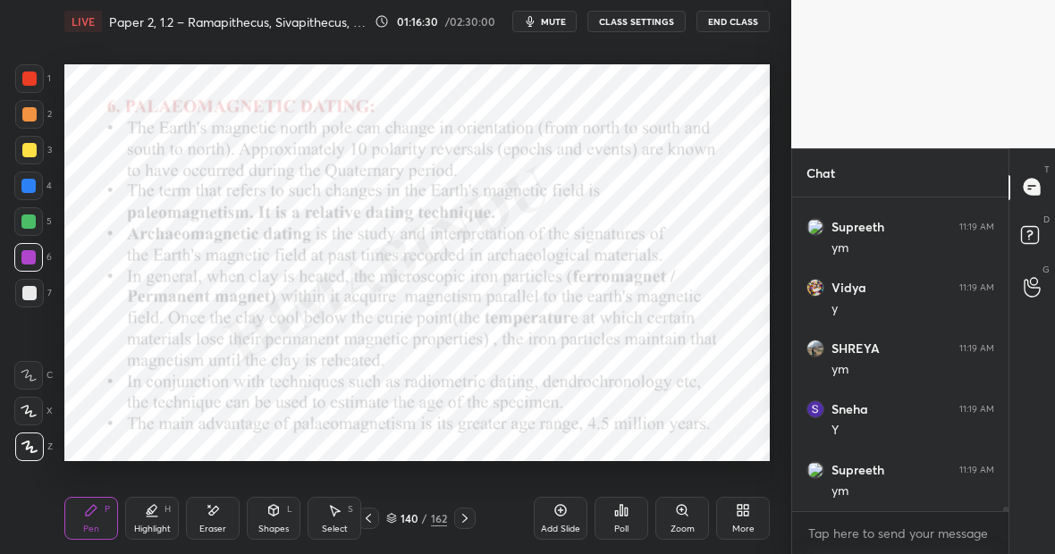
scroll to position [22058, 0]
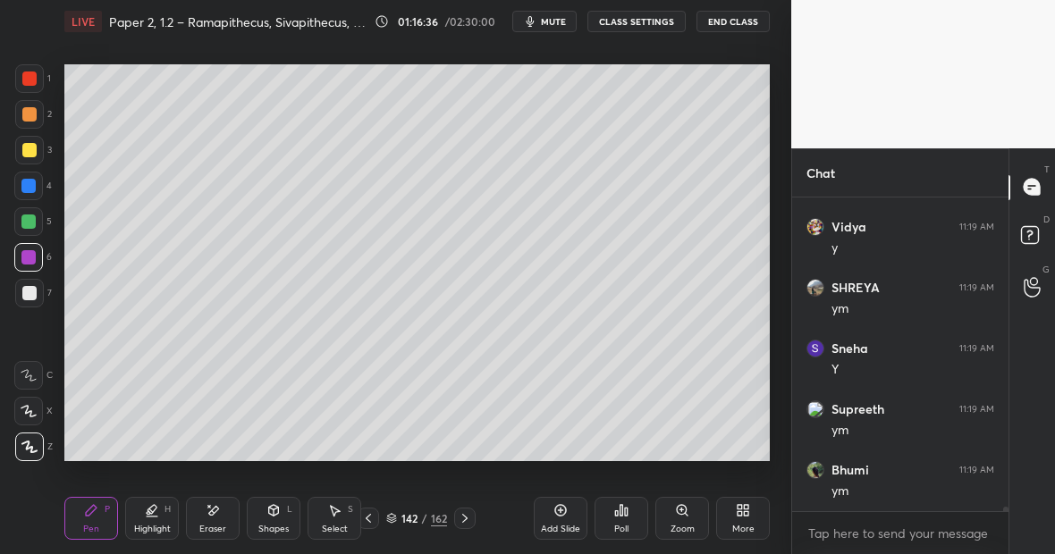
click at [32, 118] on div at bounding box center [29, 114] width 14 height 14
click at [148, 522] on div "Highlight H" at bounding box center [152, 518] width 54 height 43
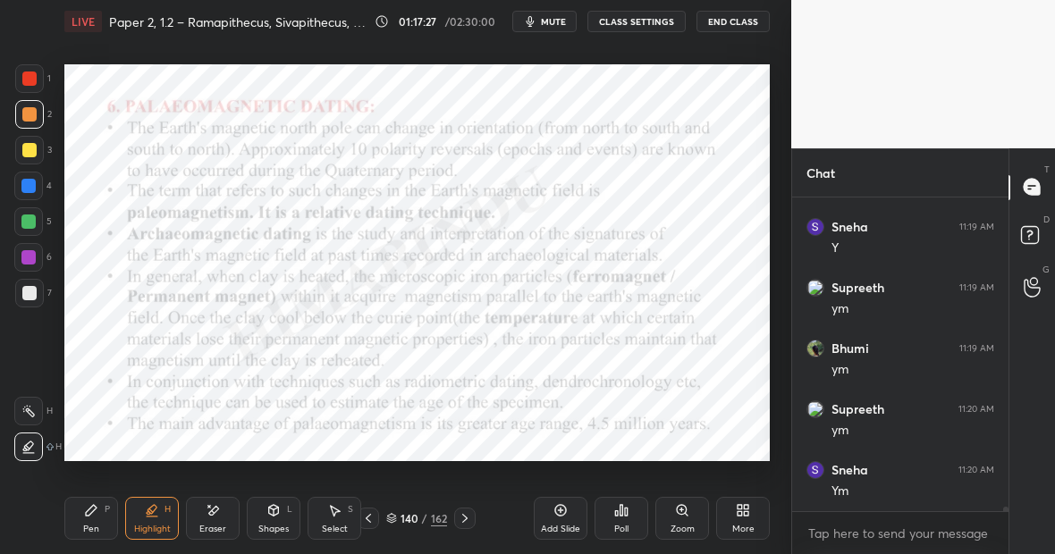
click at [157, 516] on div "Highlight H" at bounding box center [152, 518] width 54 height 43
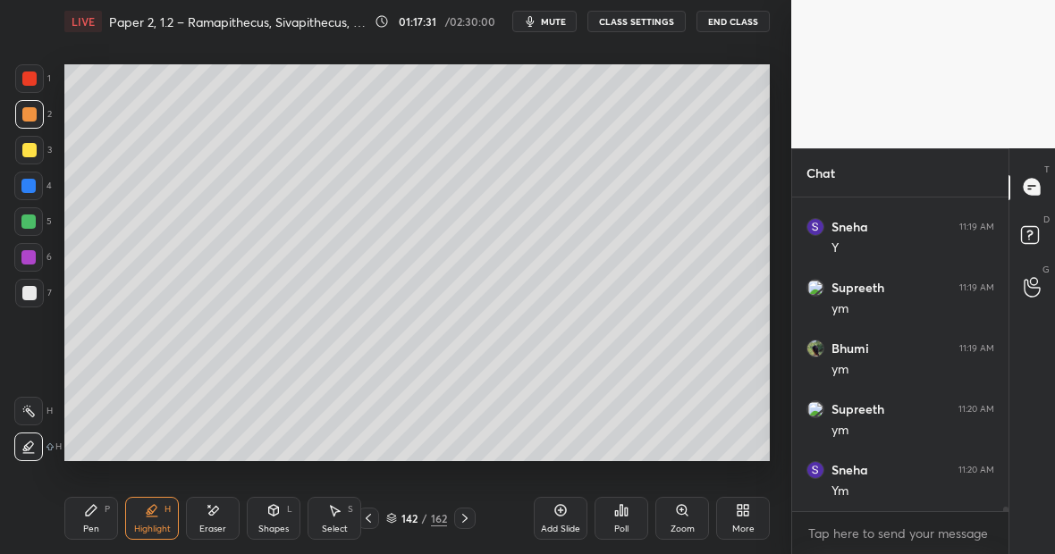
click at [215, 526] on div "Eraser" at bounding box center [212, 529] width 27 height 9
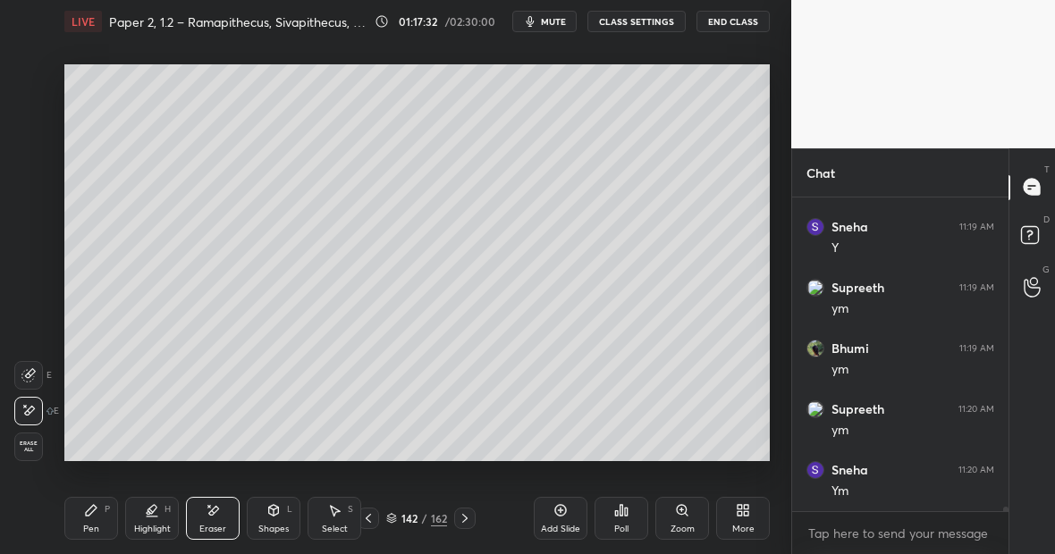
click at [96, 518] on div "Pen P" at bounding box center [91, 518] width 54 height 43
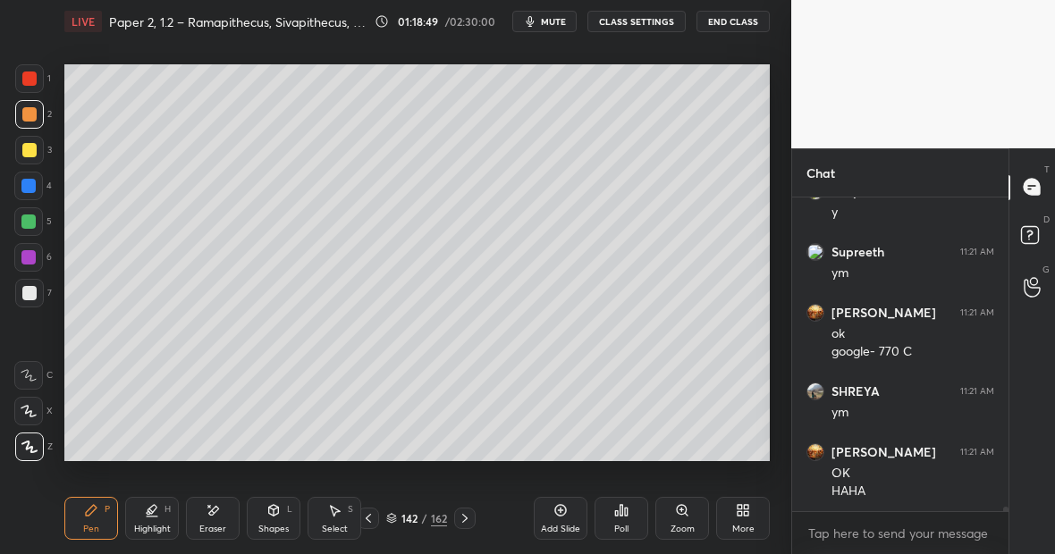
scroll to position [22701, 0]
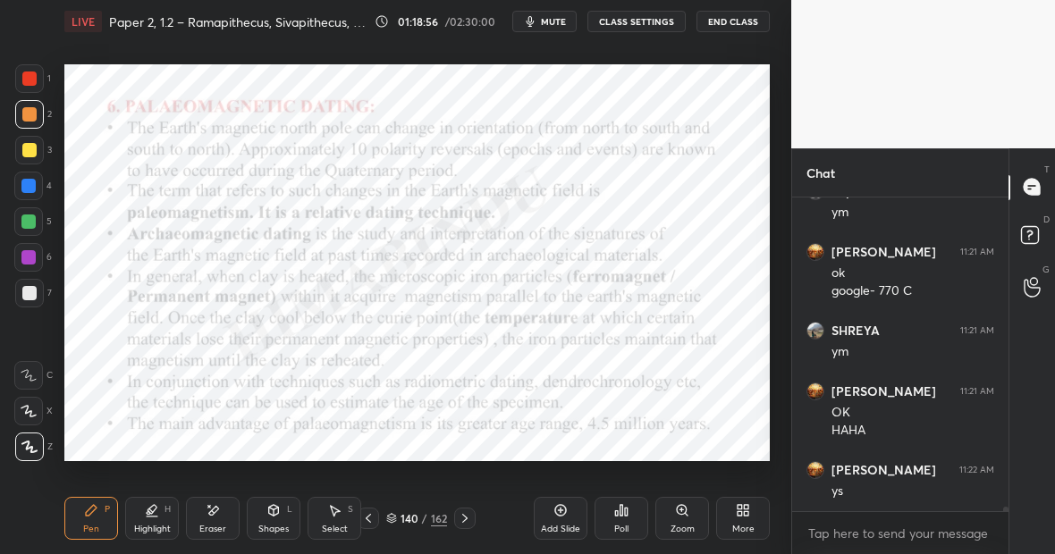
click at [158, 517] on div "Highlight H" at bounding box center [152, 518] width 54 height 43
click at [98, 520] on div "Pen P" at bounding box center [91, 518] width 54 height 43
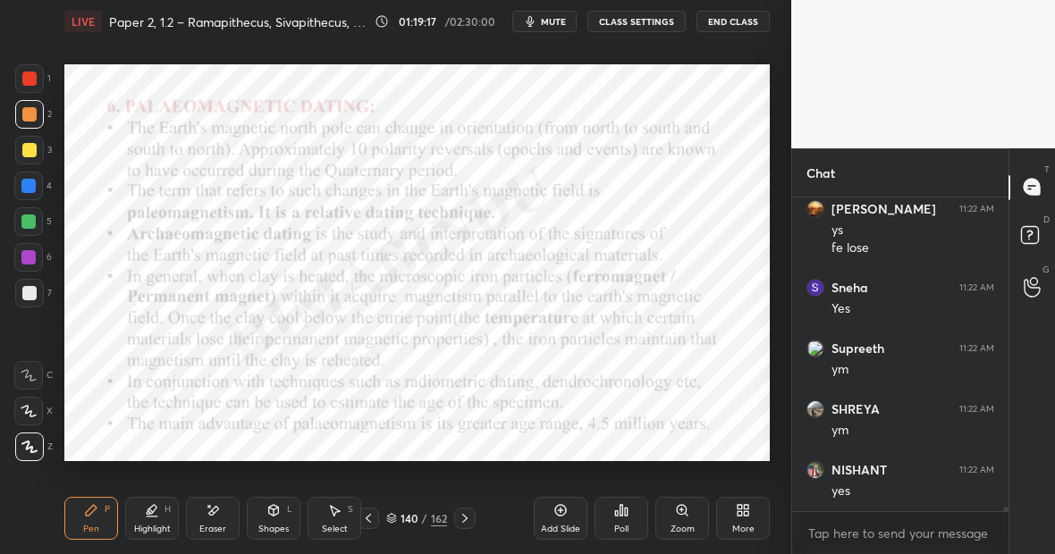
scroll to position [23023, 0]
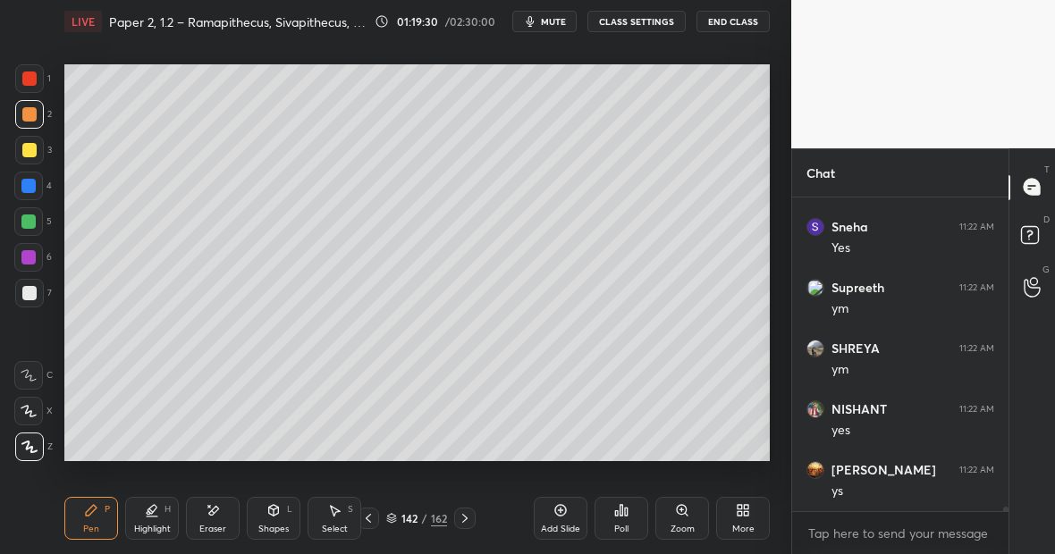
click at [35, 284] on div at bounding box center [29, 293] width 29 height 29
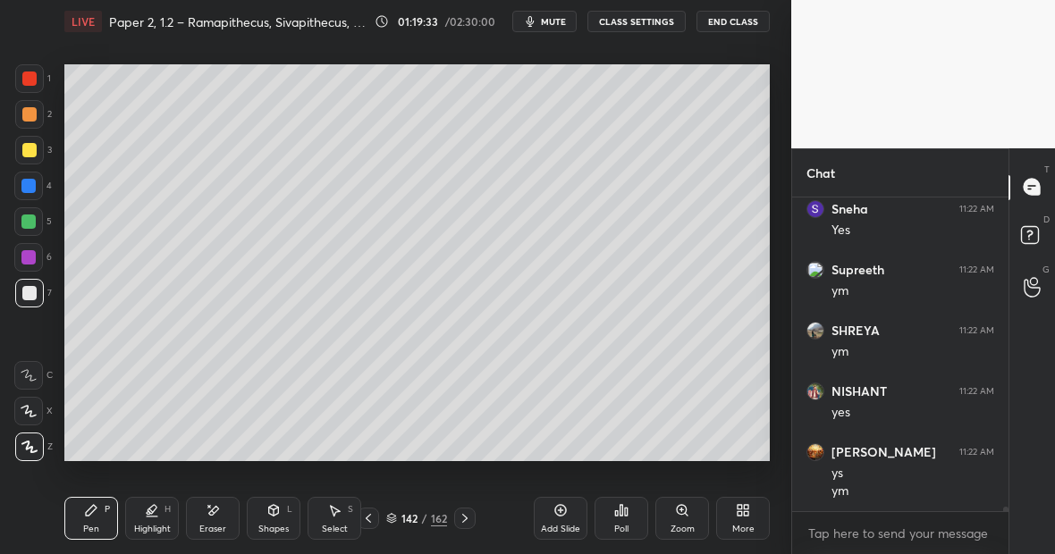
scroll to position [23102, 0]
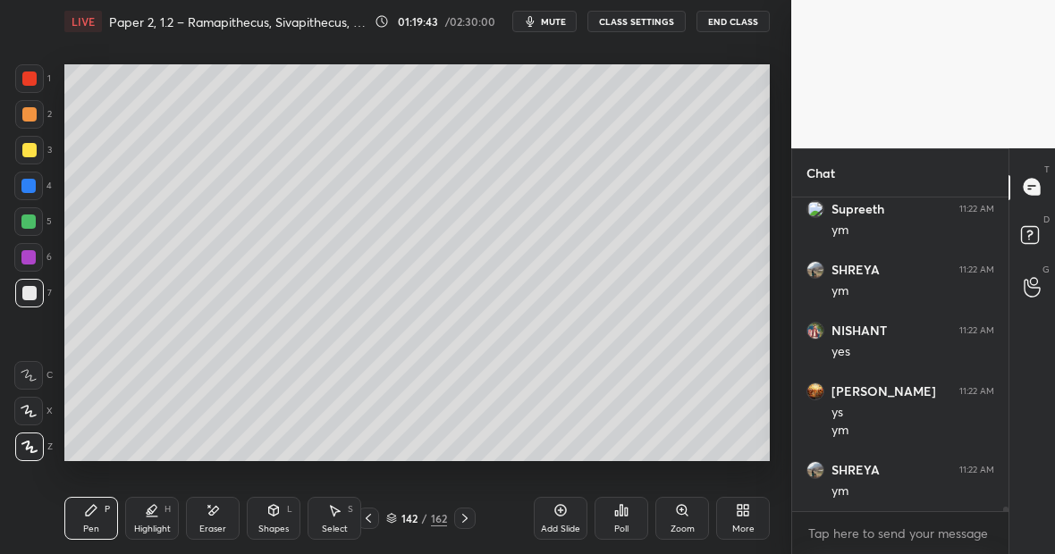
click at [228, 518] on div "Eraser" at bounding box center [213, 518] width 54 height 43
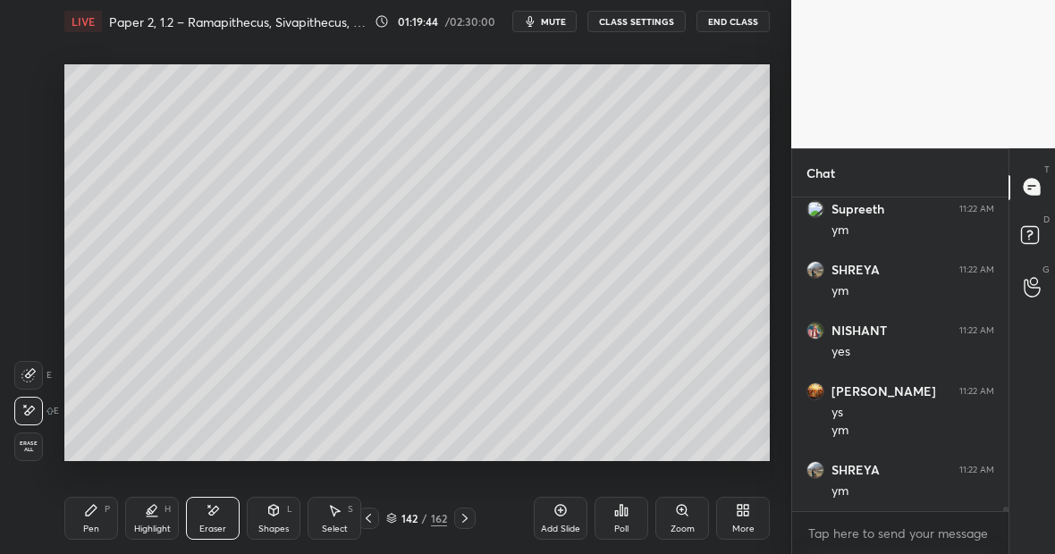
click at [94, 529] on div "Pen" at bounding box center [91, 529] width 16 height 9
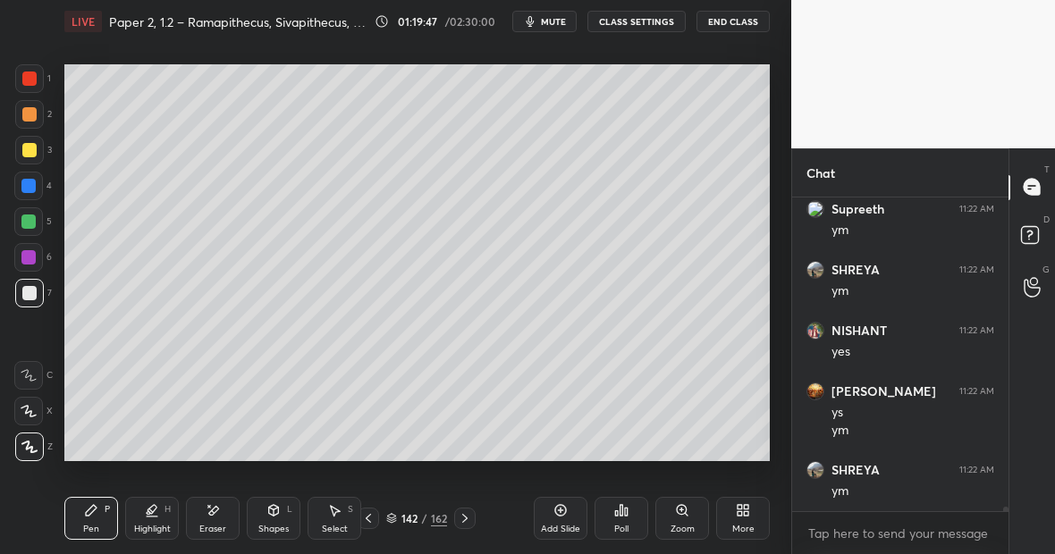
click at [213, 525] on div "Eraser" at bounding box center [212, 529] width 27 height 9
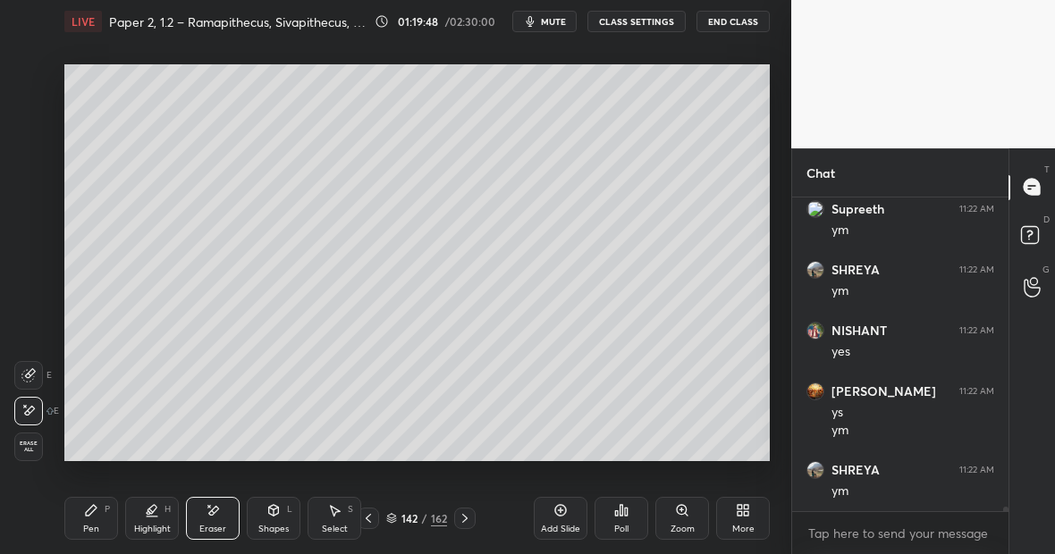
click at [106, 518] on div "Pen P" at bounding box center [91, 518] width 54 height 43
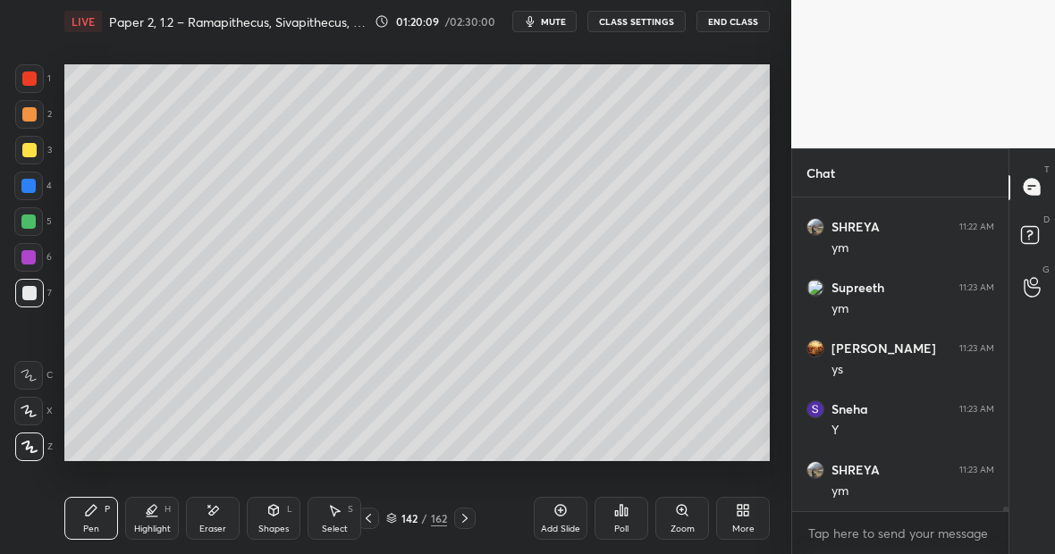
scroll to position [23406, 0]
click at [153, 518] on div "Highlight H" at bounding box center [152, 518] width 54 height 43
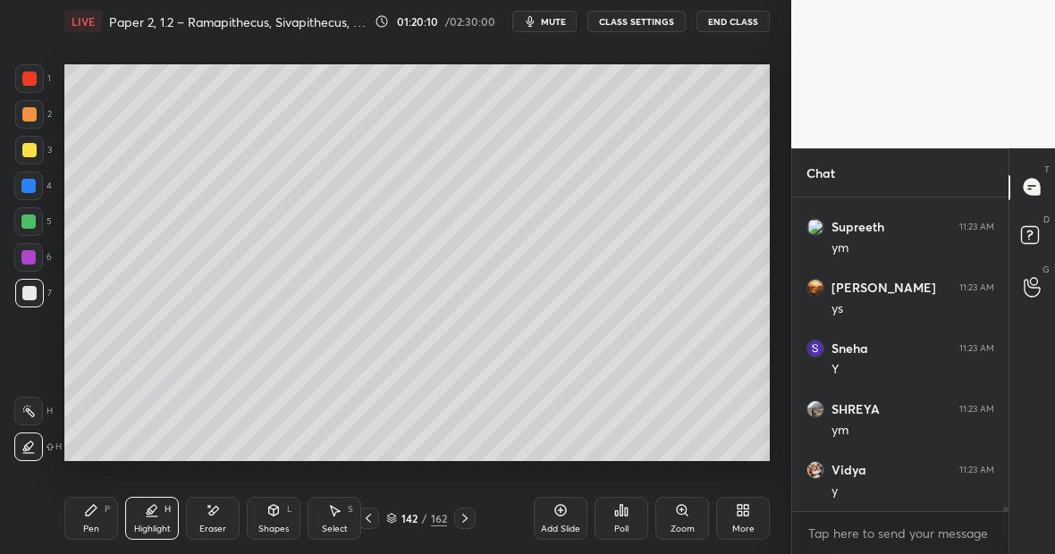
click at [90, 514] on icon at bounding box center [91, 510] width 11 height 11
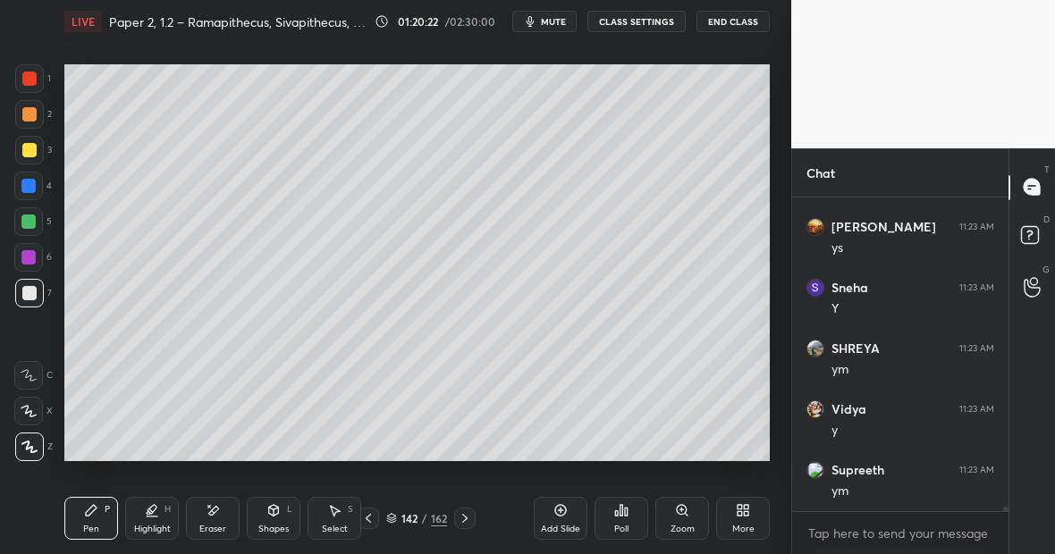
click at [217, 525] on div "Eraser" at bounding box center [212, 529] width 27 height 9
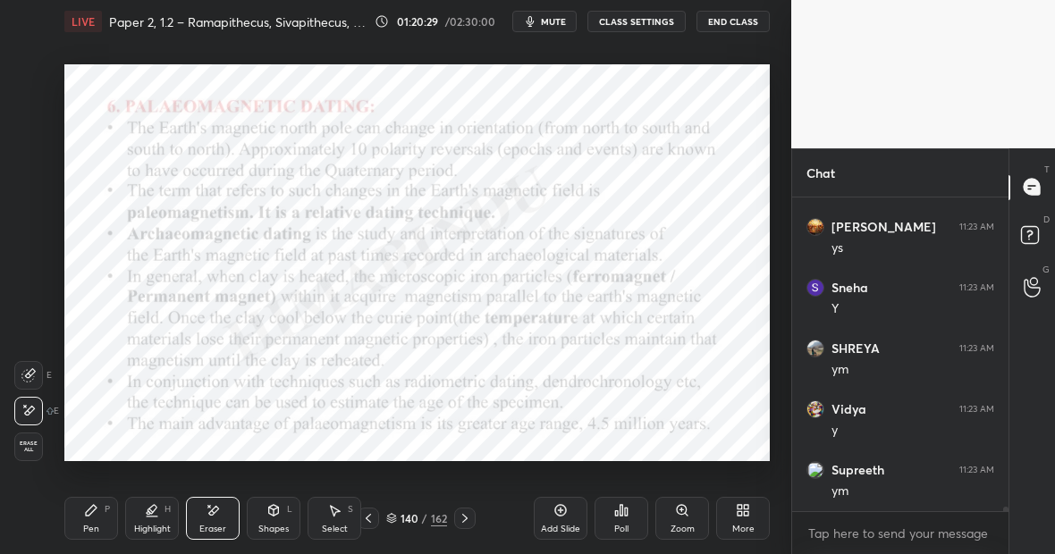
scroll to position [23527, 0]
click at [105, 524] on div "Pen P" at bounding box center [91, 518] width 54 height 43
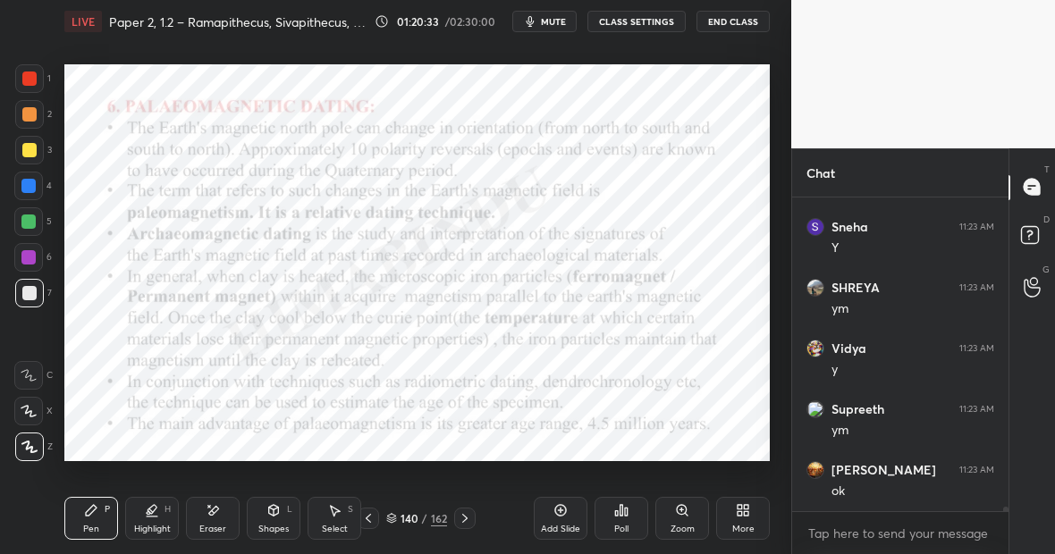
click at [28, 259] on div at bounding box center [28, 257] width 14 height 14
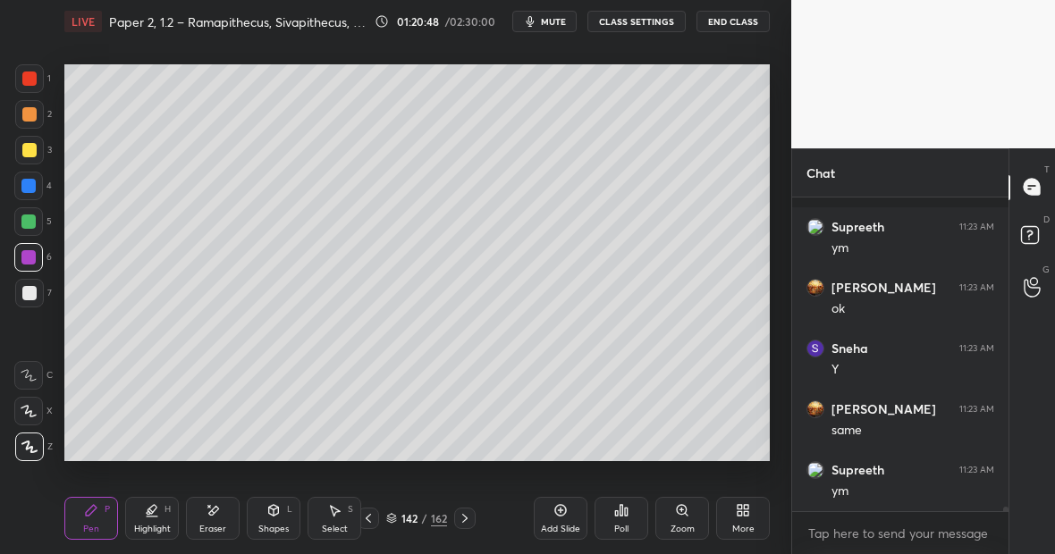
scroll to position [23831, 0]
click at [215, 525] on div "Eraser" at bounding box center [212, 529] width 27 height 9
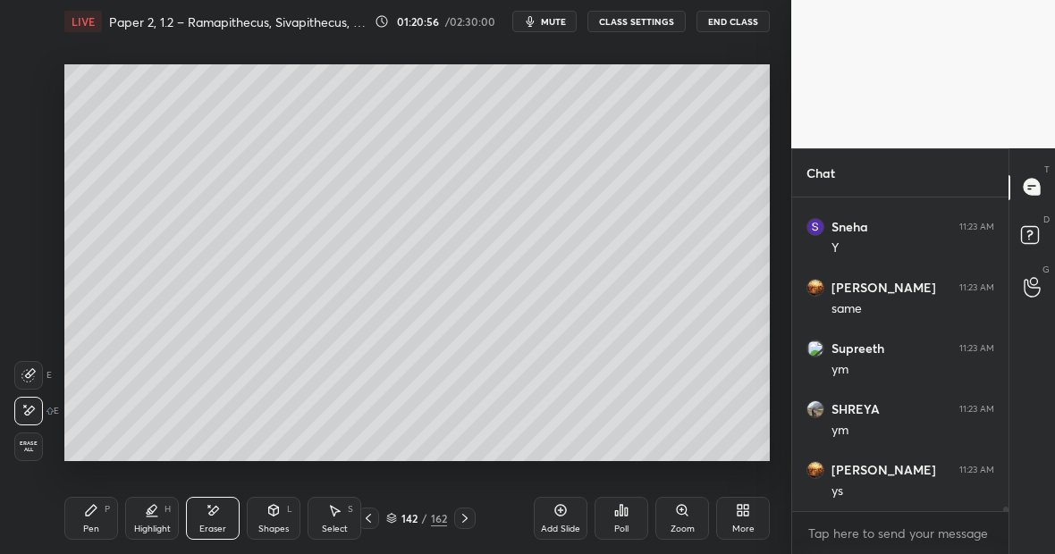
click at [94, 515] on icon at bounding box center [91, 510] width 14 height 14
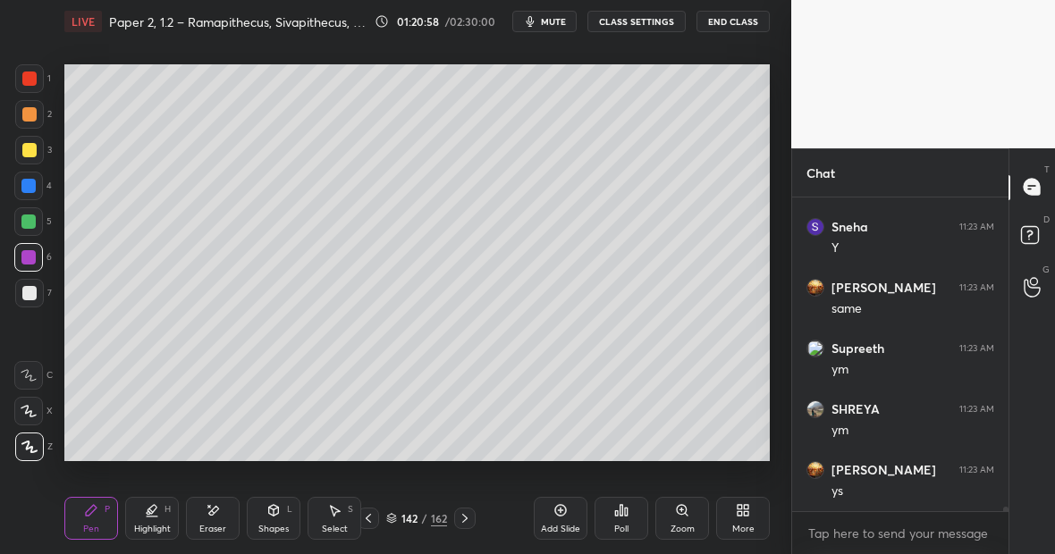
click at [38, 300] on div at bounding box center [29, 293] width 29 height 29
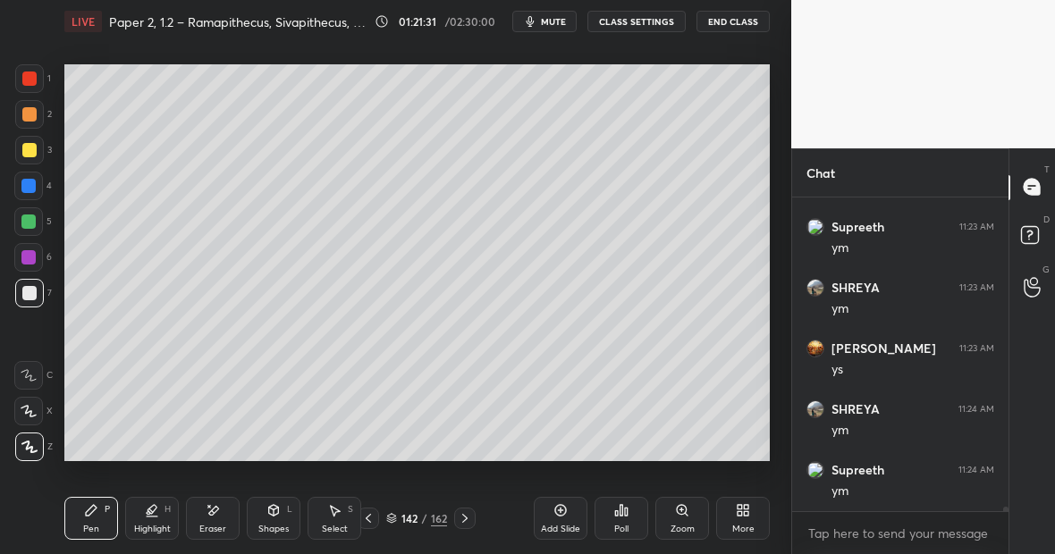
scroll to position [24014, 0]
click at [32, 222] on div at bounding box center [28, 222] width 14 height 14
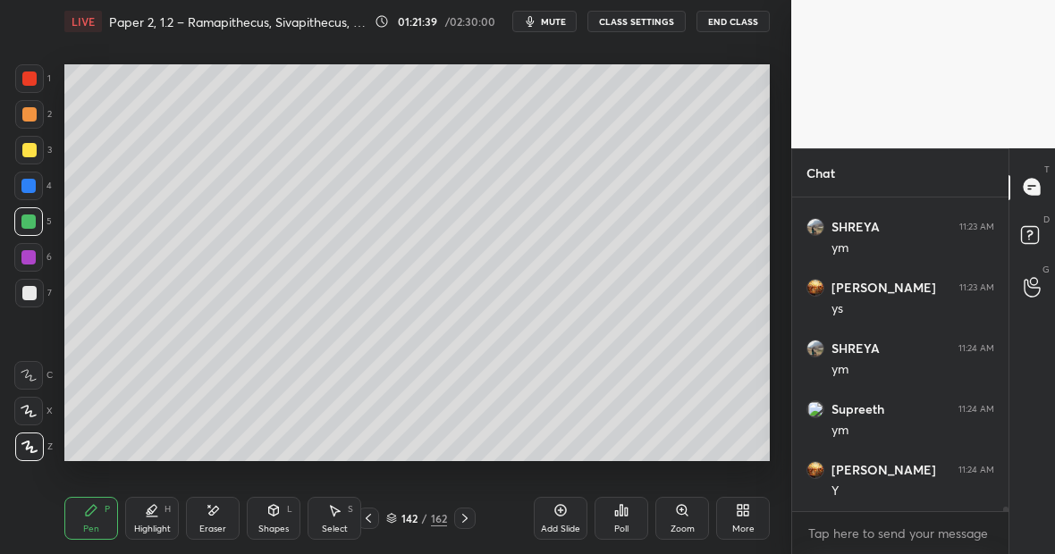
click at [217, 518] on div "Eraser" at bounding box center [213, 518] width 54 height 43
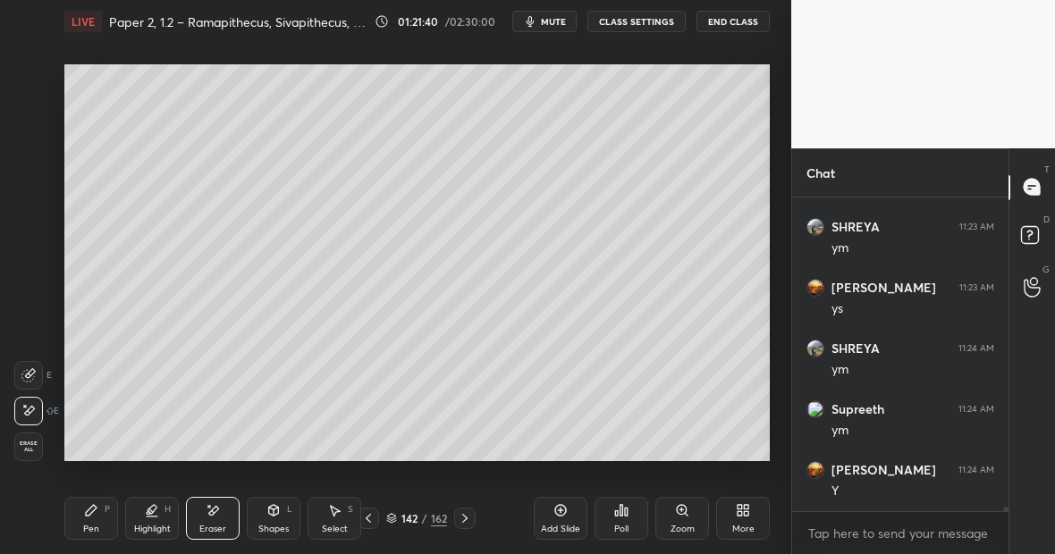
click at [97, 518] on div "Pen P" at bounding box center [91, 518] width 54 height 43
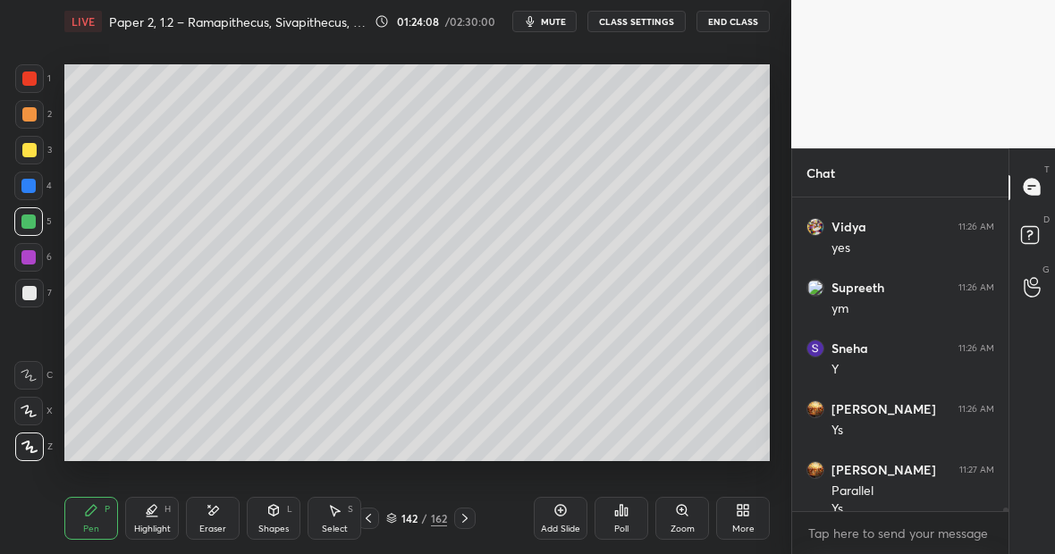
scroll to position [25038, 0]
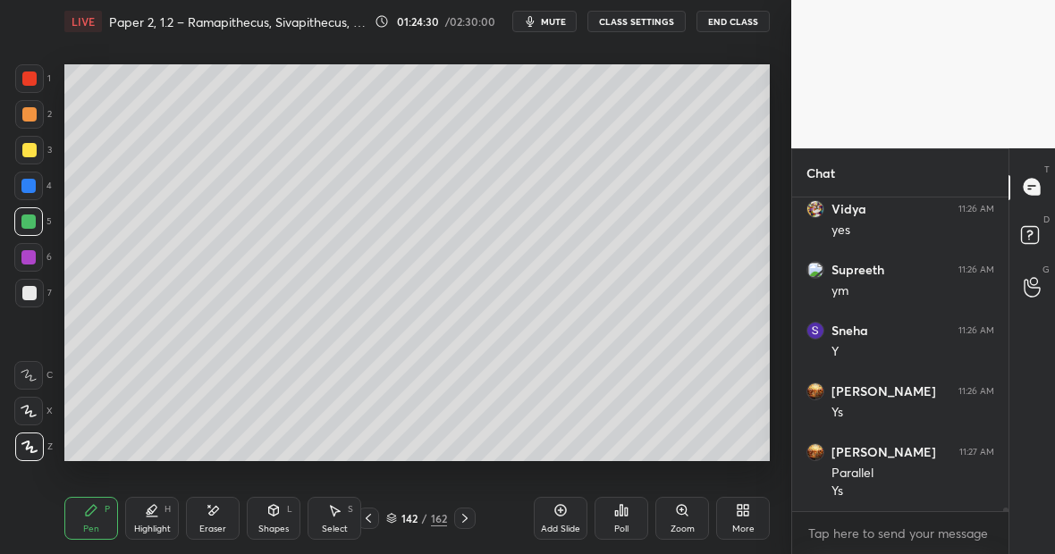
click at [35, 219] on div at bounding box center [28, 221] width 29 height 29
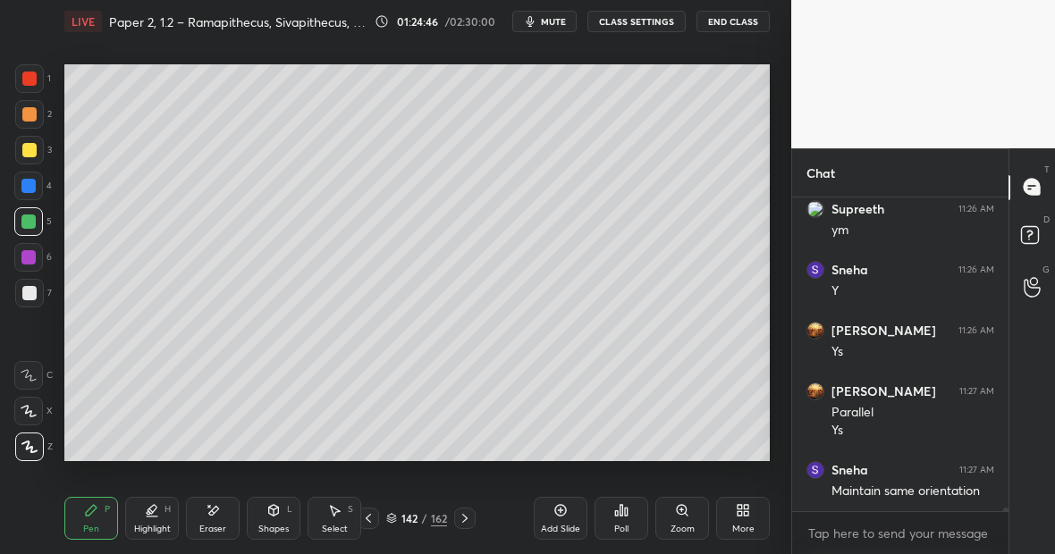
scroll to position [25159, 0]
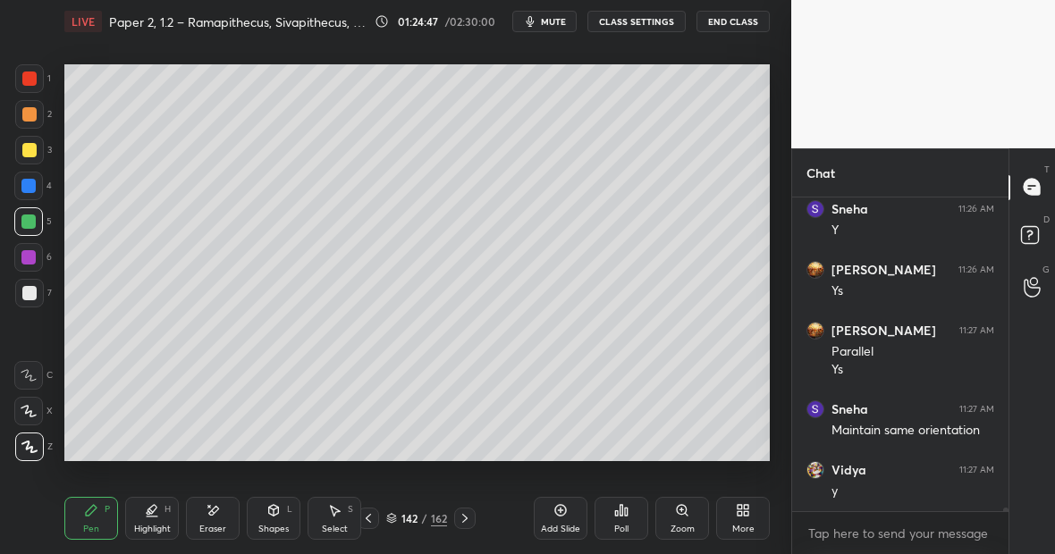
click at [217, 520] on div "Eraser" at bounding box center [213, 518] width 54 height 43
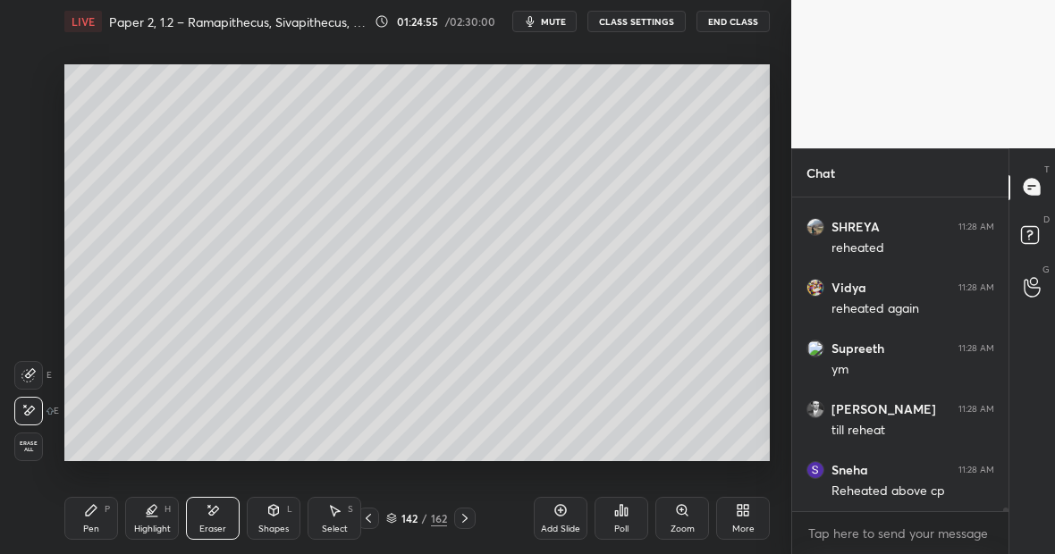
scroll to position [25524, 0]
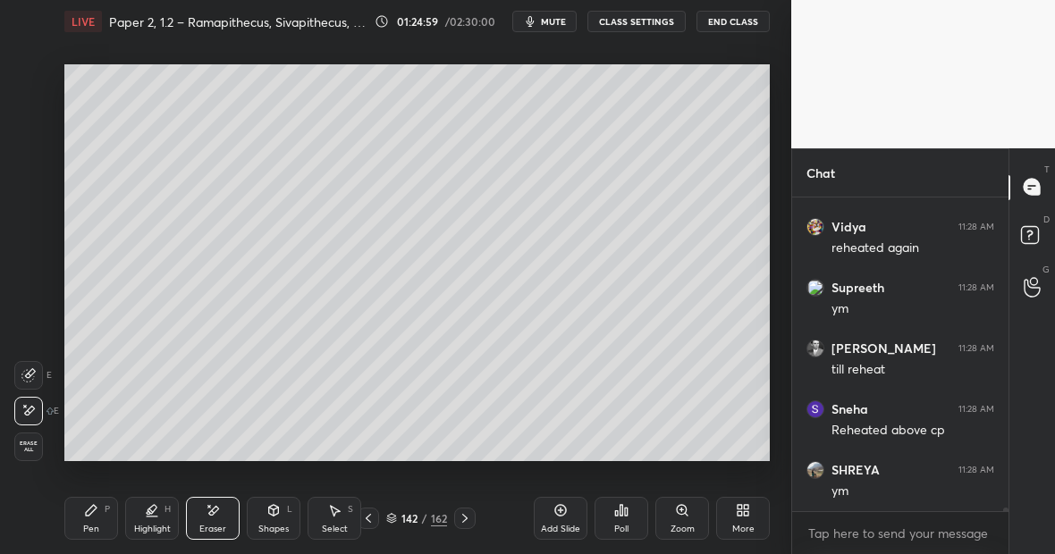
click at [565, 510] on icon at bounding box center [561, 511] width 12 height 12
click at [93, 525] on div "Pen" at bounding box center [91, 529] width 16 height 9
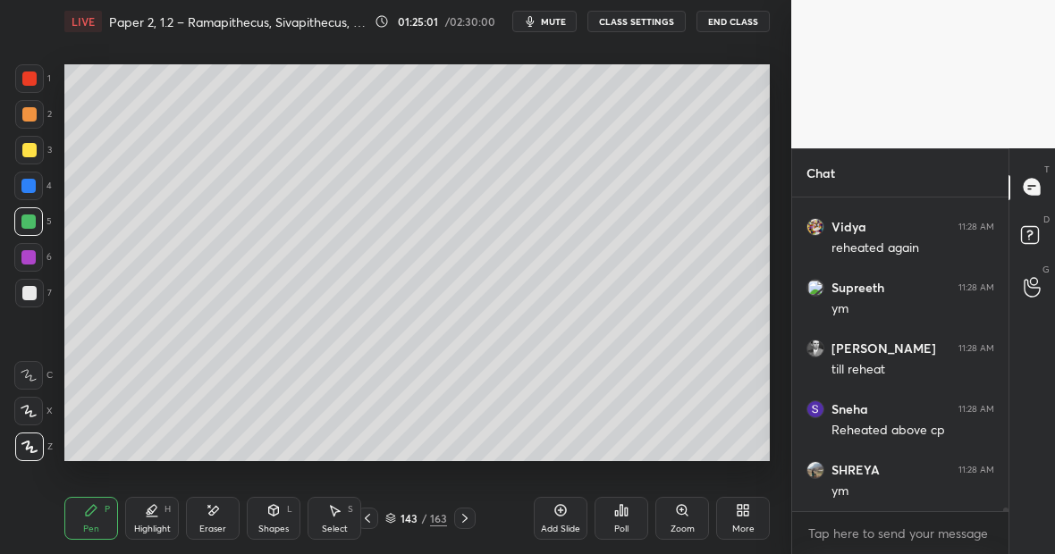
click at [32, 289] on div at bounding box center [29, 293] width 14 height 14
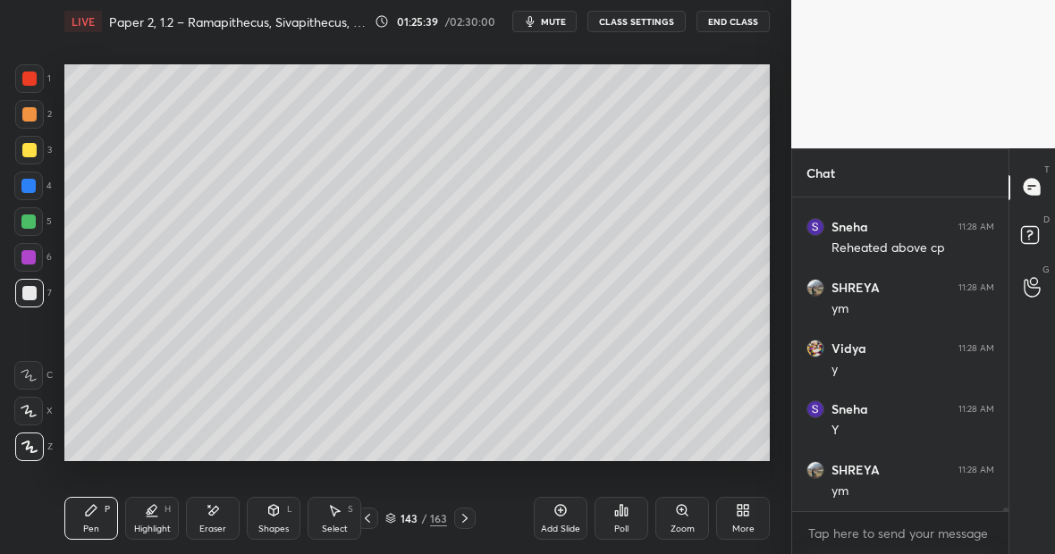
scroll to position [25767, 0]
click at [226, 506] on div "Eraser" at bounding box center [213, 518] width 54 height 43
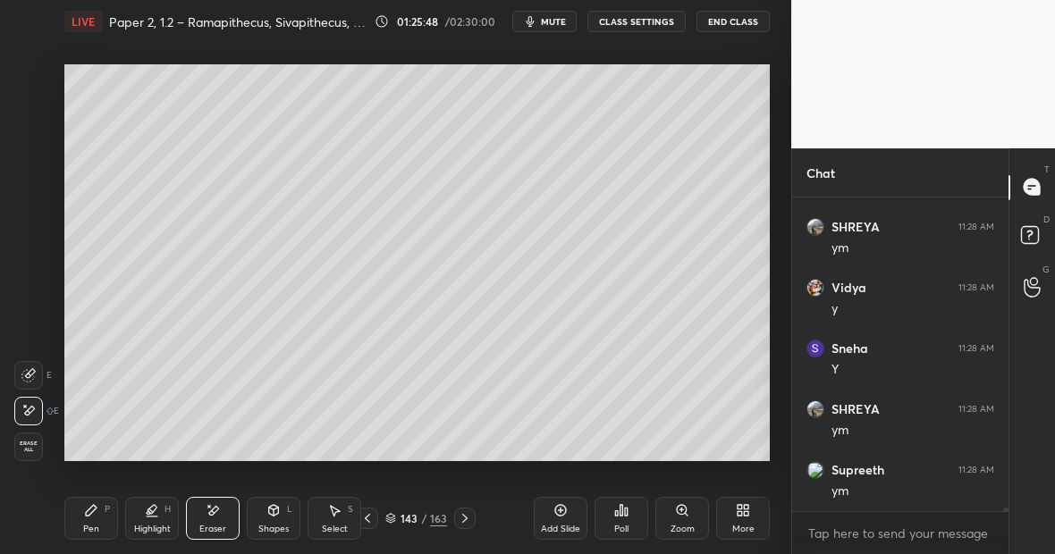
click at [99, 509] on div "Pen P" at bounding box center [91, 518] width 54 height 43
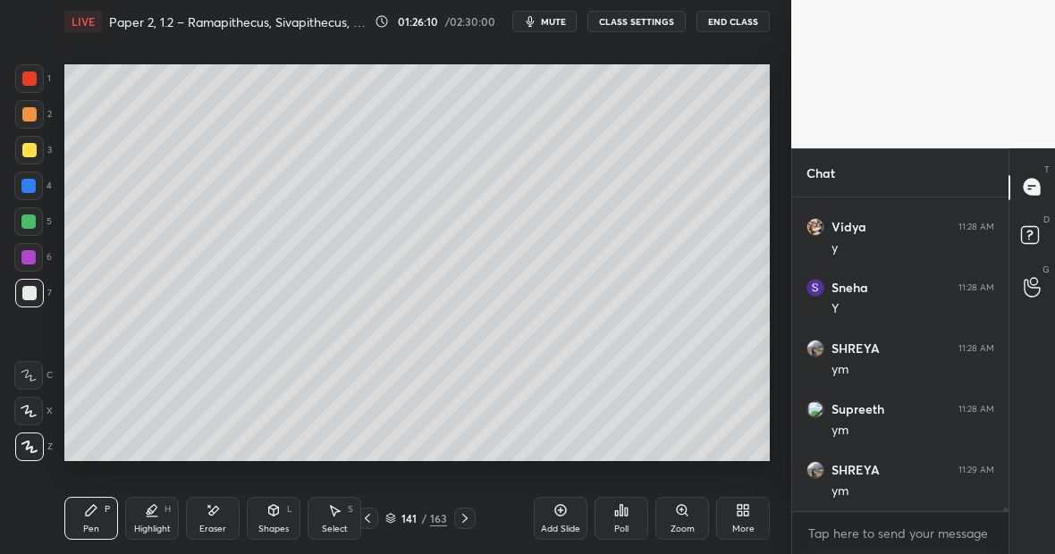
scroll to position [25889, 0]
click at [151, 525] on div "Highlight H" at bounding box center [152, 518] width 54 height 43
click at [36, 411] on div at bounding box center [28, 411] width 29 height 29
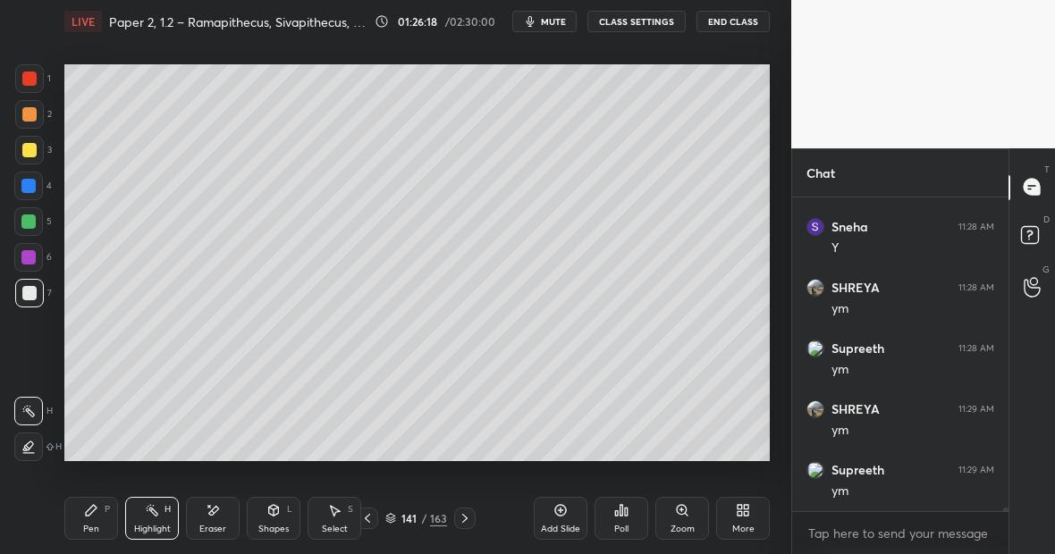
click at [102, 509] on div "Pen P" at bounding box center [91, 518] width 54 height 43
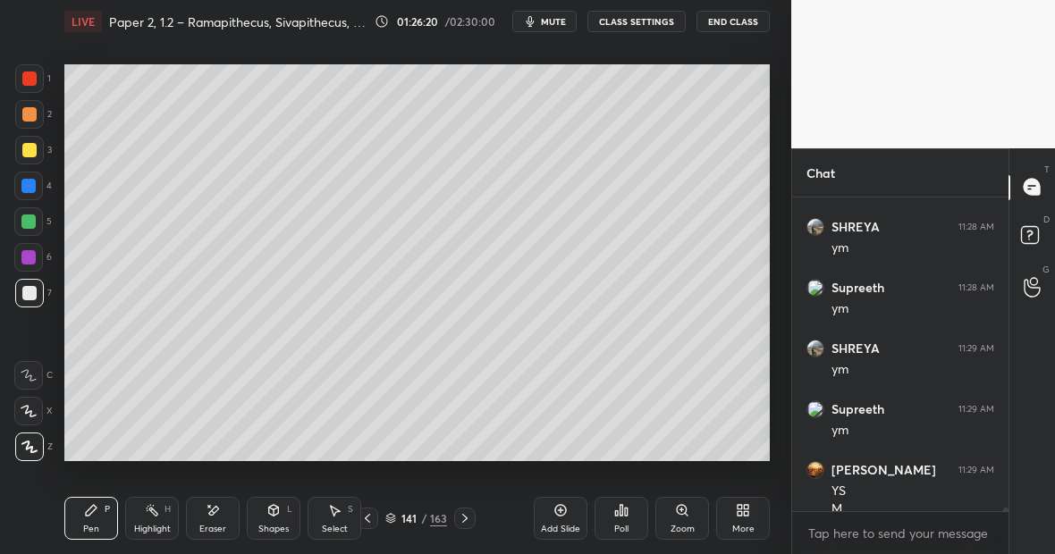
scroll to position [25967, 0]
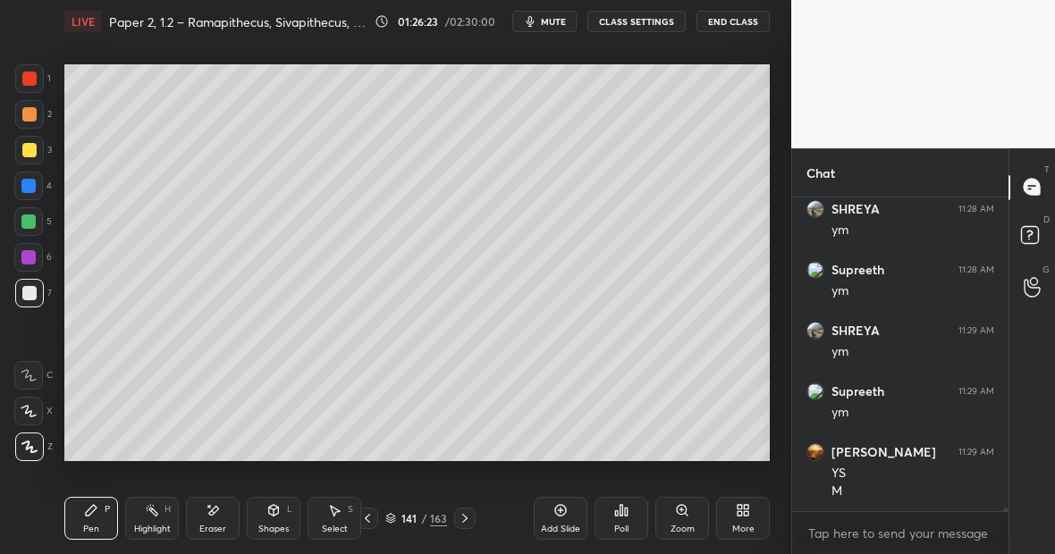
click at [158, 501] on div "Highlight H" at bounding box center [152, 518] width 54 height 43
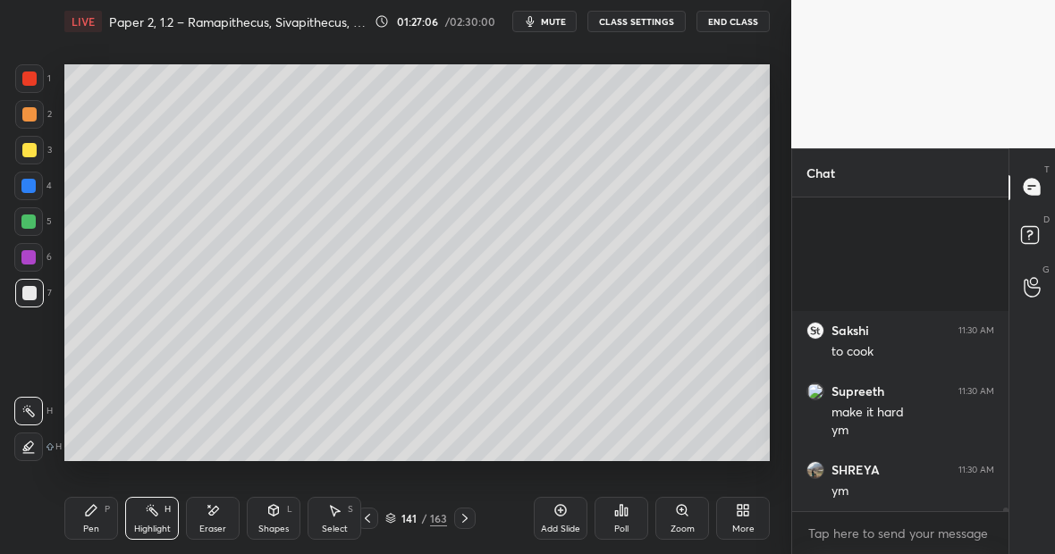
scroll to position [26532, 0]
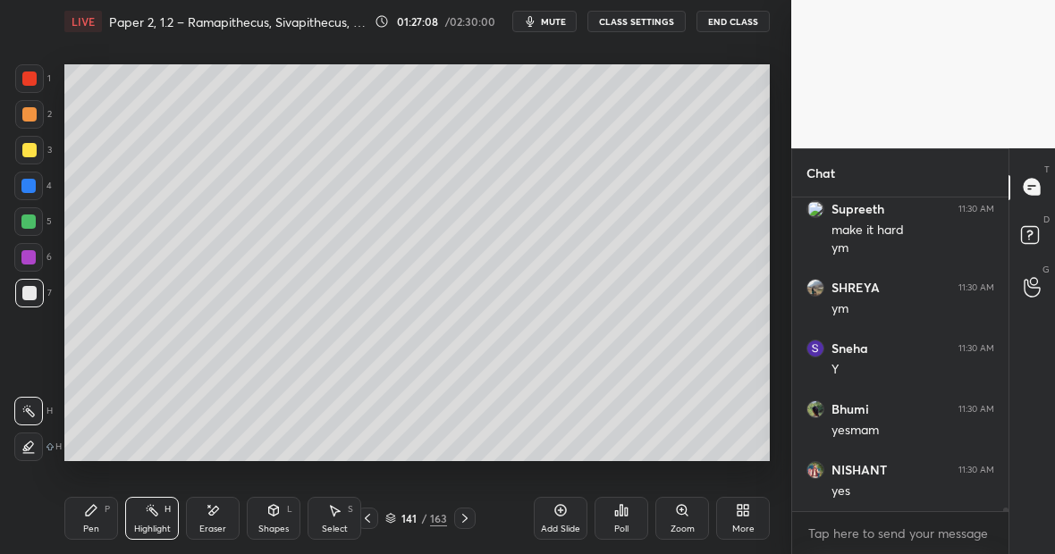
click at [156, 518] on div "Highlight H" at bounding box center [152, 518] width 54 height 43
click at [94, 520] on div "Pen P" at bounding box center [91, 518] width 54 height 43
click at [31, 185] on div at bounding box center [28, 186] width 14 height 14
click at [149, 520] on div "Highlight H" at bounding box center [152, 518] width 54 height 43
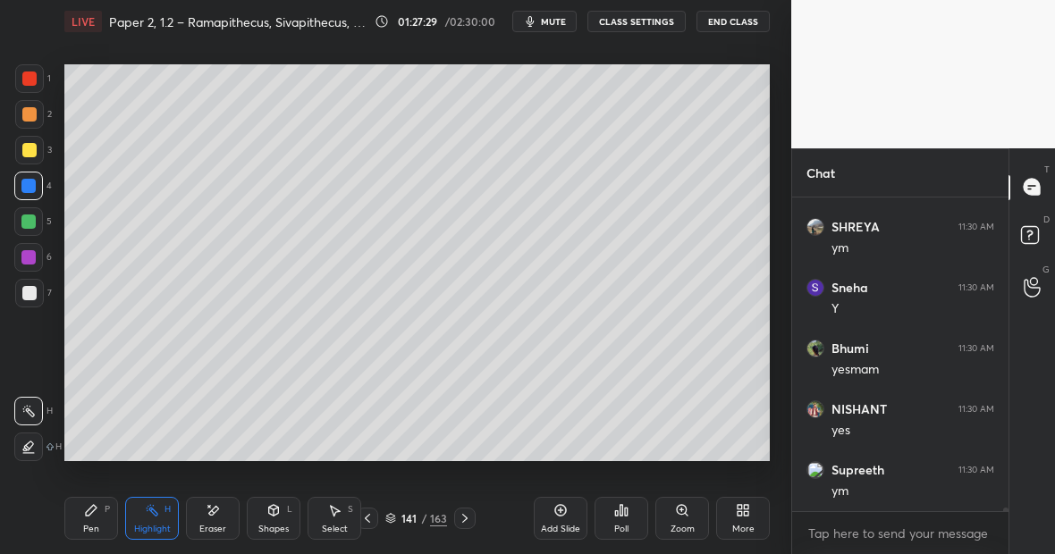
scroll to position [26654, 0]
click at [161, 527] on div "Highlight" at bounding box center [152, 529] width 37 height 9
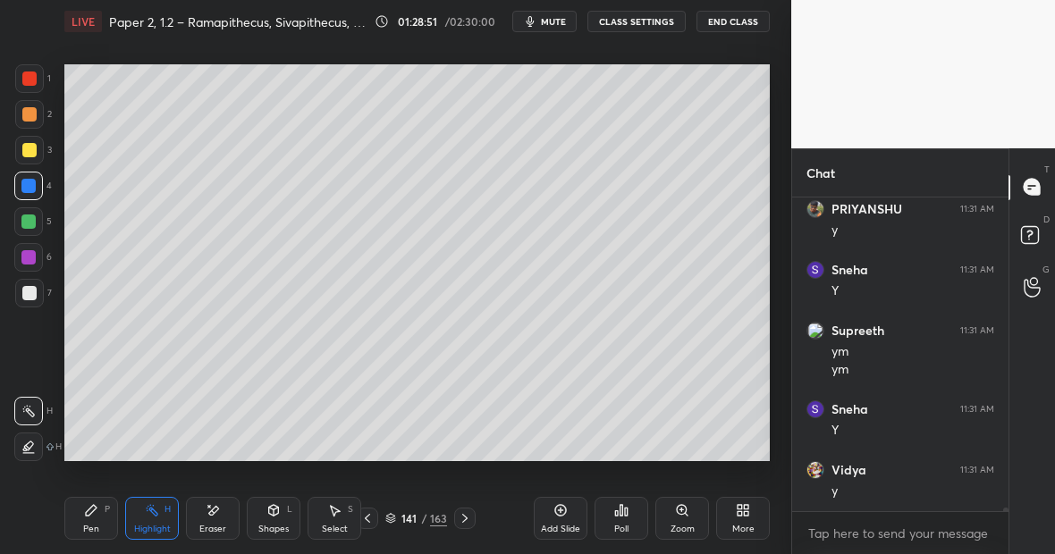
scroll to position [27462, 0]
click at [155, 520] on div "Highlight H" at bounding box center [152, 518] width 54 height 43
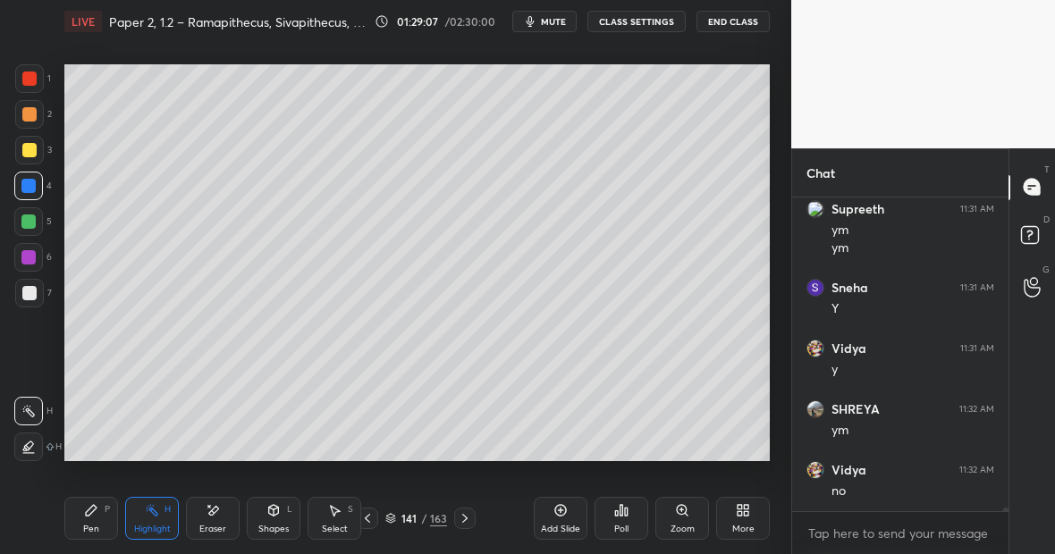
scroll to position [27583, 0]
click at [160, 516] on div "Highlight H" at bounding box center [152, 518] width 54 height 43
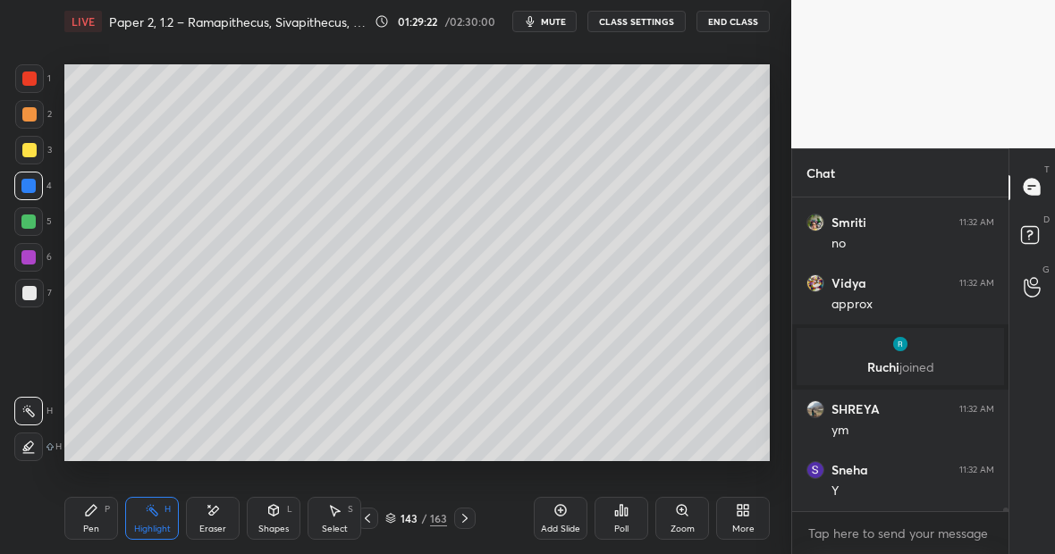
scroll to position [26309, 0]
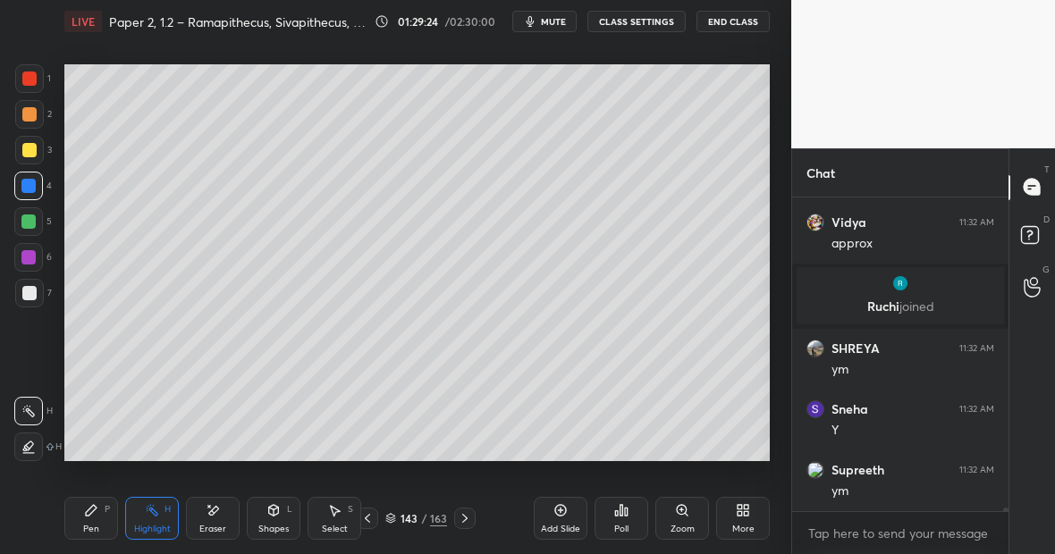
click at [31, 223] on div at bounding box center [28, 222] width 14 height 14
click at [94, 514] on div "Pen P" at bounding box center [91, 518] width 54 height 43
click at [216, 510] on div "Eraser" at bounding box center [213, 518] width 54 height 43
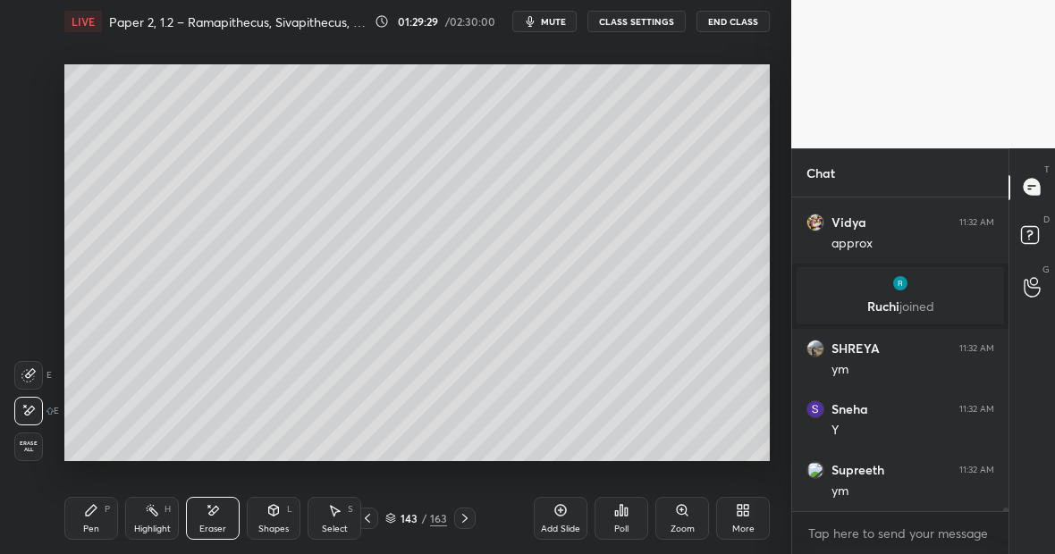
click at [102, 513] on div "Pen P" at bounding box center [91, 518] width 54 height 43
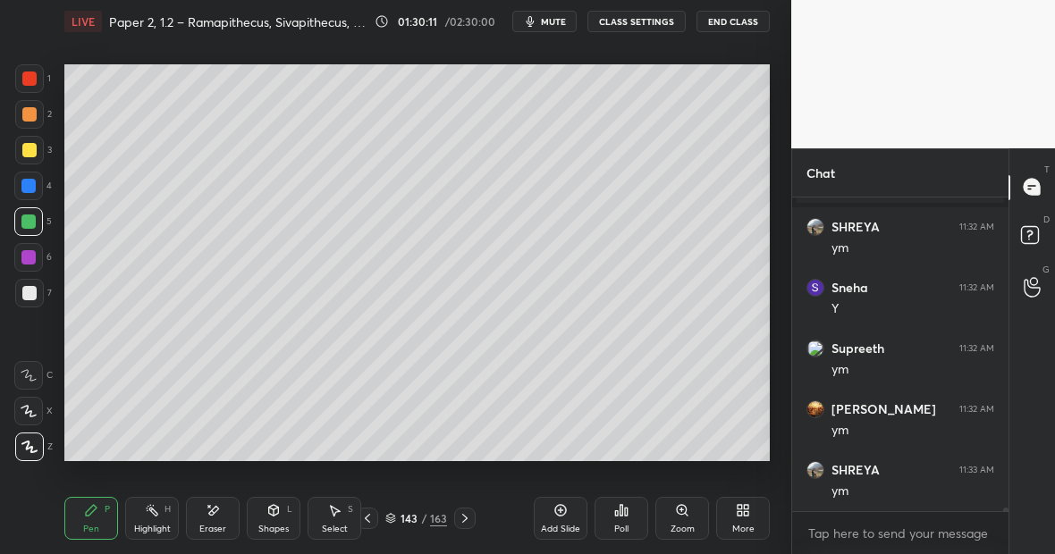
scroll to position [26491, 0]
click at [161, 528] on div "Highlight" at bounding box center [152, 529] width 37 height 9
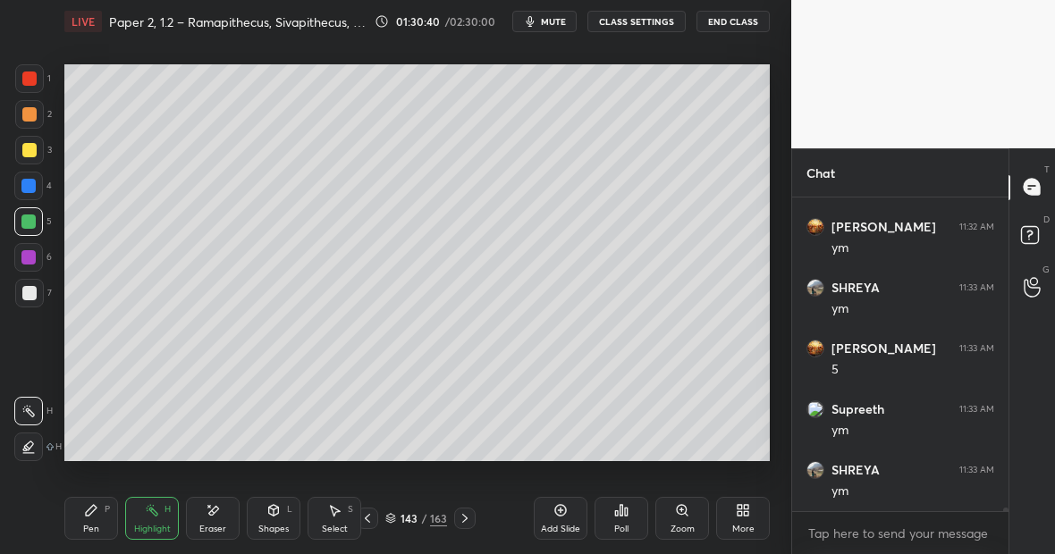
scroll to position [26674, 0]
click at [104, 515] on div "Pen P" at bounding box center [91, 518] width 54 height 43
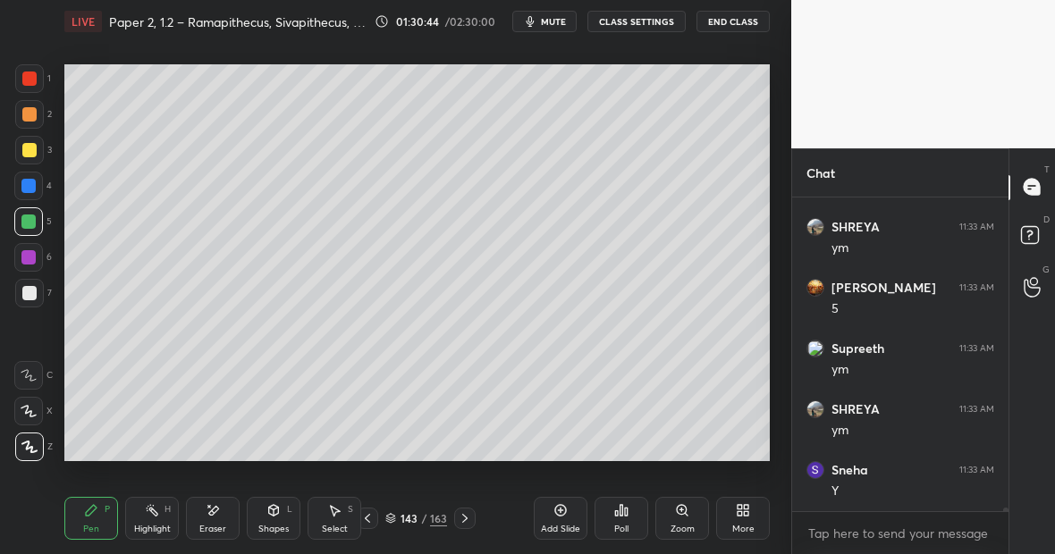
click at [36, 147] on div at bounding box center [29, 150] width 29 height 29
click at [218, 510] on icon at bounding box center [213, 510] width 14 height 15
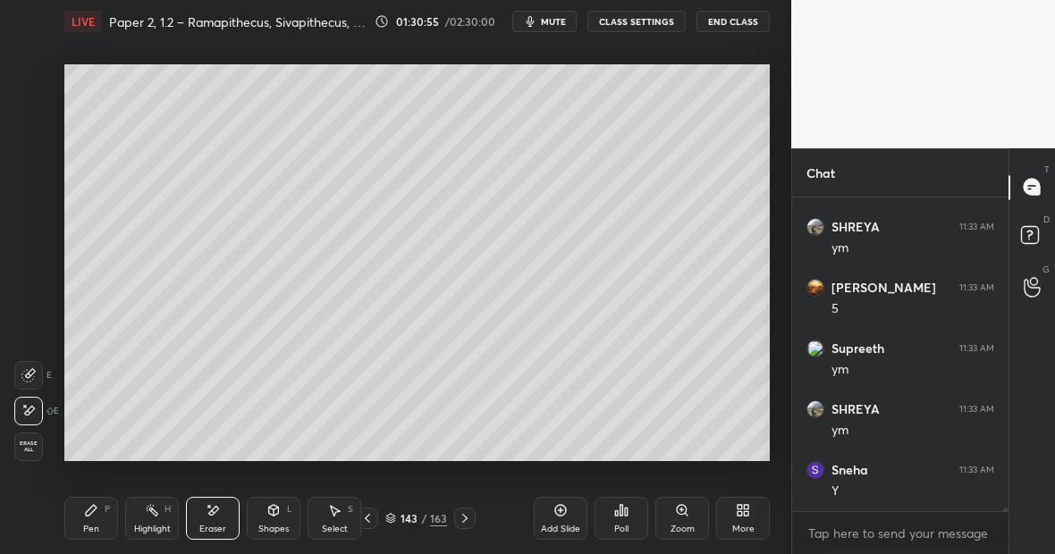
click at [103, 514] on div "Pen P" at bounding box center [91, 518] width 54 height 43
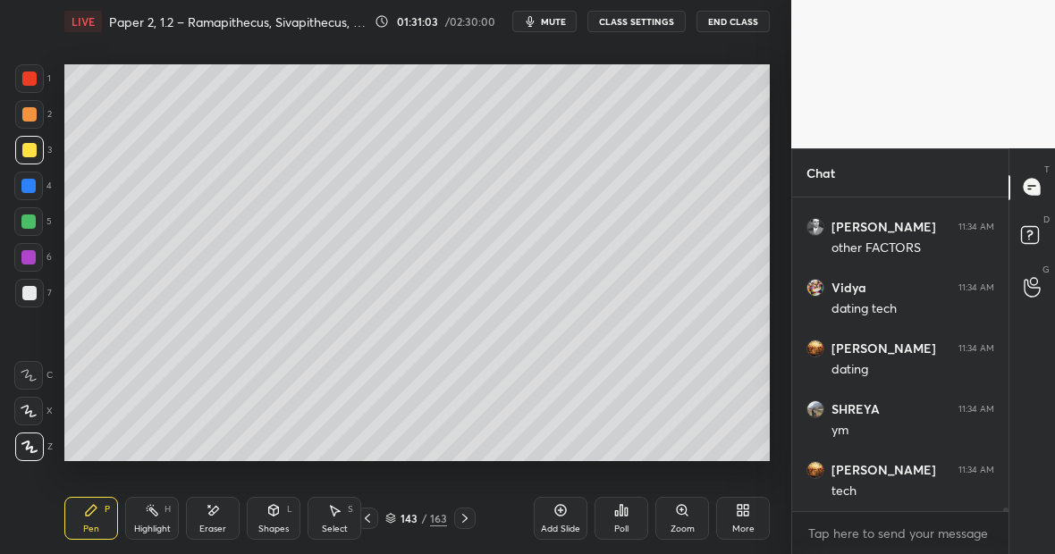
scroll to position [27038, 0]
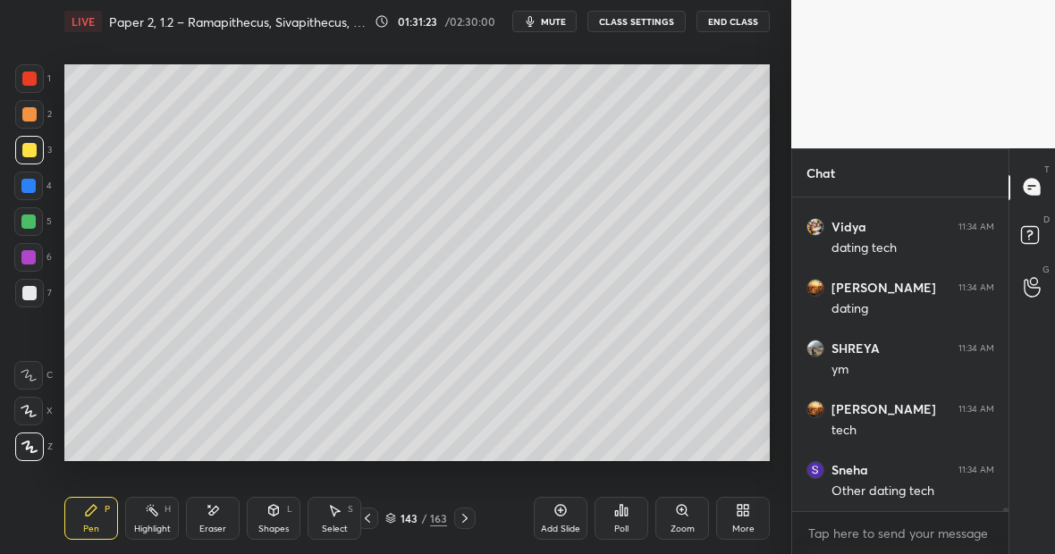
click at [773, 418] on div "Setting up your live class Poll for secs No correct answer Start poll" at bounding box center [417, 263] width 720 height 440
click at [209, 520] on div "Eraser" at bounding box center [213, 518] width 54 height 43
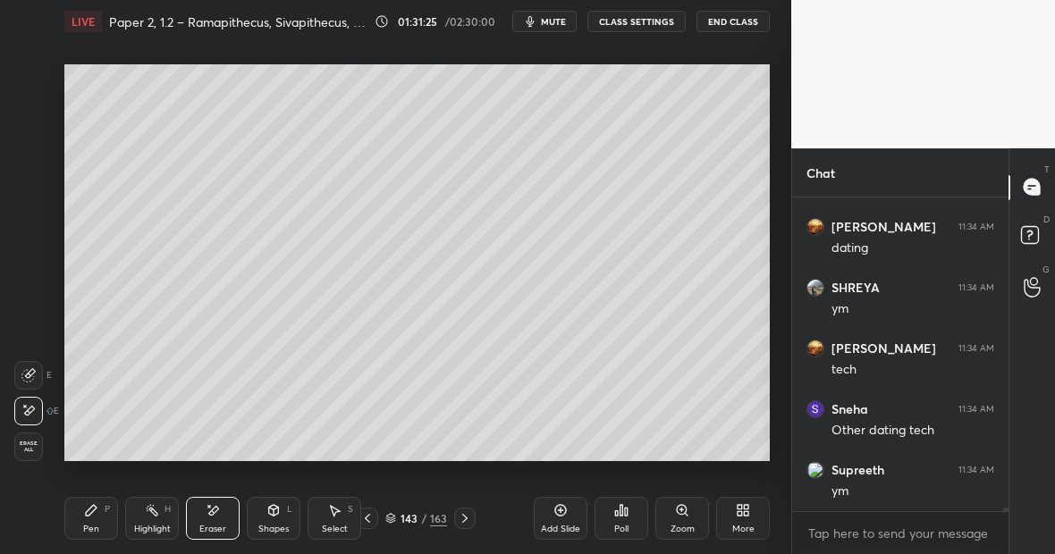
click at [84, 527] on div "Pen" at bounding box center [91, 529] width 16 height 9
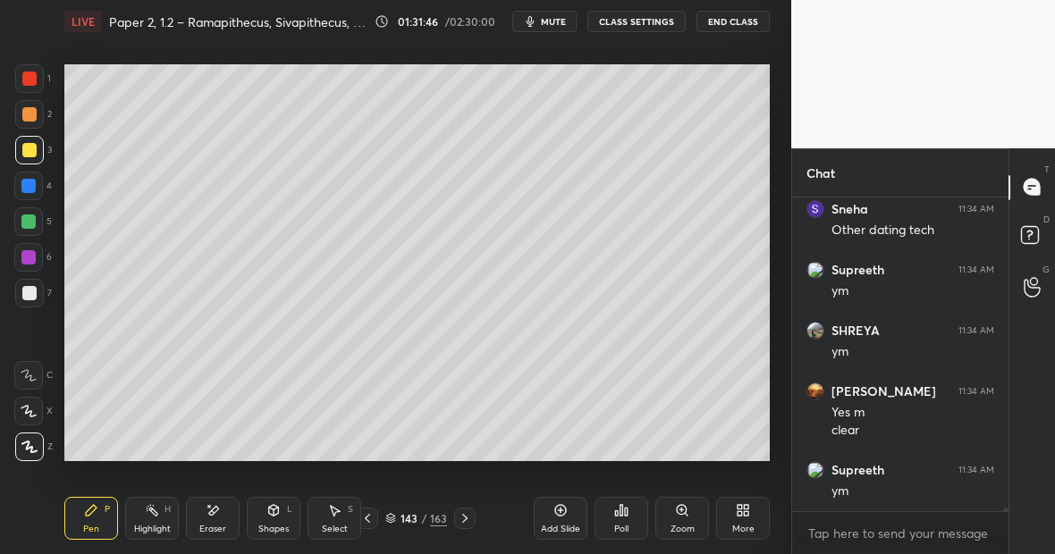
scroll to position [27360, 0]
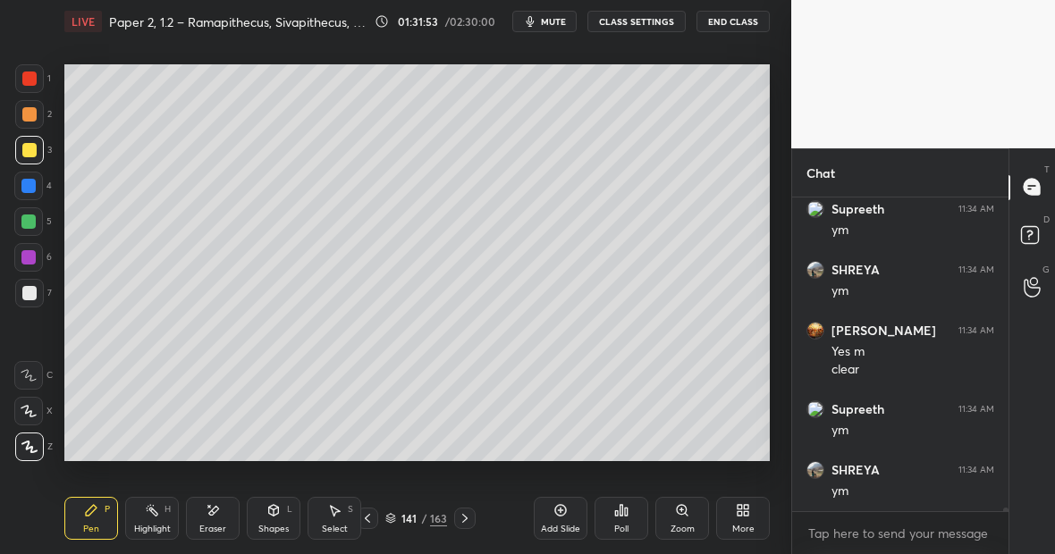
click at [222, 511] on div "Eraser" at bounding box center [213, 518] width 54 height 43
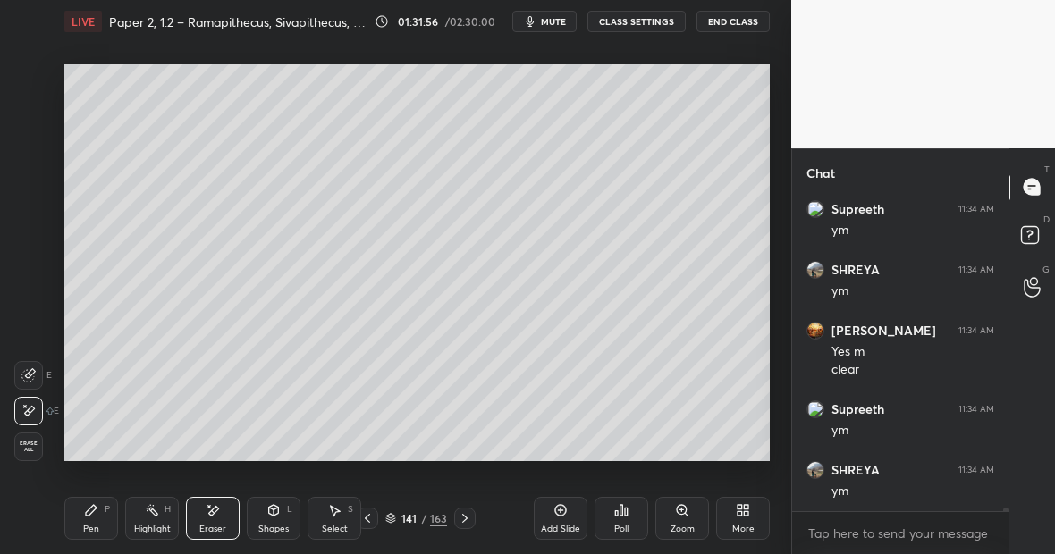
click at [105, 510] on div "P" at bounding box center [107, 509] width 5 height 9
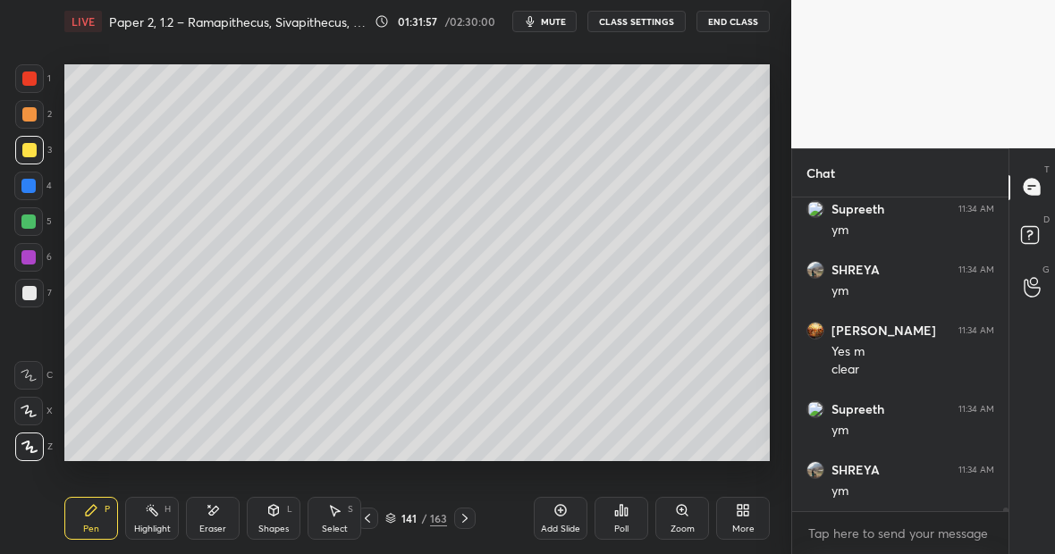
click at [32, 189] on div at bounding box center [28, 186] width 14 height 14
click at [166, 510] on div "H" at bounding box center [167, 509] width 6 height 9
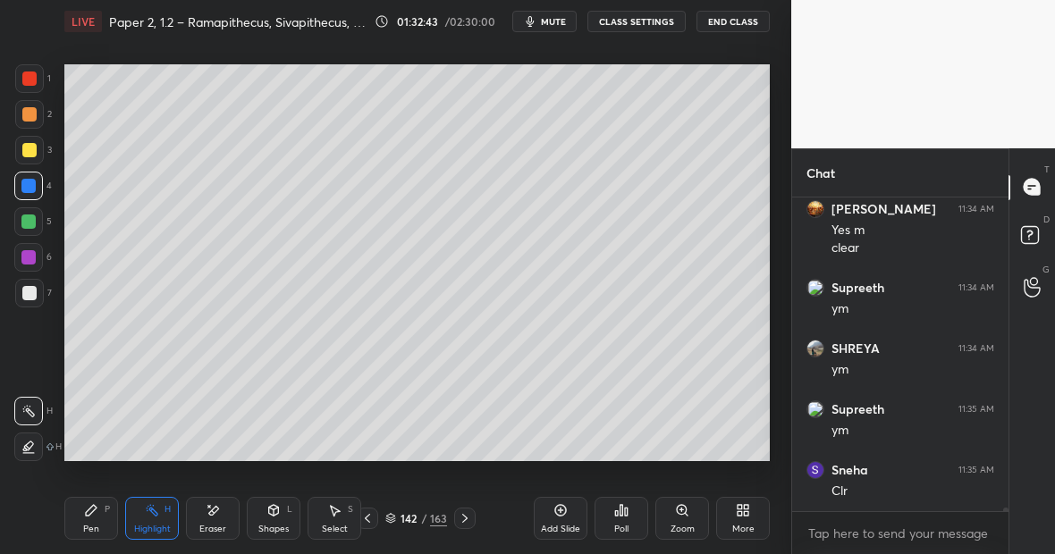
scroll to position [27542, 0]
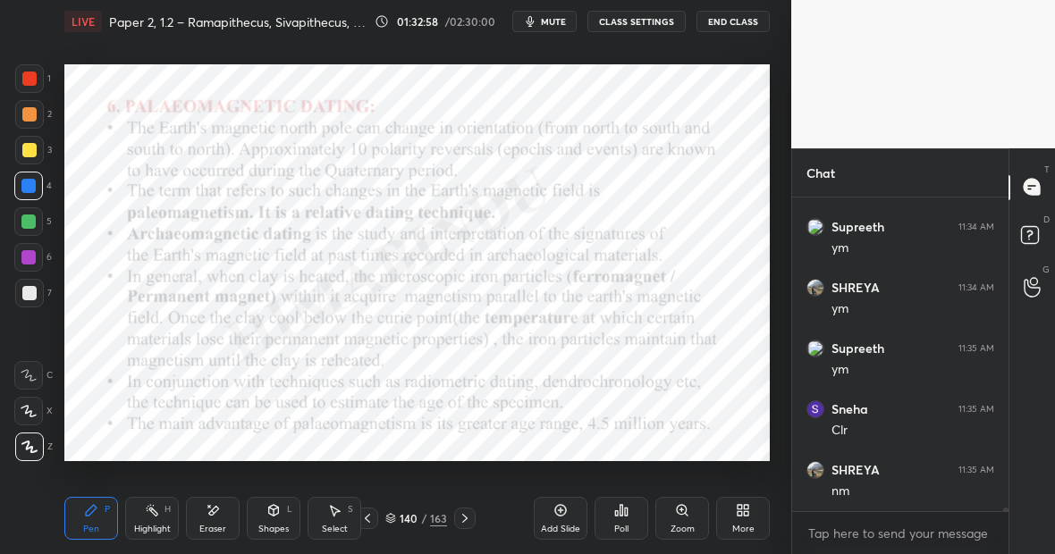
click at [153, 514] on div "Highlight H" at bounding box center [152, 518] width 54 height 43
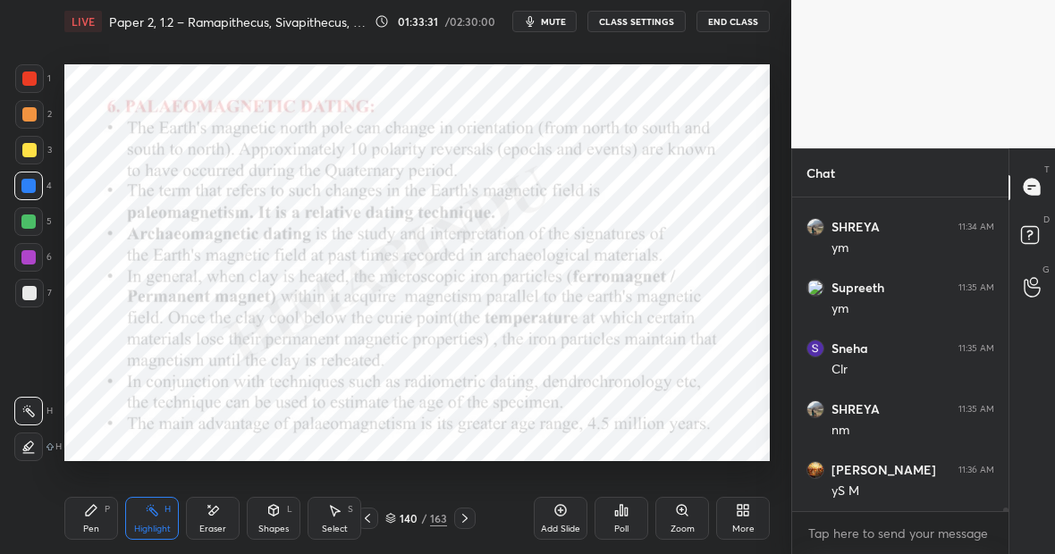
click at [155, 519] on div "Highlight H" at bounding box center [152, 518] width 54 height 43
click at [98, 514] on div "Pen P" at bounding box center [91, 518] width 54 height 43
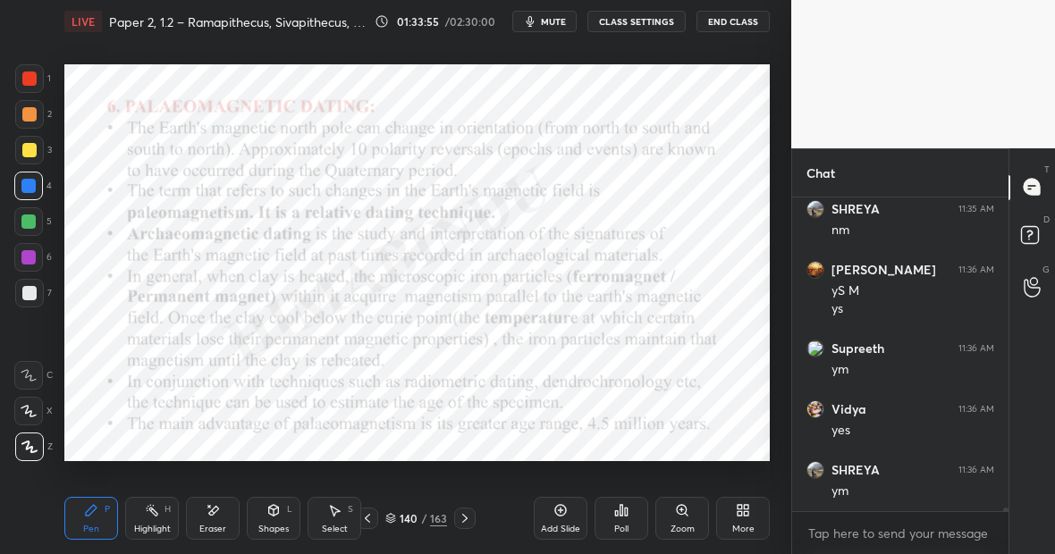
scroll to position [27864, 0]
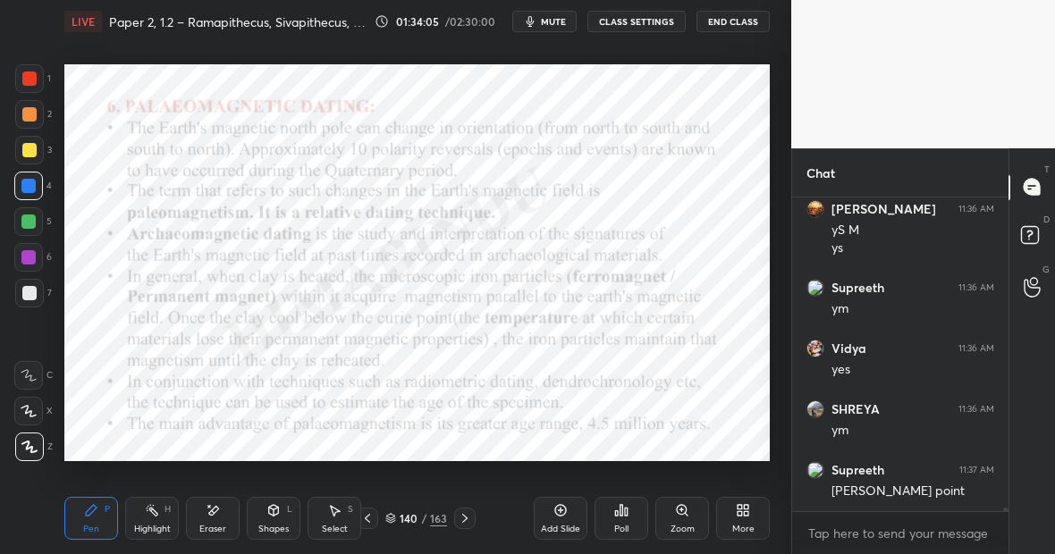
click at [156, 509] on div "Highlight H" at bounding box center [152, 518] width 54 height 43
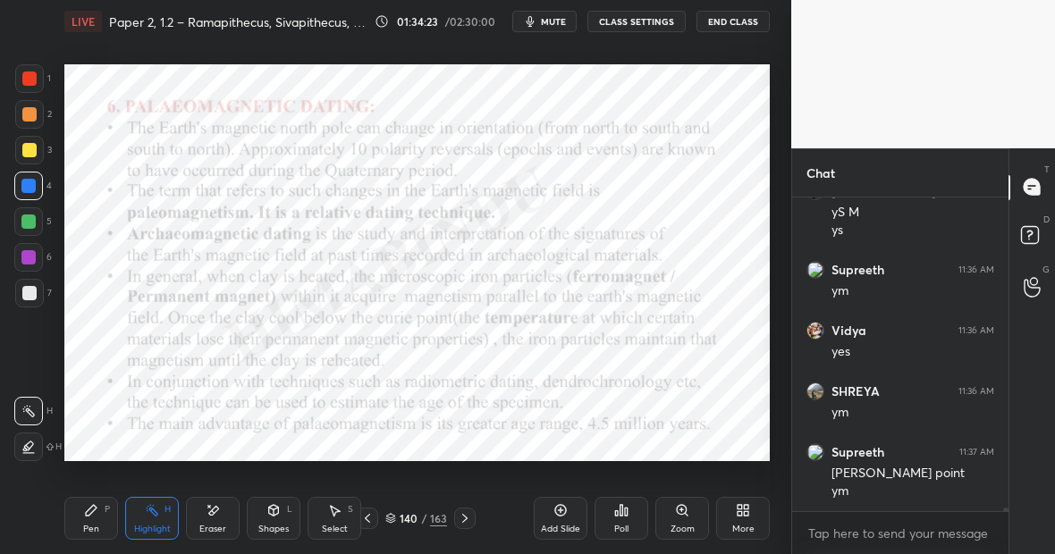
click at [562, 508] on icon at bounding box center [560, 510] width 14 height 14
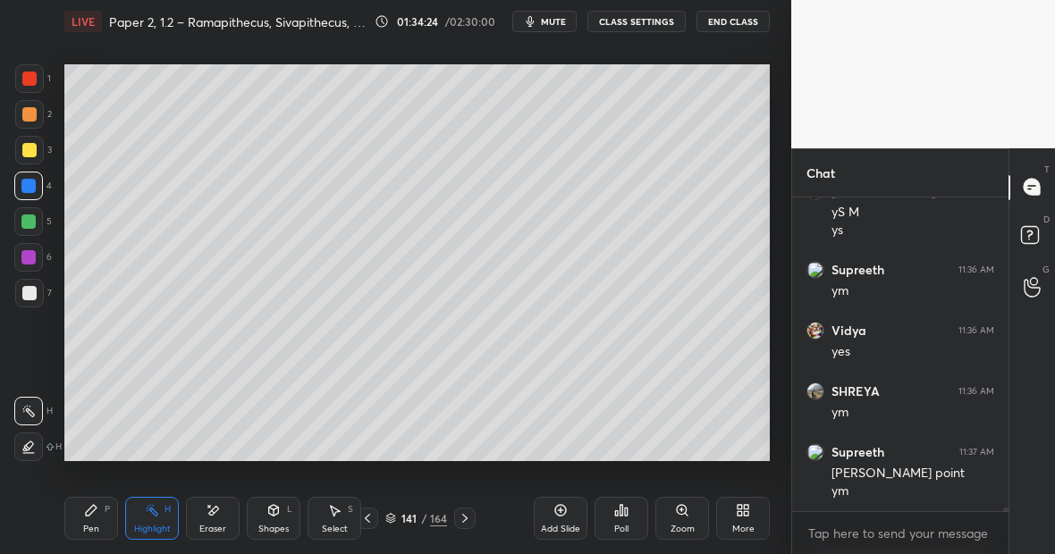
scroll to position [27943, 0]
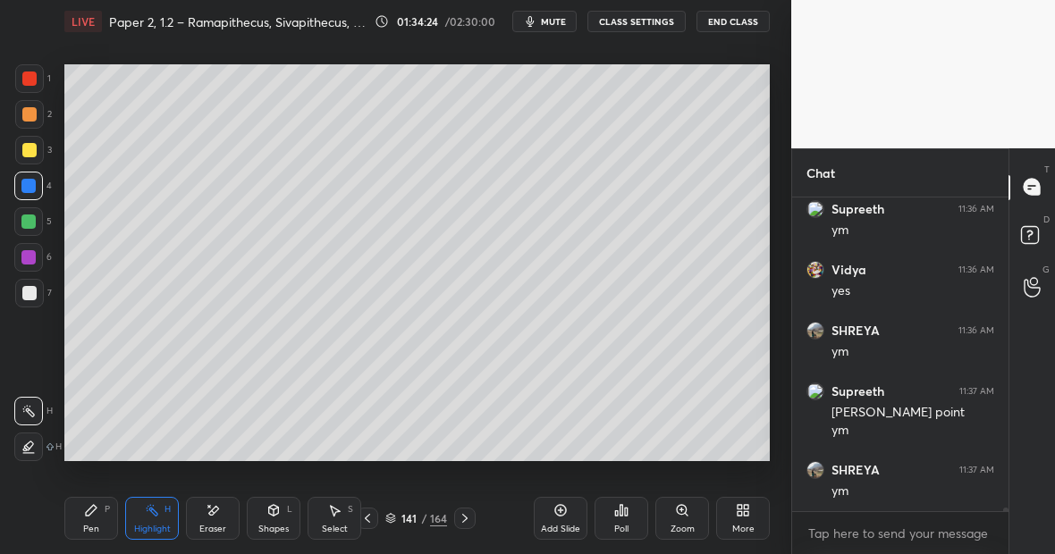
click at [30, 148] on div at bounding box center [29, 150] width 14 height 14
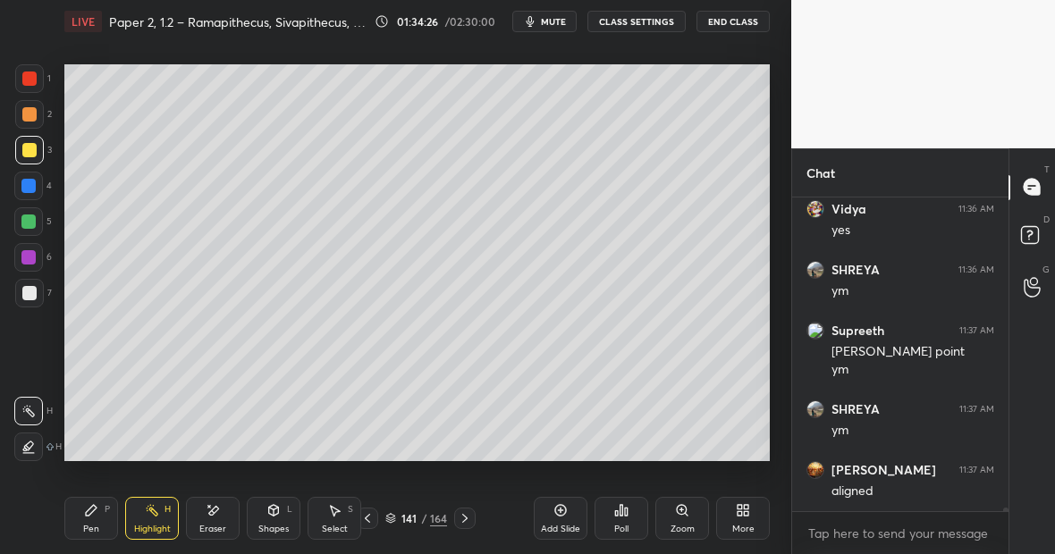
click at [102, 509] on div "Pen P" at bounding box center [91, 518] width 54 height 43
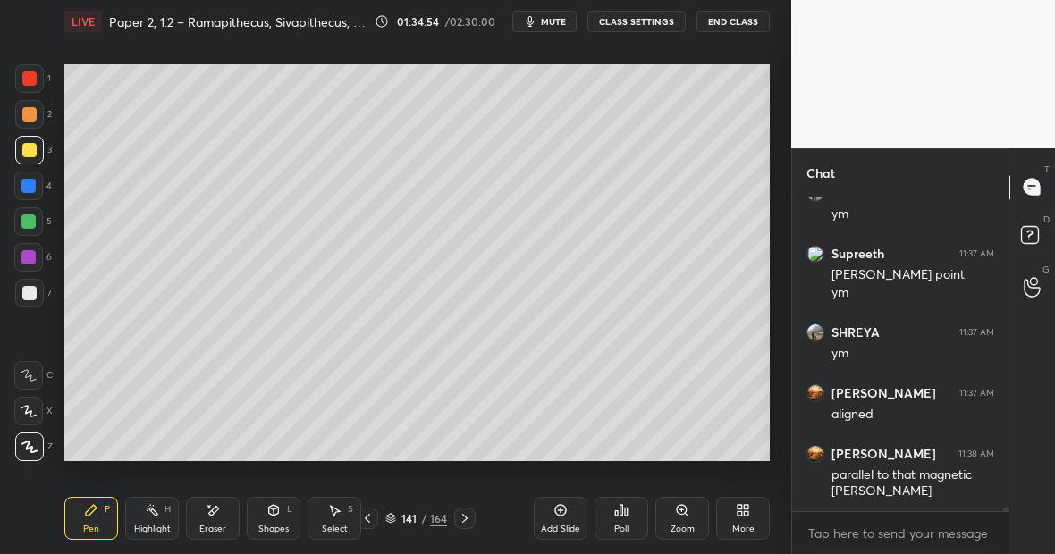
click at [214, 522] on div "Eraser" at bounding box center [213, 518] width 54 height 43
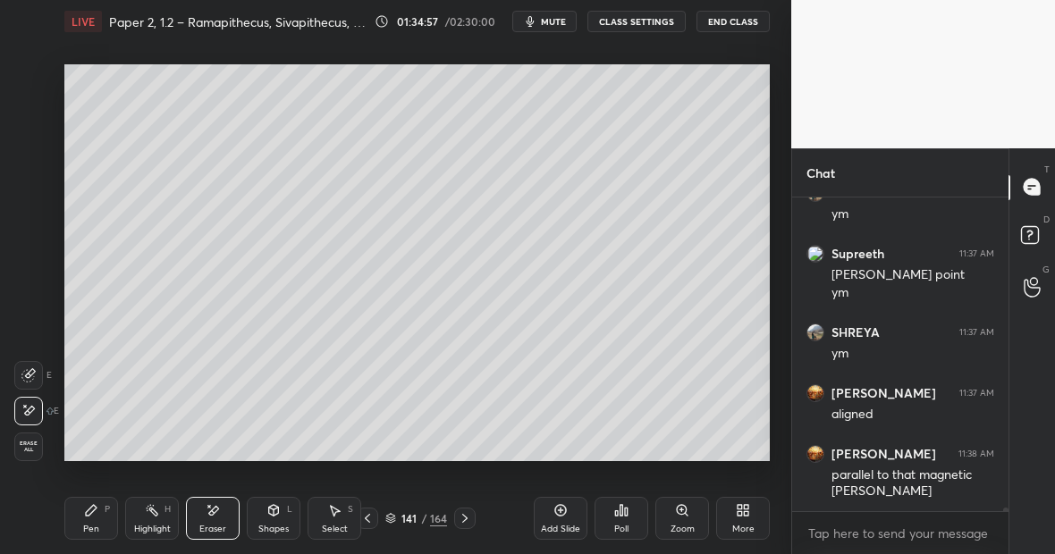
click at [100, 511] on div "Pen P" at bounding box center [91, 518] width 54 height 43
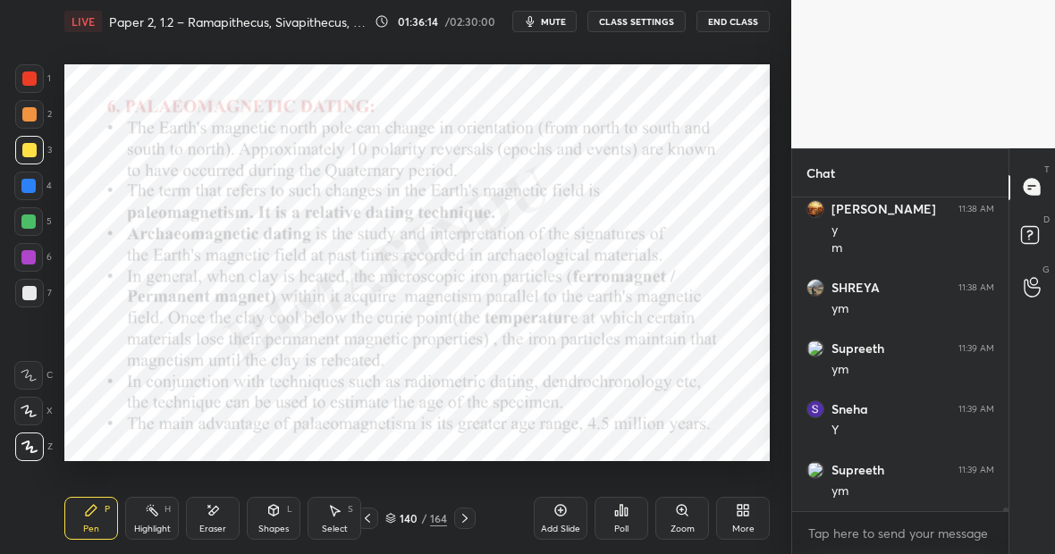
scroll to position [28524, 0]
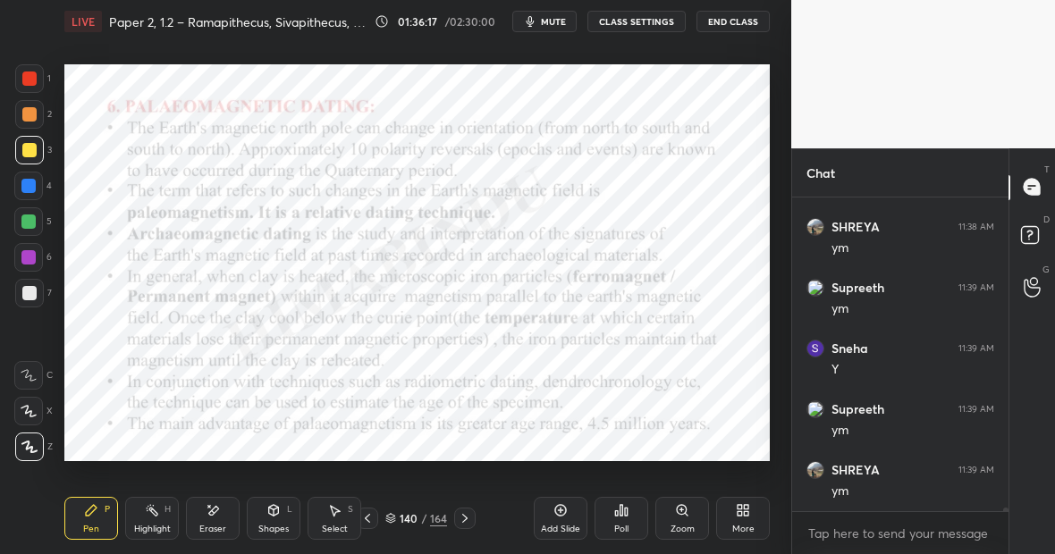
click at [160, 521] on div "Highlight H" at bounding box center [152, 518] width 54 height 43
click at [225, 524] on div "Eraser" at bounding box center [213, 518] width 54 height 43
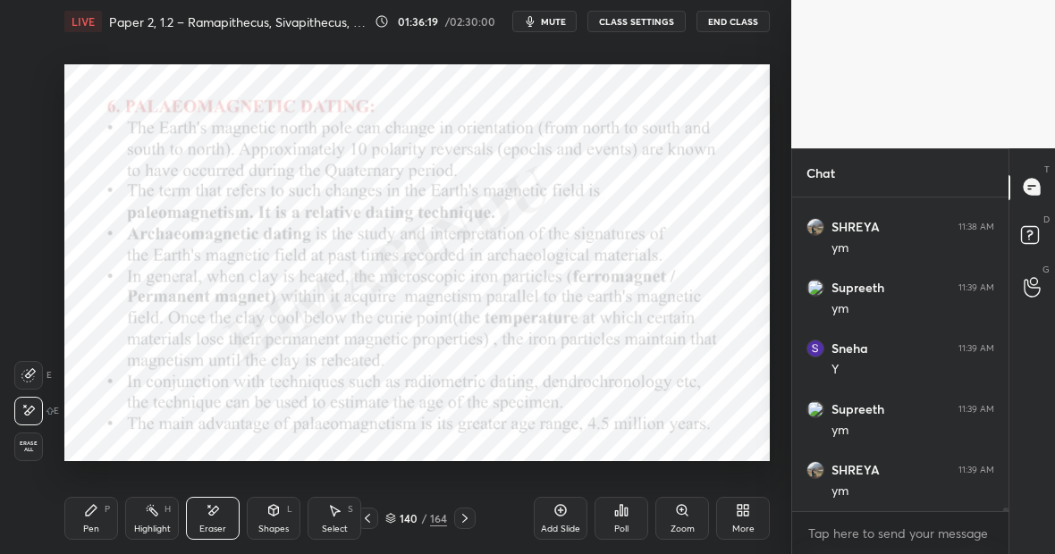
click at [107, 518] on div "Pen P" at bounding box center [91, 518] width 54 height 43
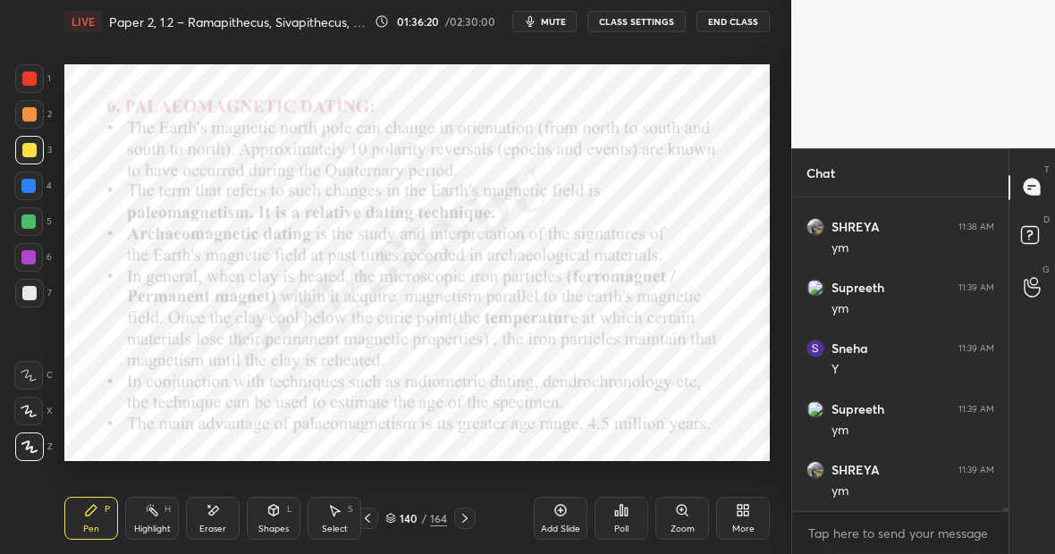
click at [29, 190] on div at bounding box center [28, 186] width 14 height 14
click at [162, 518] on div "Highlight H" at bounding box center [152, 518] width 54 height 43
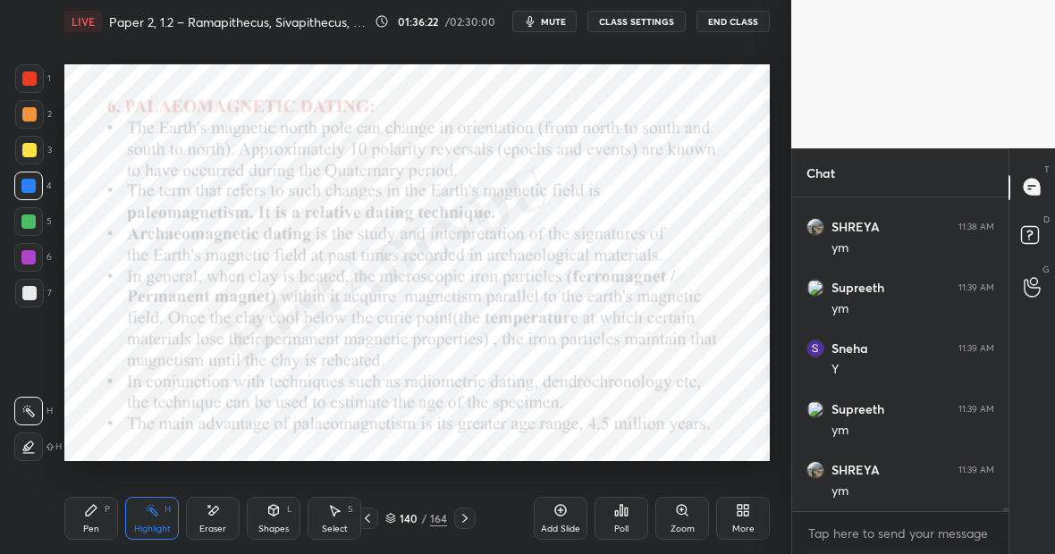
click at [94, 525] on div "Pen" at bounding box center [91, 529] width 16 height 9
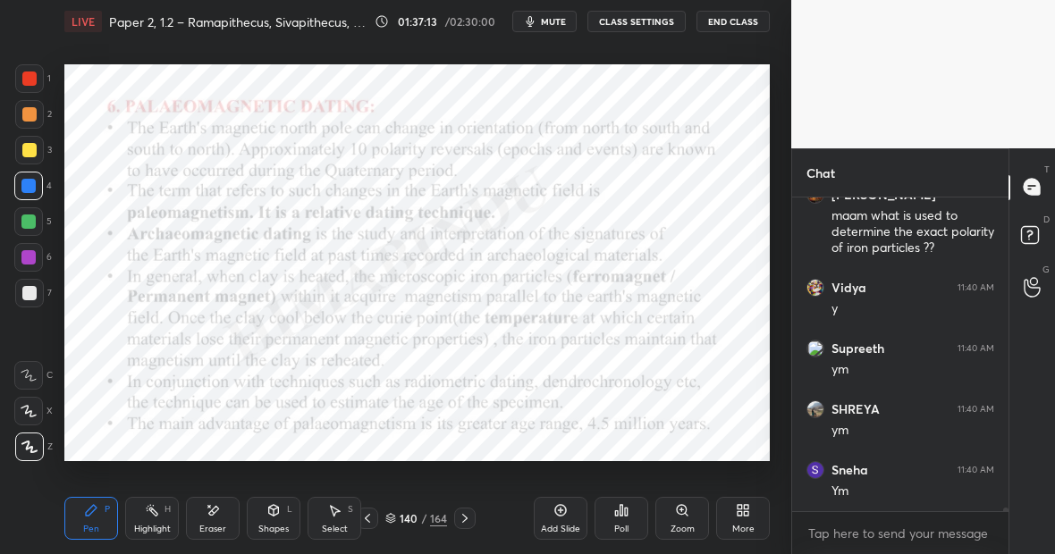
scroll to position [28921, 0]
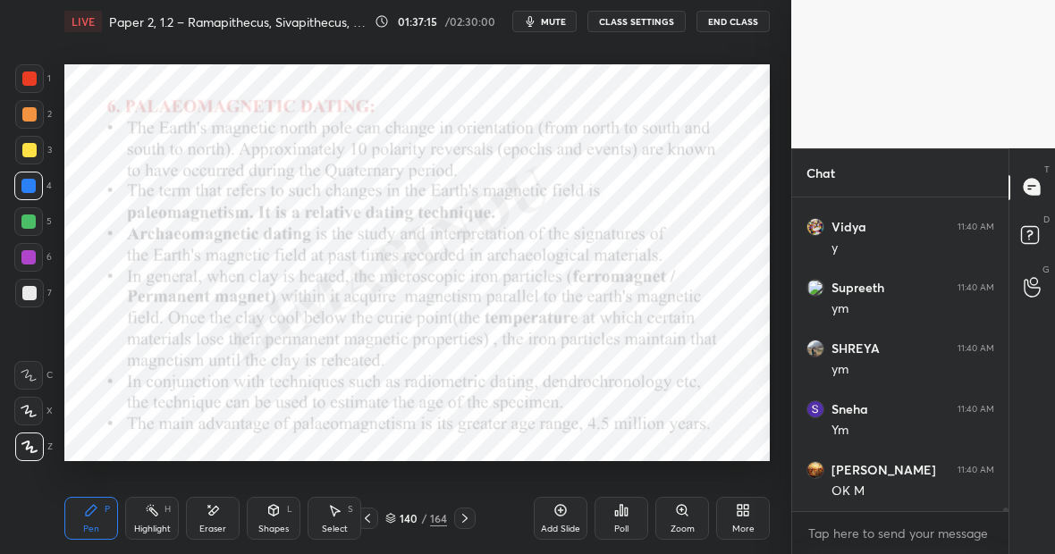
click at [161, 525] on div "Highlight" at bounding box center [152, 529] width 37 height 9
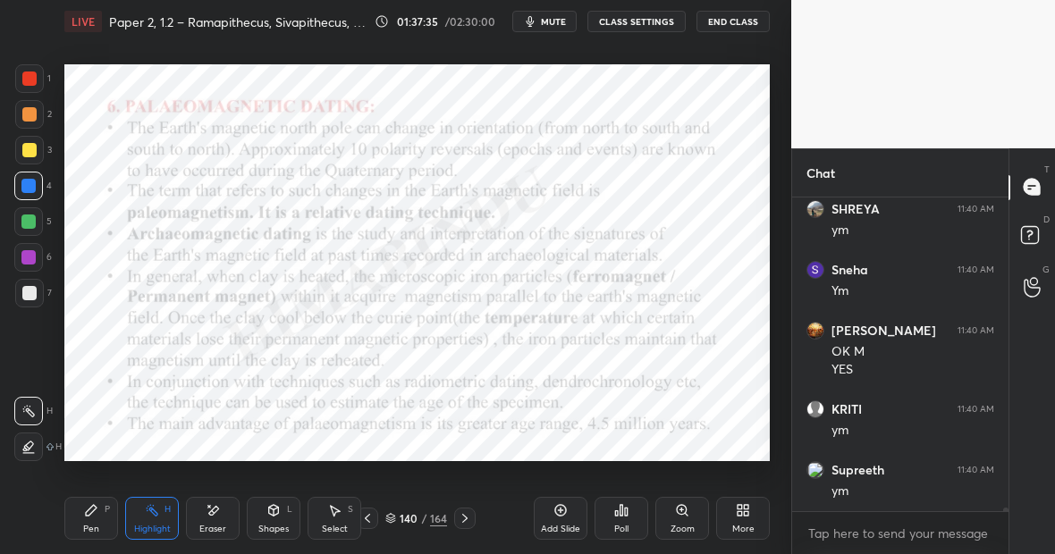
scroll to position [29121, 0]
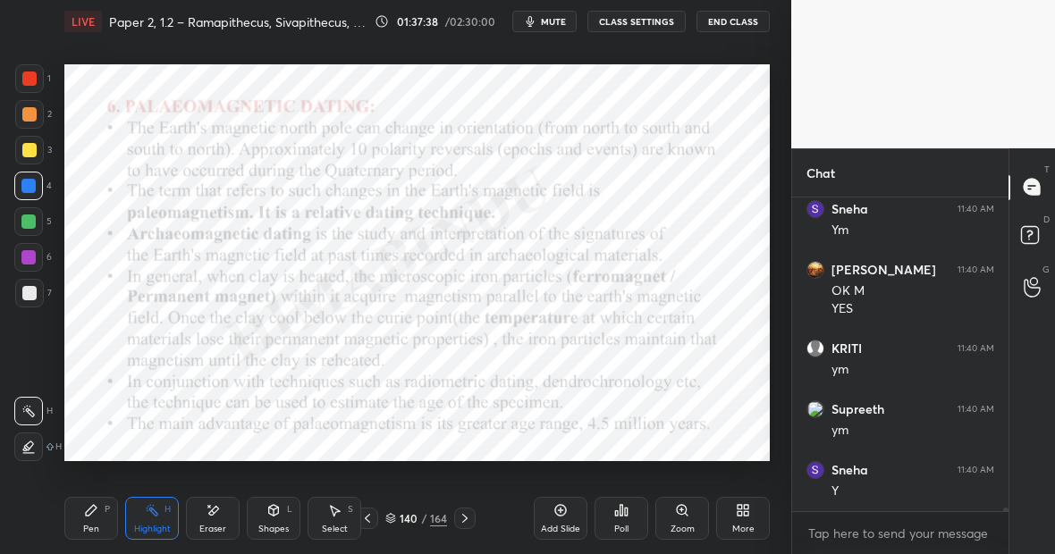
click at [105, 515] on div "Pen P" at bounding box center [91, 518] width 54 height 43
click at [155, 519] on div "Highlight H" at bounding box center [152, 518] width 54 height 43
click at [83, 532] on div "Pen P" at bounding box center [91, 518] width 54 height 43
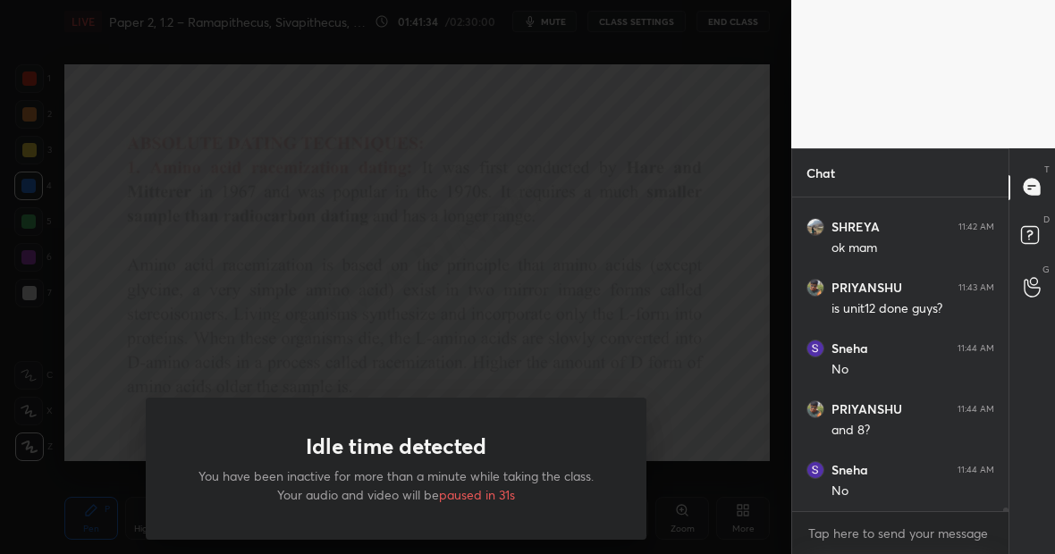
scroll to position [30050, 0]
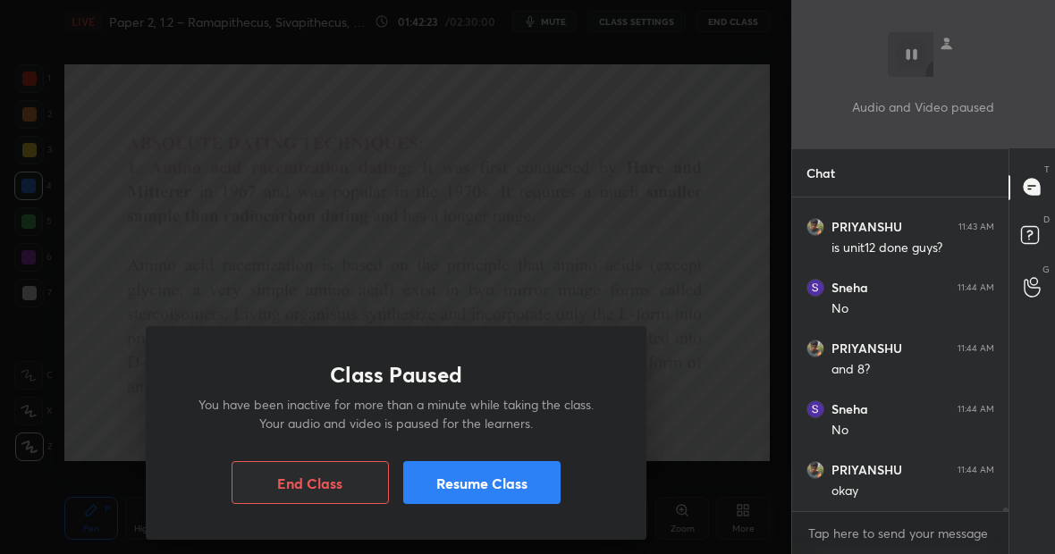
click at [501, 488] on button "Resume Class" at bounding box center [481, 482] width 157 height 43
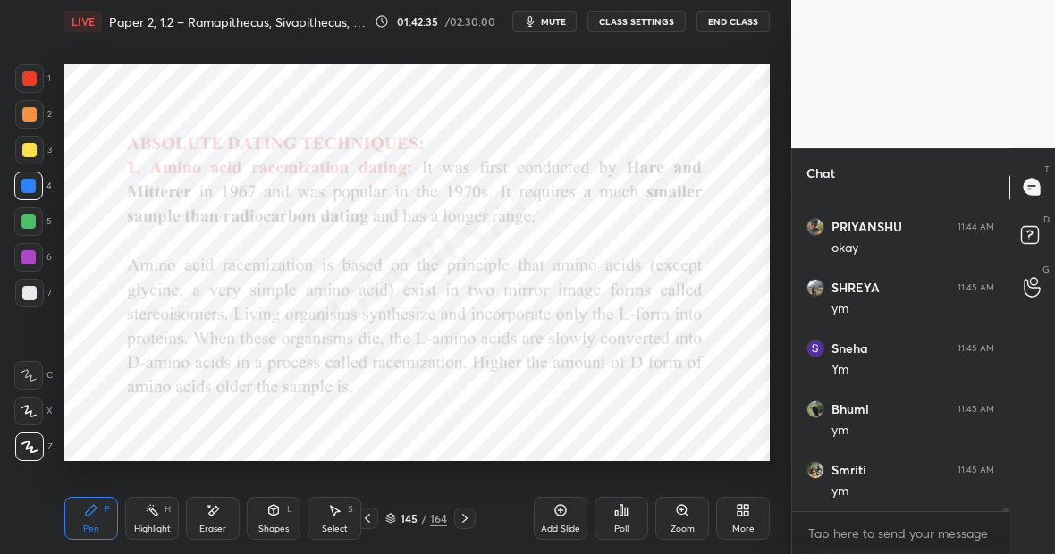
scroll to position [30354, 0]
click at [558, 516] on icon at bounding box center [560, 510] width 14 height 14
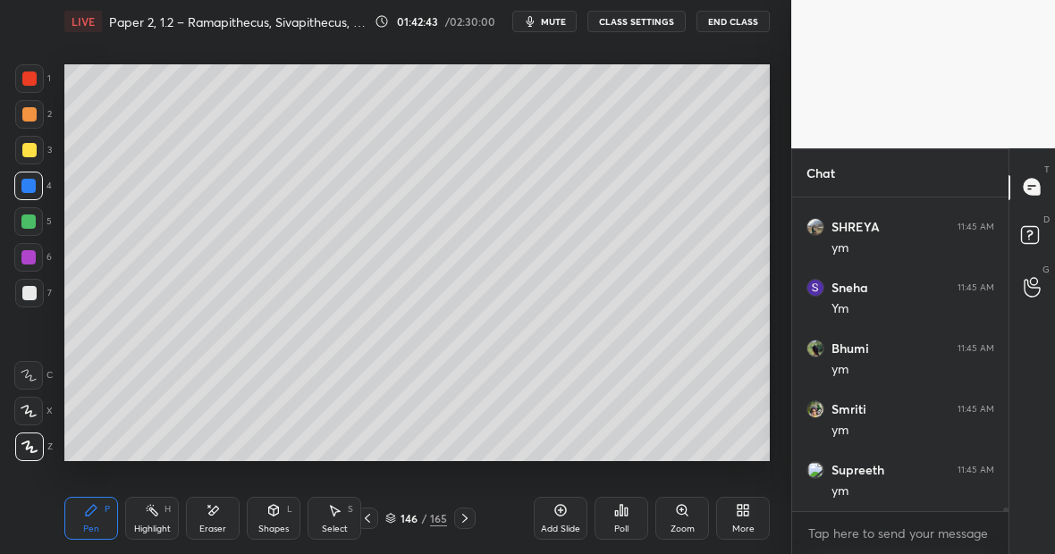
click at [29, 296] on div at bounding box center [29, 293] width 14 height 14
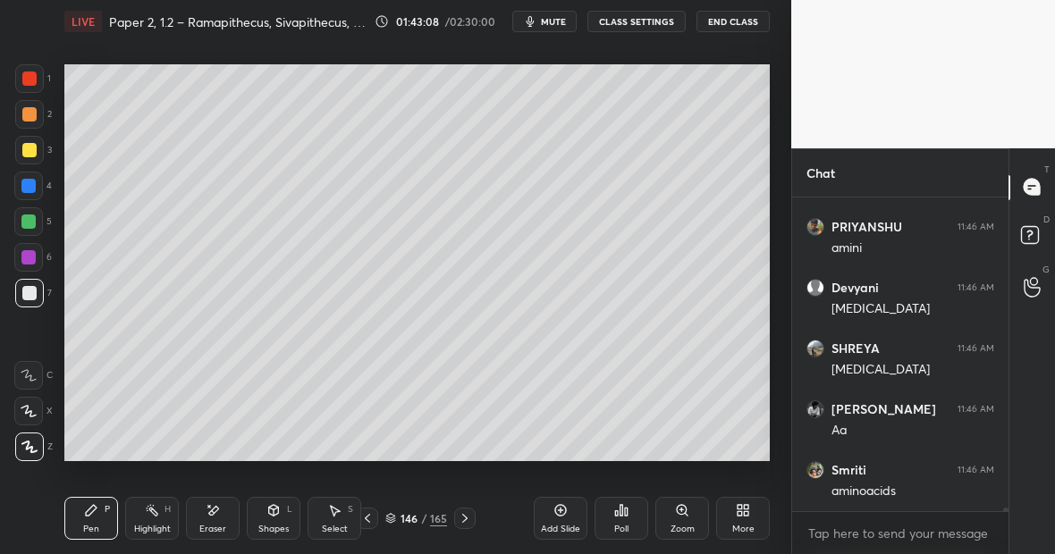
scroll to position [30919, 0]
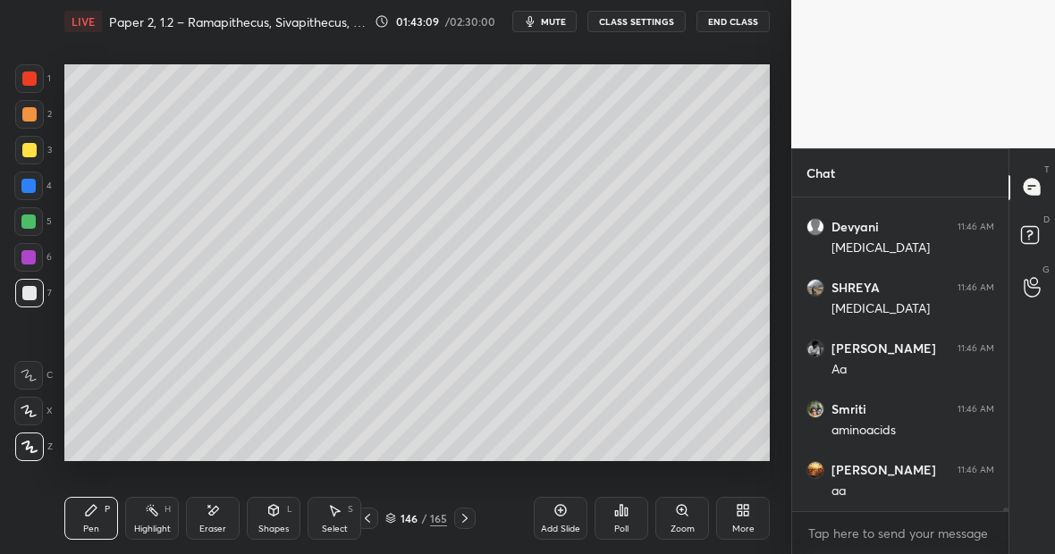
click at [37, 151] on div at bounding box center [29, 150] width 29 height 29
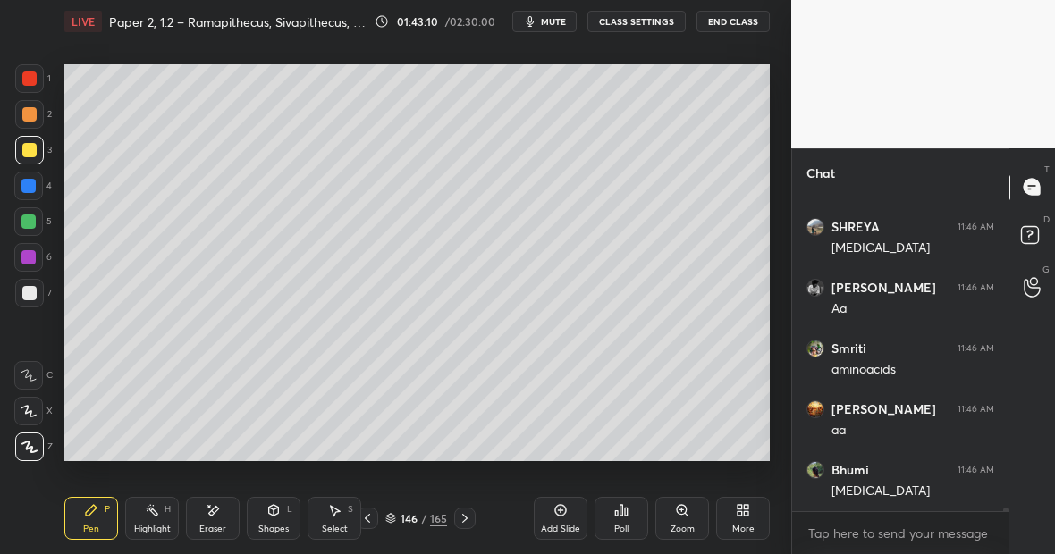
click at [33, 223] on div at bounding box center [28, 222] width 14 height 14
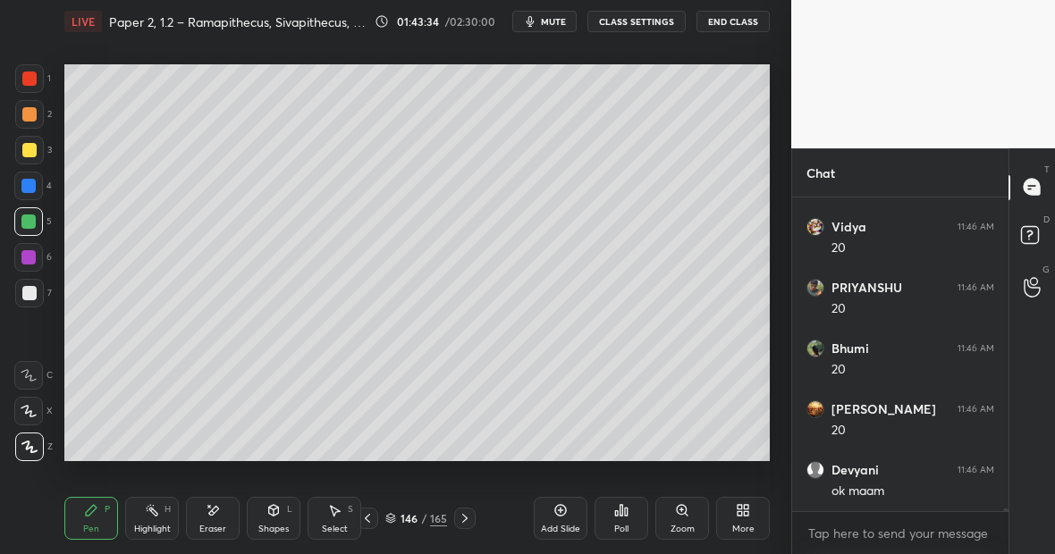
scroll to position [31527, 0]
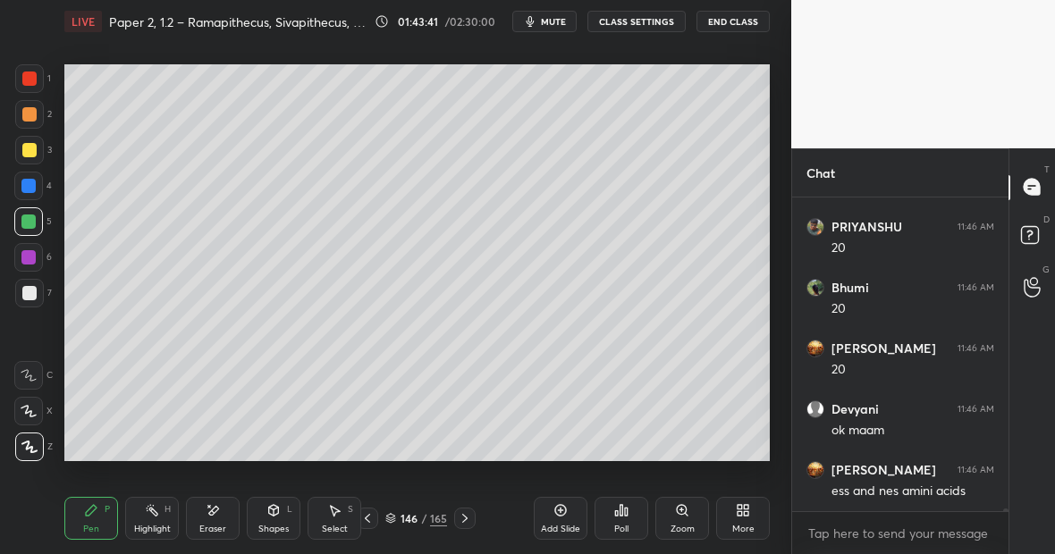
click at [36, 151] on div at bounding box center [29, 150] width 29 height 29
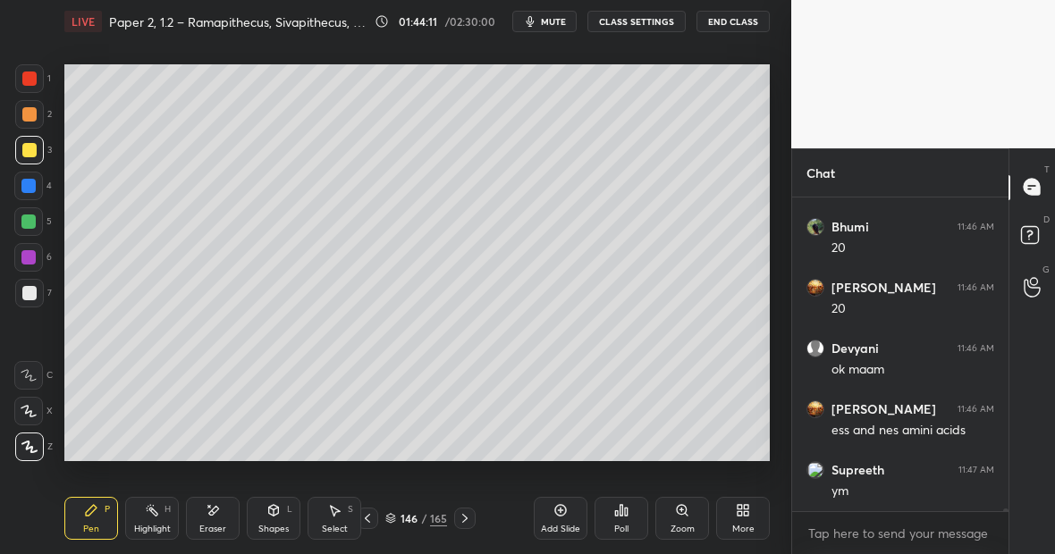
click at [29, 296] on div at bounding box center [29, 293] width 14 height 14
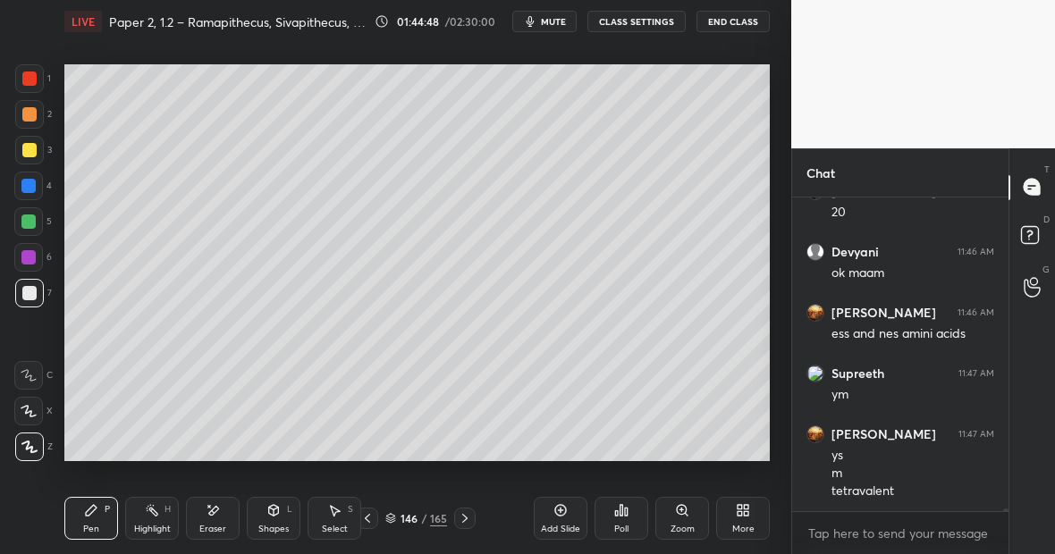
scroll to position [31745, 0]
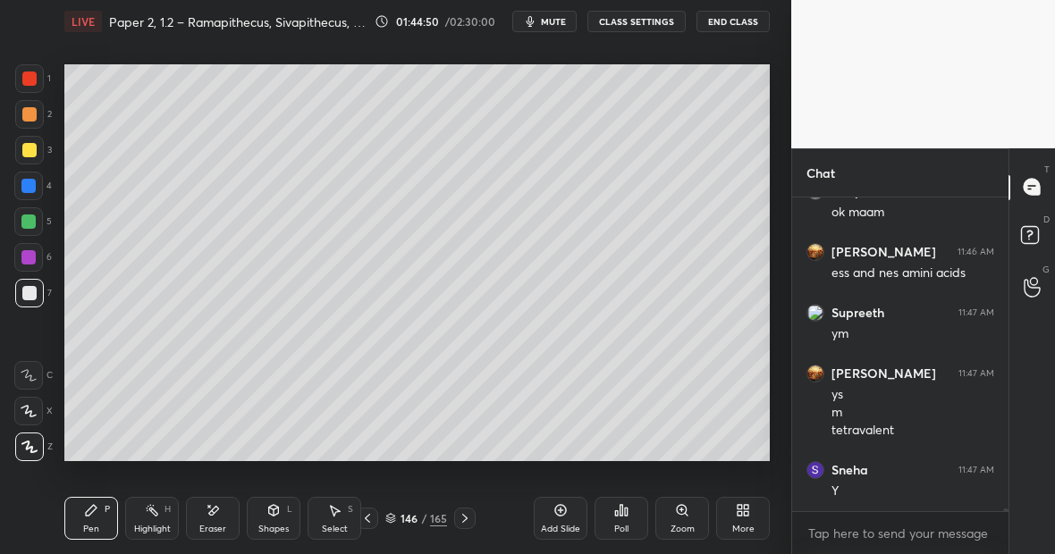
click at [159, 520] on div "Highlight H" at bounding box center [152, 518] width 54 height 43
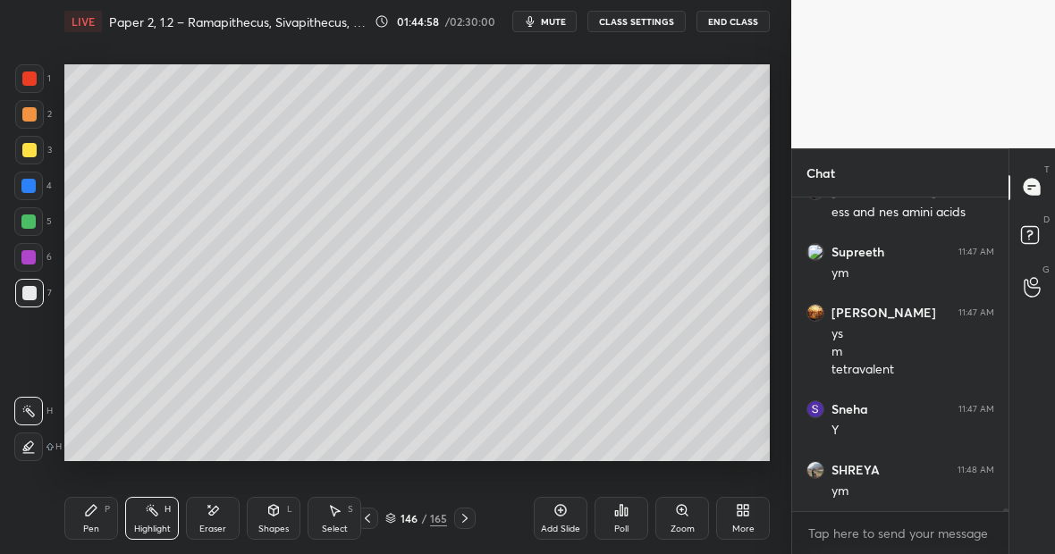
click at [157, 522] on div "Highlight H" at bounding box center [152, 518] width 54 height 43
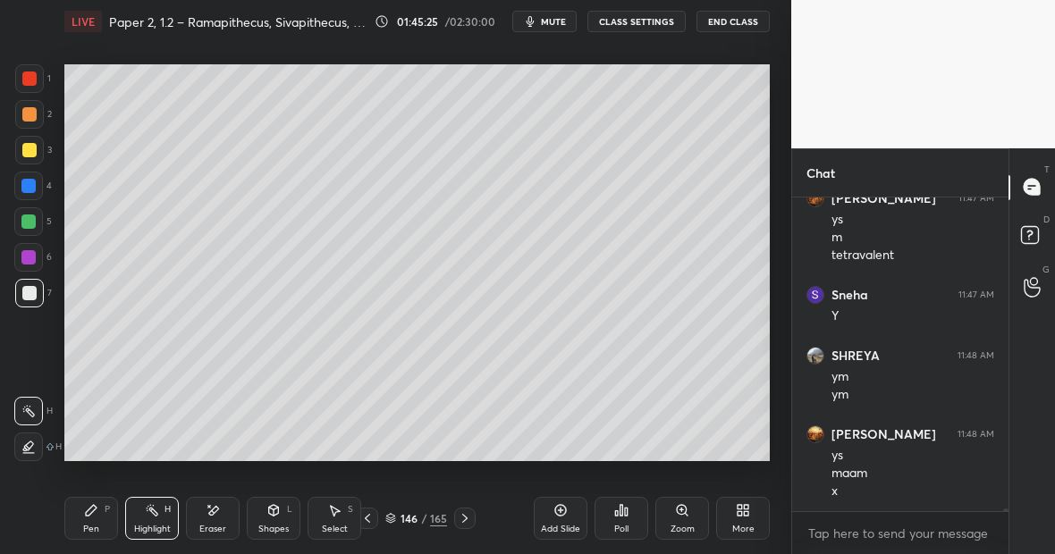
scroll to position [32042, 0]
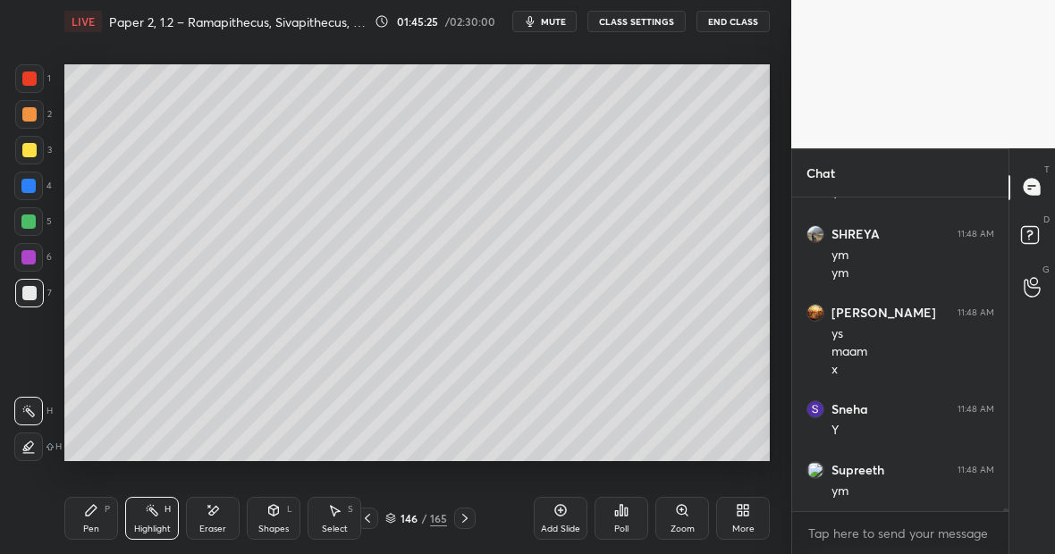
click at [224, 516] on div "Eraser" at bounding box center [213, 518] width 54 height 43
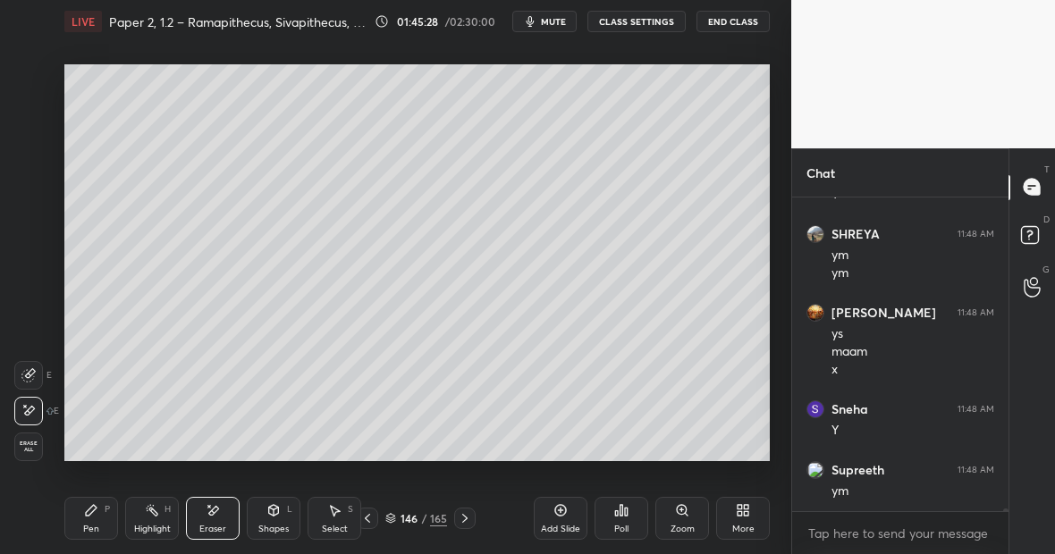
click at [97, 509] on div "Pen P" at bounding box center [91, 518] width 54 height 43
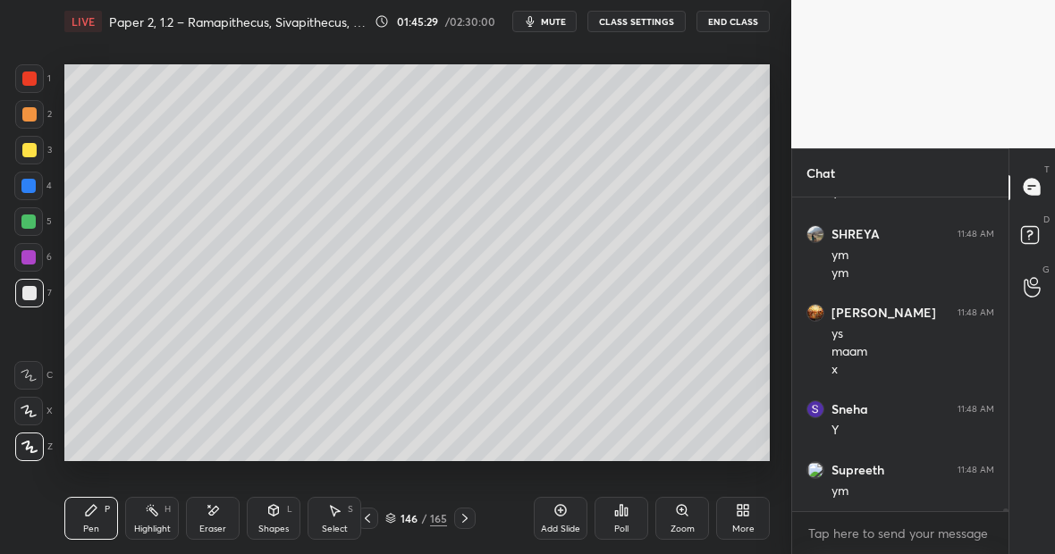
click at [29, 76] on div at bounding box center [29, 79] width 14 height 14
click at [218, 518] on div "Eraser" at bounding box center [213, 518] width 54 height 43
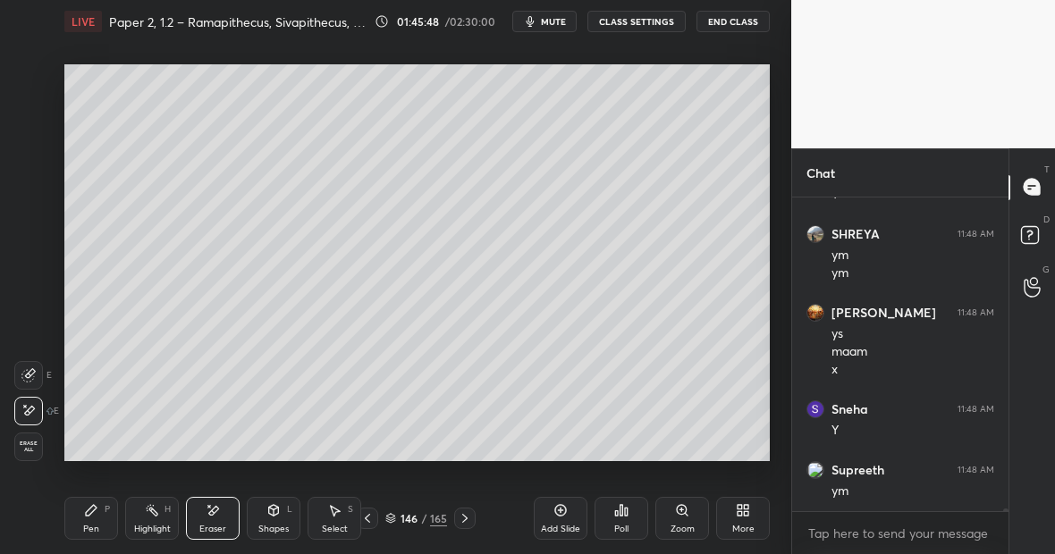
click at [76, 525] on div "Pen P" at bounding box center [91, 518] width 54 height 43
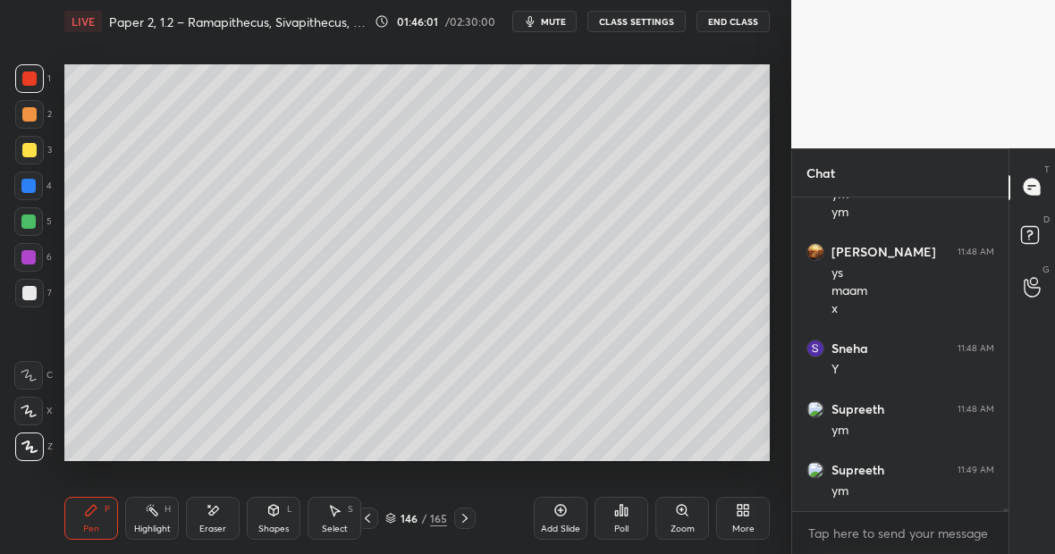
scroll to position [32163, 0]
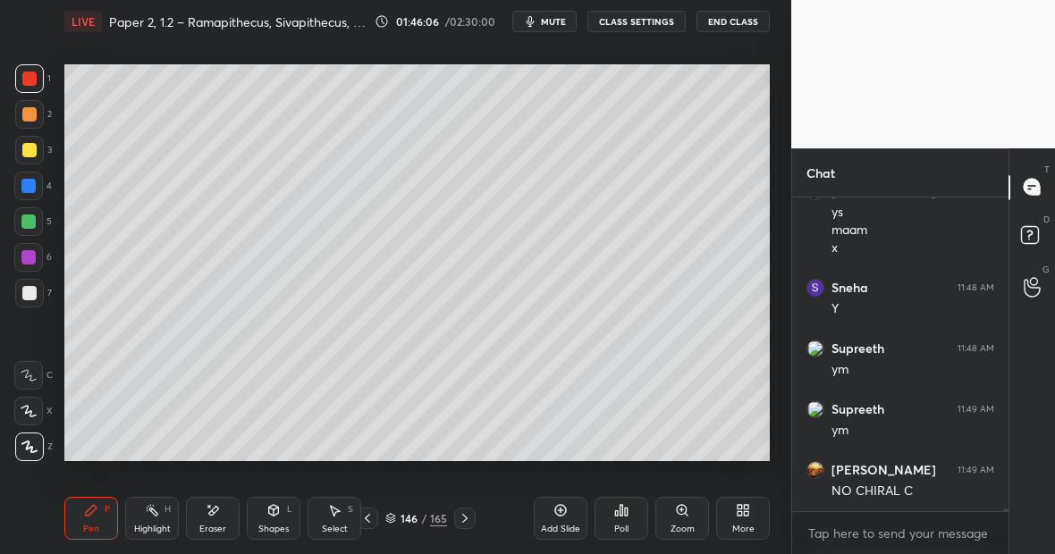
click at [158, 515] on div "Highlight H" at bounding box center [152, 518] width 54 height 43
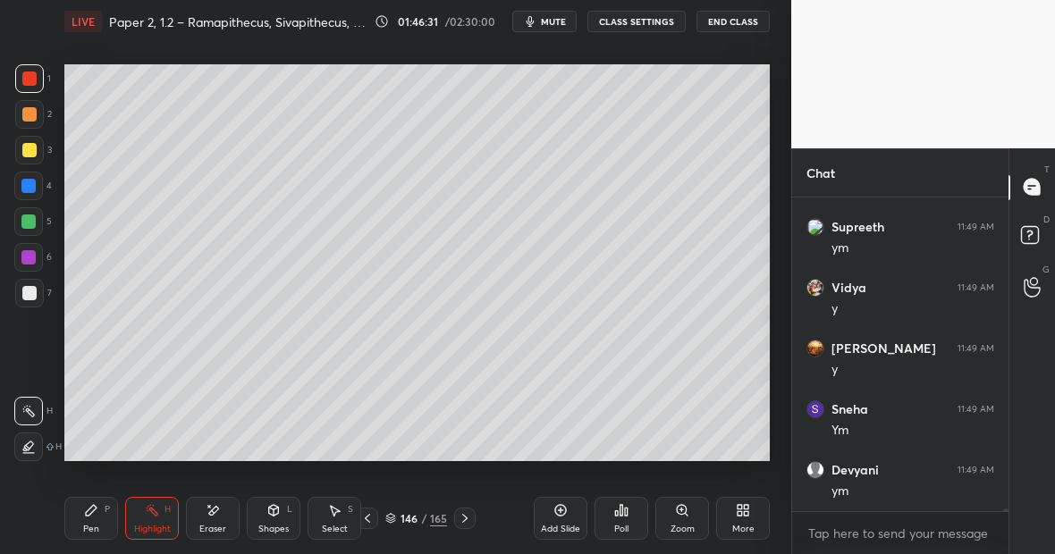
scroll to position [32589, 0]
click at [557, 511] on icon at bounding box center [560, 510] width 14 height 14
click at [31, 150] on div at bounding box center [29, 150] width 14 height 14
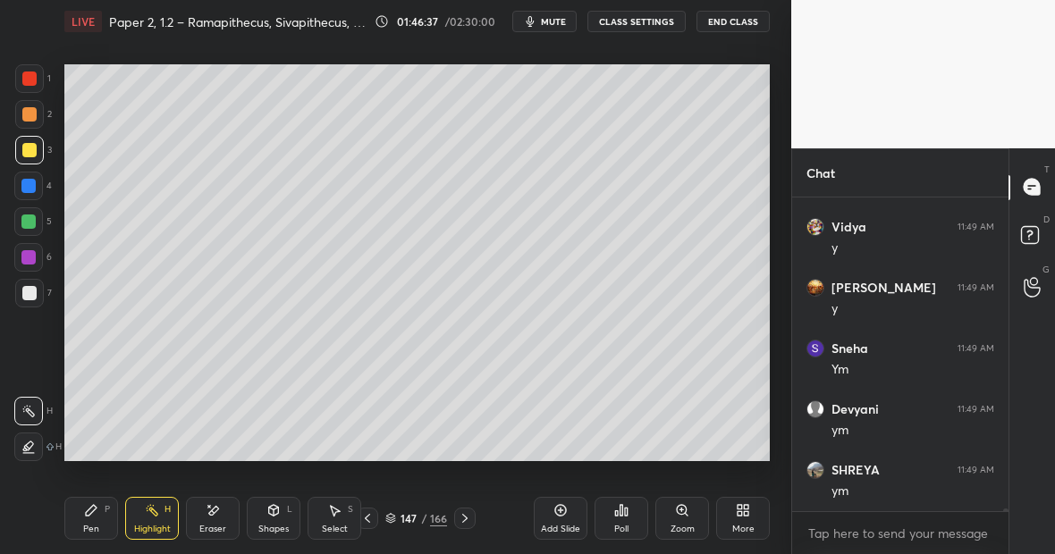
click at [111, 508] on div "Pen P" at bounding box center [91, 518] width 54 height 43
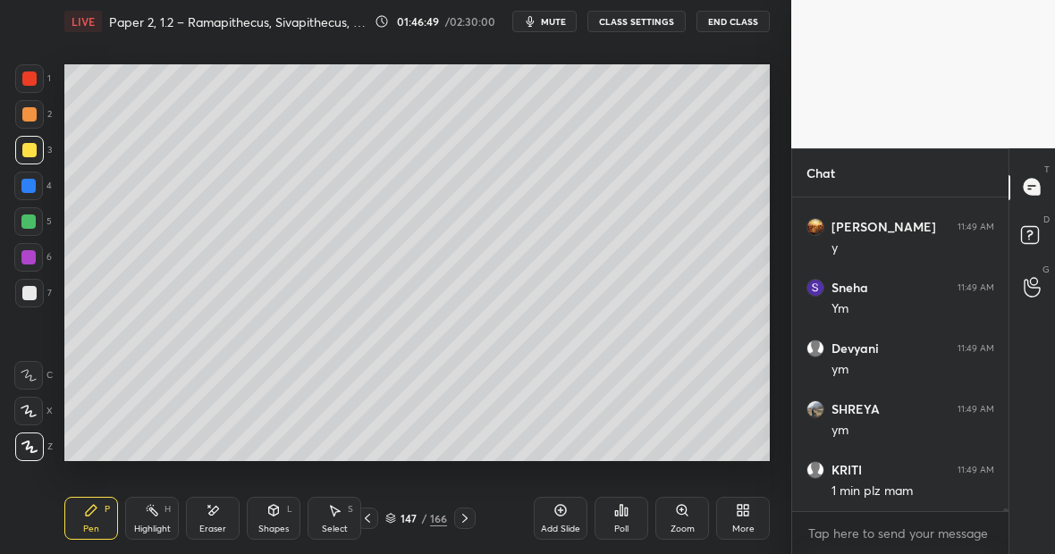
click at [770, 92] on div "Setting up your live class Poll for secs No correct answer Start poll" at bounding box center [417, 263] width 720 height 440
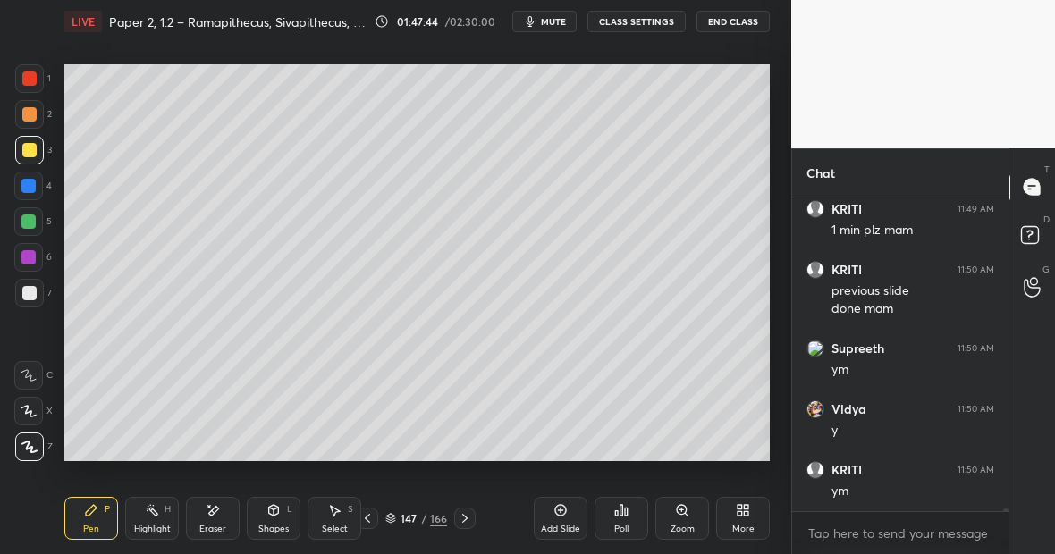
scroll to position [32971, 0]
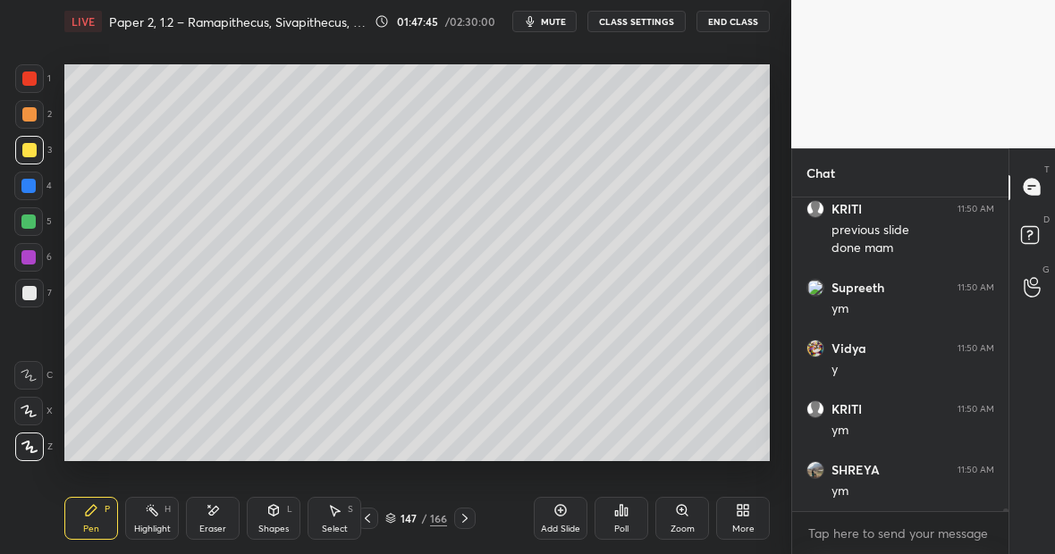
click at [33, 220] on div at bounding box center [28, 222] width 14 height 14
click at [30, 154] on div at bounding box center [29, 150] width 14 height 14
click at [32, 224] on div at bounding box center [28, 222] width 14 height 14
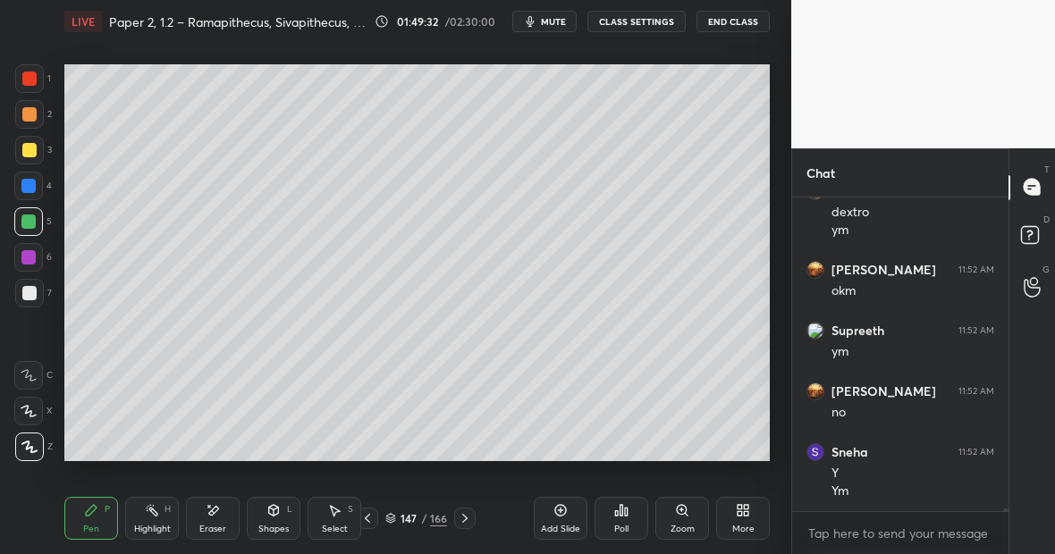
scroll to position [33372, 0]
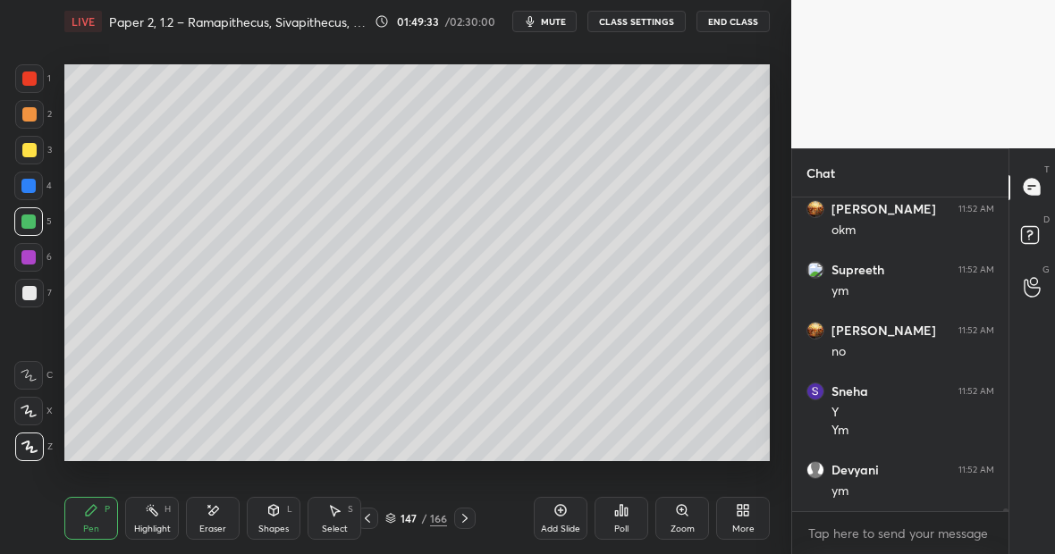
click at [105, 511] on div "P" at bounding box center [107, 509] width 5 height 9
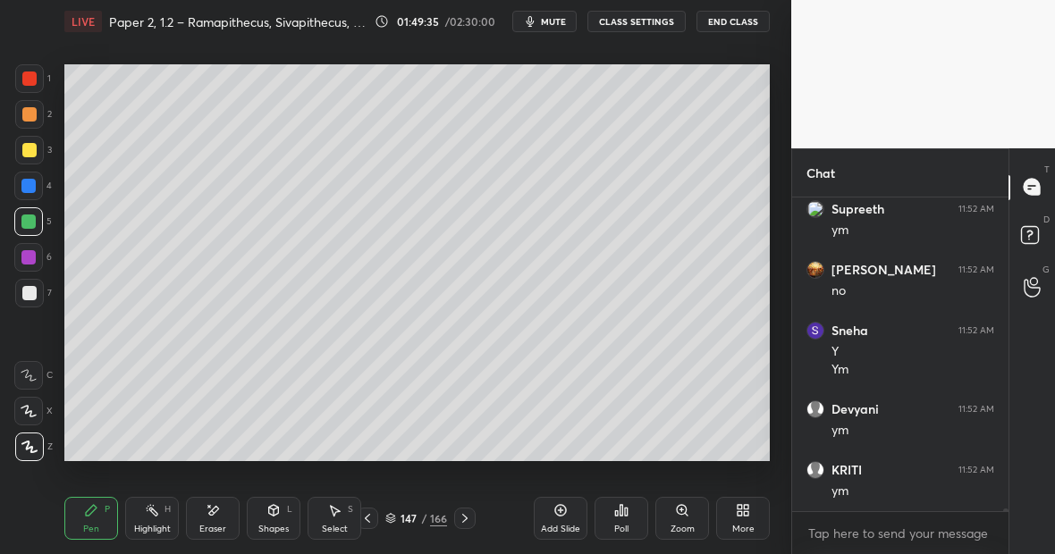
scroll to position [33493, 0]
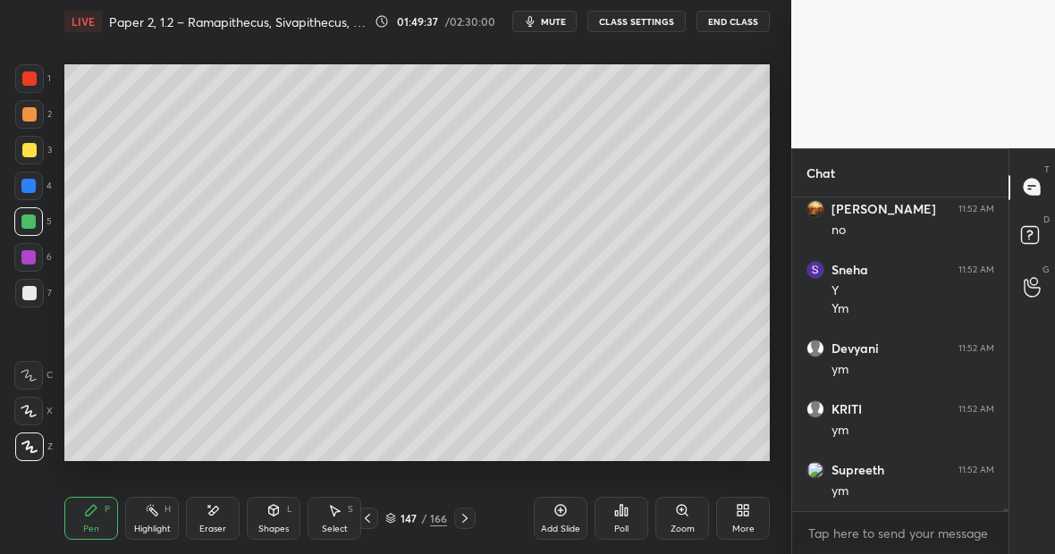
click at [28, 148] on div at bounding box center [29, 150] width 14 height 14
click at [31, 225] on div at bounding box center [28, 222] width 14 height 14
click at [26, 79] on div at bounding box center [29, 79] width 14 height 14
click at [228, 510] on div "Eraser" at bounding box center [213, 518] width 54 height 43
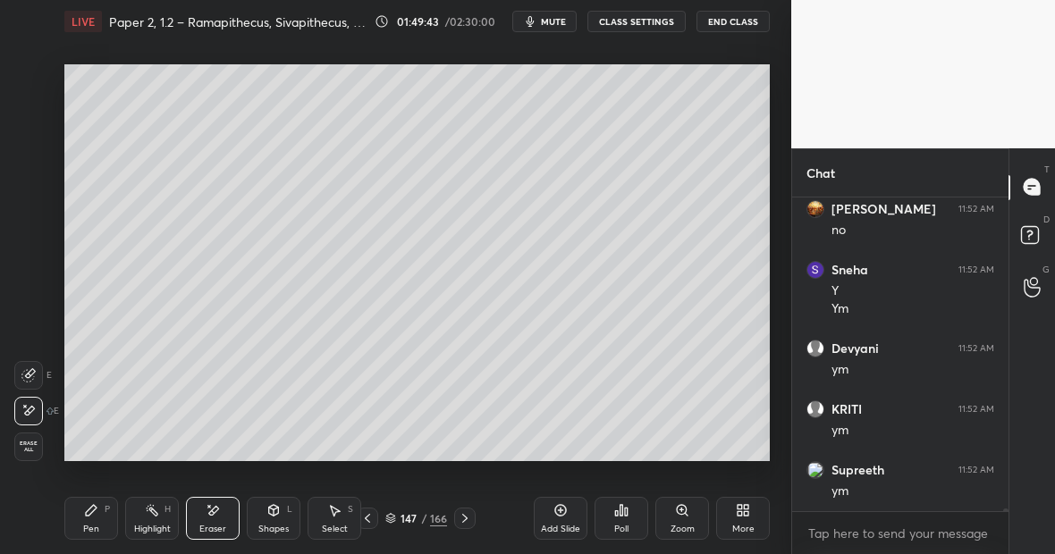
click at [98, 510] on div "Pen P" at bounding box center [91, 518] width 54 height 43
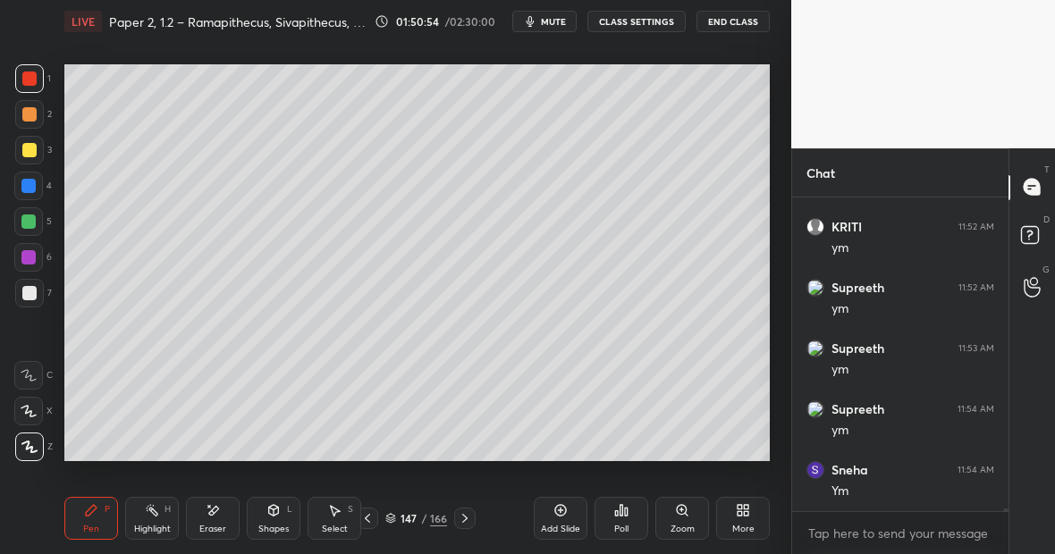
scroll to position [33737, 0]
click at [551, 515] on div "Add Slide" at bounding box center [561, 518] width 54 height 43
click at [32, 153] on div at bounding box center [29, 150] width 14 height 14
click at [160, 528] on div "Highlight" at bounding box center [152, 529] width 37 height 9
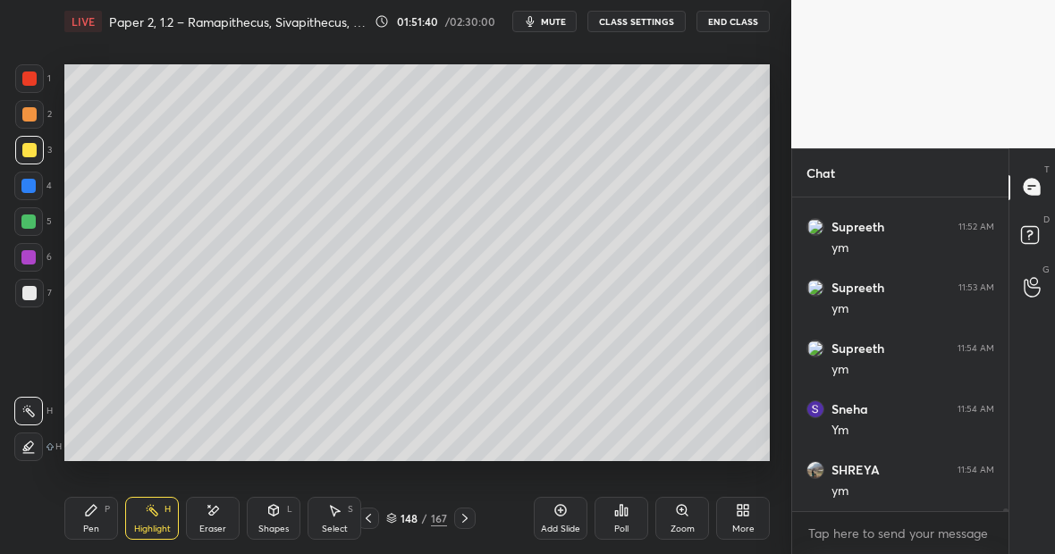
click at [33, 219] on div at bounding box center [28, 222] width 14 height 14
click at [100, 509] on div "Pen P" at bounding box center [91, 518] width 54 height 43
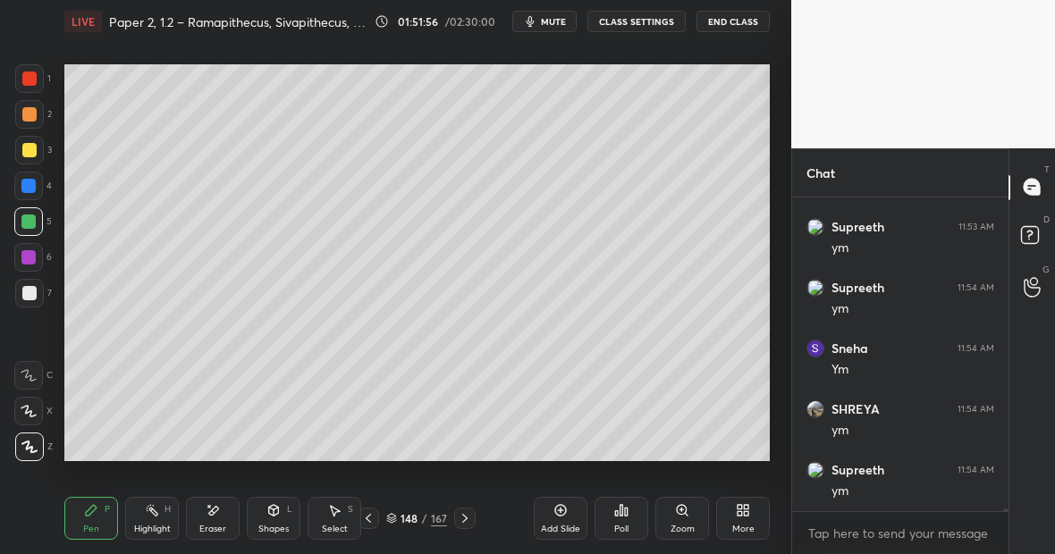
click at [214, 518] on div "Eraser" at bounding box center [213, 518] width 54 height 43
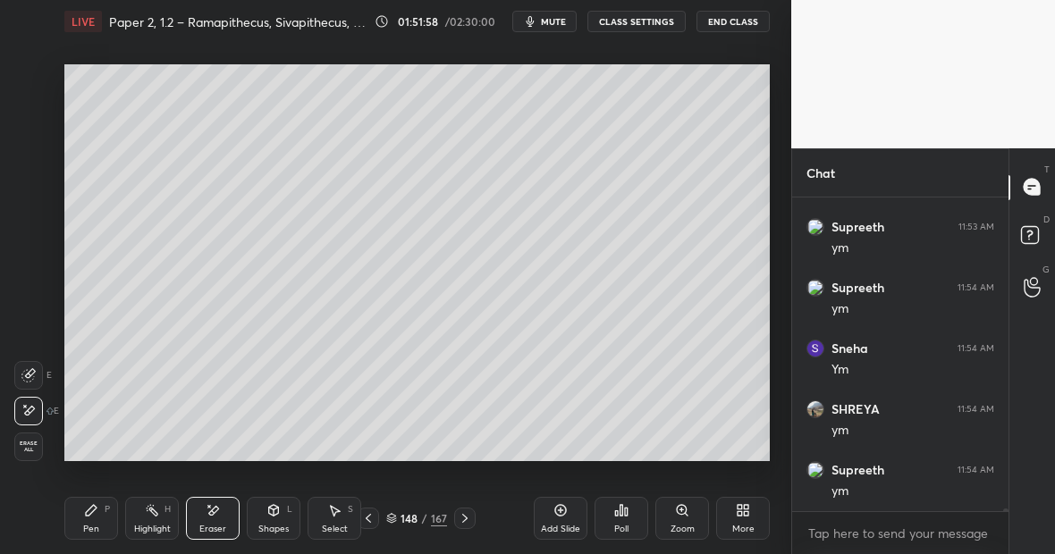
click at [95, 518] on div "Pen P" at bounding box center [91, 518] width 54 height 43
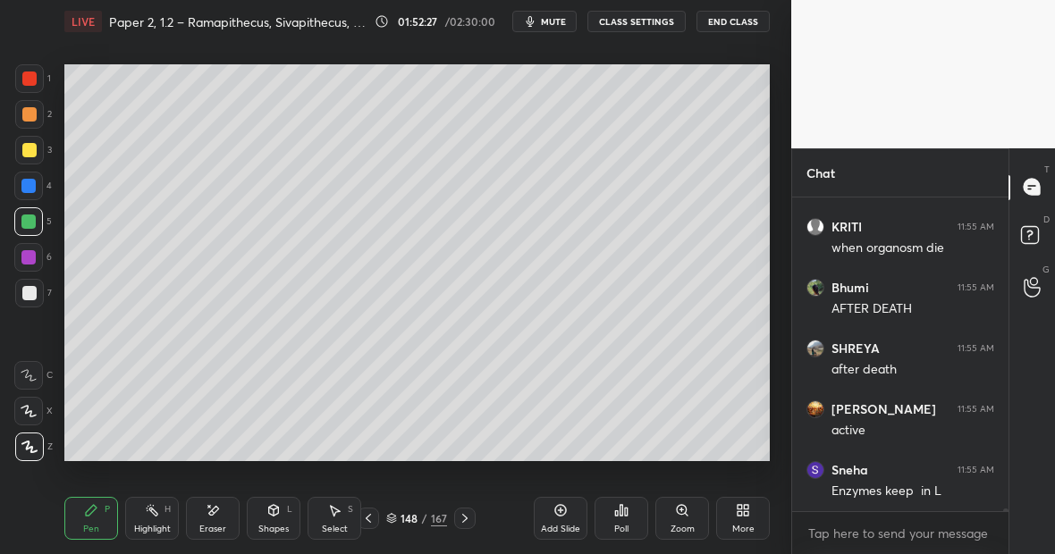
scroll to position [34466, 0]
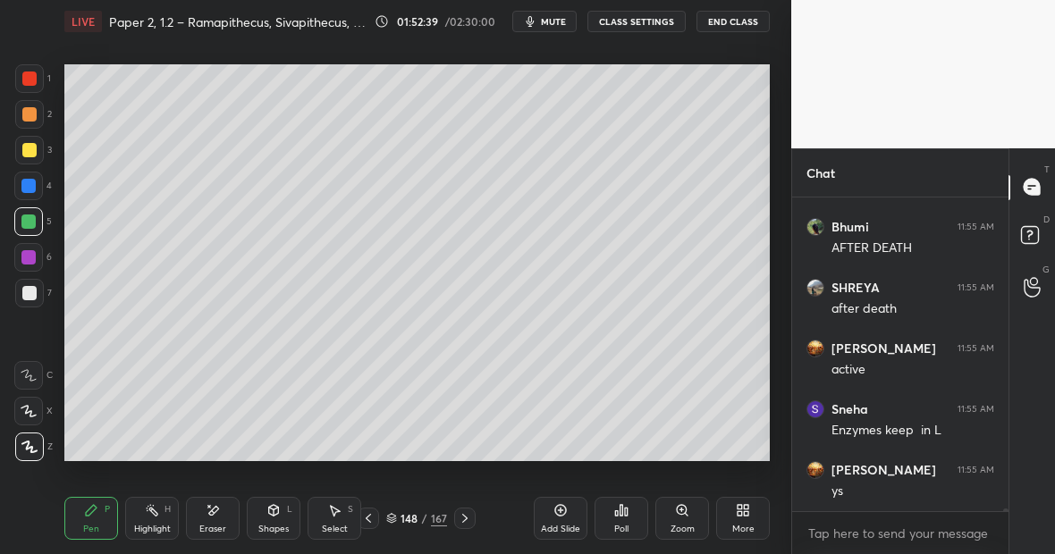
click at [223, 505] on div "Eraser" at bounding box center [213, 518] width 54 height 43
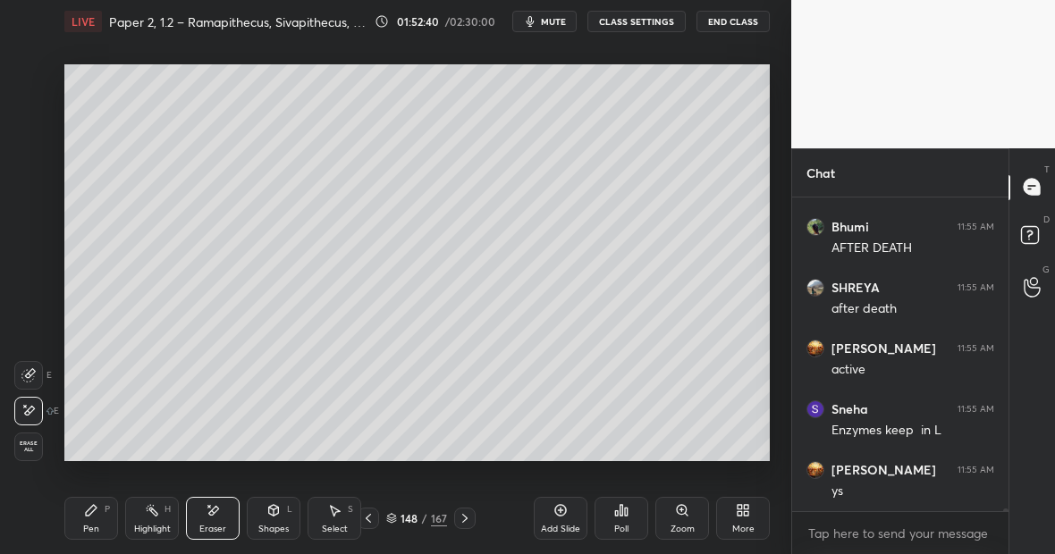
click at [84, 526] on div "Pen" at bounding box center [91, 529] width 16 height 9
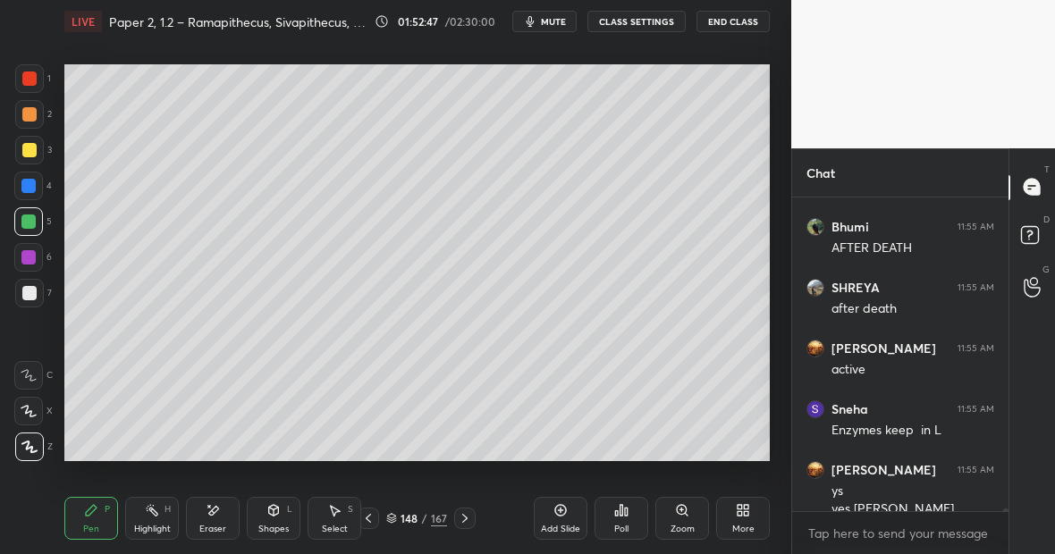
scroll to position [34500, 0]
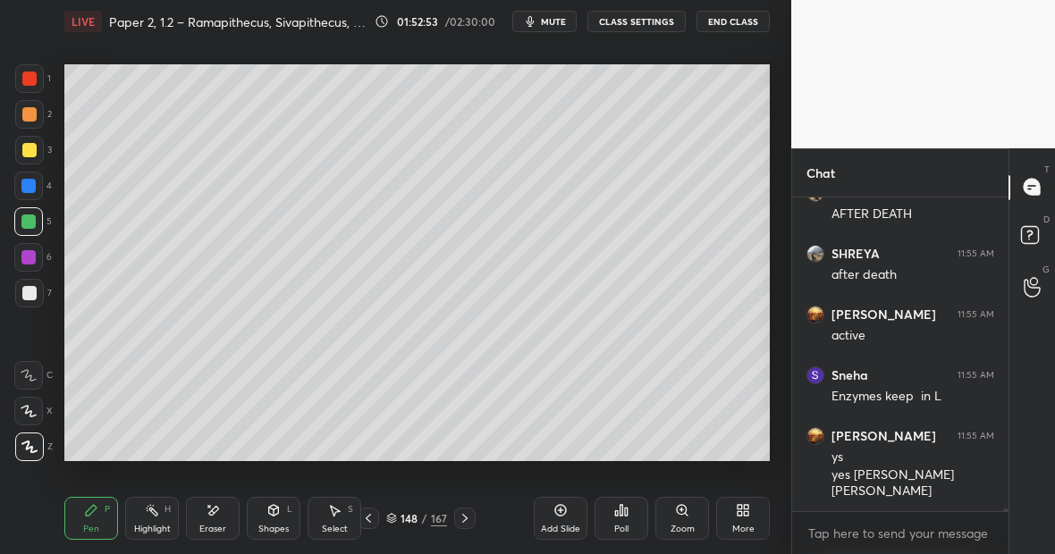
drag, startPoint x: 219, startPoint y: 524, endPoint x: 232, endPoint y: 515, distance: 16.1
click at [237, 513] on div "Eraser" at bounding box center [213, 518] width 54 height 43
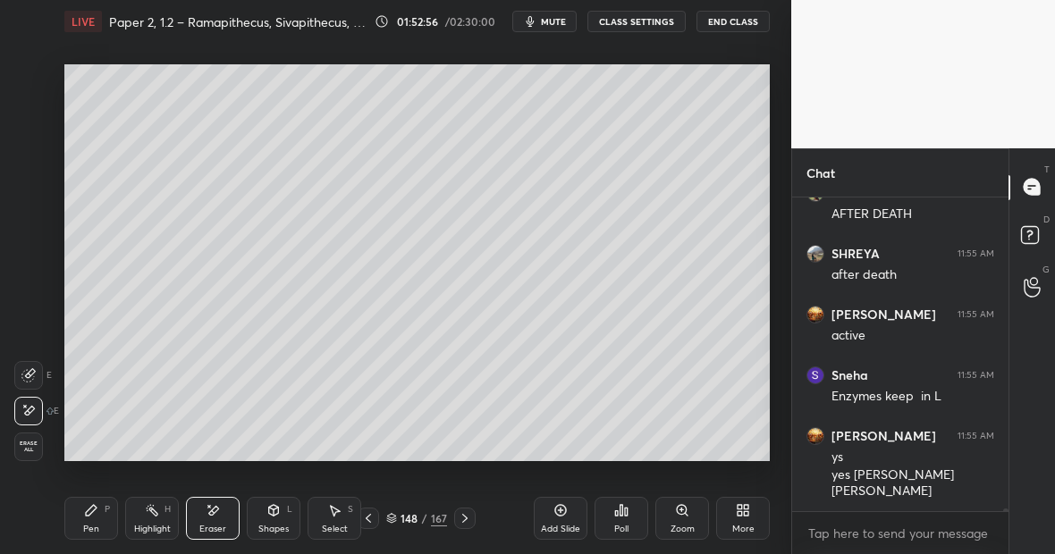
click at [98, 520] on div "Pen P" at bounding box center [91, 518] width 54 height 43
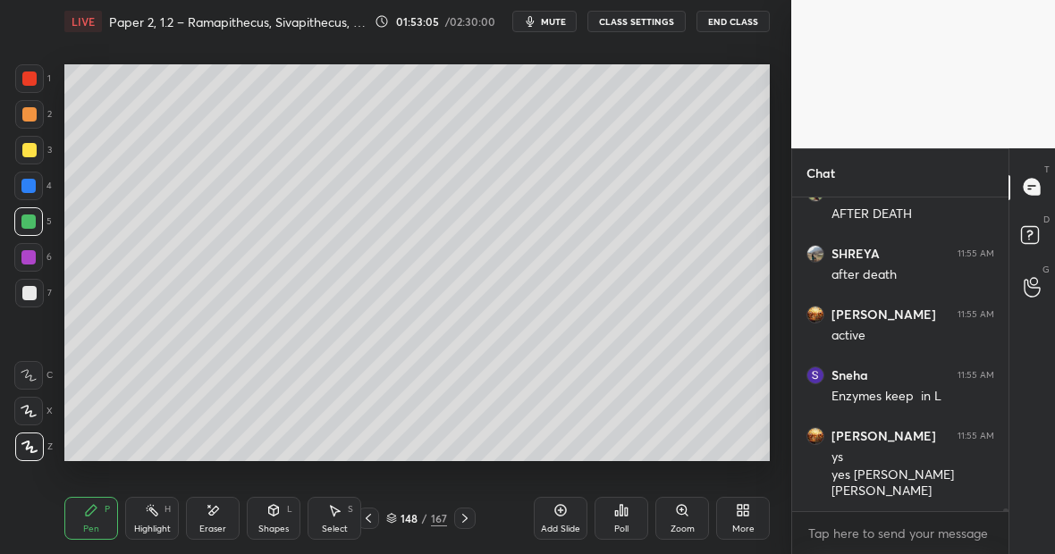
click at [157, 525] on div "Highlight" at bounding box center [152, 529] width 37 height 9
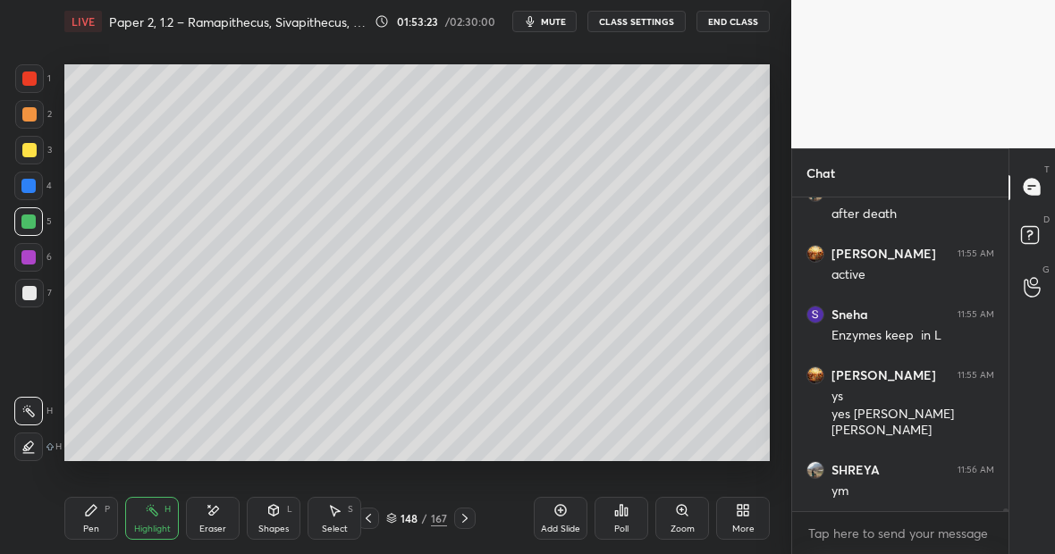
scroll to position [34621, 0]
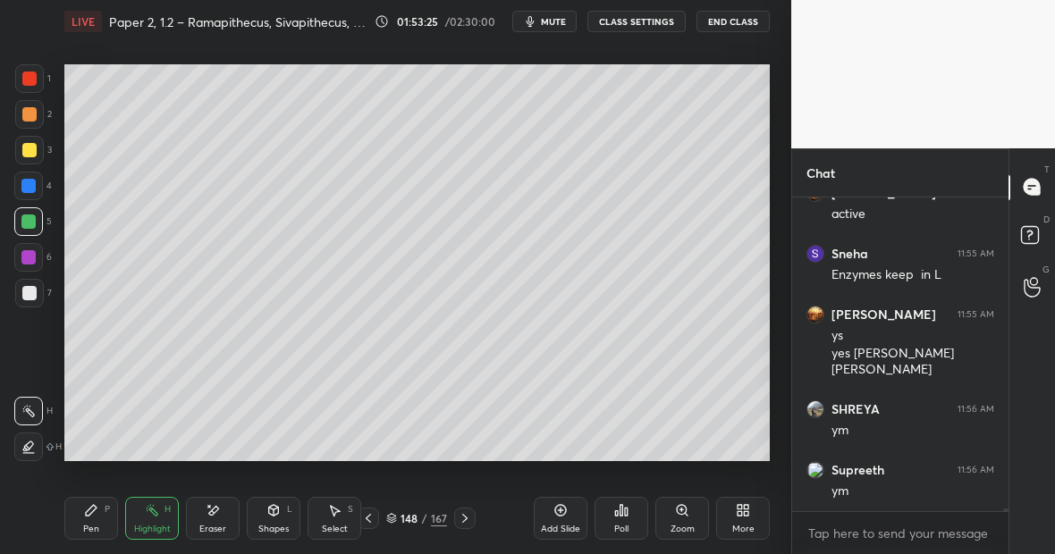
click at [35, 80] on div at bounding box center [29, 79] width 14 height 14
click at [97, 507] on icon at bounding box center [91, 510] width 14 height 14
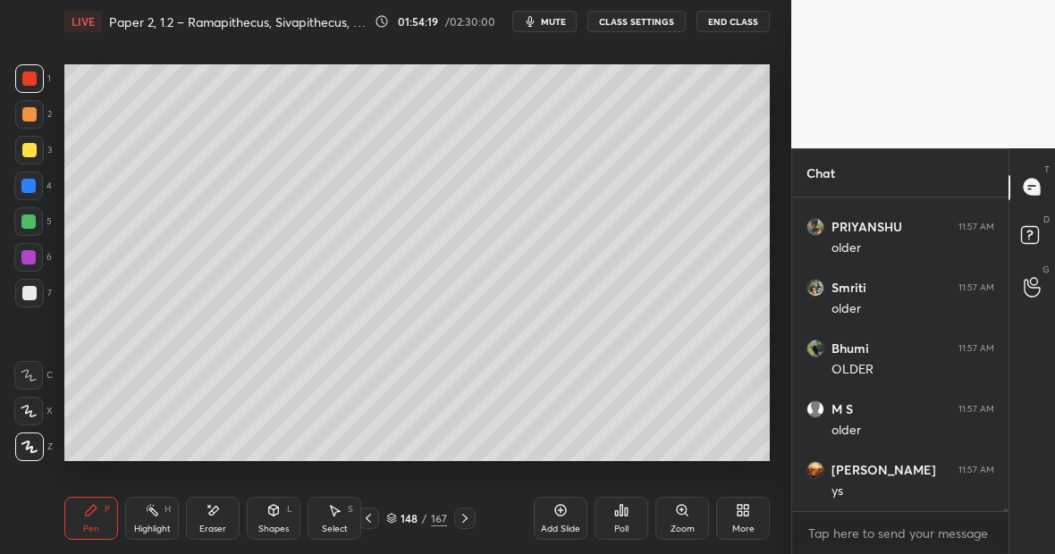
scroll to position [35444, 0]
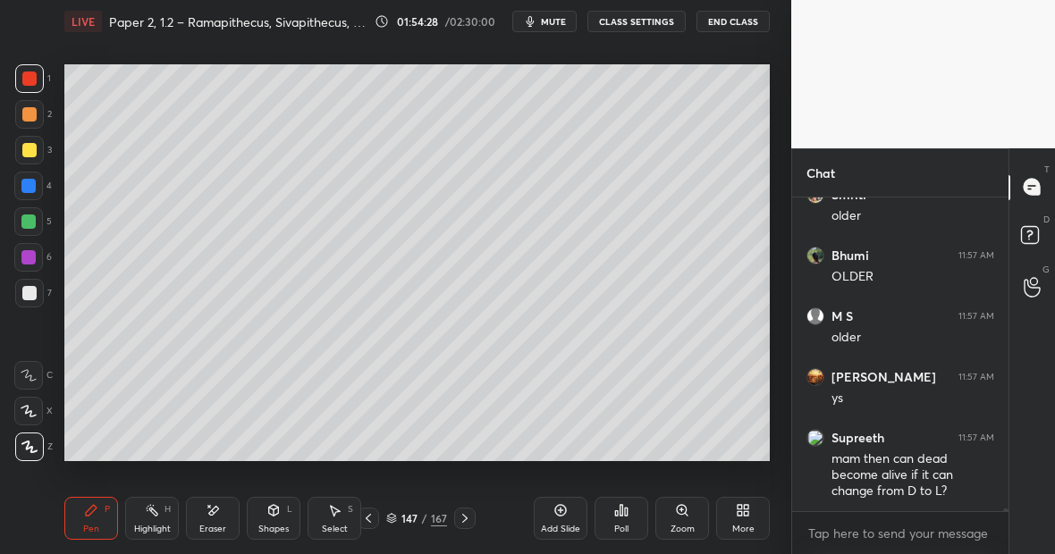
click at [464, 516] on icon at bounding box center [464, 518] width 5 height 9
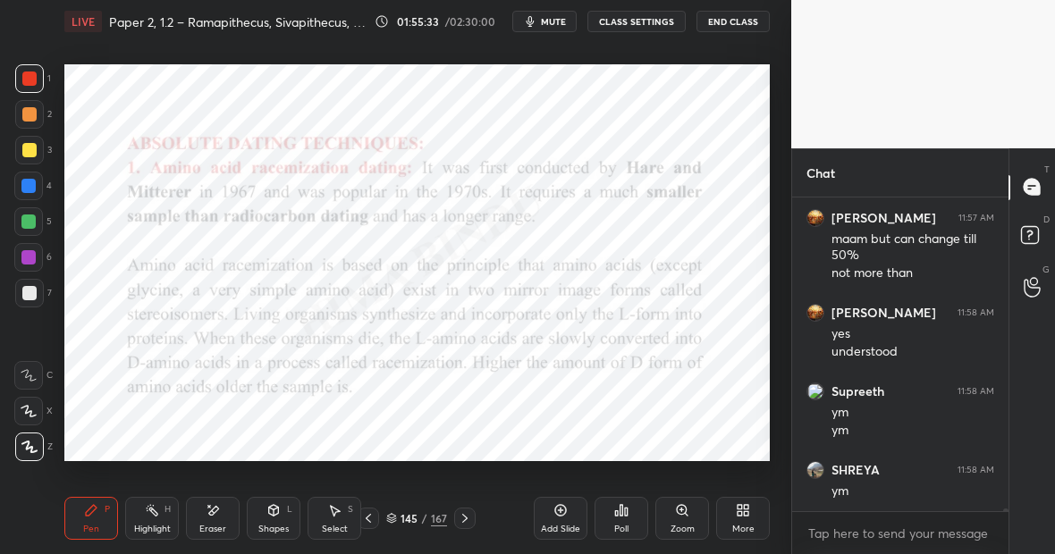
scroll to position [35939, 0]
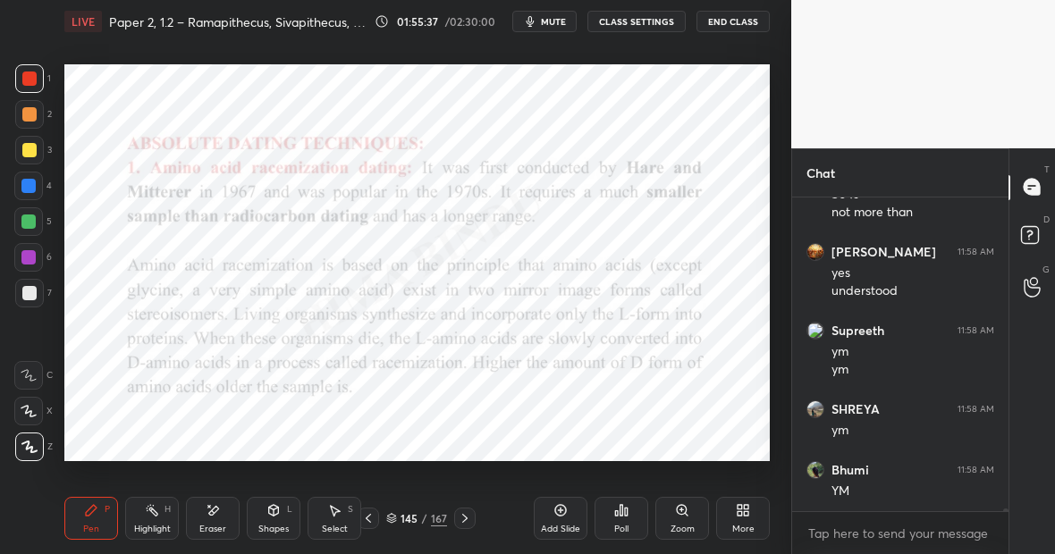
click at [364, 62] on div "Setting up your live class Poll for secs No correct answer Start poll" at bounding box center [417, 263] width 720 height 440
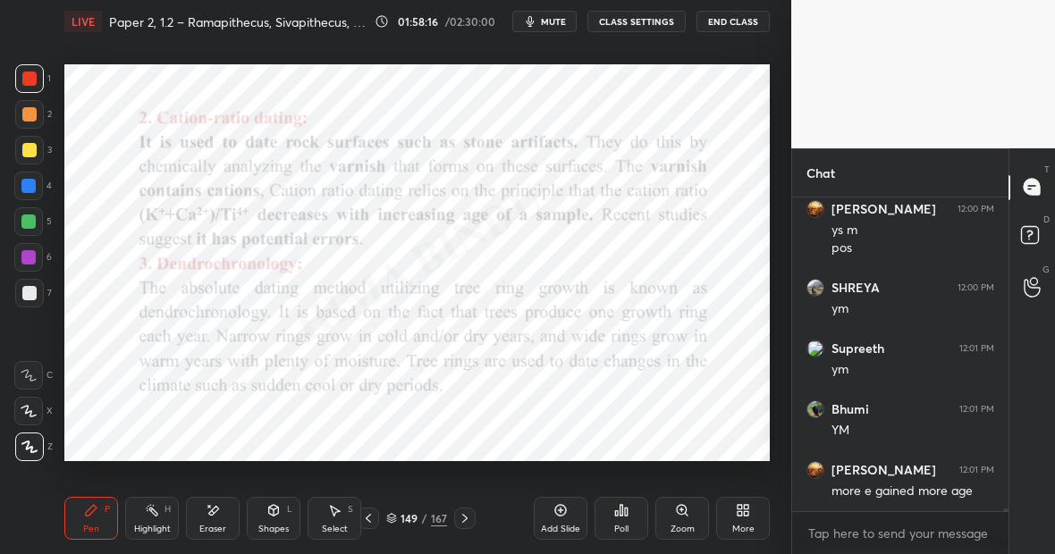
scroll to position [37026, 0]
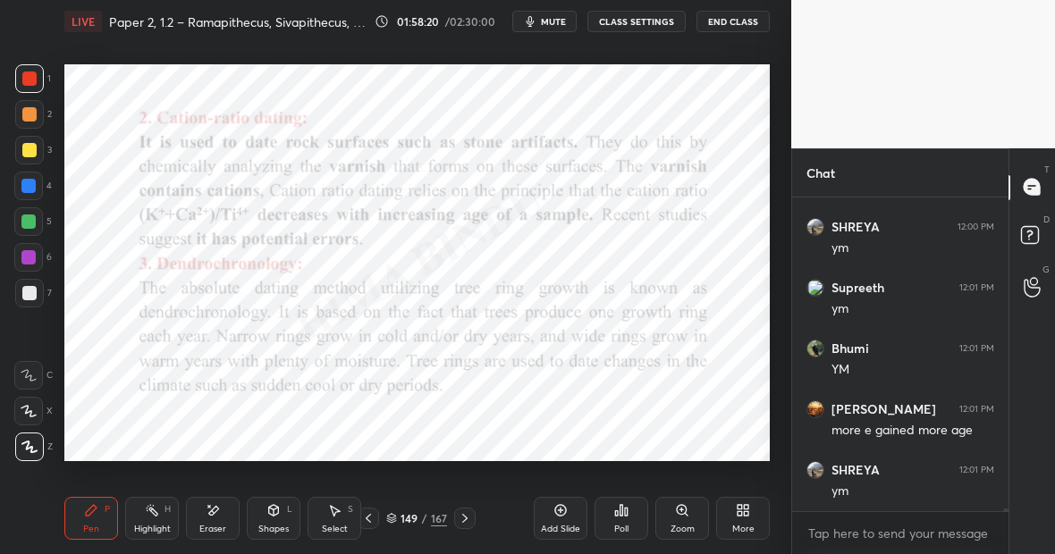
click at [159, 525] on div "Highlight" at bounding box center [152, 529] width 37 height 9
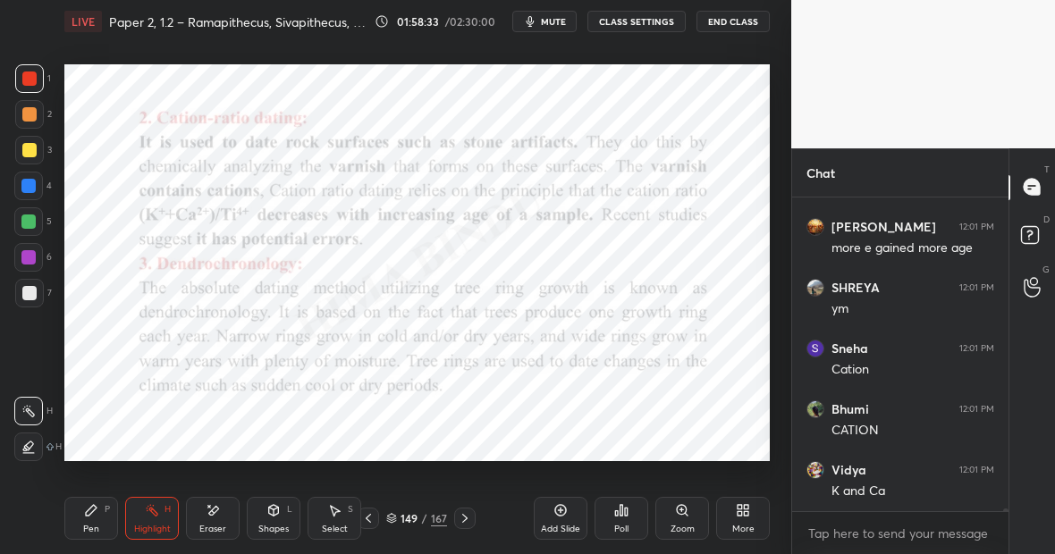
scroll to position [37273, 0]
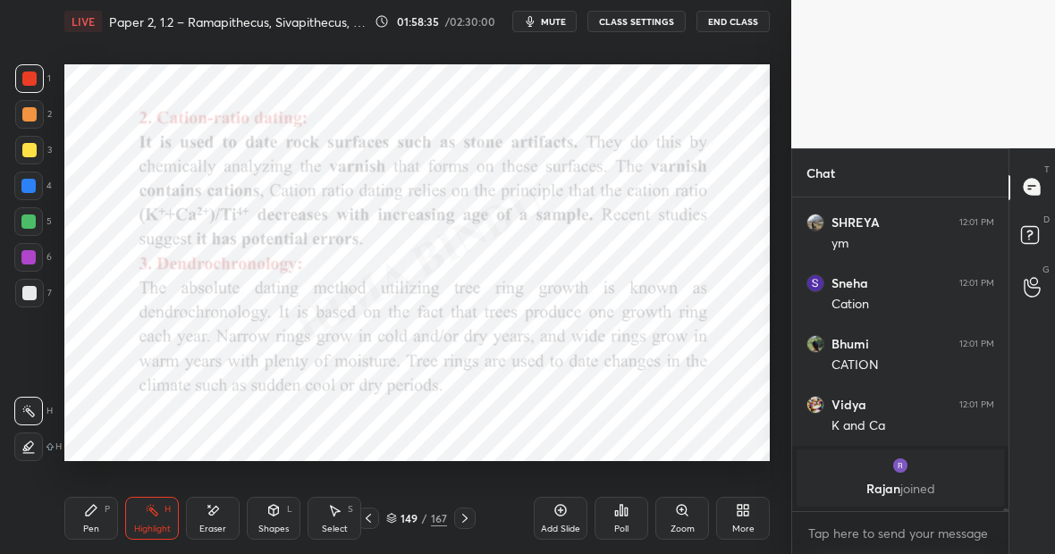
click at [97, 509] on div "Pen P" at bounding box center [91, 518] width 54 height 43
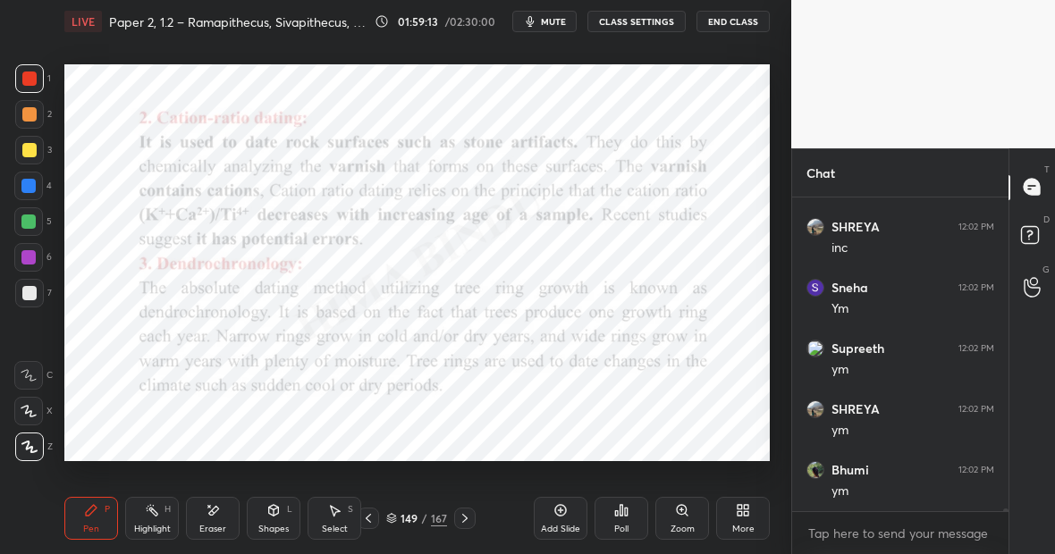
scroll to position [34616, 0]
click at [105, 516] on div "Pen P" at bounding box center [91, 518] width 54 height 43
click at [159, 519] on div "Highlight H" at bounding box center [152, 518] width 54 height 43
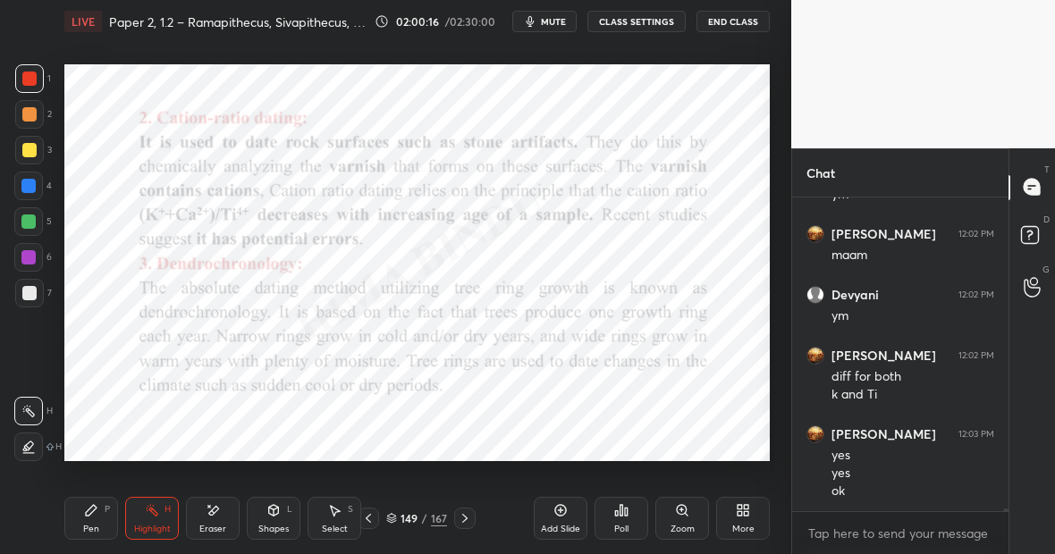
scroll to position [34992, 0]
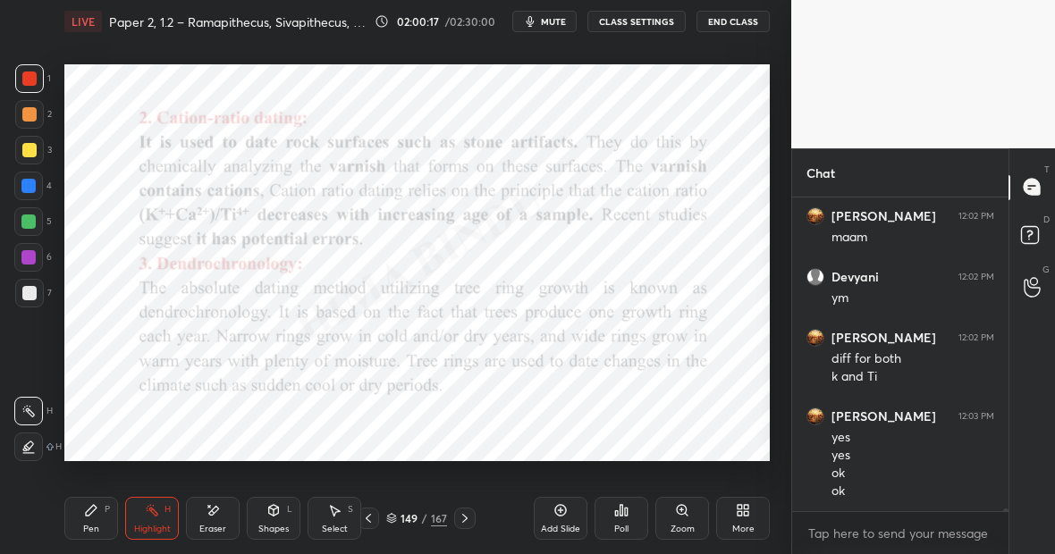
click at [155, 517] on div "Highlight H" at bounding box center [152, 518] width 54 height 43
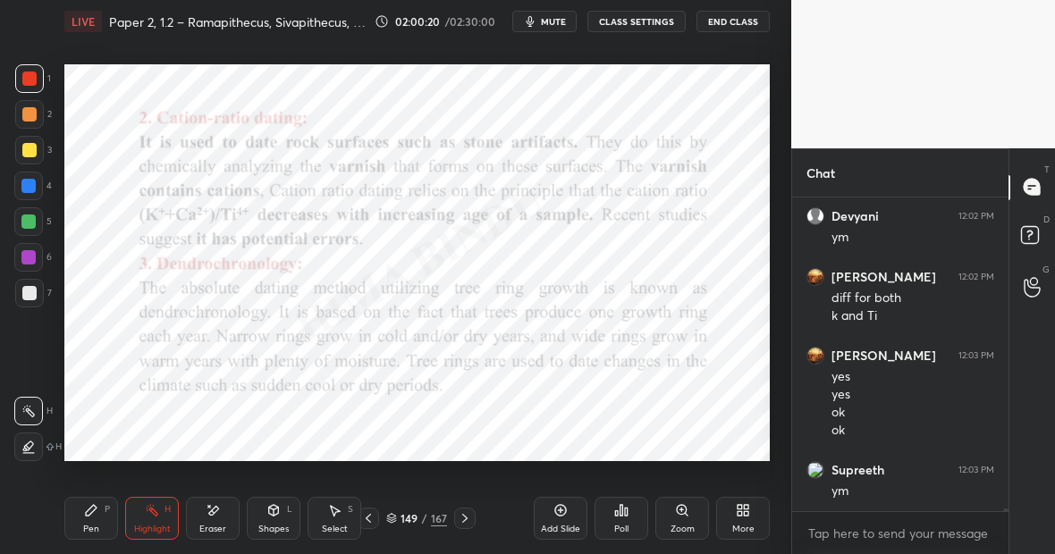
click at [230, 510] on div "Eraser" at bounding box center [213, 518] width 54 height 43
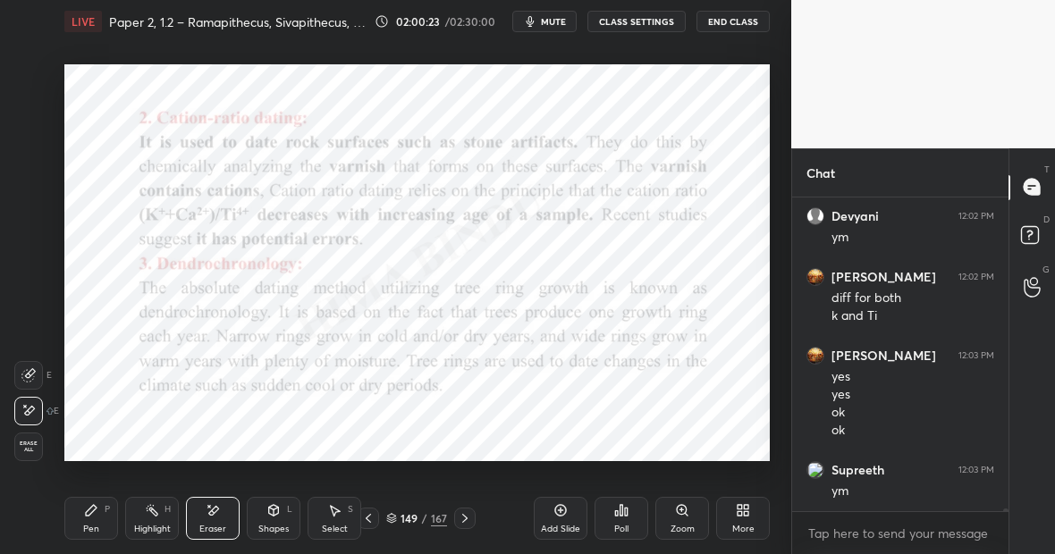
click at [97, 516] on div "Pen P" at bounding box center [91, 518] width 54 height 43
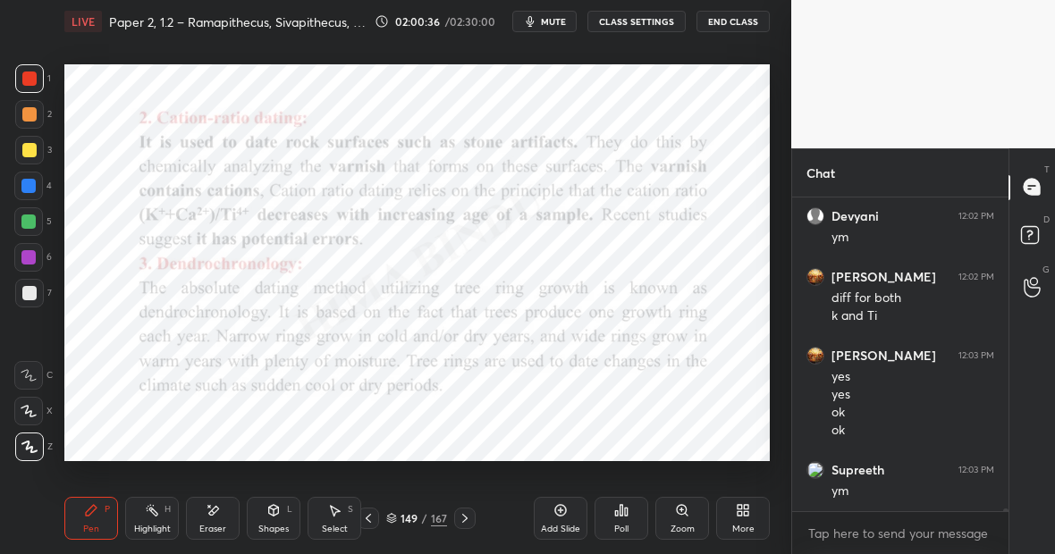
scroll to position [35113, 0]
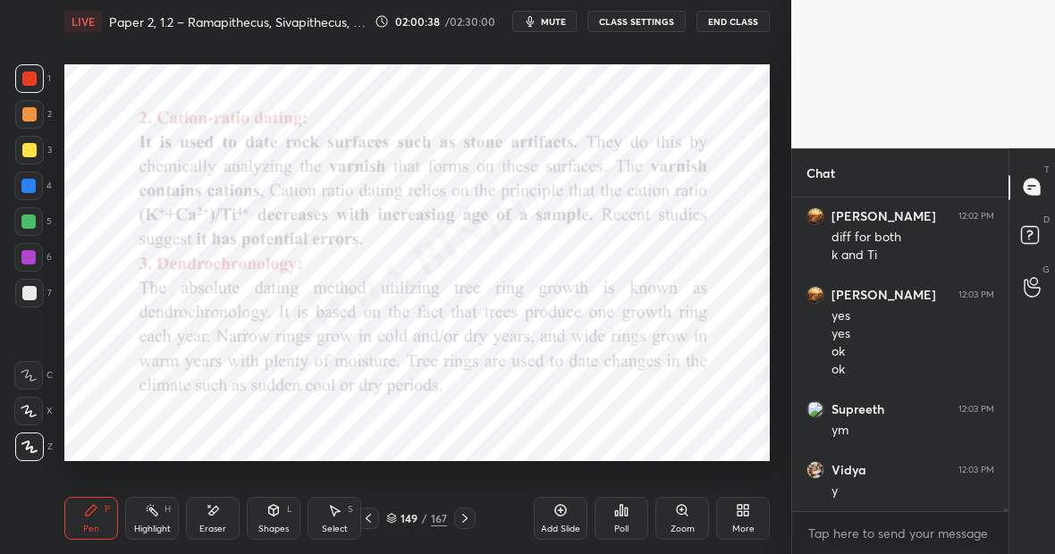
click at [563, 512] on icon at bounding box center [560, 510] width 14 height 14
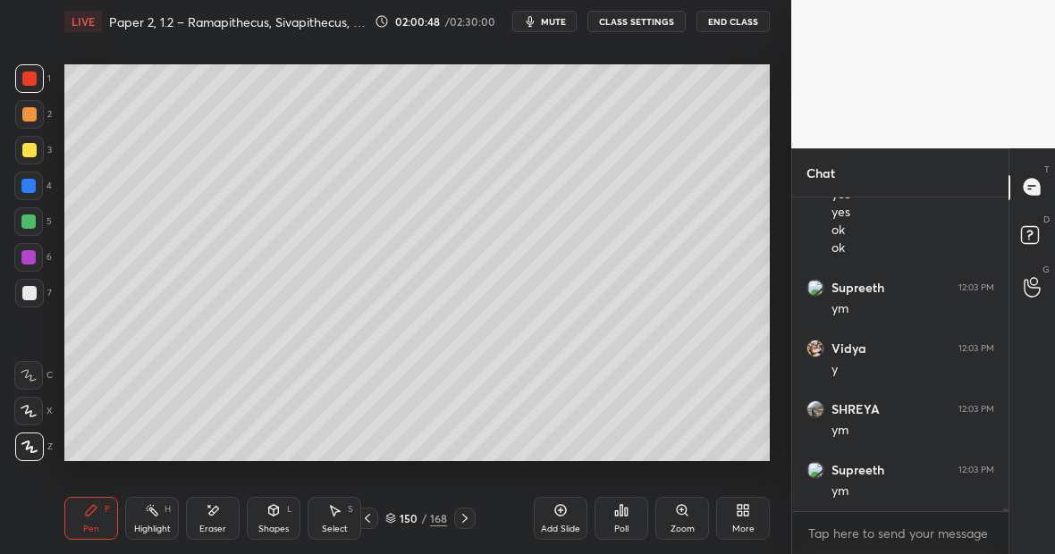
scroll to position [35295, 0]
click at [36, 147] on div at bounding box center [29, 150] width 29 height 29
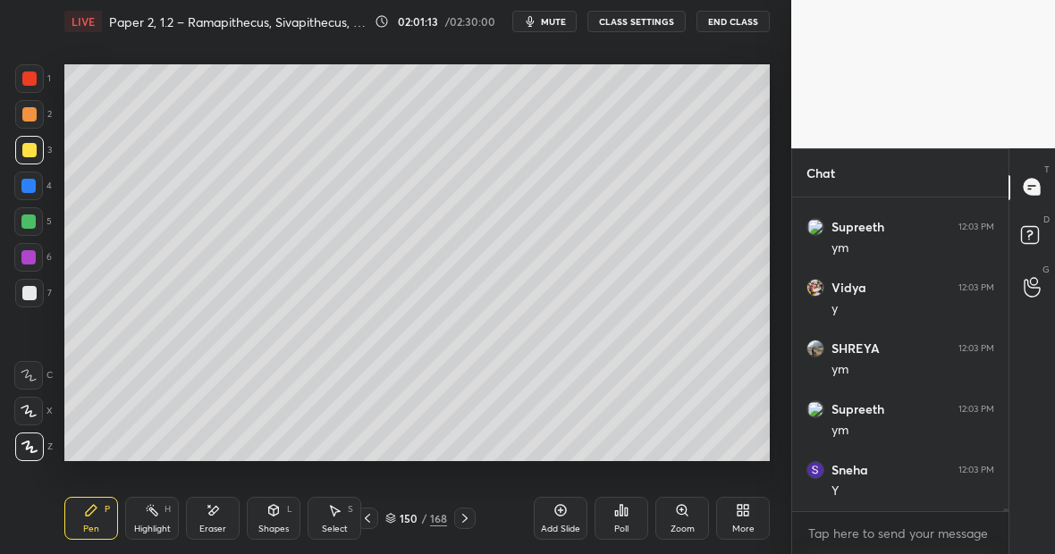
click at [36, 83] on div at bounding box center [29, 78] width 29 height 29
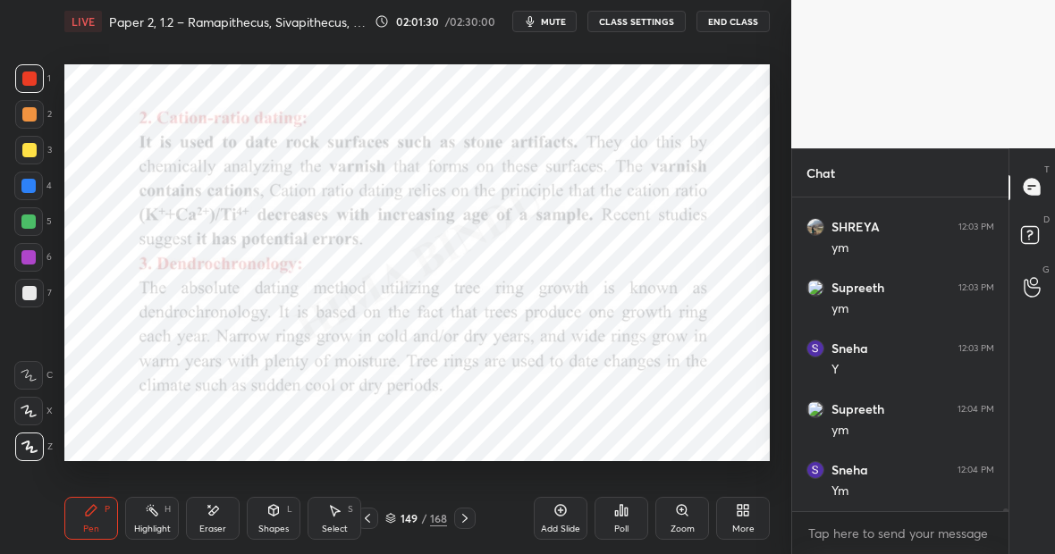
scroll to position [35478, 0]
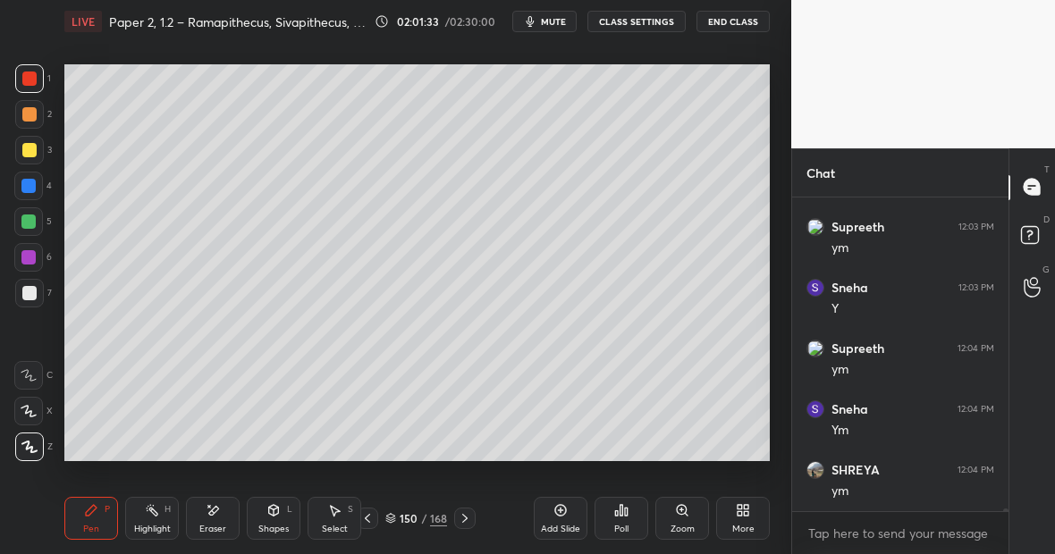
click at [32, 147] on div at bounding box center [29, 150] width 14 height 14
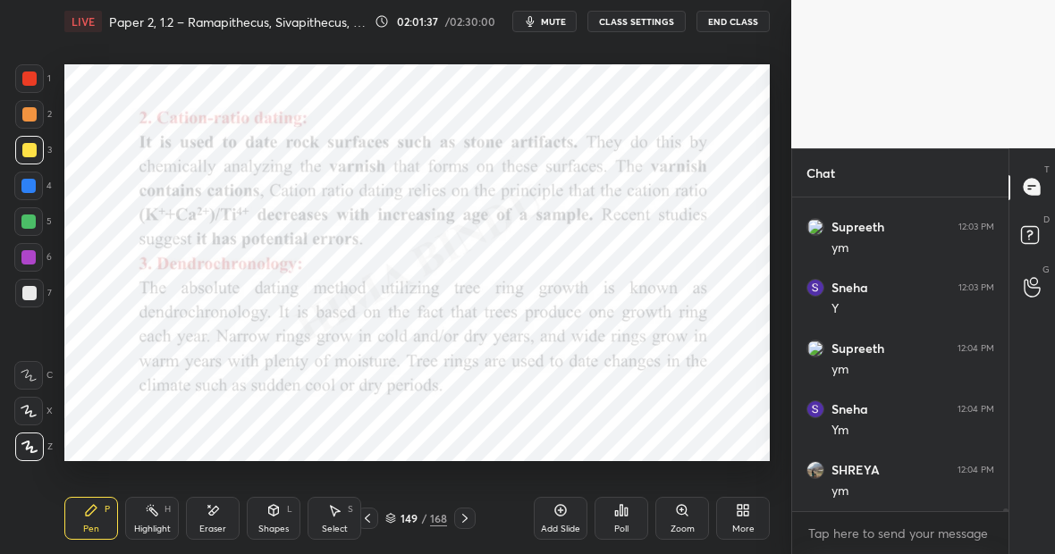
click at [164, 516] on div "Highlight H" at bounding box center [152, 518] width 54 height 43
click at [33, 258] on div at bounding box center [28, 257] width 14 height 14
click at [97, 507] on icon at bounding box center [91, 510] width 14 height 14
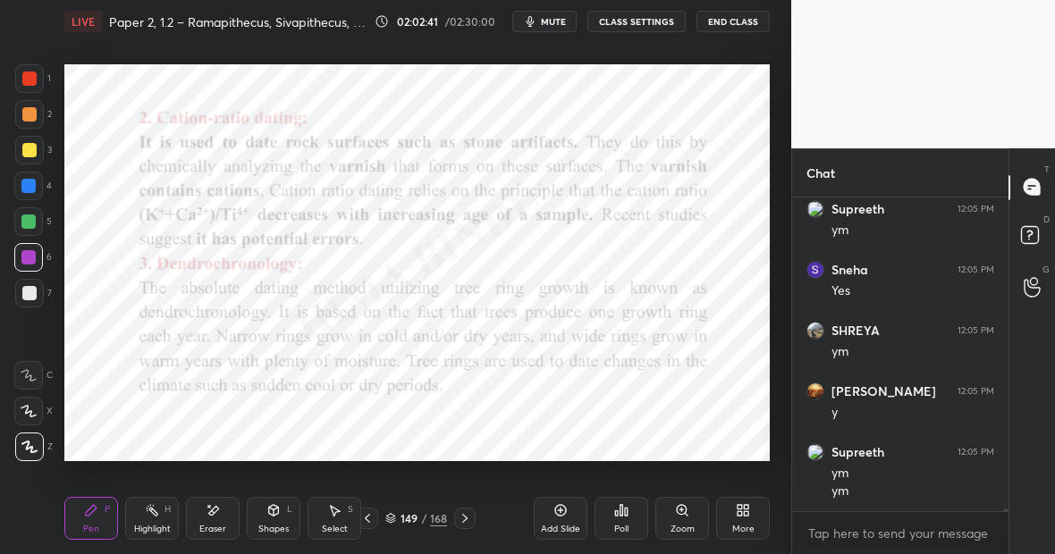
scroll to position [36061, 0]
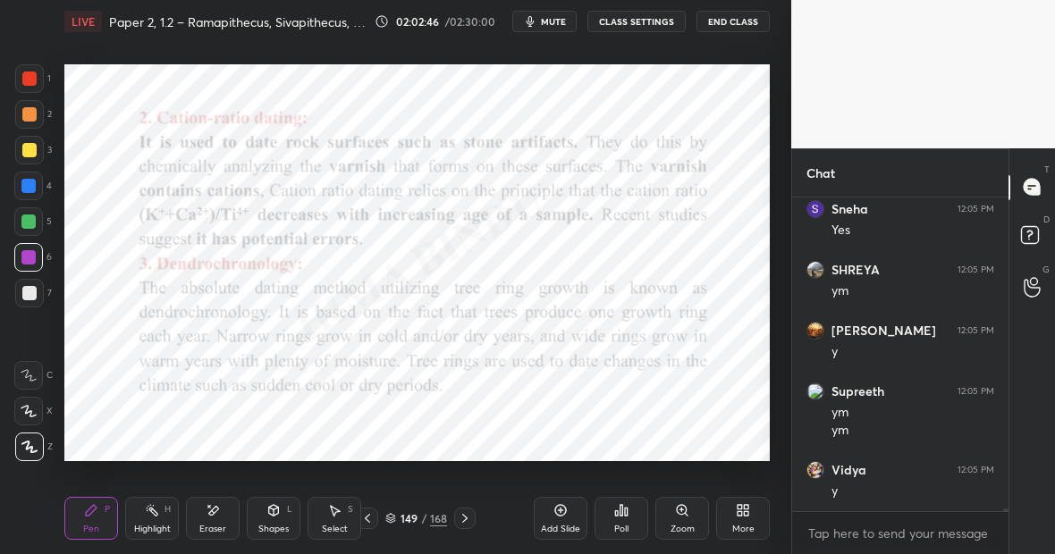
click at [568, 508] on div "Add Slide" at bounding box center [561, 518] width 54 height 43
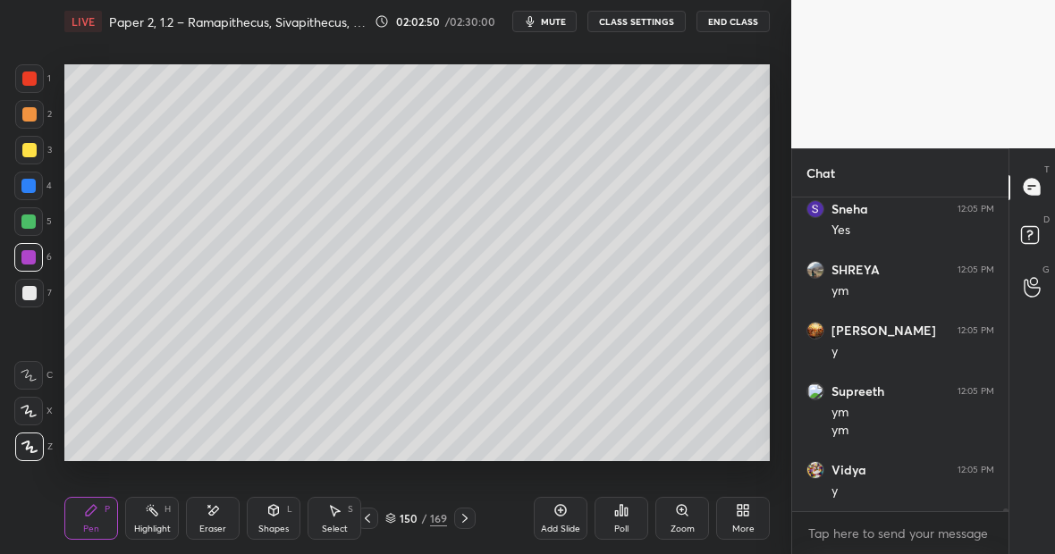
click at [30, 297] on div at bounding box center [29, 293] width 14 height 14
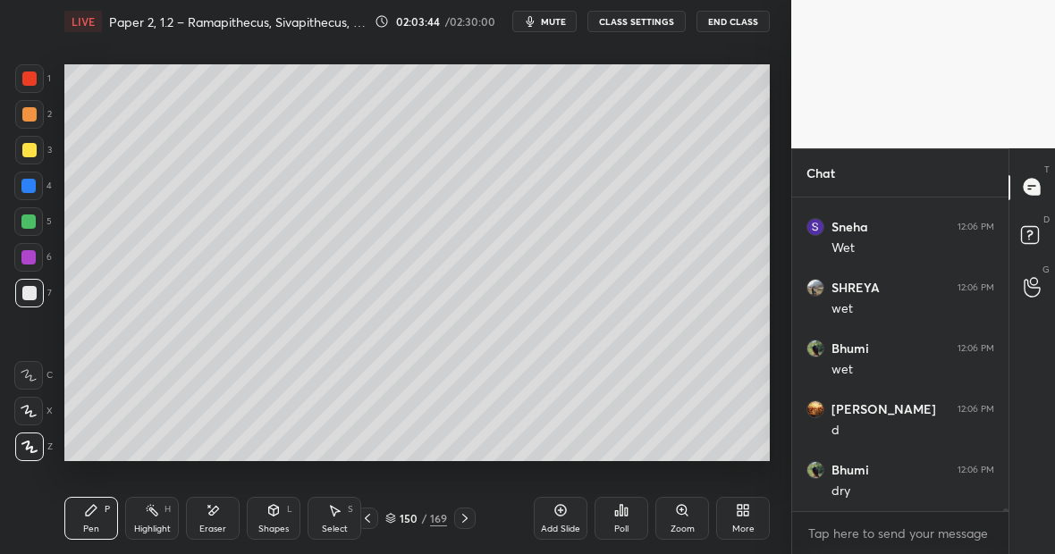
scroll to position [37398, 0]
click at [35, 151] on div at bounding box center [29, 150] width 29 height 29
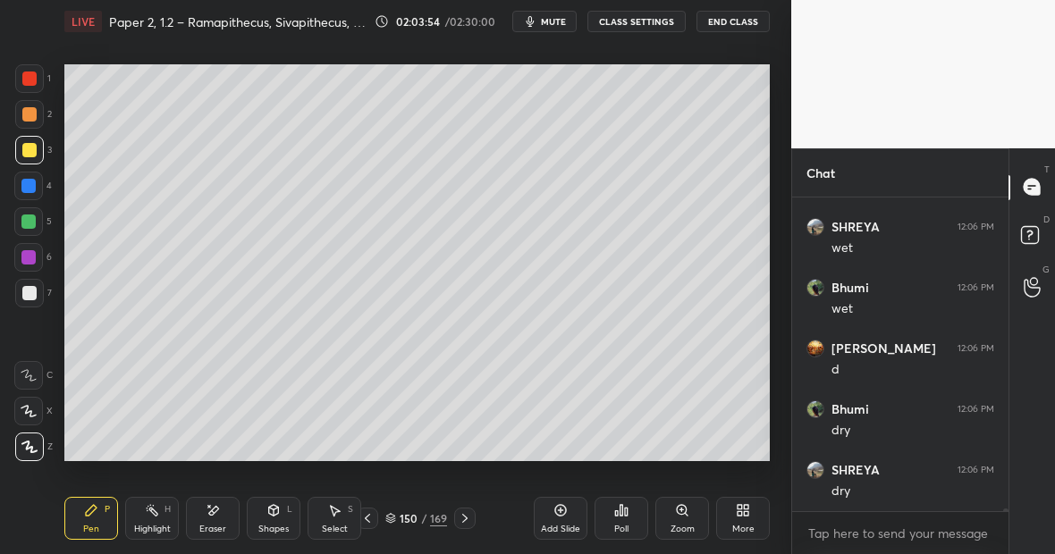
click at [559, 511] on icon at bounding box center [560, 510] width 14 height 14
click at [36, 149] on div at bounding box center [29, 150] width 29 height 29
click at [86, 509] on icon at bounding box center [91, 510] width 14 height 14
click at [35, 291] on div at bounding box center [29, 293] width 14 height 14
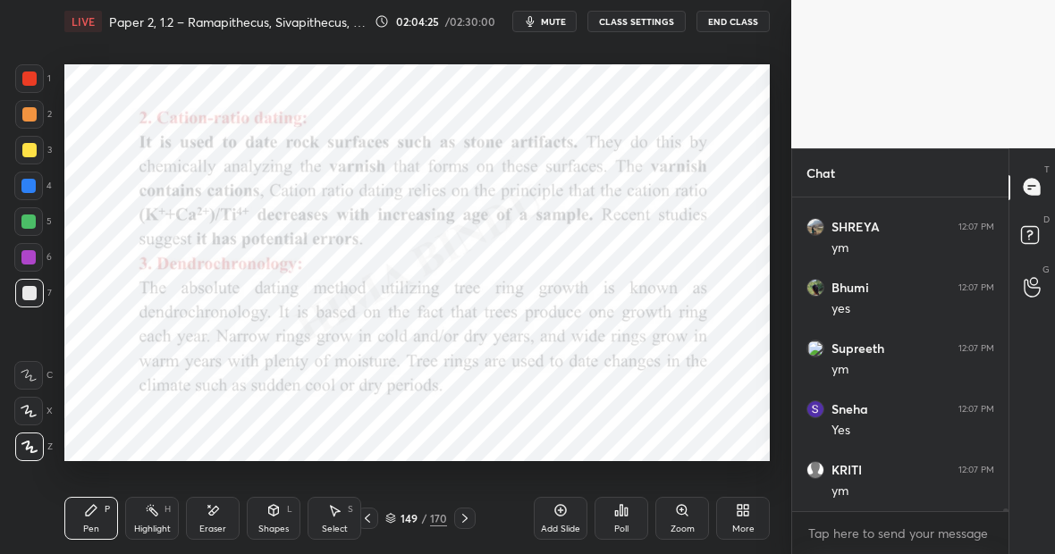
scroll to position [37762, 0]
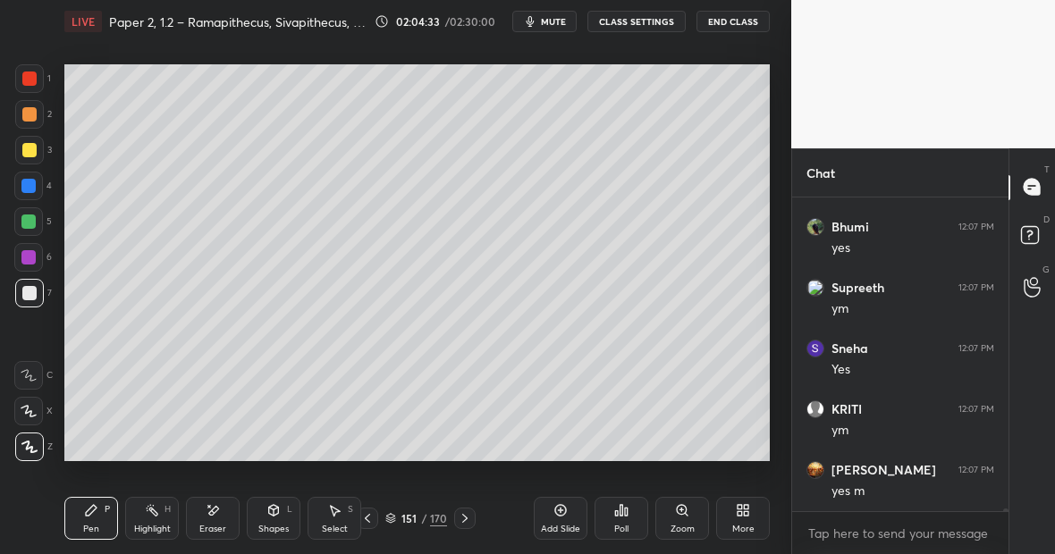
click at [32, 80] on div at bounding box center [29, 79] width 14 height 14
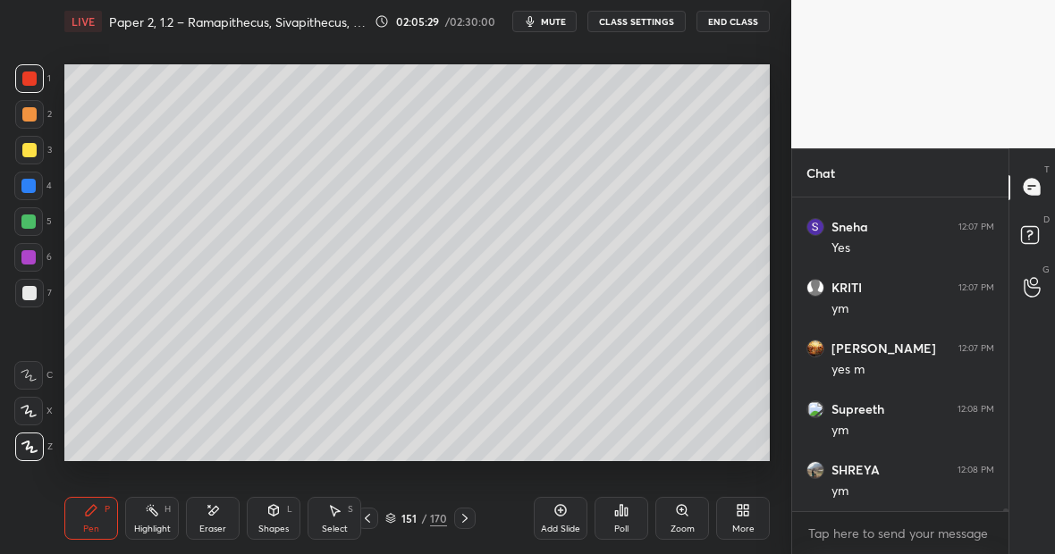
scroll to position [37945, 0]
click at [32, 221] on div at bounding box center [28, 222] width 14 height 14
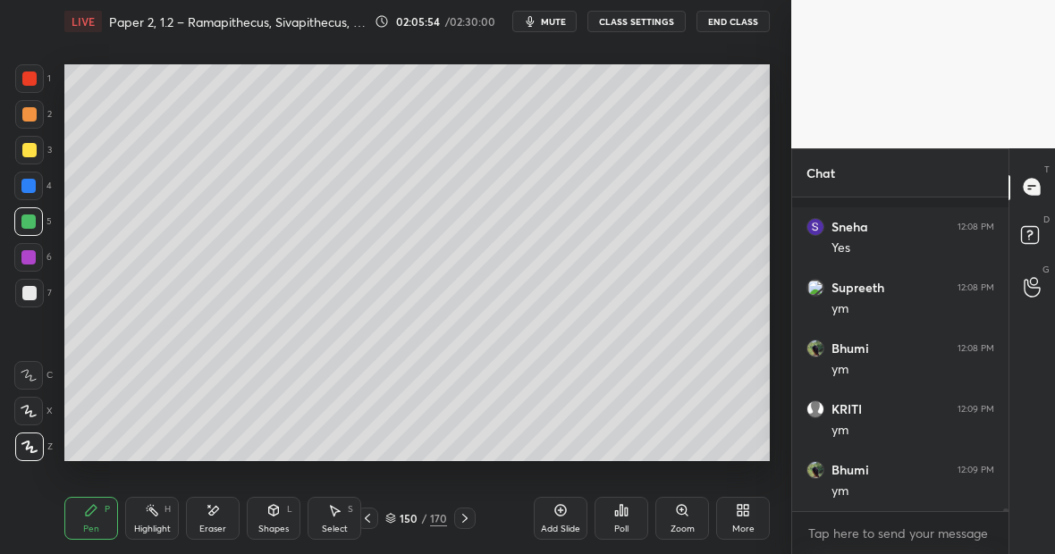
scroll to position [38370, 0]
click at [227, 510] on div "Eraser" at bounding box center [213, 518] width 54 height 43
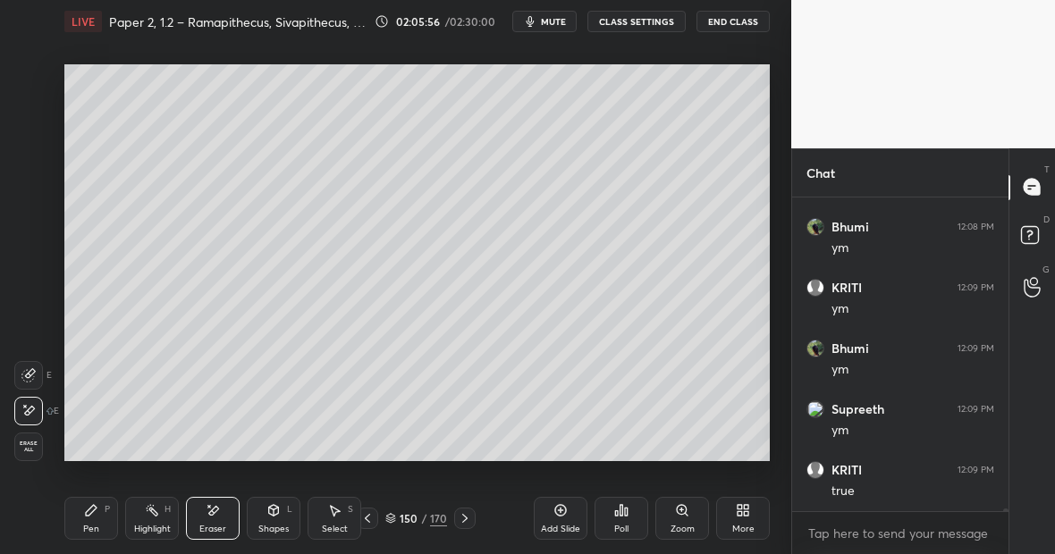
click at [105, 514] on div "P" at bounding box center [107, 509] width 5 height 9
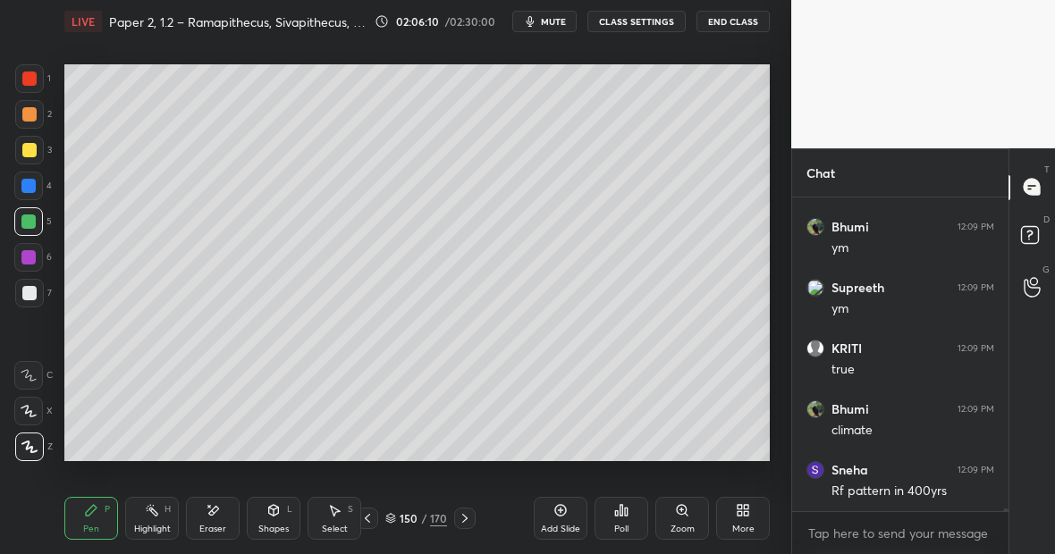
scroll to position [38553, 0]
click at [229, 514] on div "Eraser" at bounding box center [213, 518] width 54 height 43
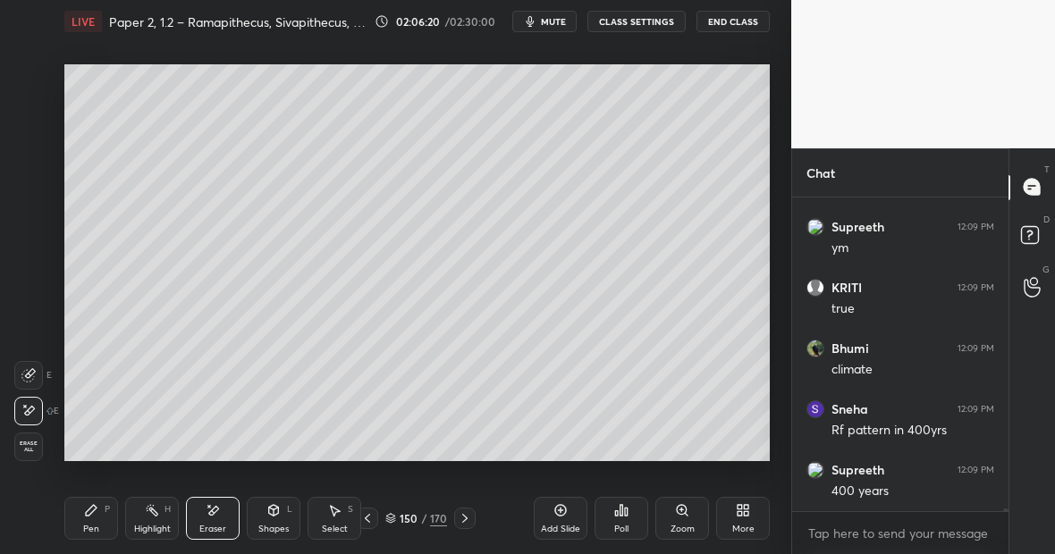
click at [97, 518] on div "Pen P" at bounding box center [91, 518] width 54 height 43
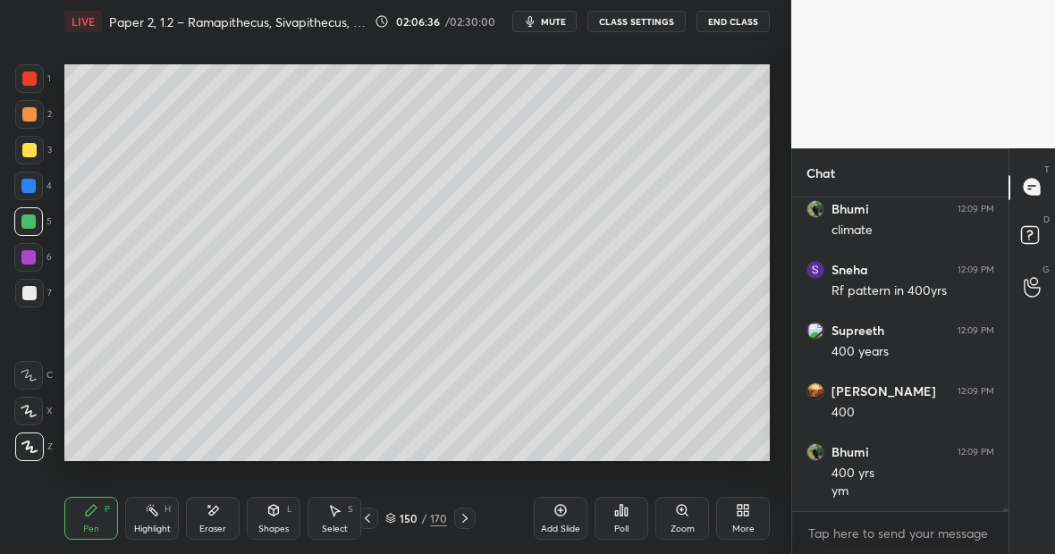
scroll to position [38753, 0]
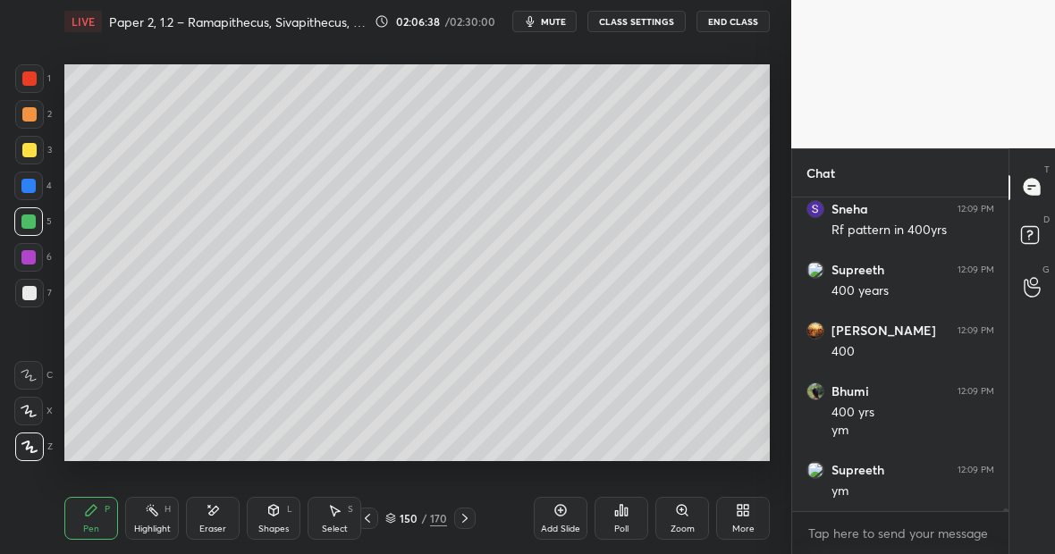
click at [24, 297] on div at bounding box center [29, 293] width 14 height 14
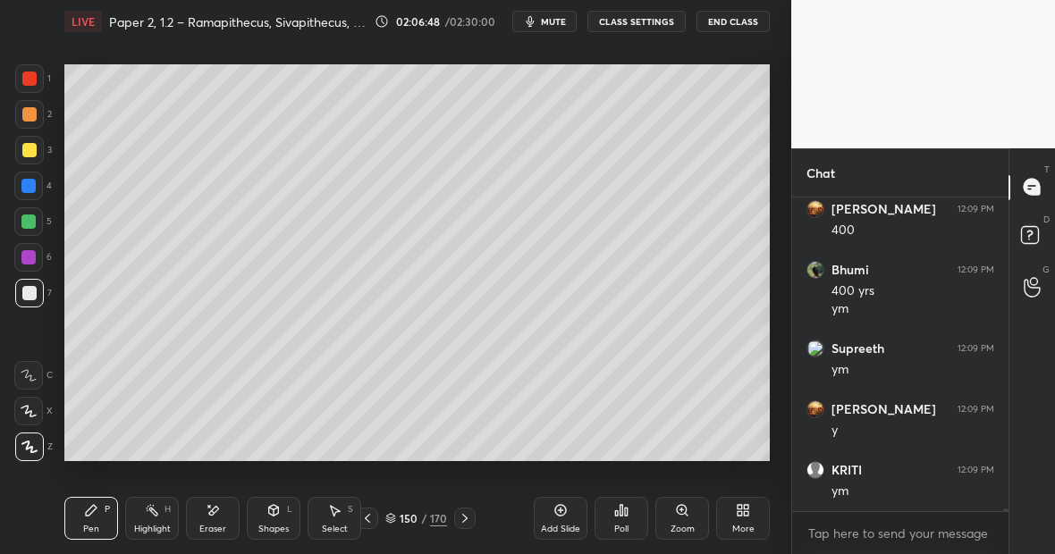
scroll to position [38935, 0]
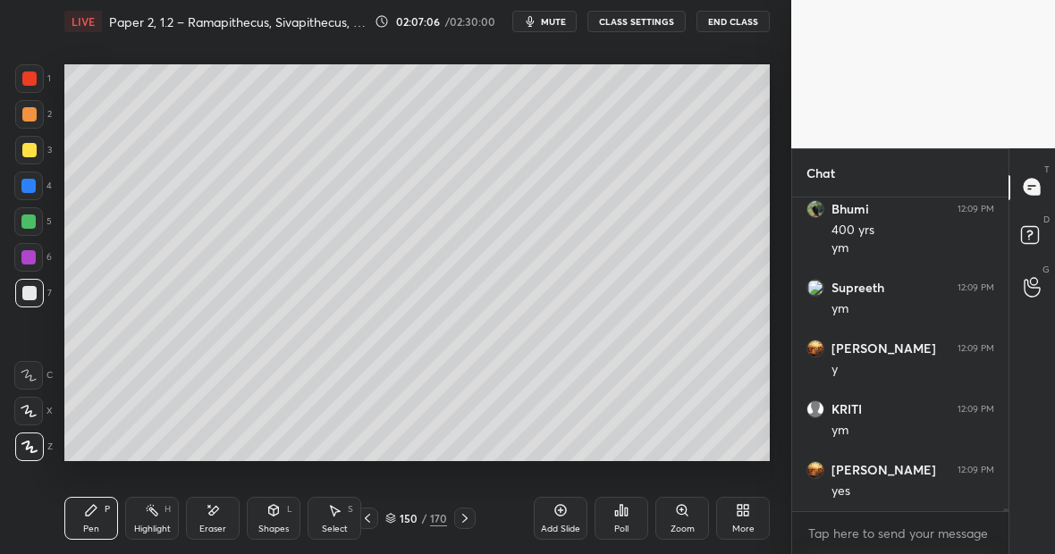
click at [31, 223] on div at bounding box center [28, 222] width 14 height 14
click at [32, 81] on div at bounding box center [29, 79] width 14 height 14
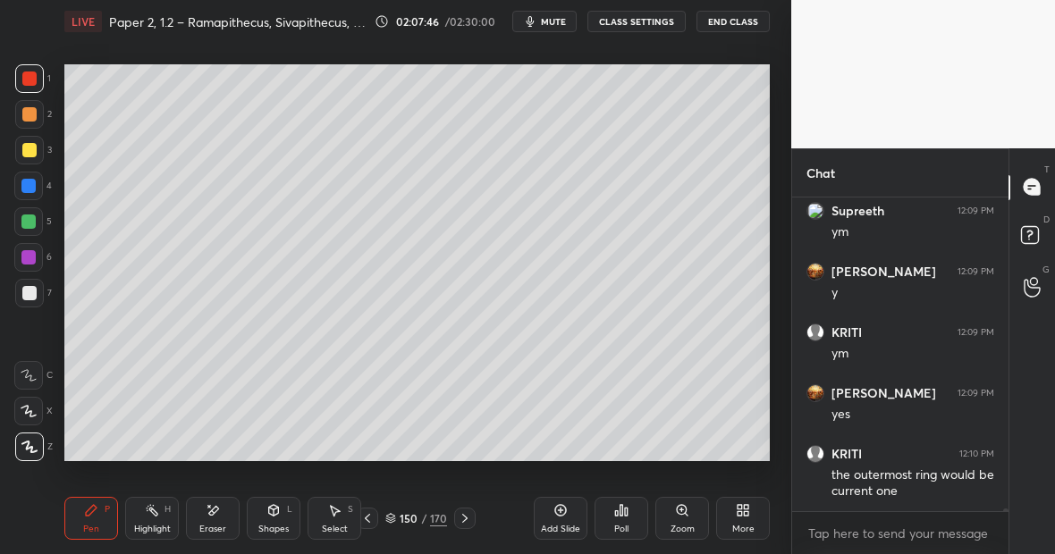
click at [34, 257] on div at bounding box center [28, 257] width 29 height 29
click at [35, 221] on div at bounding box center [28, 222] width 14 height 14
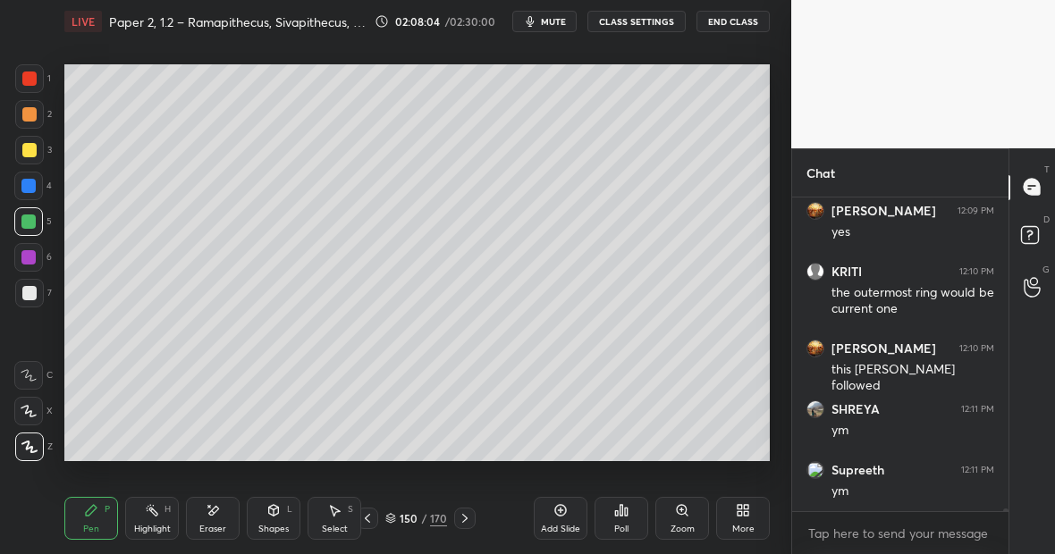
scroll to position [39255, 0]
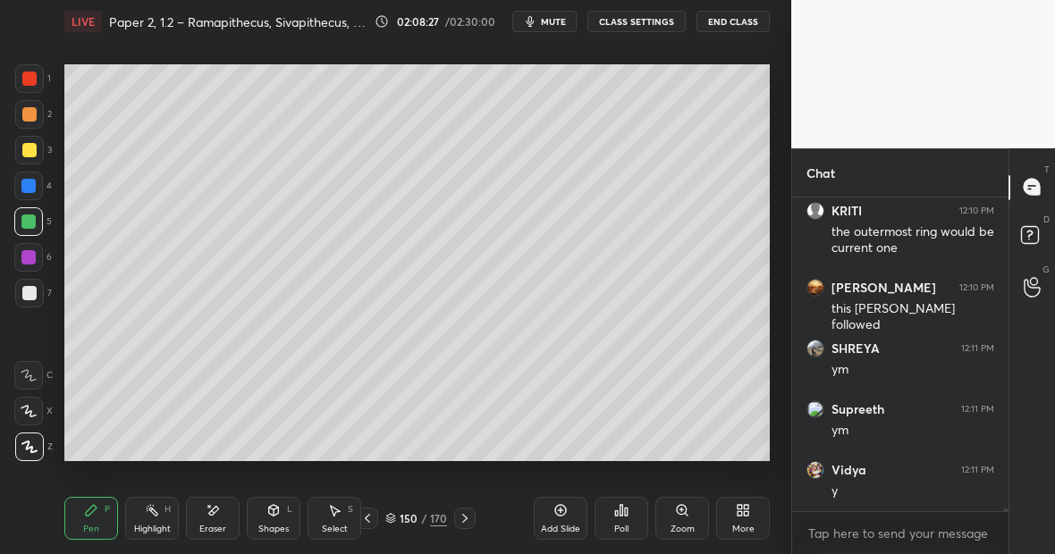
click at [159, 509] on div "Highlight H" at bounding box center [152, 518] width 54 height 43
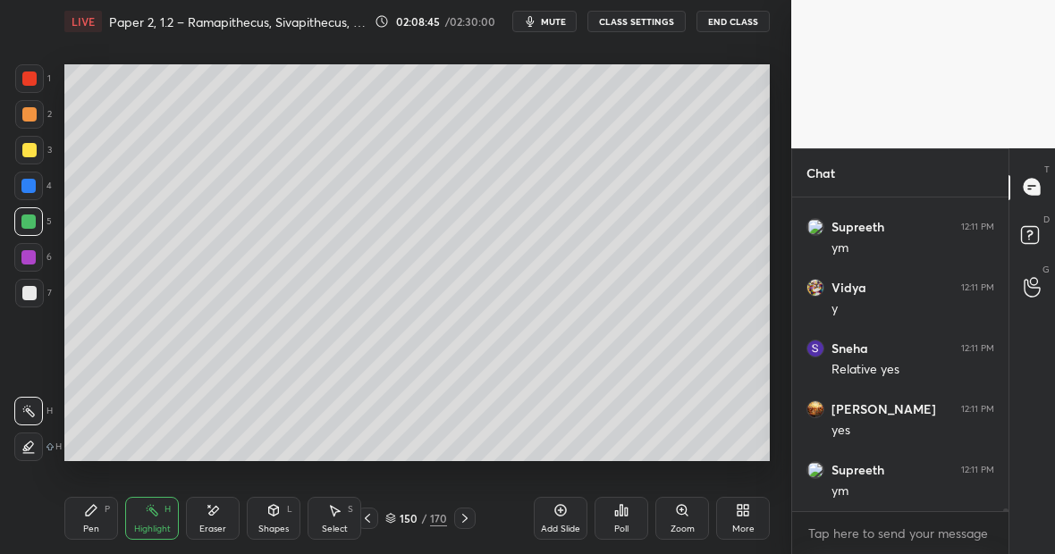
scroll to position [39498, 0]
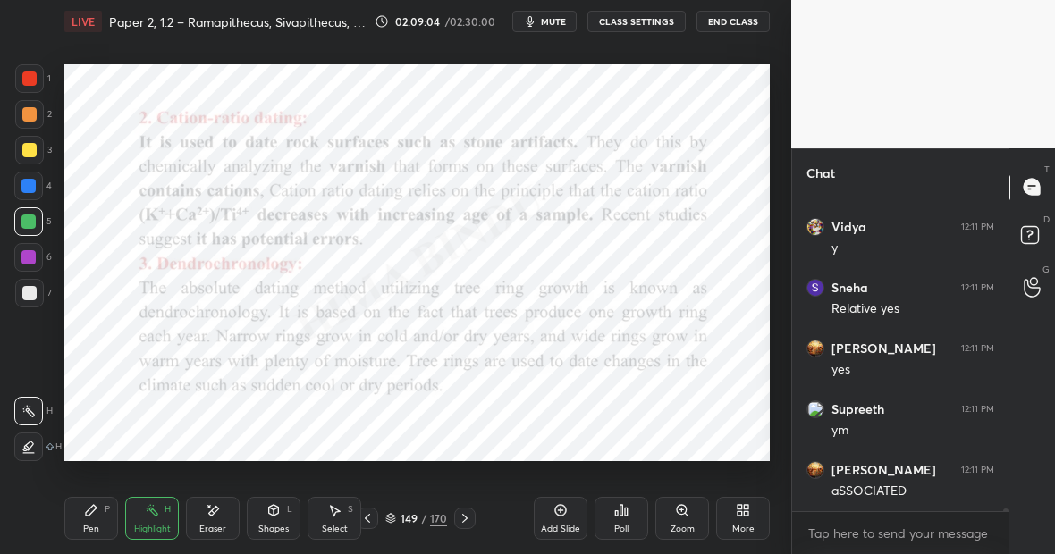
click at [84, 515] on icon at bounding box center [91, 510] width 14 height 14
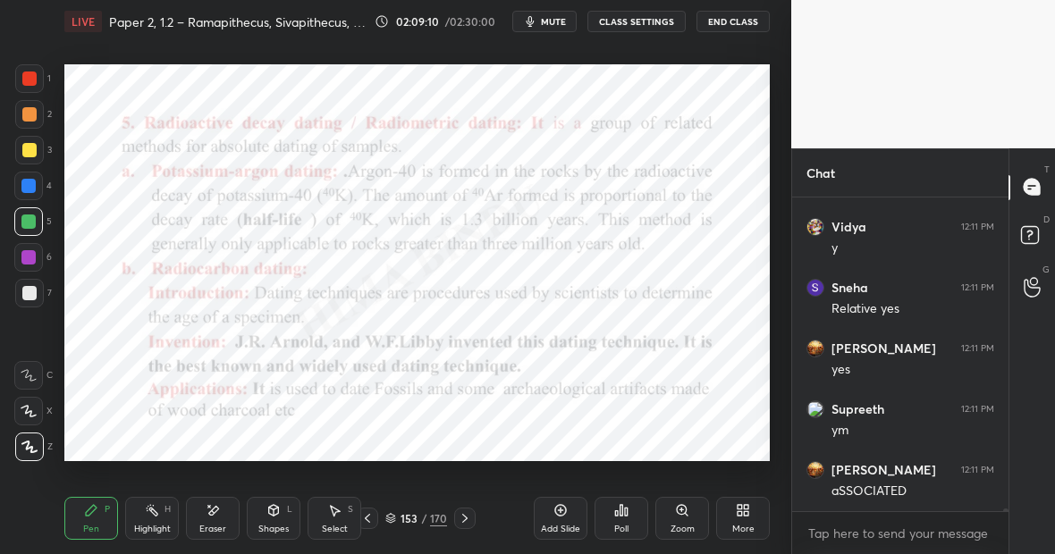
scroll to position [39559, 0]
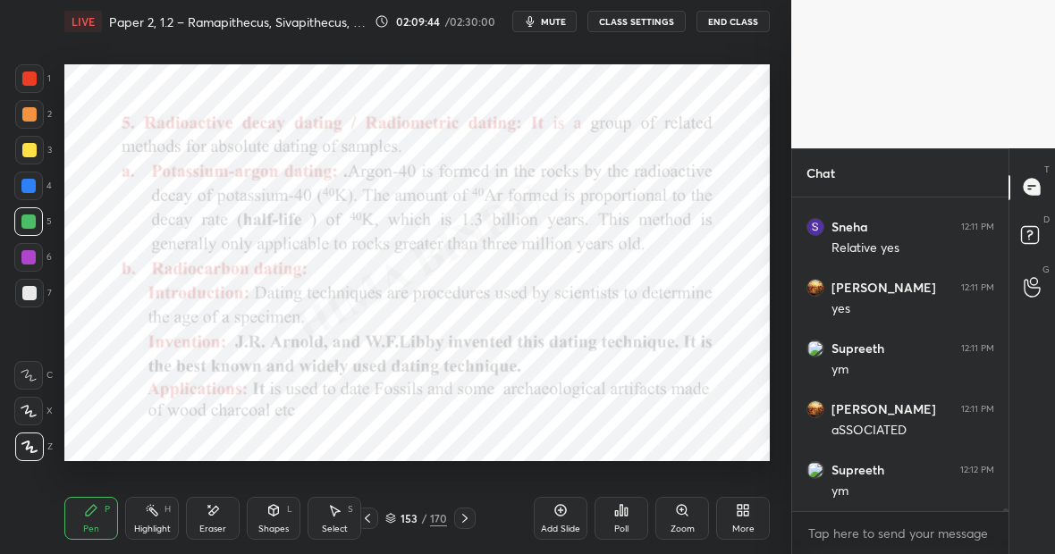
click at [34, 189] on div at bounding box center [28, 186] width 14 height 14
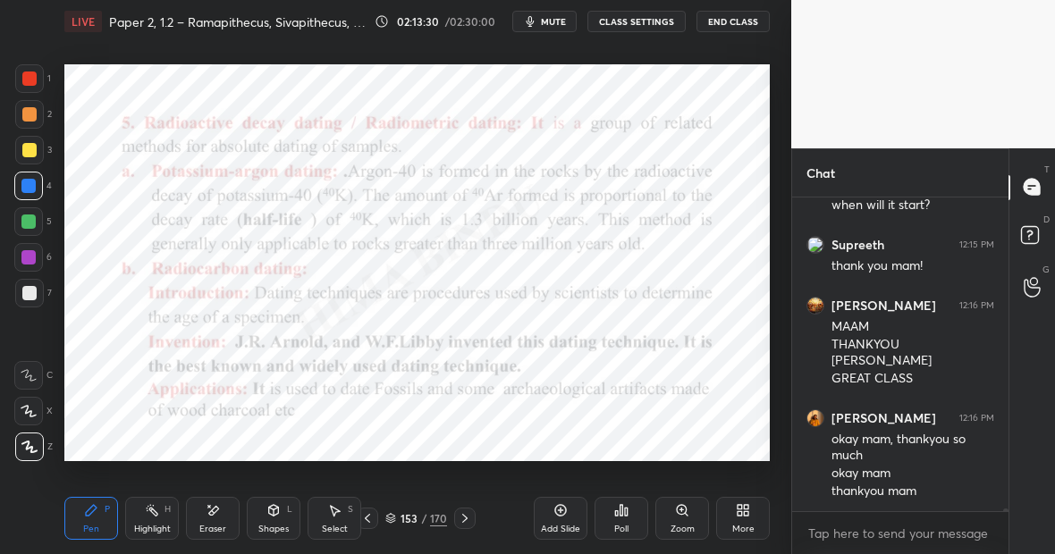
scroll to position [40481, 0]
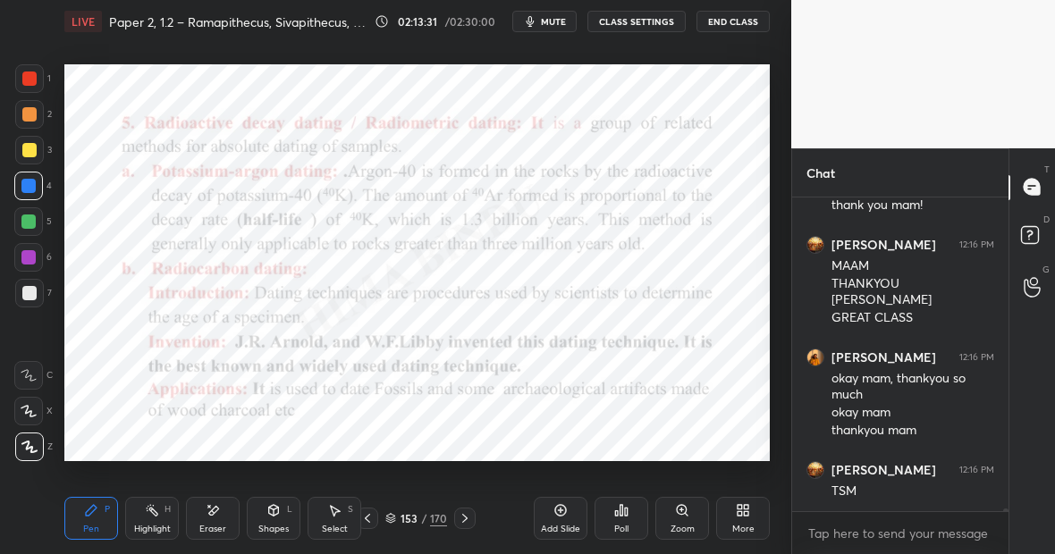
click at [719, 21] on button "End Class" at bounding box center [732, 21] width 73 height 21
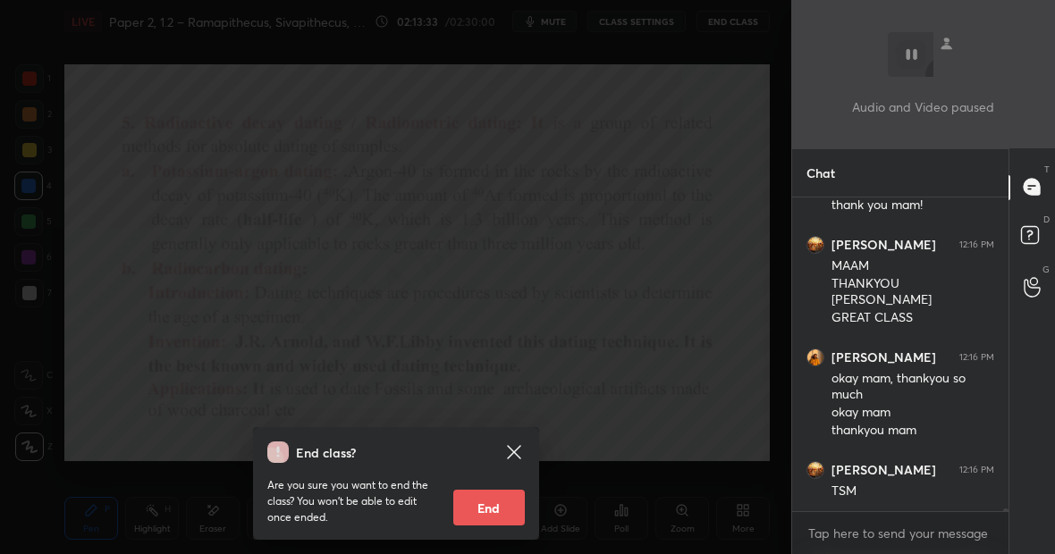
click at [500, 510] on button "End" at bounding box center [489, 508] width 72 height 36
type textarea "x"
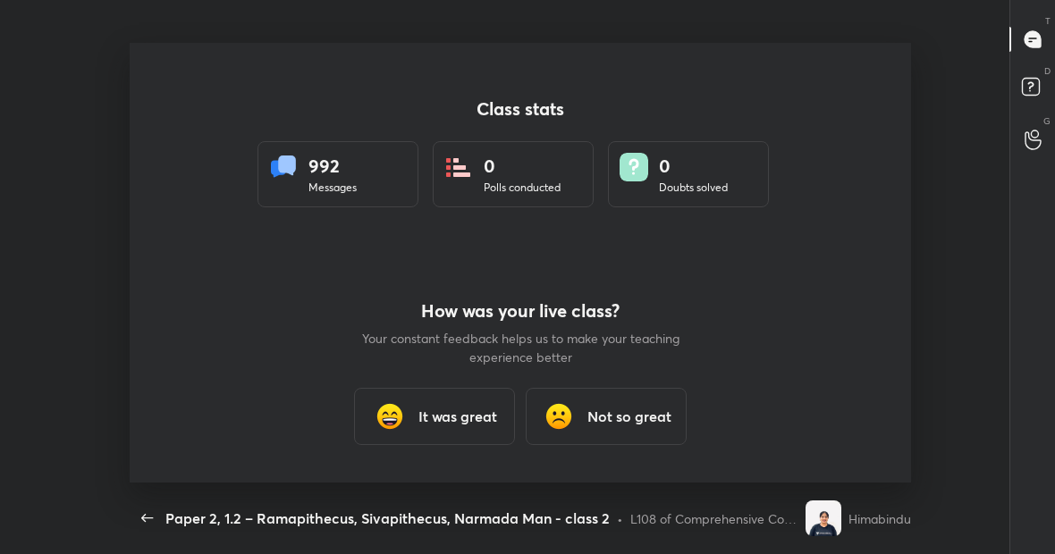
scroll to position [440, 1040]
